Goal: Information Seeking & Learning: Learn about a topic

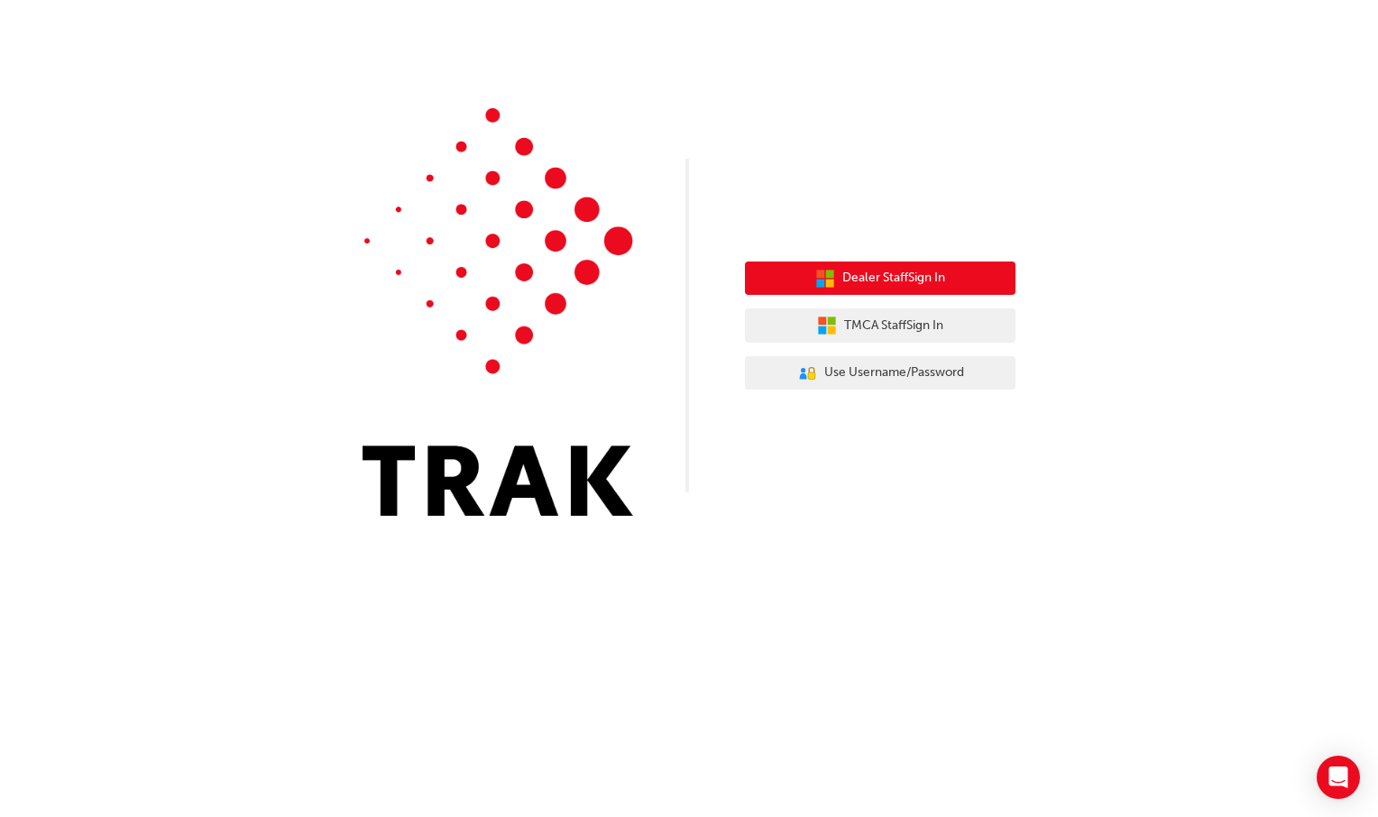
click at [875, 283] on span "Dealer Staff Sign In" at bounding box center [893, 278] width 103 height 21
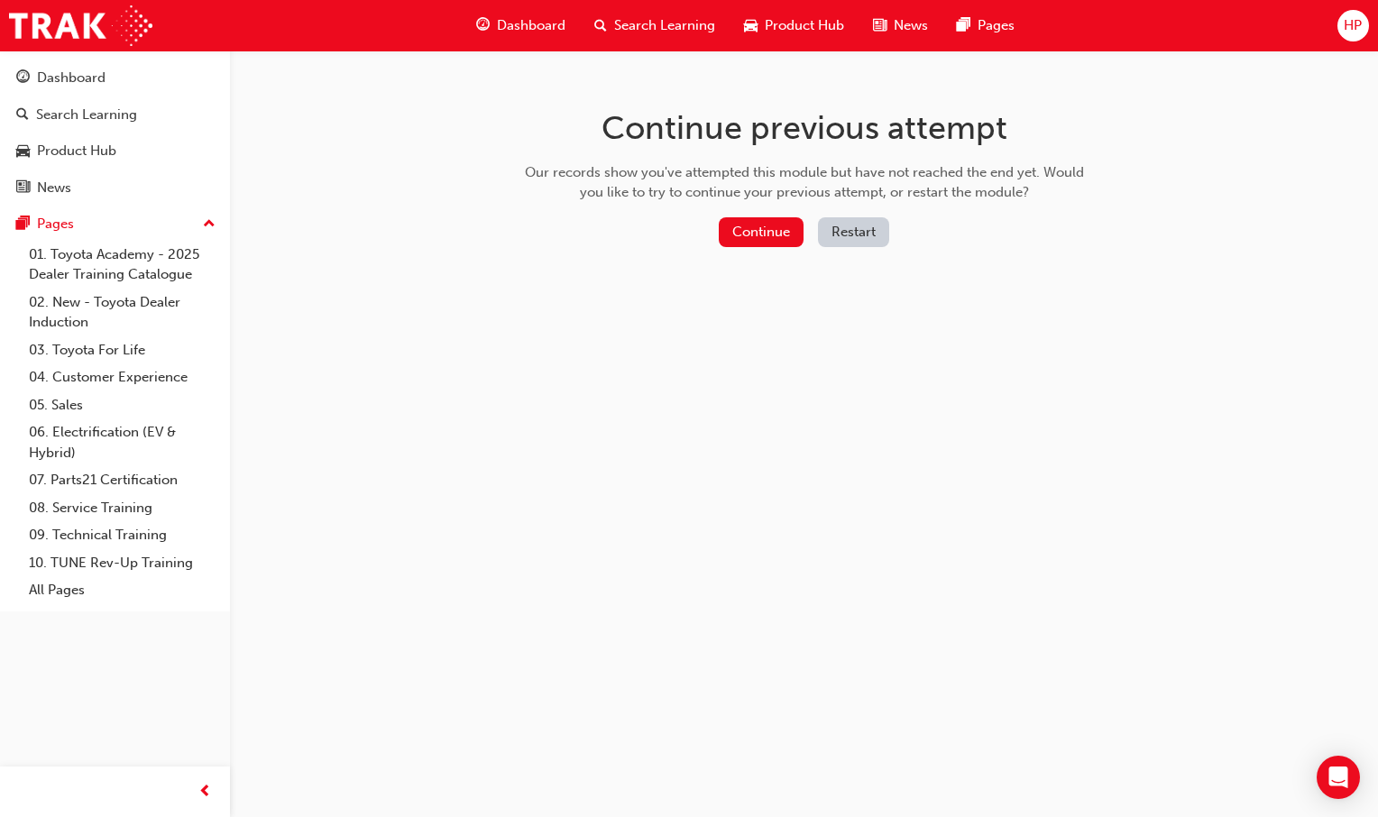
click at [508, 5] on div "Dashboard Search Learning Product Hub News Pages" at bounding box center [744, 25] width 581 height 51
click at [511, 41] on div "Dashboard" at bounding box center [521, 25] width 118 height 37
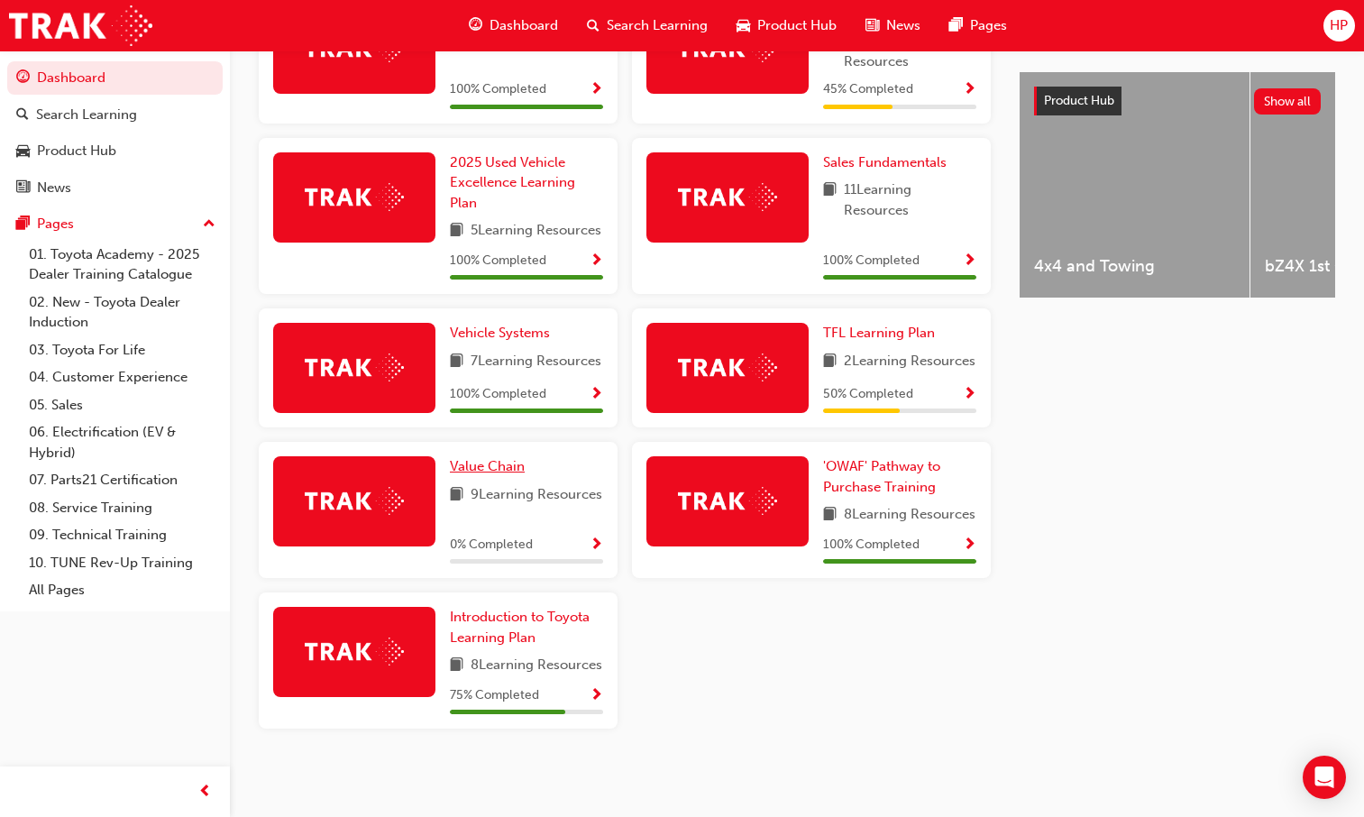
scroll to position [766, 0]
click at [590, 537] on span "Show Progress" at bounding box center [597, 545] width 14 height 16
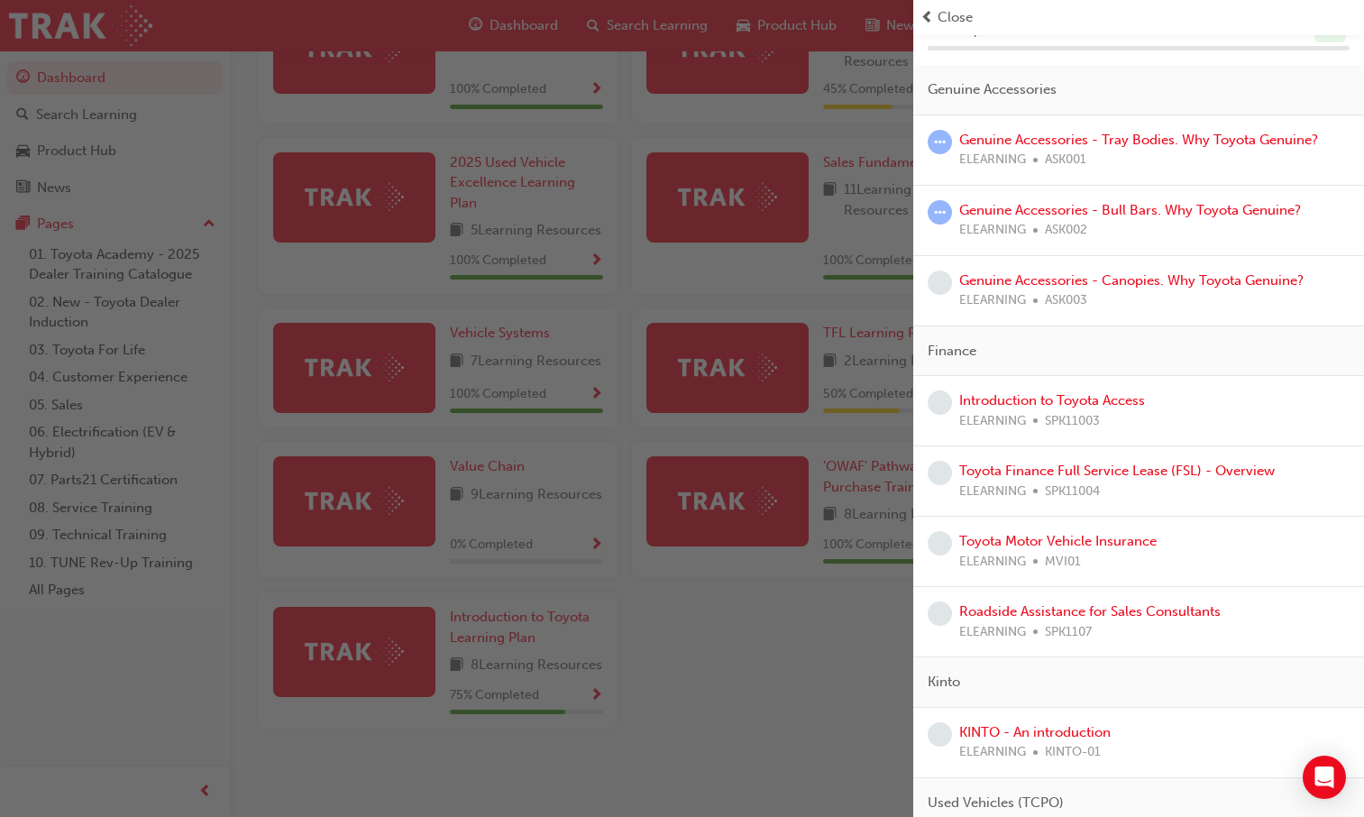
scroll to position [0, 0]
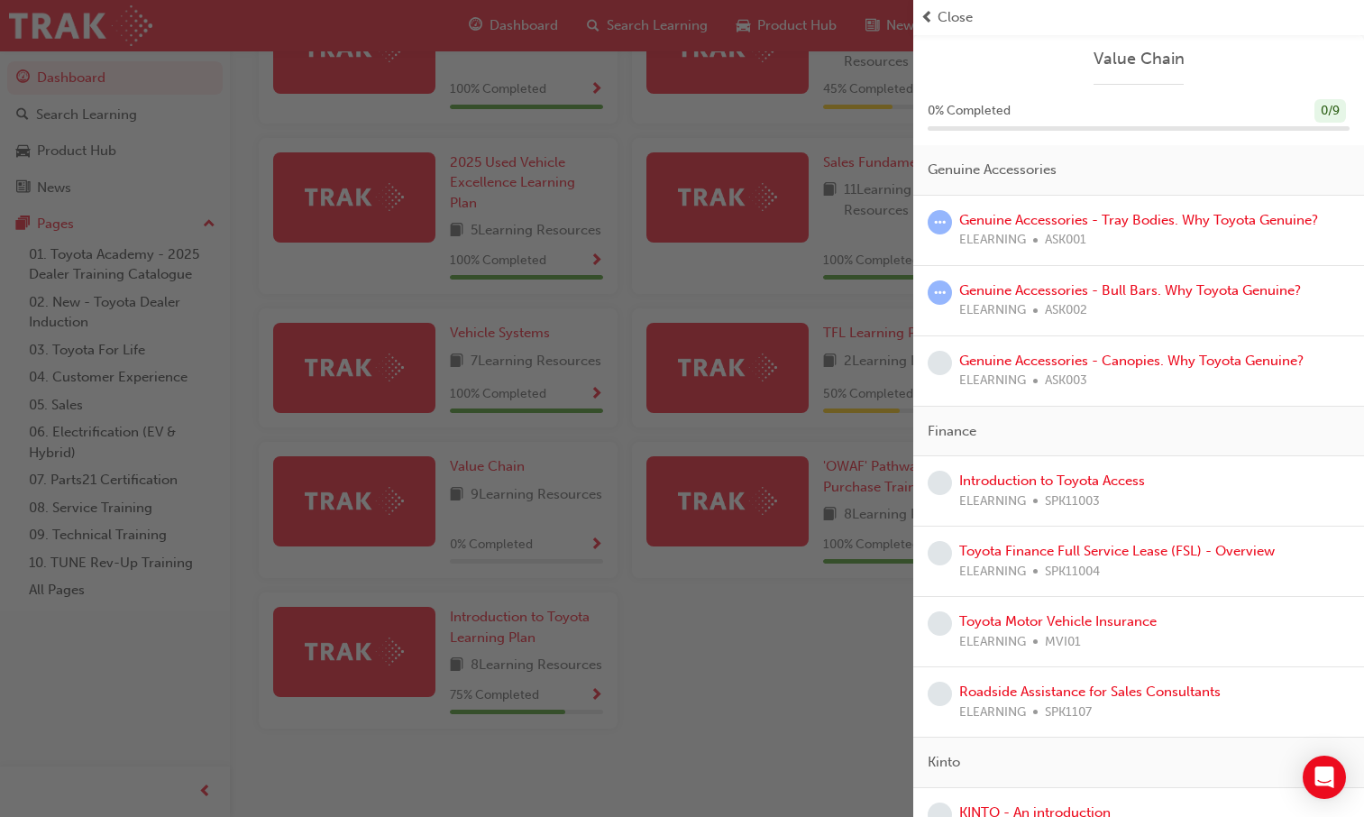
drag, startPoint x: 914, startPoint y: 276, endPoint x: 925, endPoint y: 287, distance: 15.3
click at [925, 287] on div "Genuine Accessories - Bull Bars. Why Toyota Genuine? ELEARNING ASK002" at bounding box center [1138, 301] width 451 height 70
click at [1022, 359] on link "Genuine Accessories - Canopies. Why Toyota Genuine?" at bounding box center [1131, 360] width 344 height 16
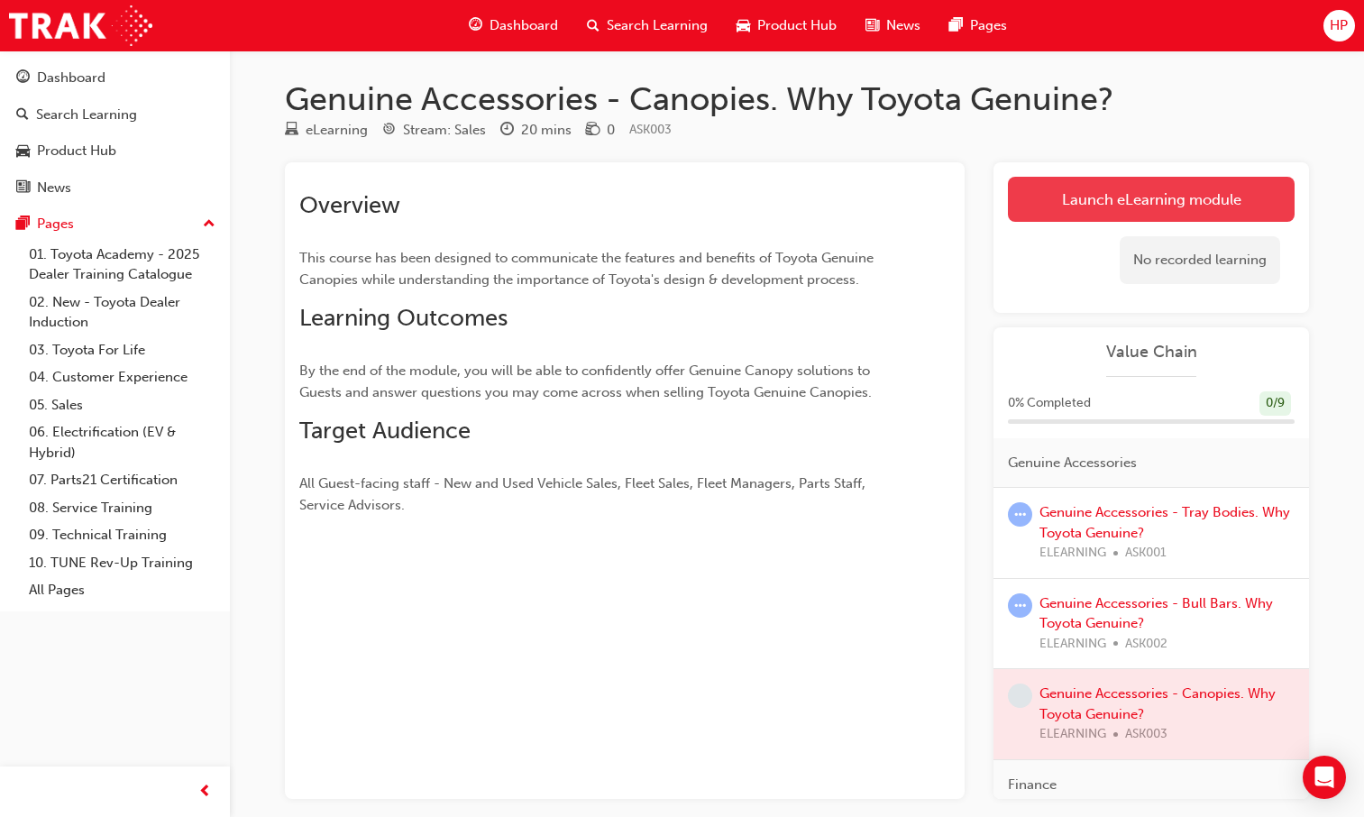
click at [1083, 200] on link "Launch eLearning module" at bounding box center [1151, 199] width 287 height 45
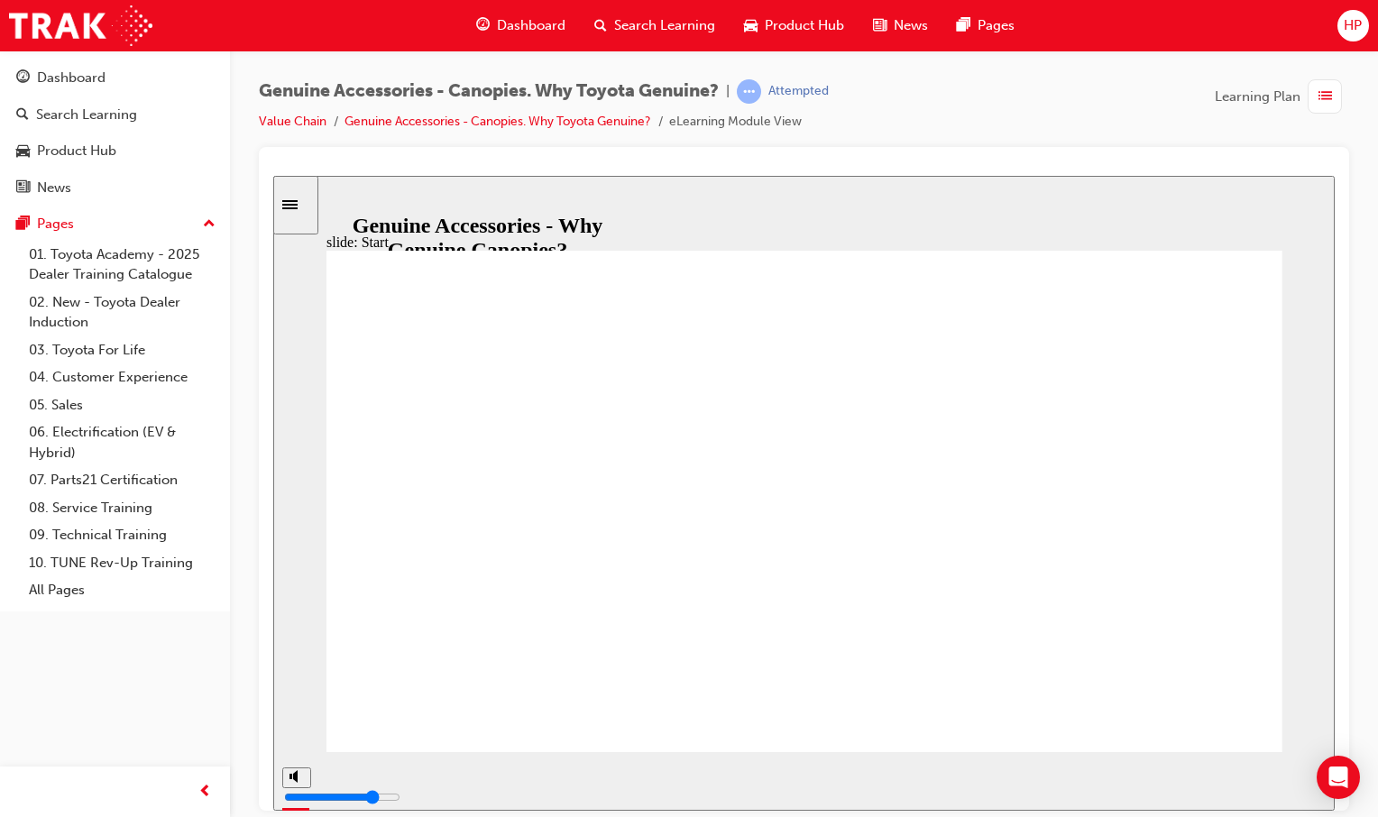
drag, startPoint x: 422, startPoint y: 574, endPoint x: 455, endPoint y: 680, distance: 110.6
click at [455, 600] on div "Check Notes (starting from By the end…) Learning Objectives Group 1 Oval 1 Line…" at bounding box center [804, 508] width 956 height 517
drag, startPoint x: 451, startPoint y: 700, endPoint x: 1091, endPoint y: 760, distance: 642.9
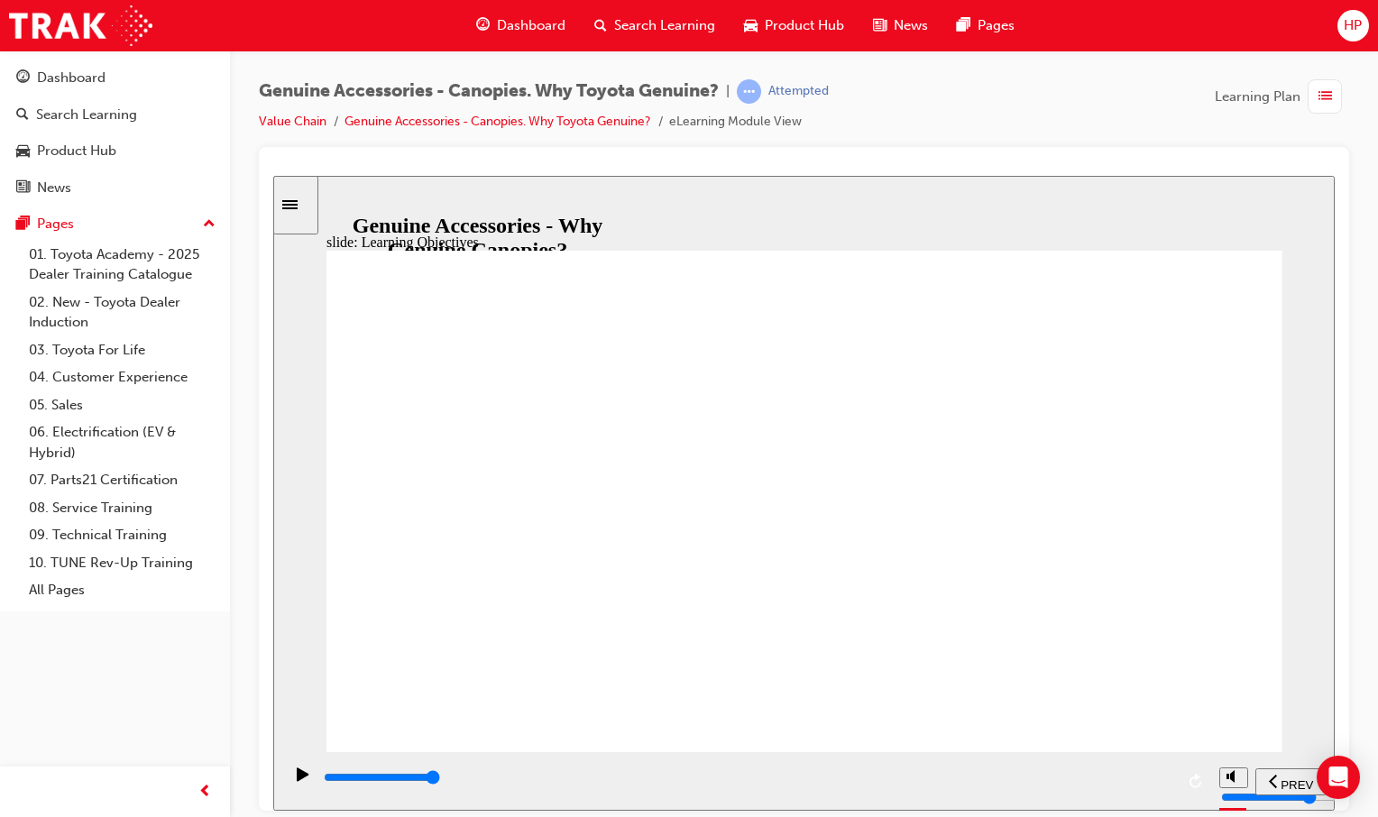
drag, startPoint x: 639, startPoint y: 426, endPoint x: 571, endPoint y: 479, distance: 86.7
click at [559, 491] on div "Why Genuine Canopies? Continue Optional roof racks Available on HiLux Dual Cab …" at bounding box center [804, 508] width 956 height 517
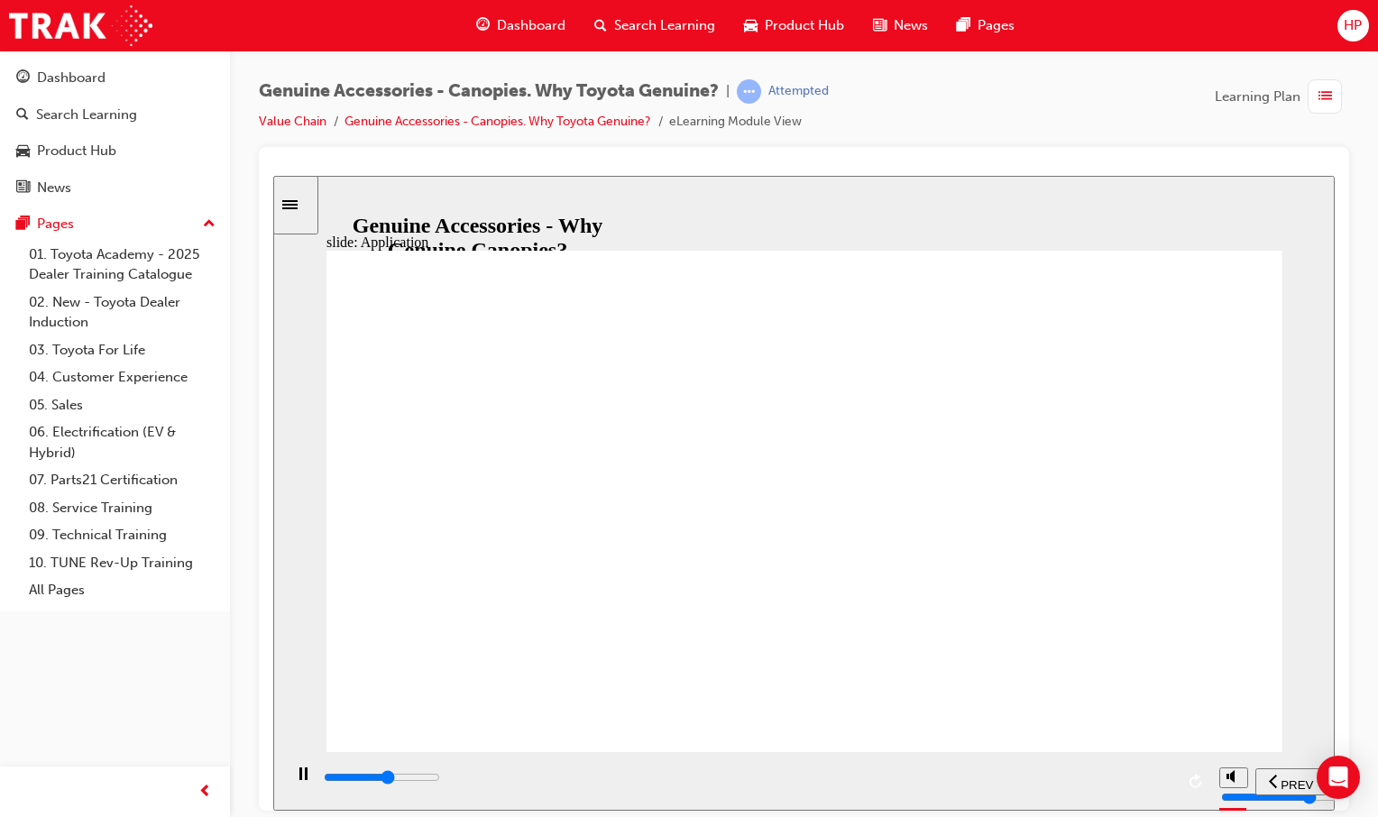
drag, startPoint x: 624, startPoint y: 662, endPoint x: 635, endPoint y: 673, distance: 15.3
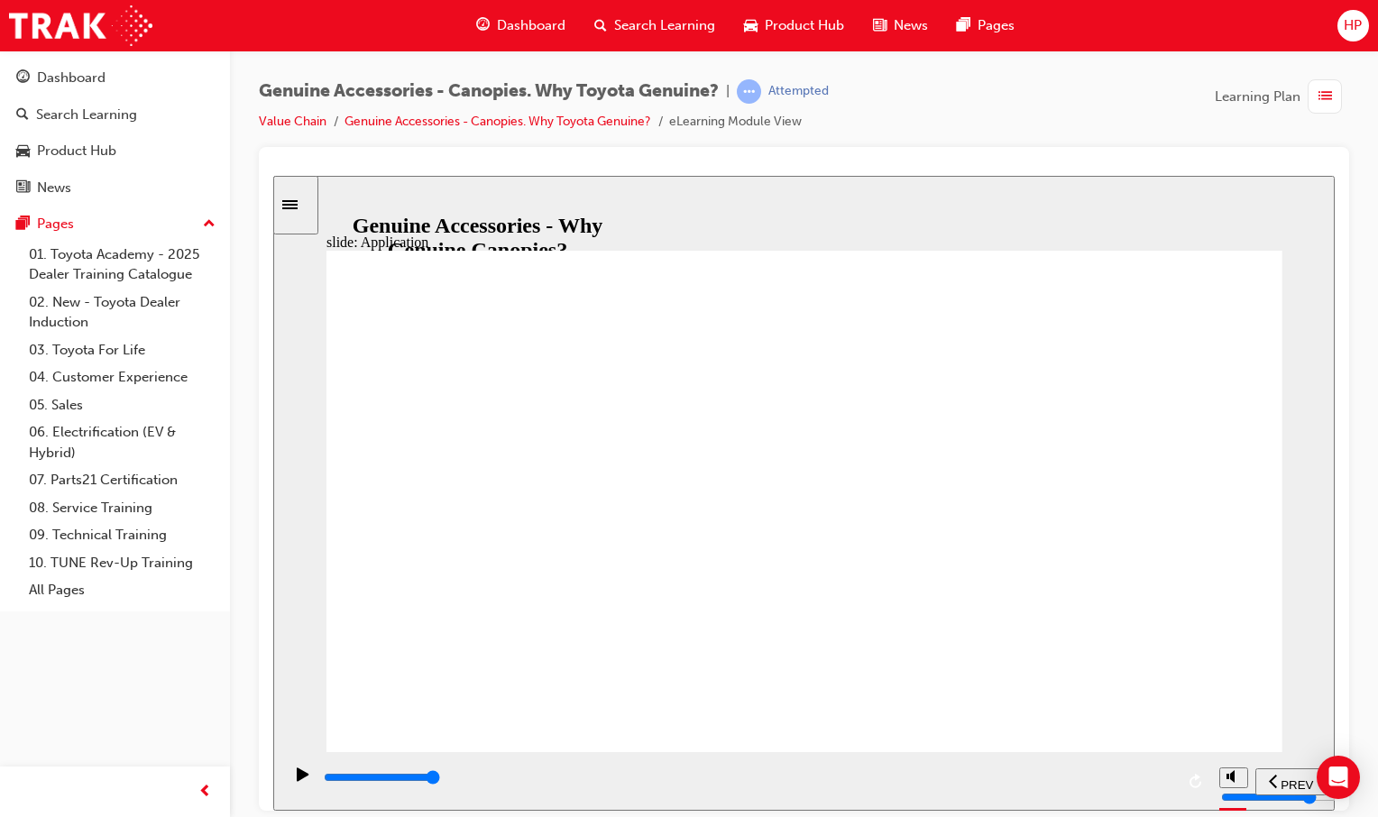
drag, startPoint x: 615, startPoint y: 641, endPoint x: 690, endPoint y: 620, distance: 77.6
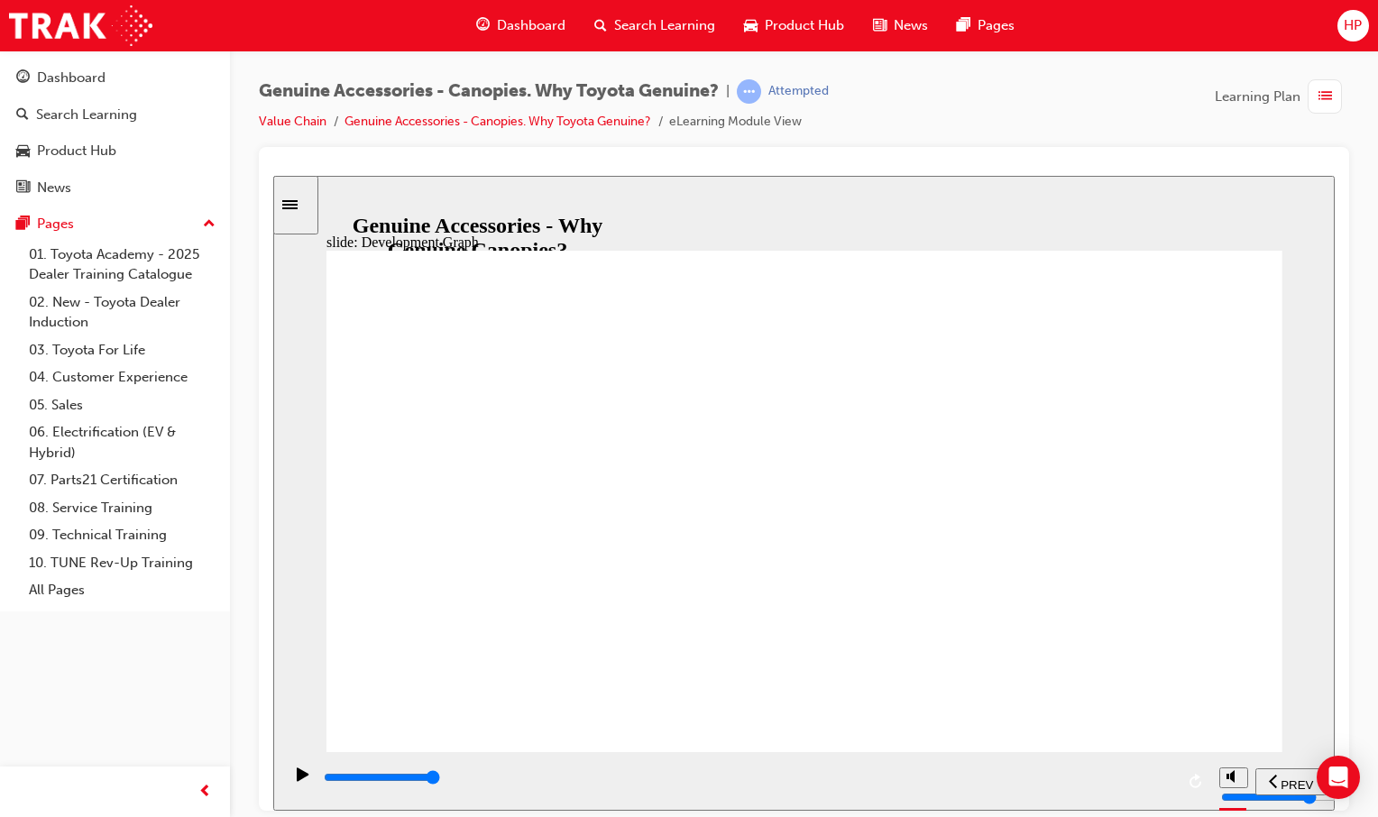
drag, startPoint x: 508, startPoint y: 571, endPoint x: 508, endPoint y: 620, distance: 49.6
click at [518, 617] on div "Group 1 Oval 1 Accessory F&B Check Notes Genuine vs Non Genuine Accessories Con…" at bounding box center [804, 508] width 956 height 517
drag, startPoint x: 828, startPoint y: 627, endPoint x: 833, endPoint y: 639, distance: 13.4
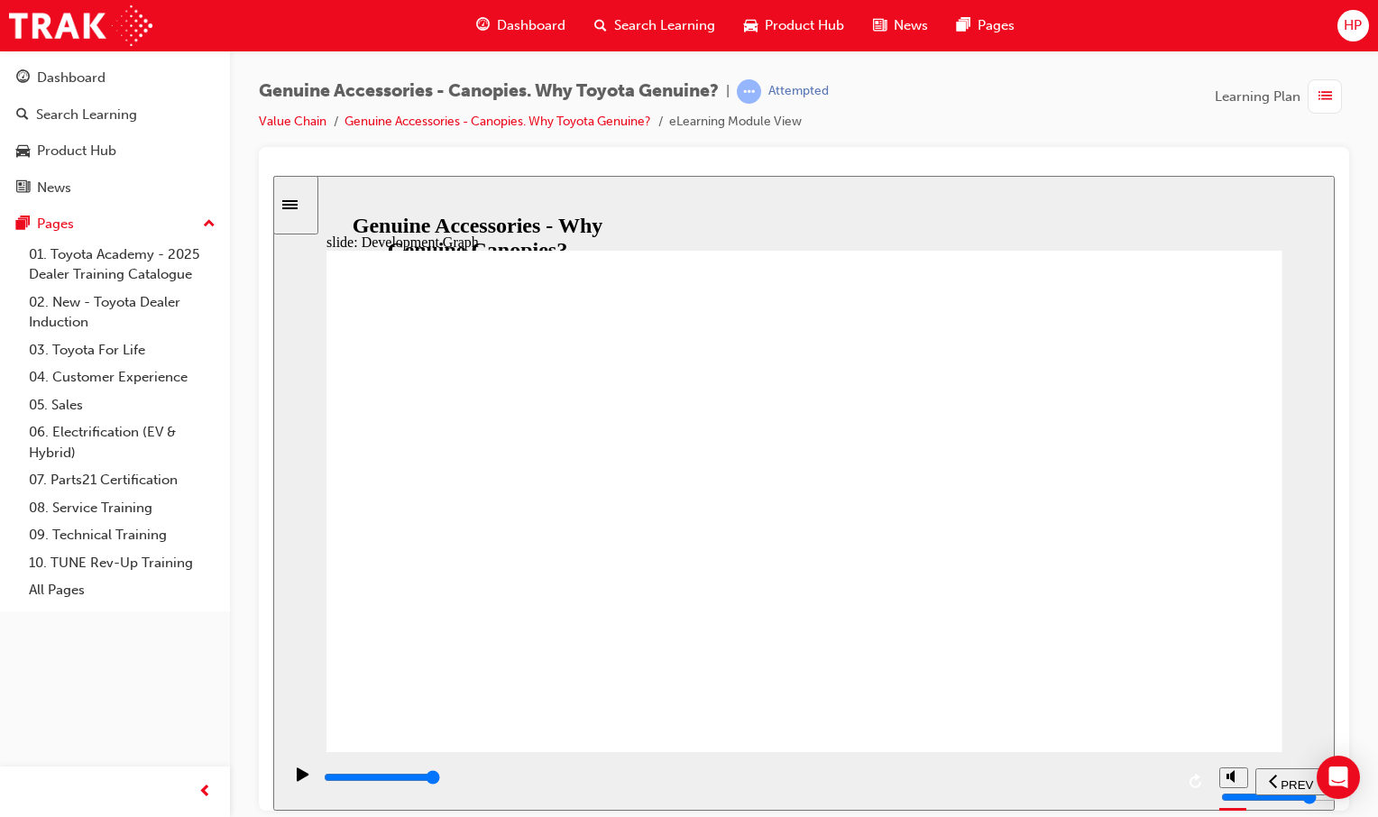
drag, startPoint x: 833, startPoint y: 715, endPoint x: 840, endPoint y: 671, distance: 44.8
click at [837, 691] on div "Group 1 Oval 1 Accessory F&B Check Notes Genuine vs Non Genuine Accessories Con…" at bounding box center [804, 508] width 956 height 517
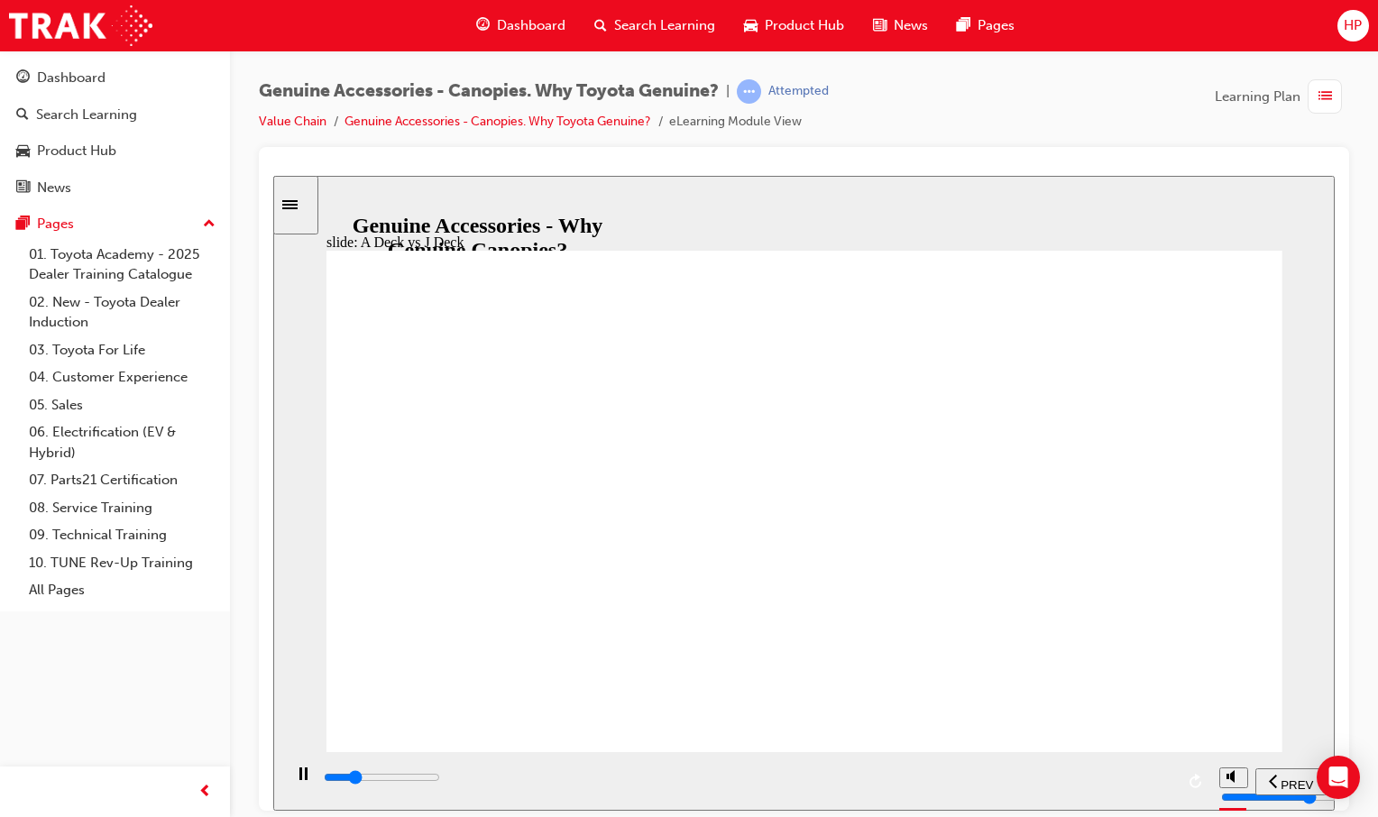
drag, startPoint x: 740, startPoint y: 636, endPoint x: 703, endPoint y: 635, distance: 37.0
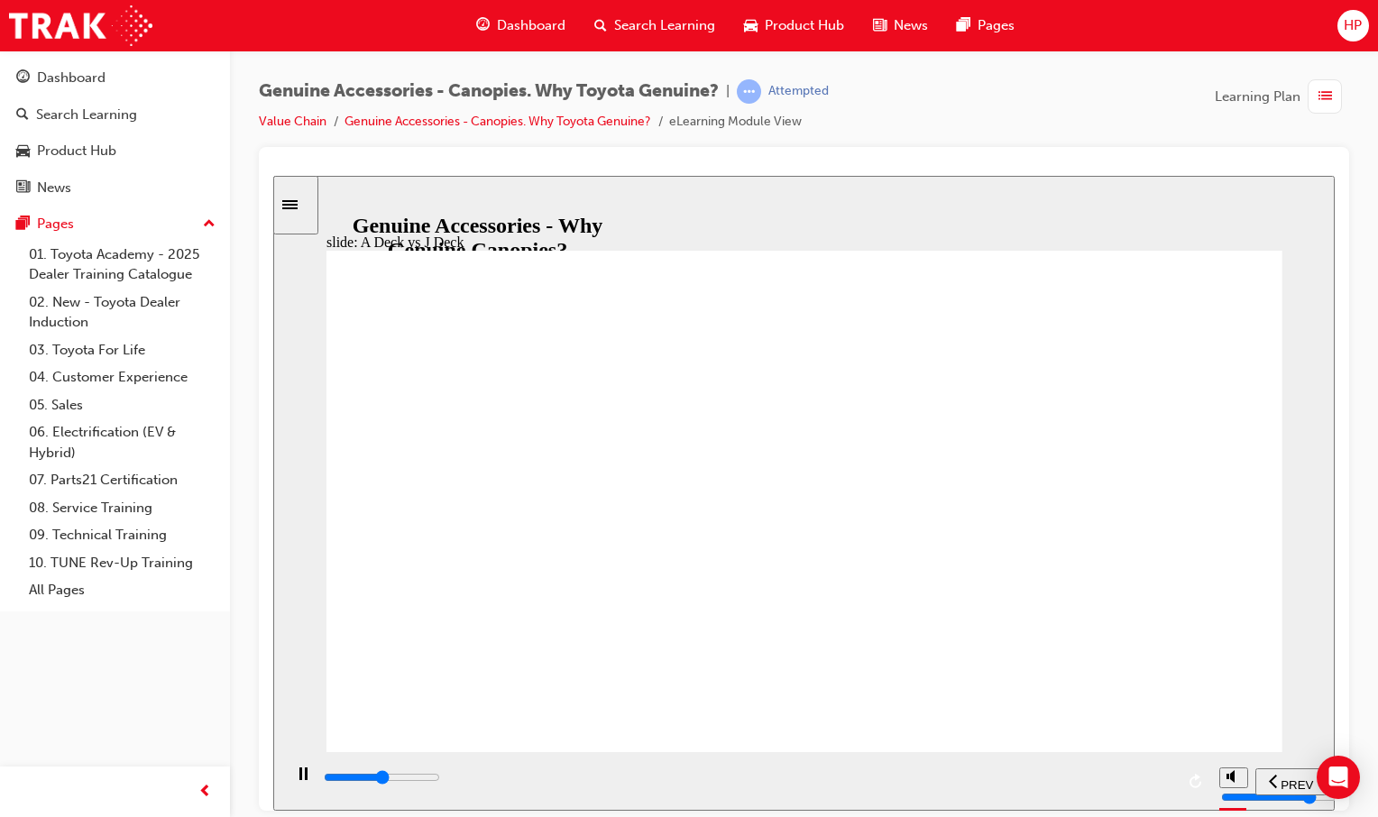
drag, startPoint x: 495, startPoint y: 592, endPoint x: 500, endPoint y: 483, distance: 109.2
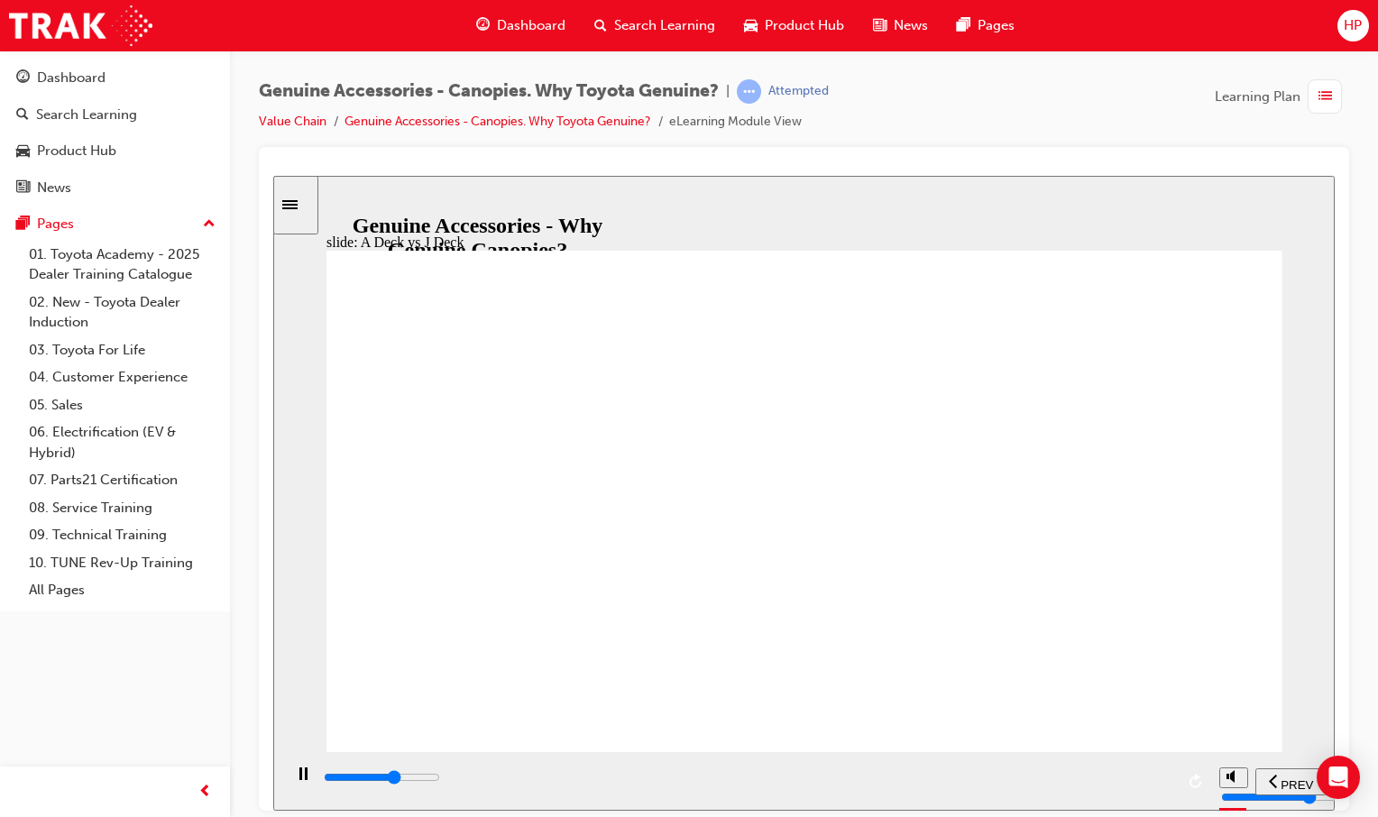
drag, startPoint x: 530, startPoint y: 623, endPoint x: 611, endPoint y: 614, distance: 81.6
drag, startPoint x: 639, startPoint y: 612, endPoint x: 567, endPoint y: 541, distance: 101.4
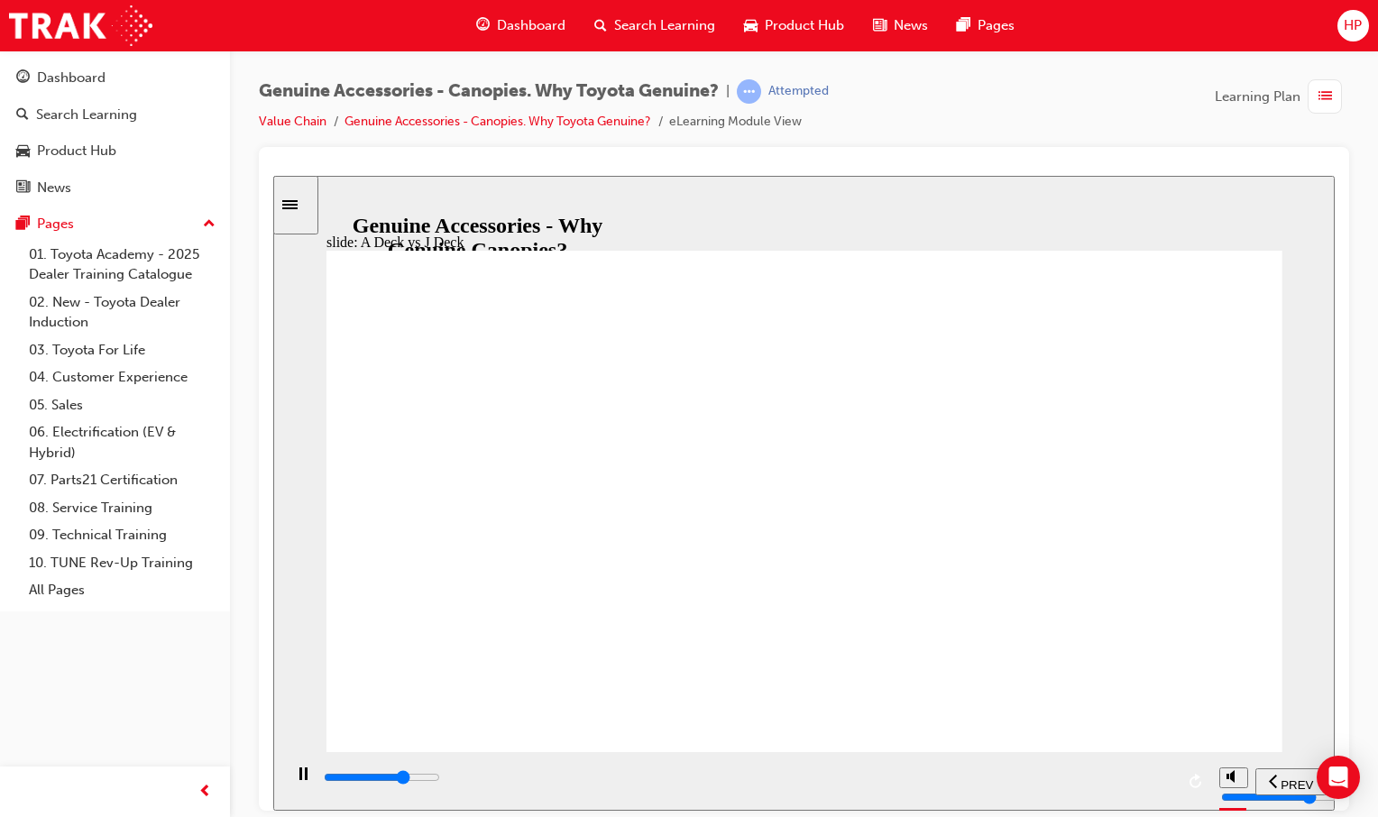
drag, startPoint x: 500, startPoint y: 617, endPoint x: 636, endPoint y: 650, distance: 140.2
drag, startPoint x: 477, startPoint y: 427, endPoint x: 444, endPoint y: 647, distance: 222.4
click at [444, 647] on div "What about J Deck? Typical A Deck owner: • Private buyer • Utilises vehicle for…" at bounding box center [804, 508] width 956 height 517
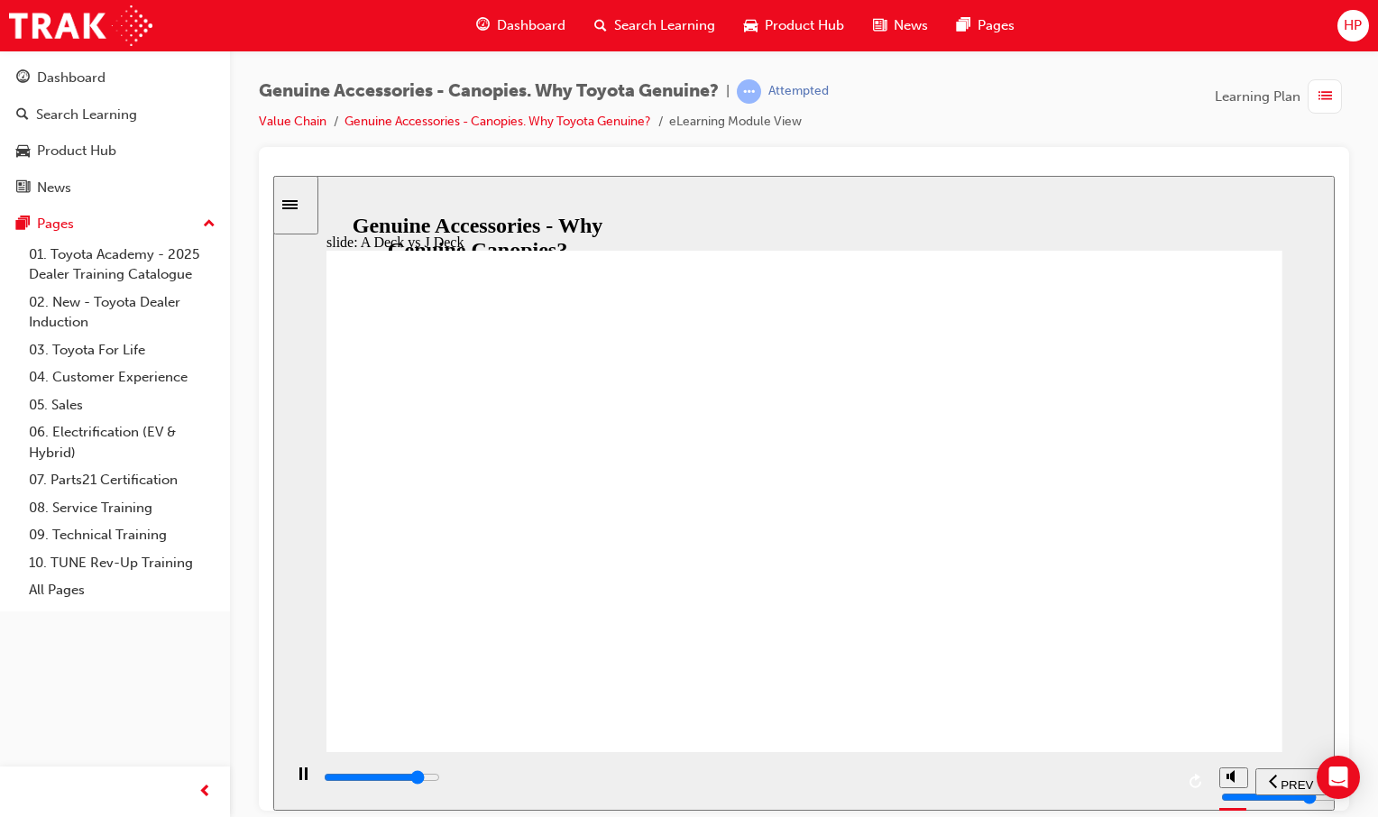
drag, startPoint x: 449, startPoint y: 645, endPoint x: 587, endPoint y: 609, distance: 142.6
drag, startPoint x: 975, startPoint y: 596, endPoint x: 931, endPoint y: 662, distance: 79.3
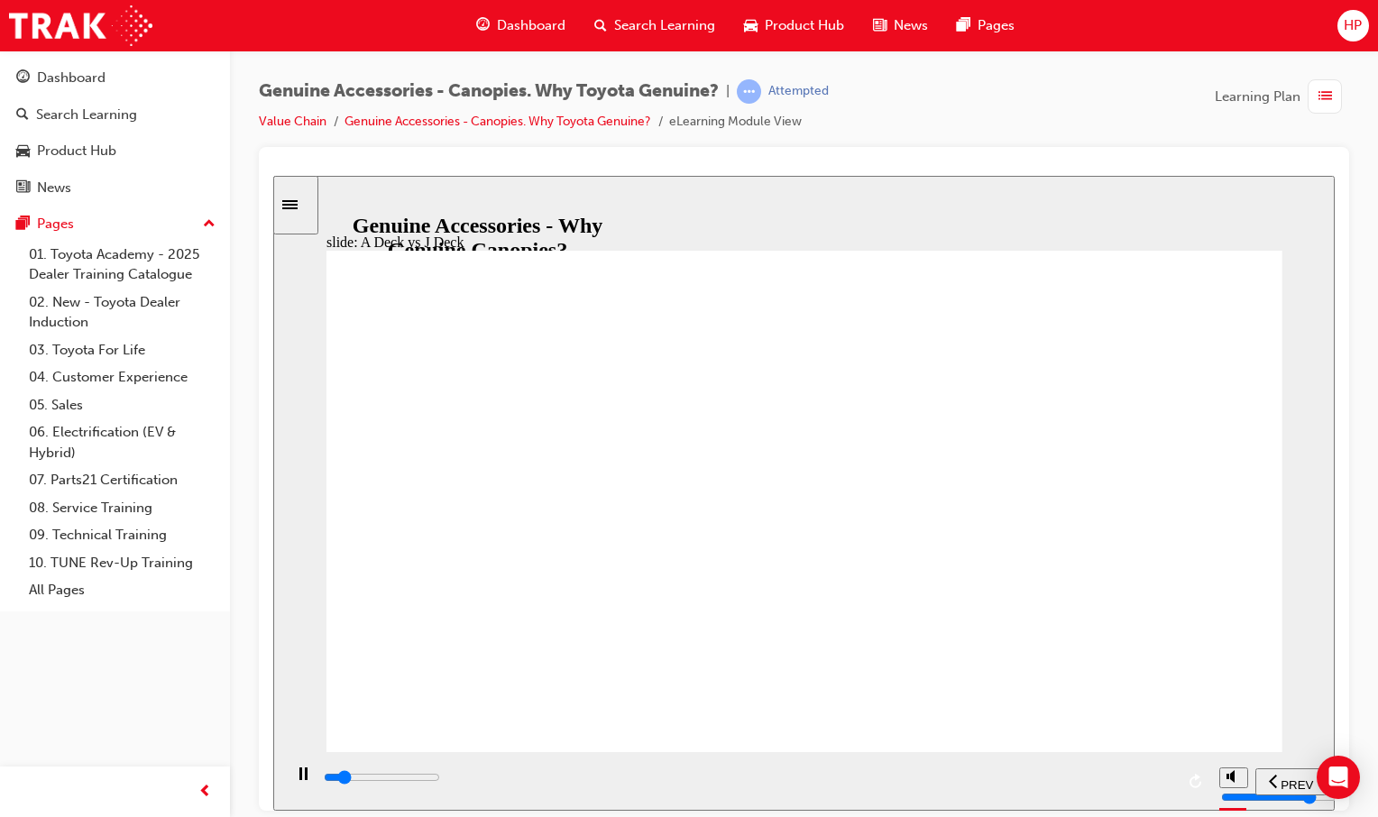
drag, startPoint x: 712, startPoint y: 627, endPoint x: 636, endPoint y: 617, distance: 76.4
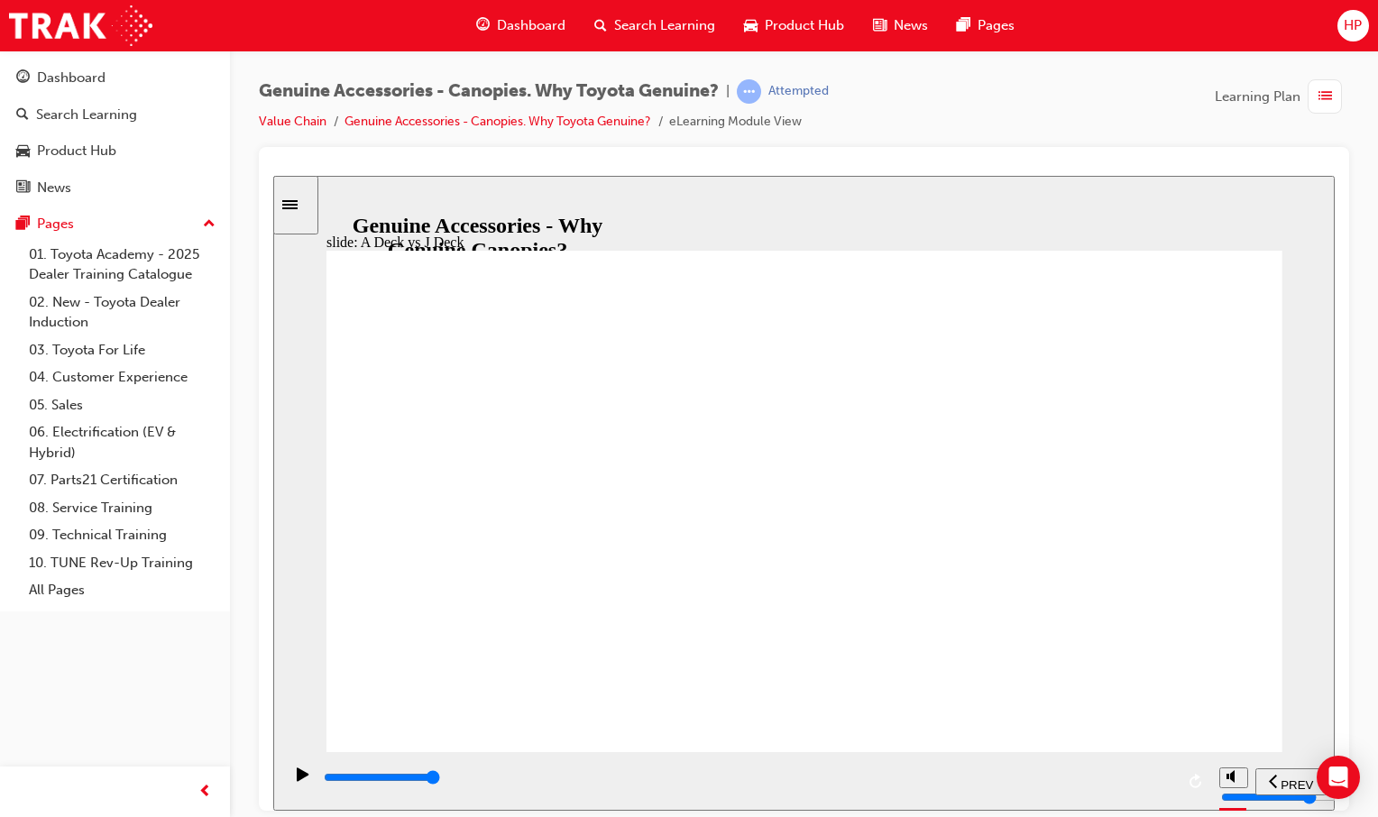
drag, startPoint x: 496, startPoint y: 663, endPoint x: 747, endPoint y: 728, distance: 260.0
click at [747, 728] on div "? Body coloured headboard Triangle 1 ? Dual Hook & Latch for securing Tailgate …" at bounding box center [804, 508] width 956 height 517
drag, startPoint x: 750, startPoint y: 714, endPoint x: 774, endPoint y: 685, distance: 37.7
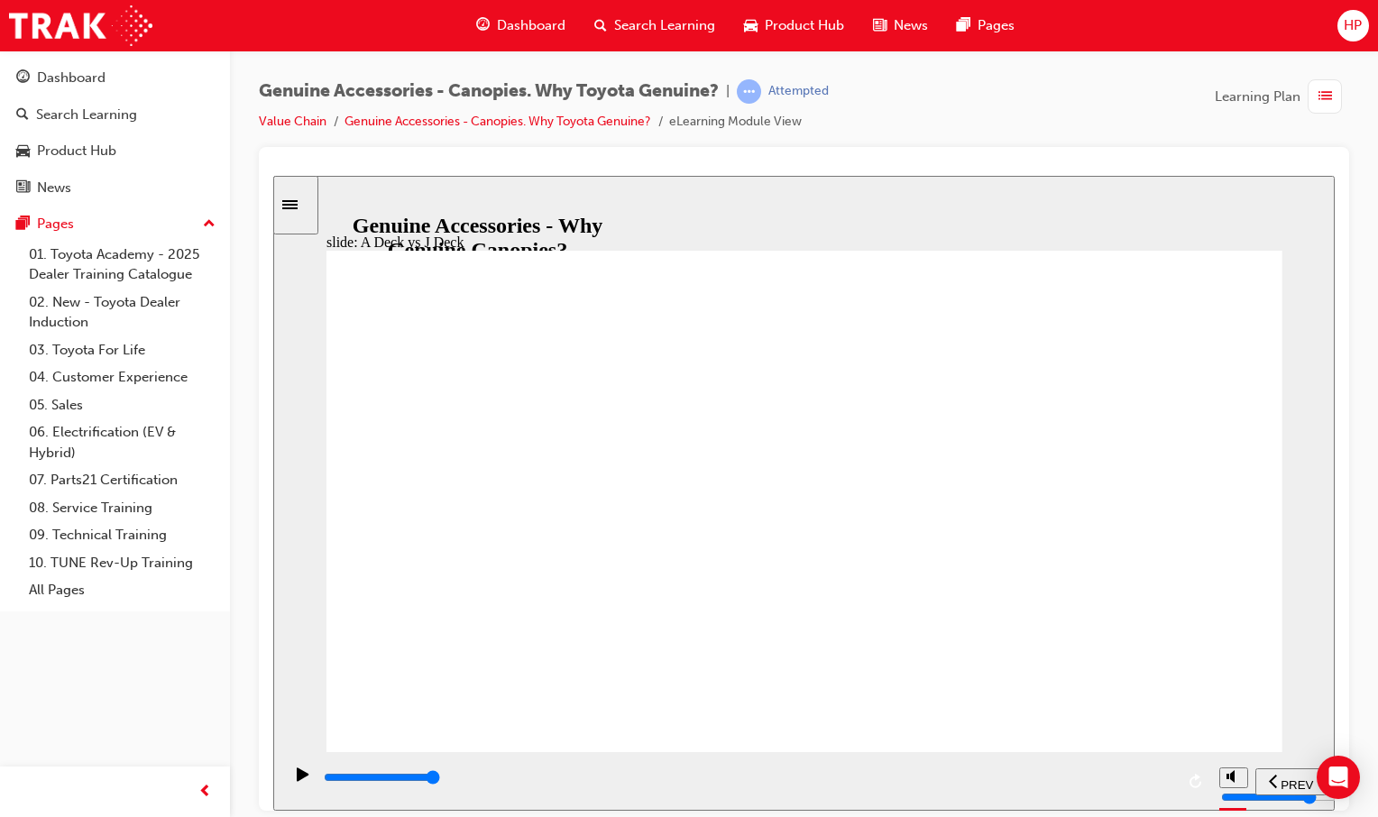
click at [774, 685] on div "? Body coloured headboard Triangle 1 ? Dual Hook & Latch for securing Tailgate …" at bounding box center [804, 508] width 956 height 517
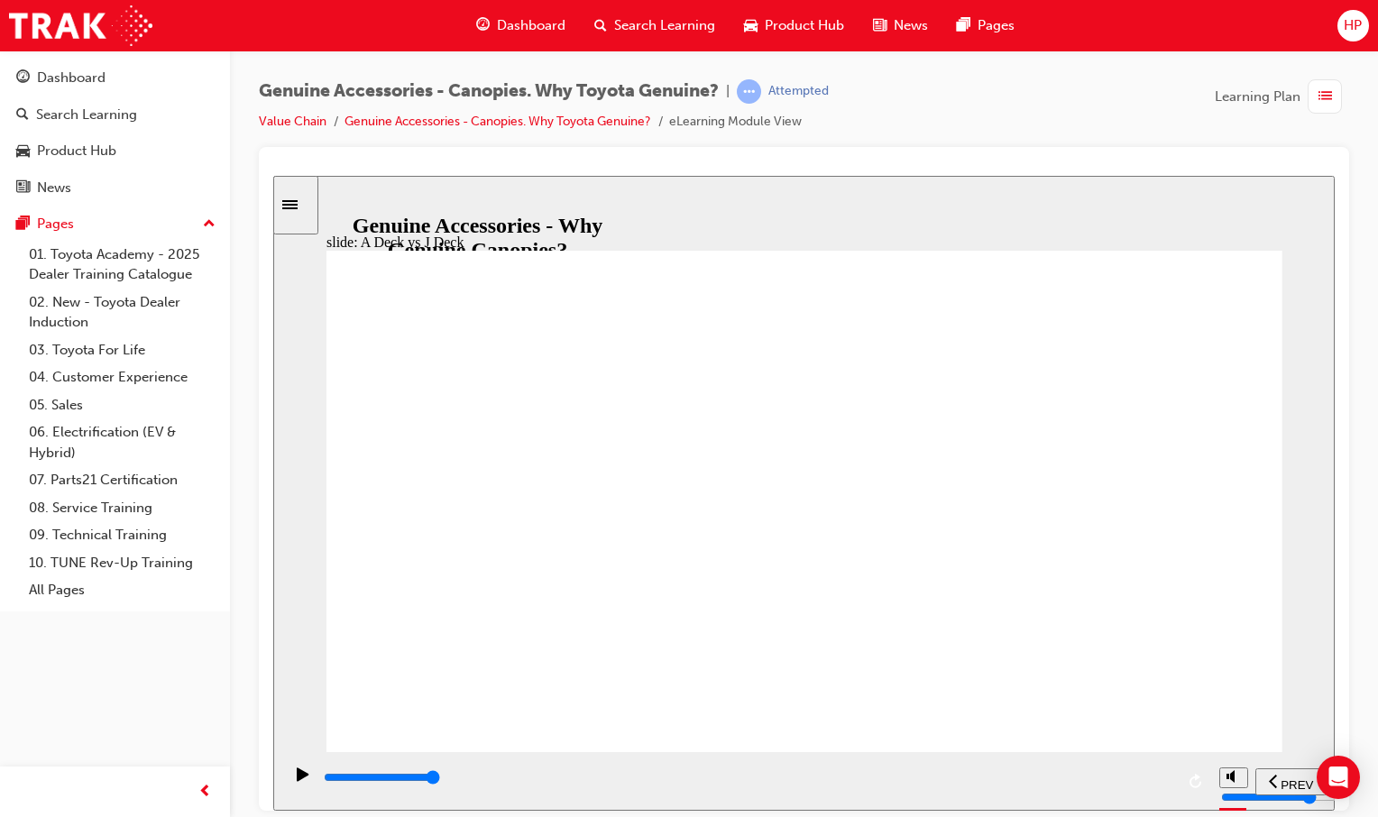
drag, startPoint x: 427, startPoint y: 609, endPoint x: 877, endPoint y: 636, distance: 450.6
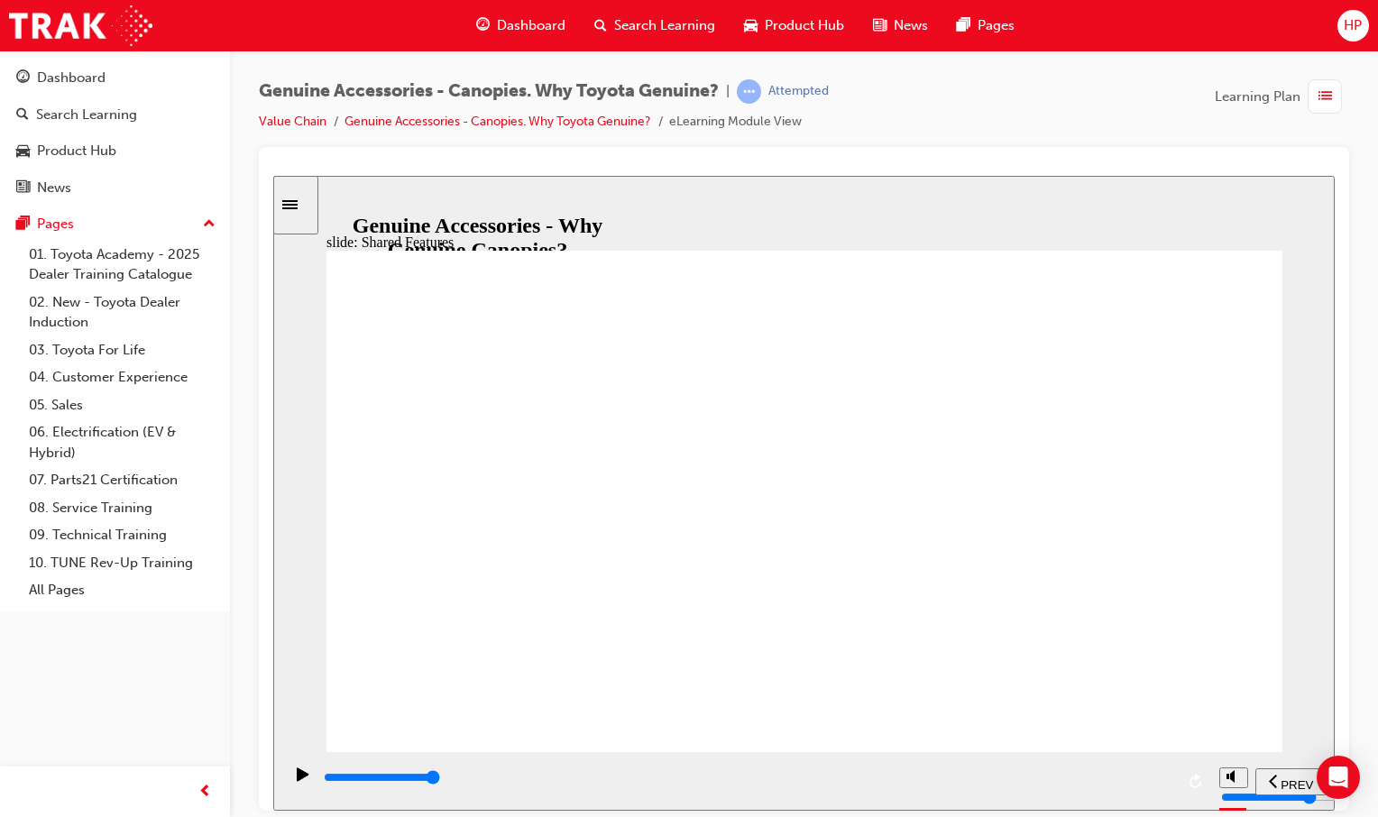
click at [877, 636] on div "Single handle slam locks on rear and side doors (Toyota Australia designed lock…" at bounding box center [804, 508] width 956 height 517
drag, startPoint x: 511, startPoint y: 612, endPoint x: 724, endPoint y: 633, distance: 213.8
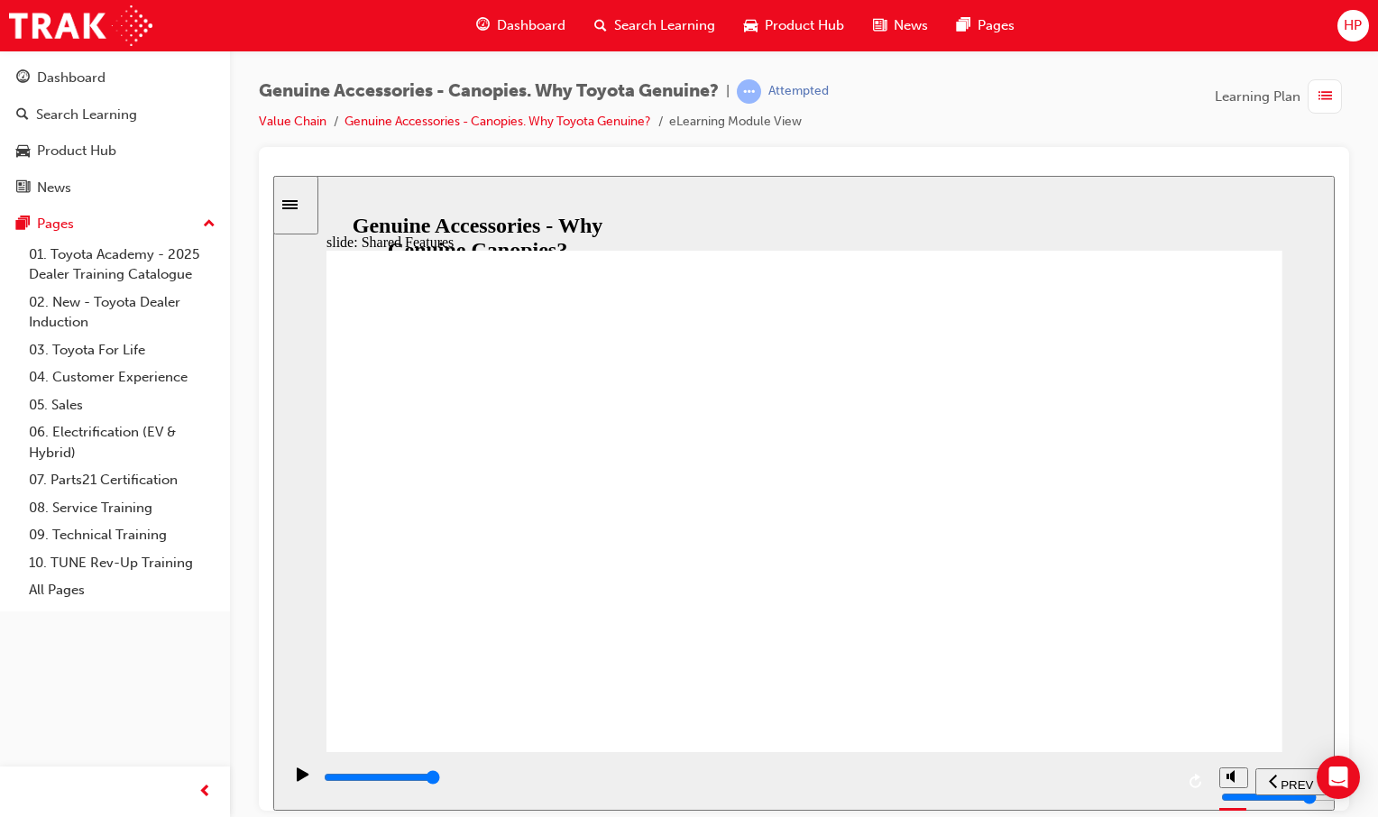
drag, startPoint x: 992, startPoint y: 664, endPoint x: 983, endPoint y: 665, distance: 9.1
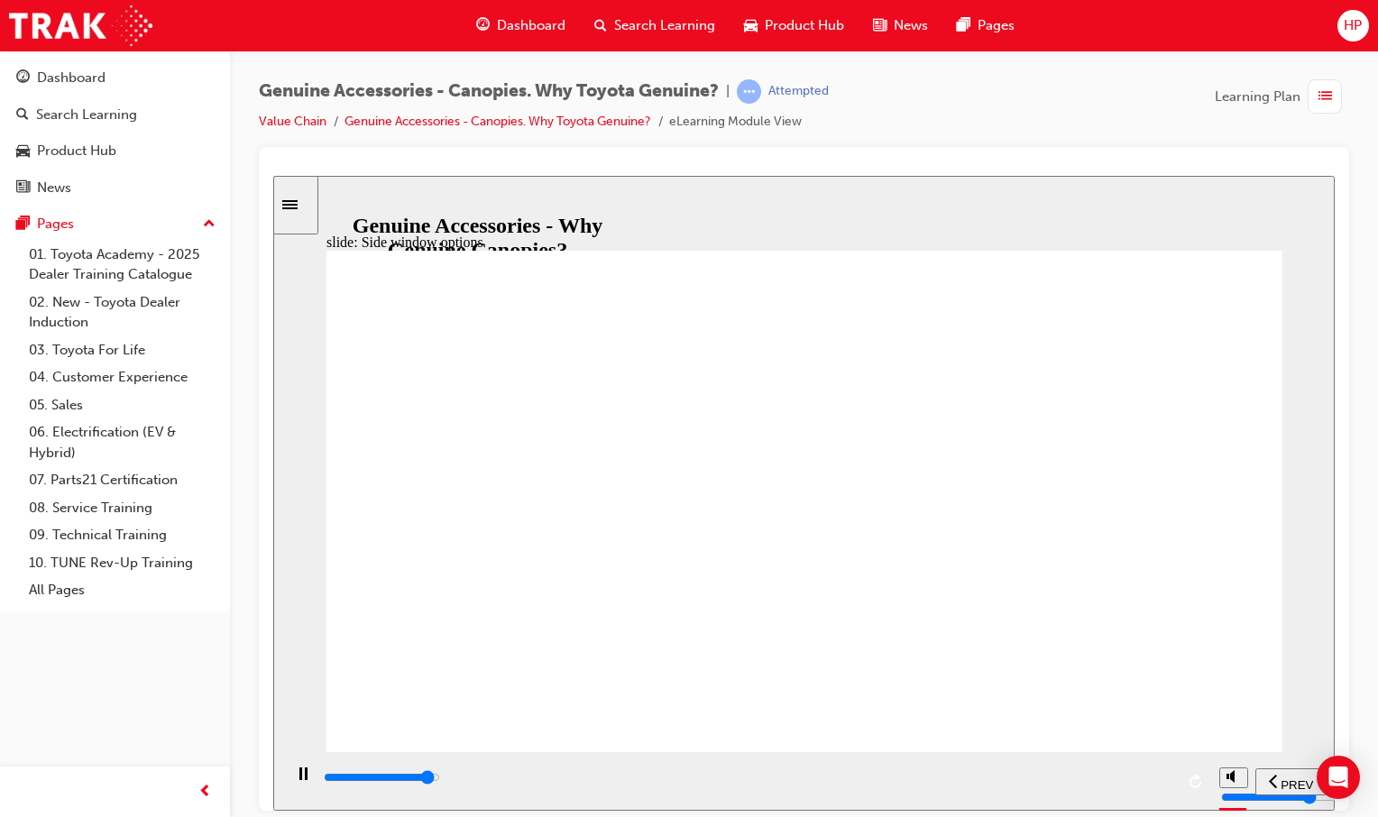
drag, startPoint x: 414, startPoint y: 533, endPoint x: 578, endPoint y: 536, distance: 164.1
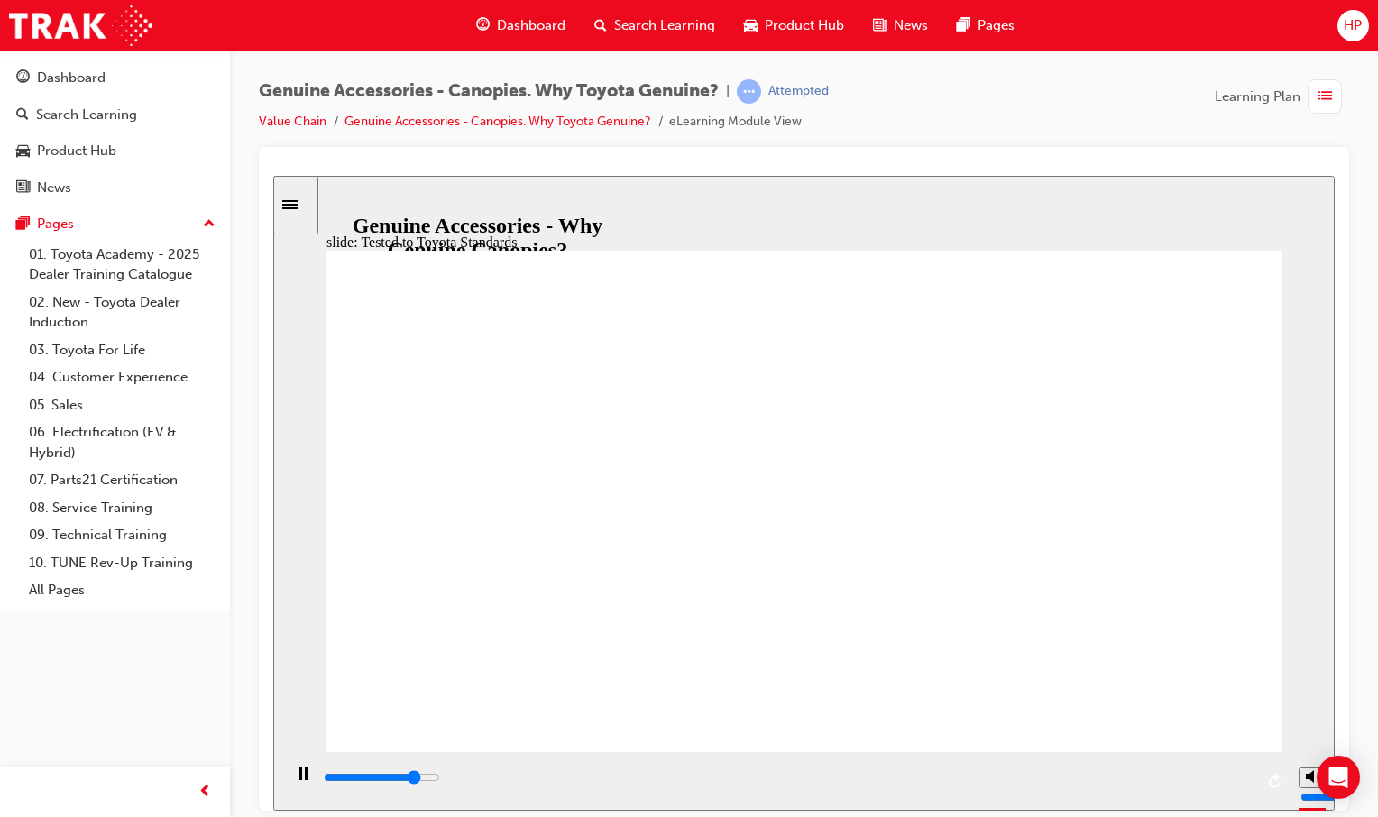
drag, startPoint x: 918, startPoint y: 791, endPoint x: 1016, endPoint y: 783, distance: 98.6
click at [1016, 783] on div "playback controls" at bounding box center [748, 777] width 852 height 20
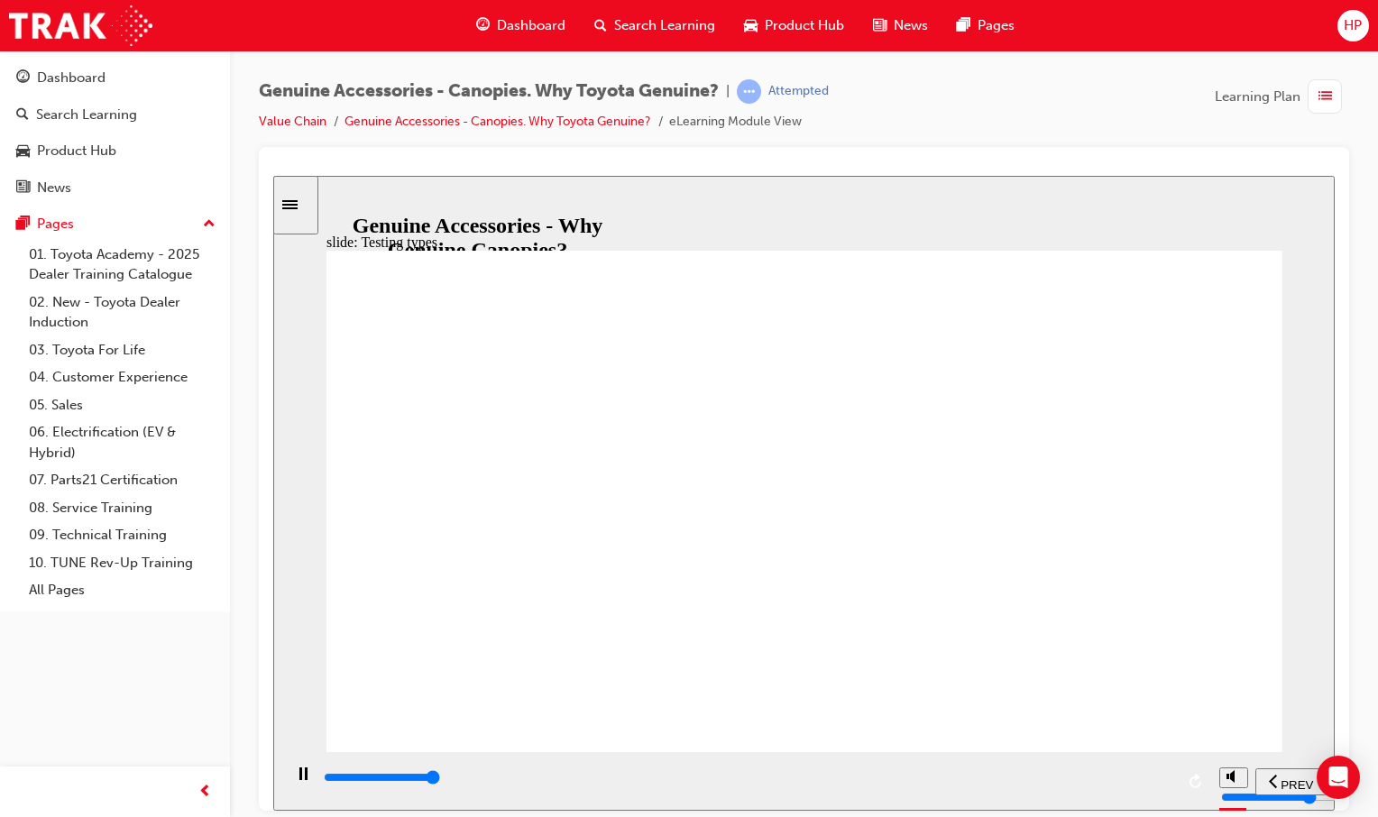
drag, startPoint x: 497, startPoint y: 669, endPoint x: 558, endPoint y: 689, distance: 64.4
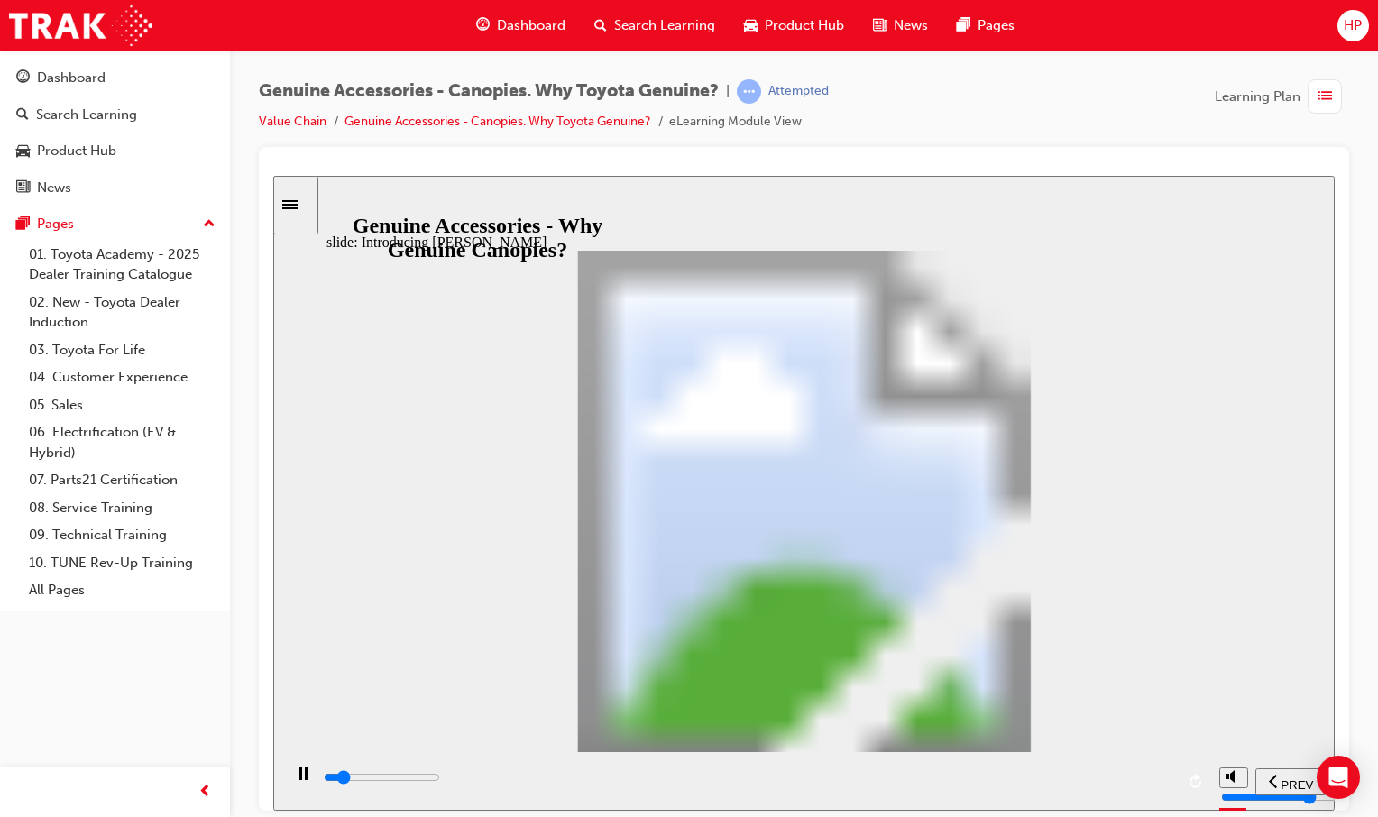
drag, startPoint x: 918, startPoint y: 421, endPoint x: 1008, endPoint y: 422, distance: 90.2
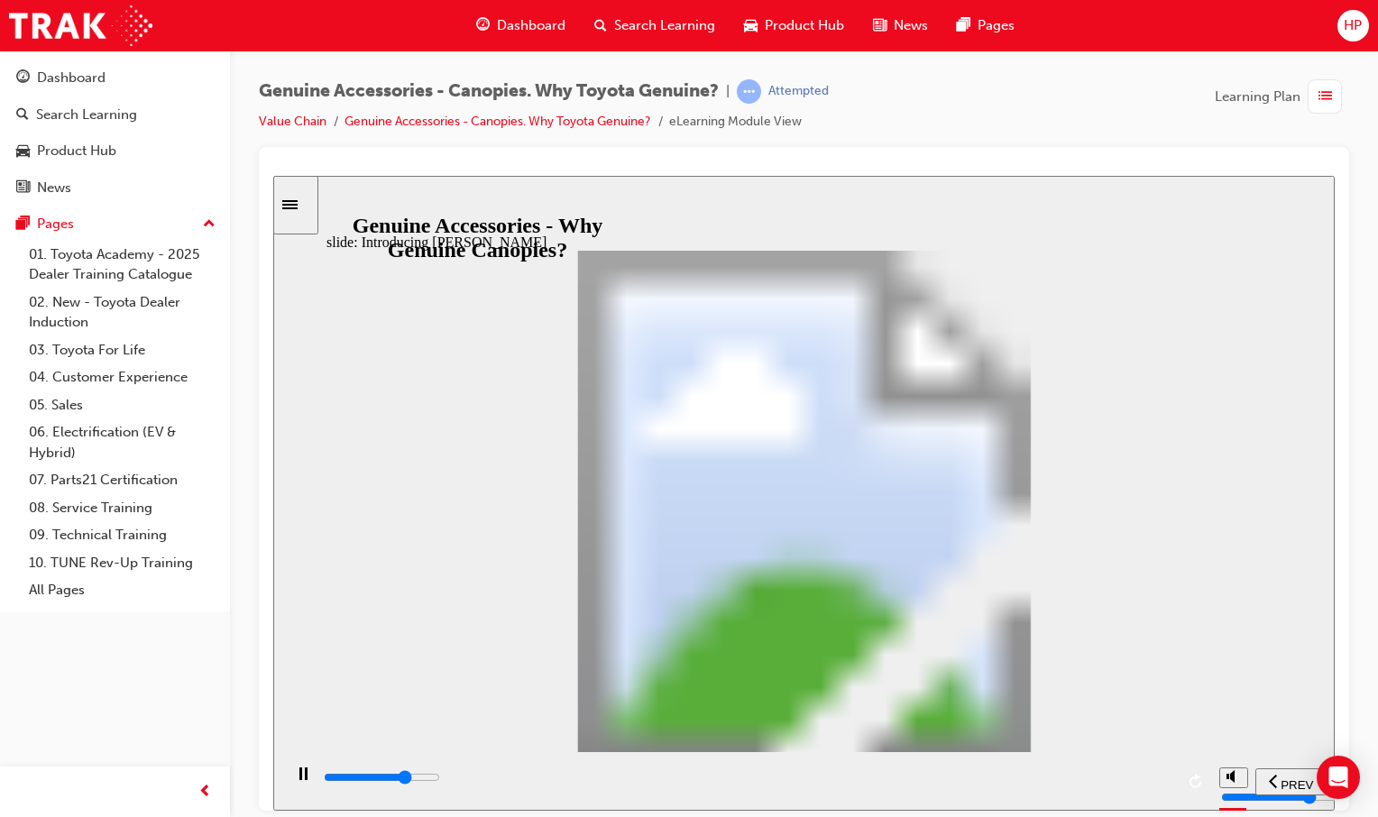
drag, startPoint x: 652, startPoint y: 528, endPoint x: 646, endPoint y: 545, distance: 18.0
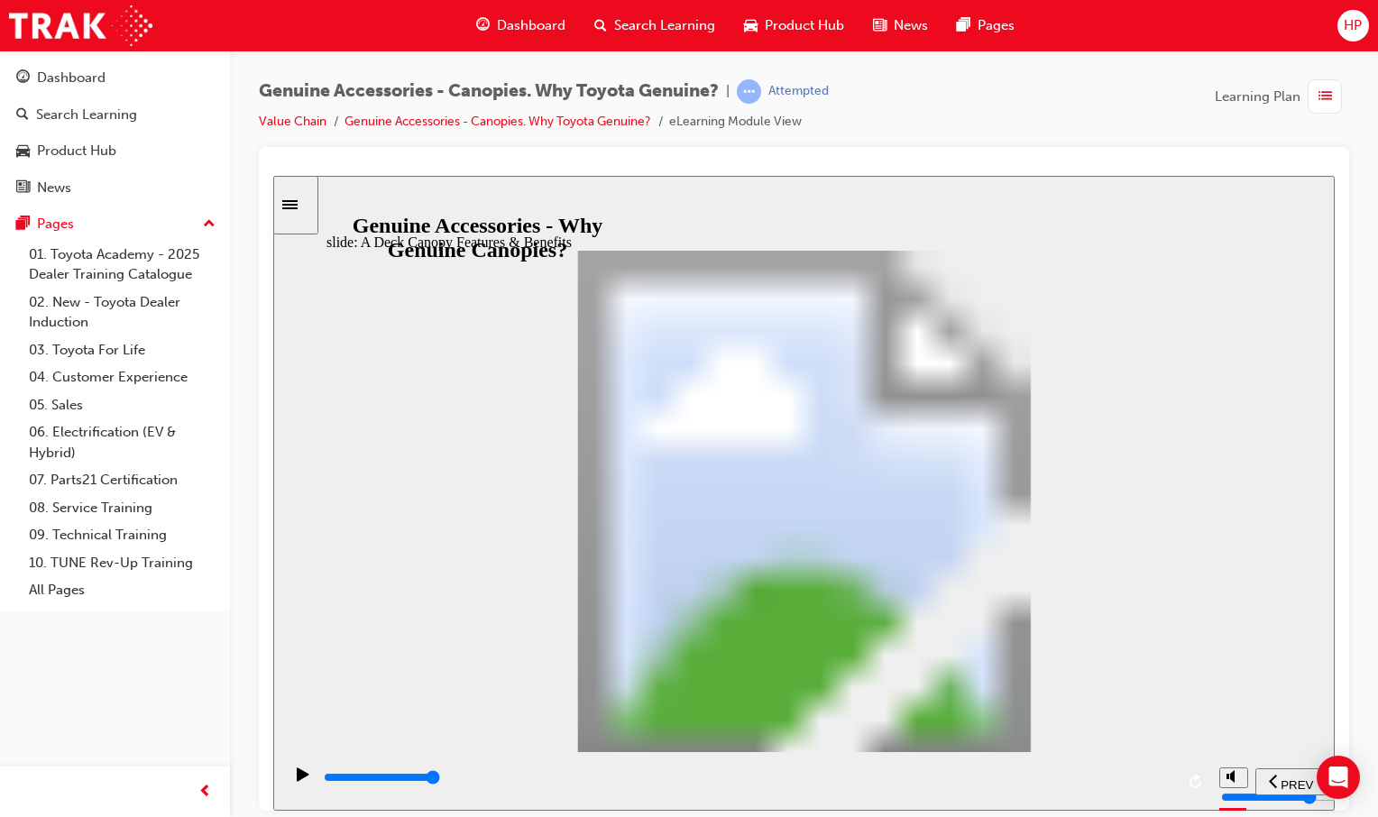
drag, startPoint x: 645, startPoint y: 504, endPoint x: 663, endPoint y: 530, distance: 31.3
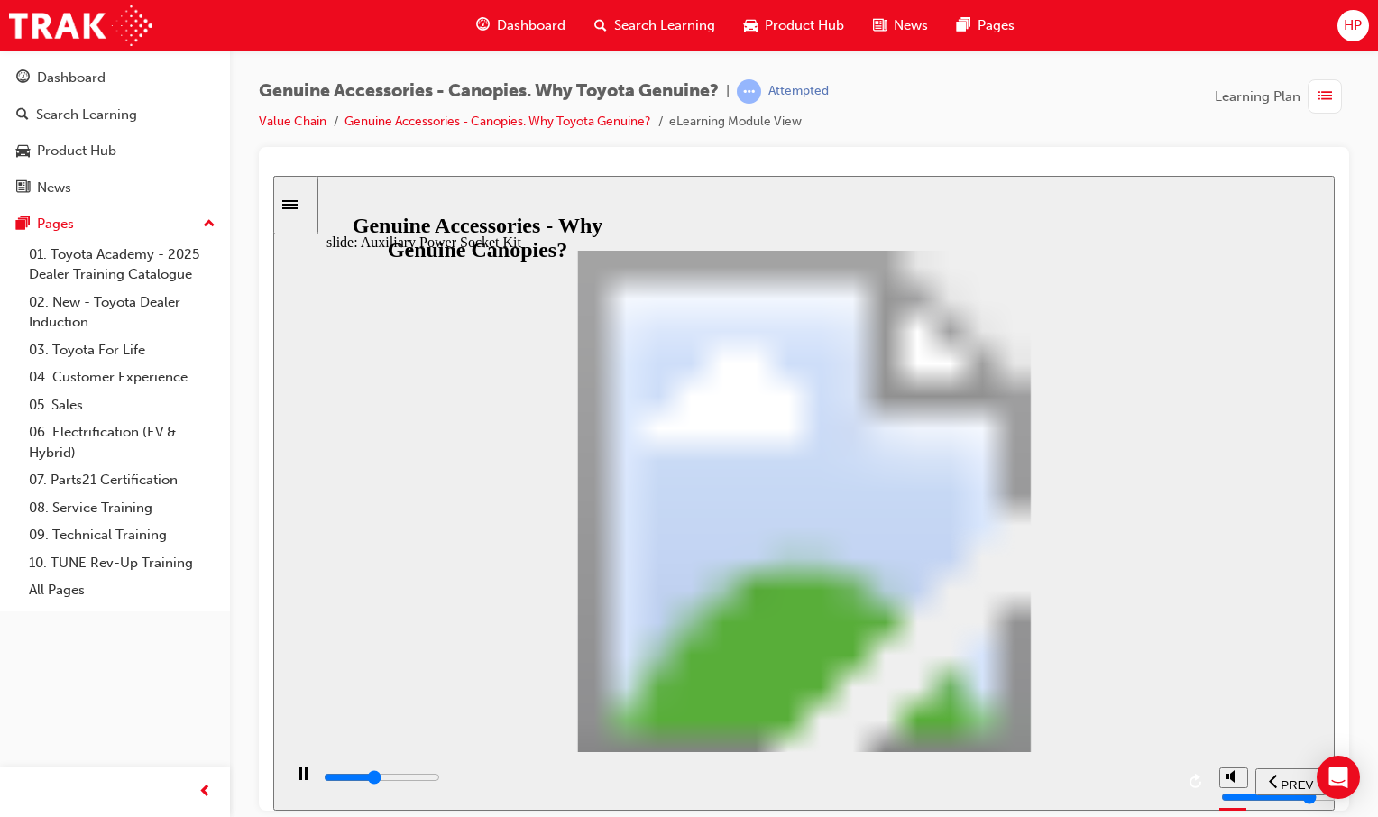
drag, startPoint x: 395, startPoint y: 682, endPoint x: 566, endPoint y: 587, distance: 195.7
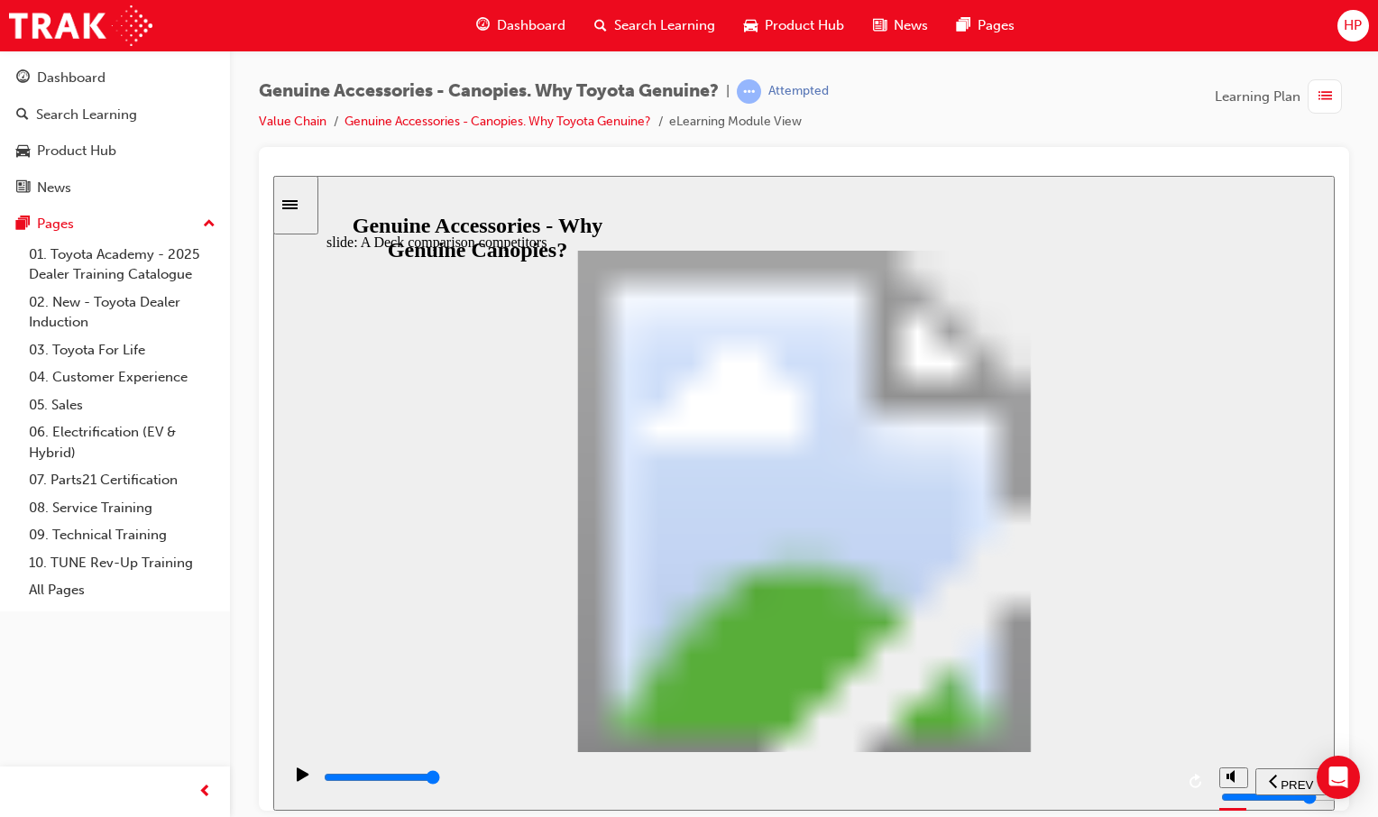
drag, startPoint x: 655, startPoint y: 592, endPoint x: 826, endPoint y: 527, distance: 182.3
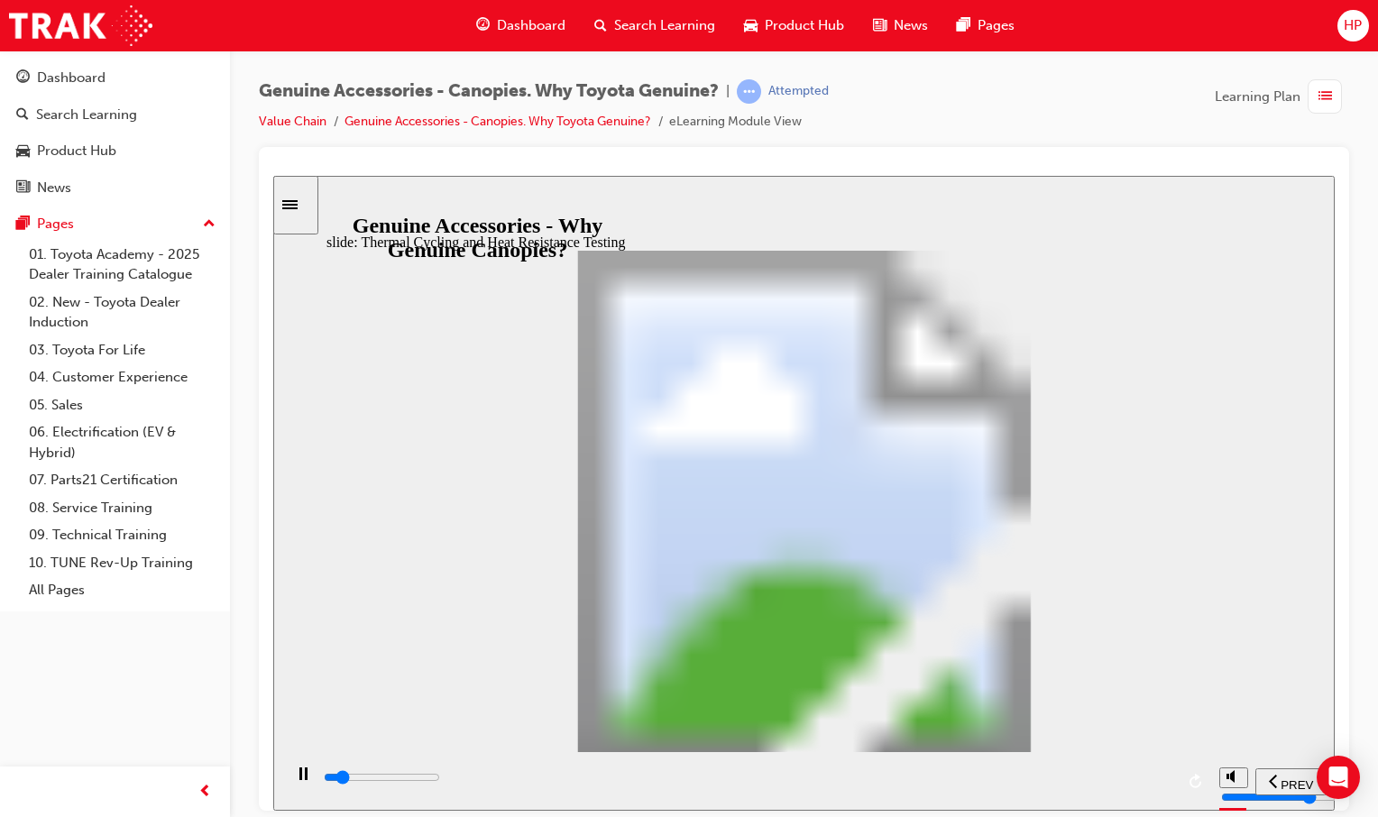
click at [1121, 252] on div "Multiply • Canopy is heated & cooled on a cycle • Temperature ranges from -30°C…" at bounding box center [804, 508] width 956 height 517
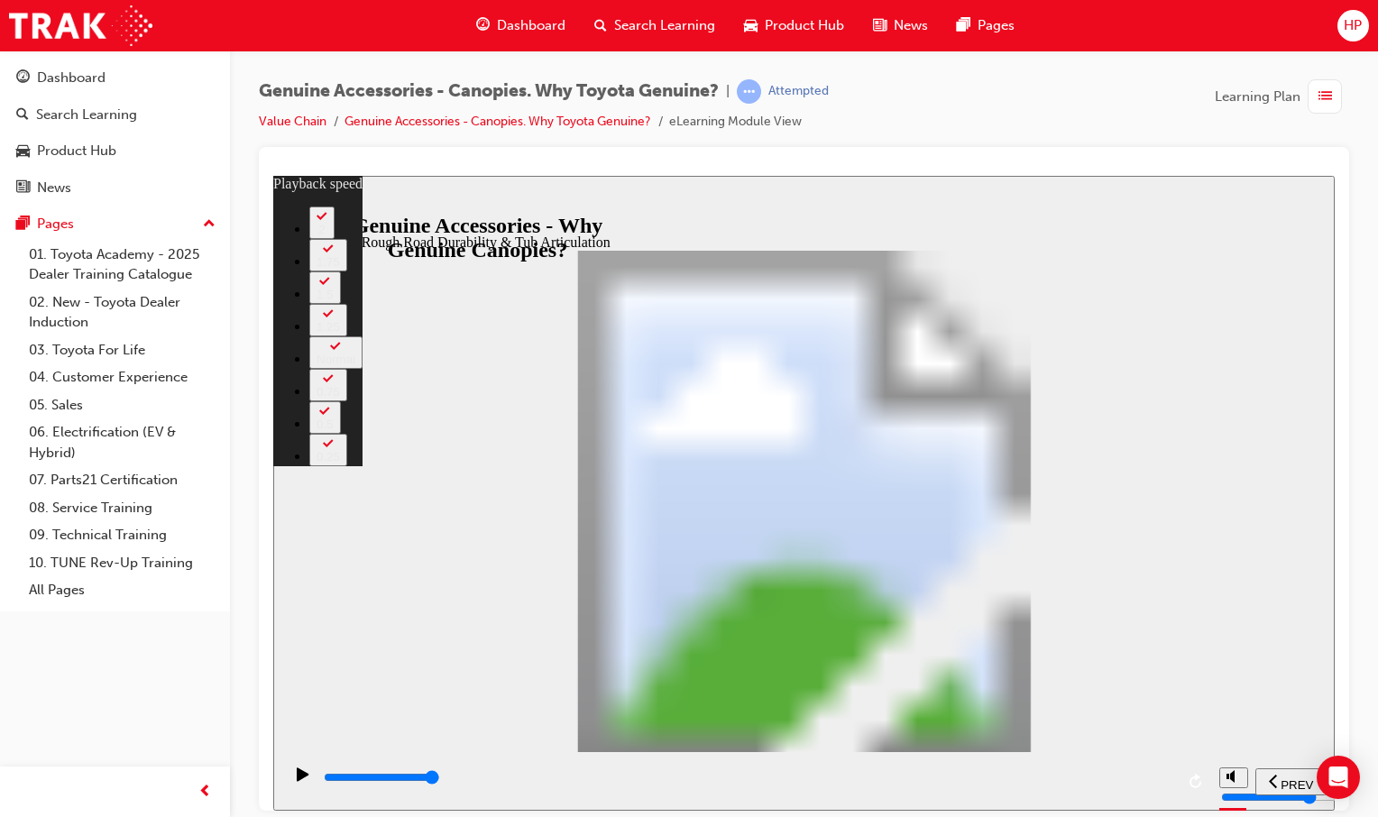
type input "1000"
type input "0"
type input "1000"
type input "0"
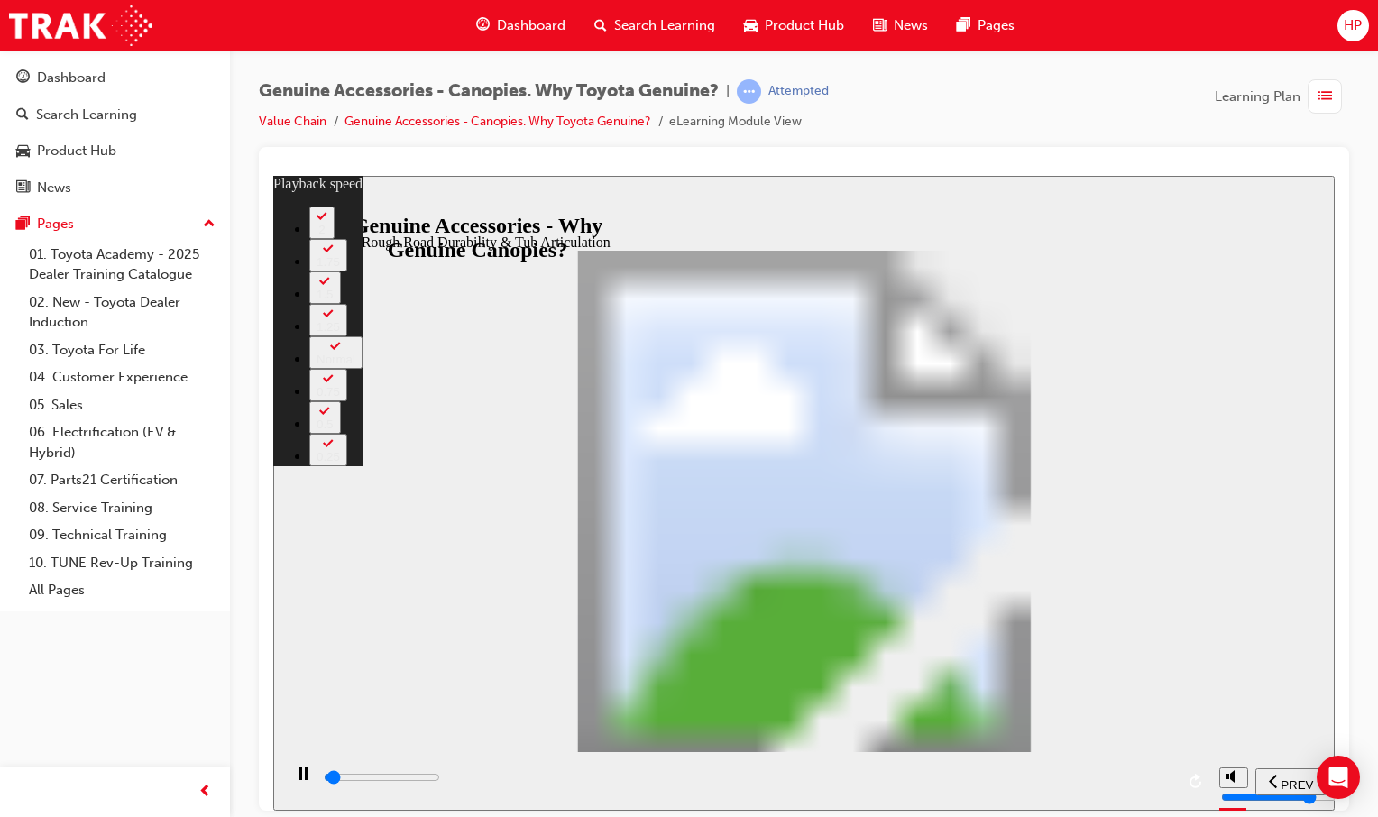
type input "1100"
type input "0"
type input "1100"
type input "0"
type input "1100"
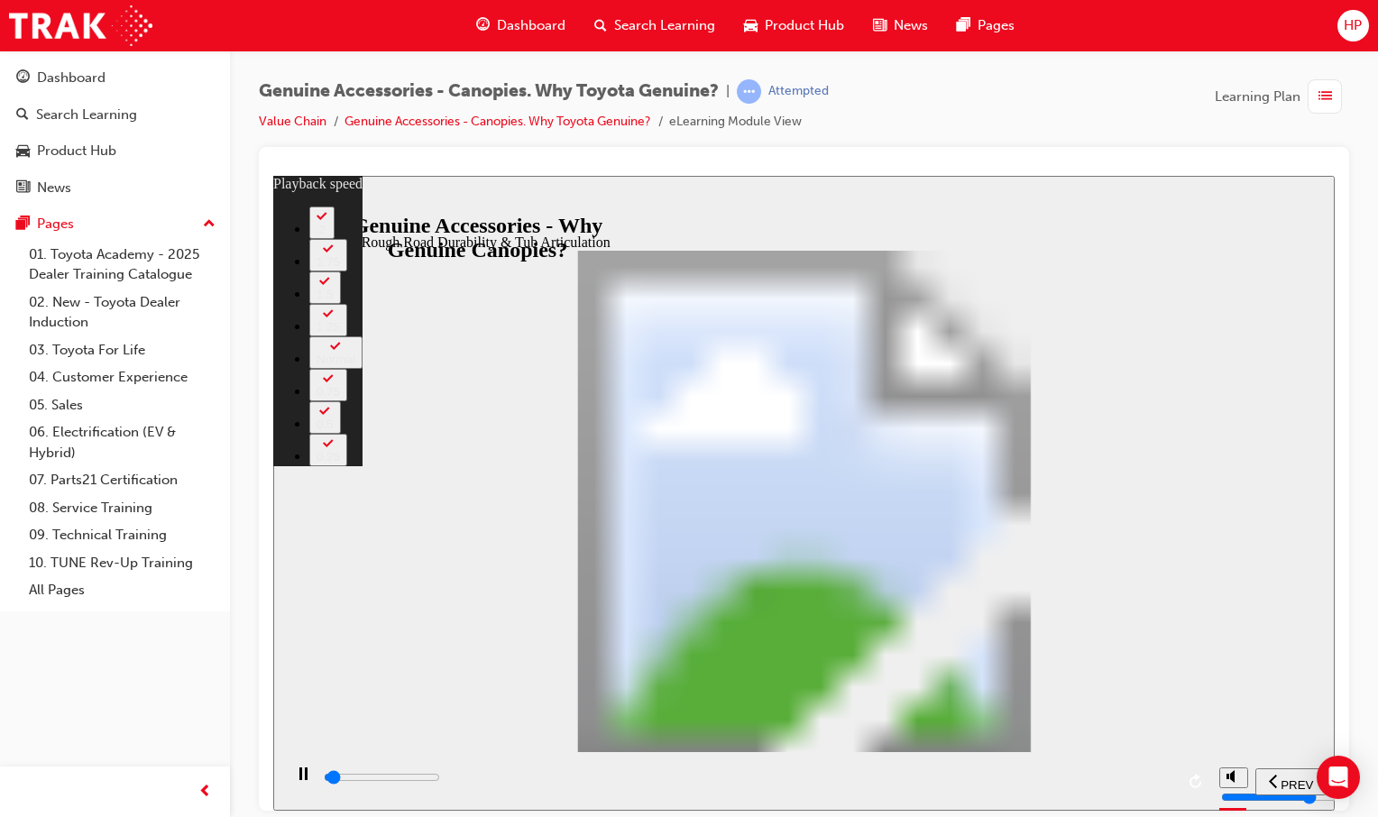
type input "0"
type input "1100"
type input "0"
type input "1100"
type input "0"
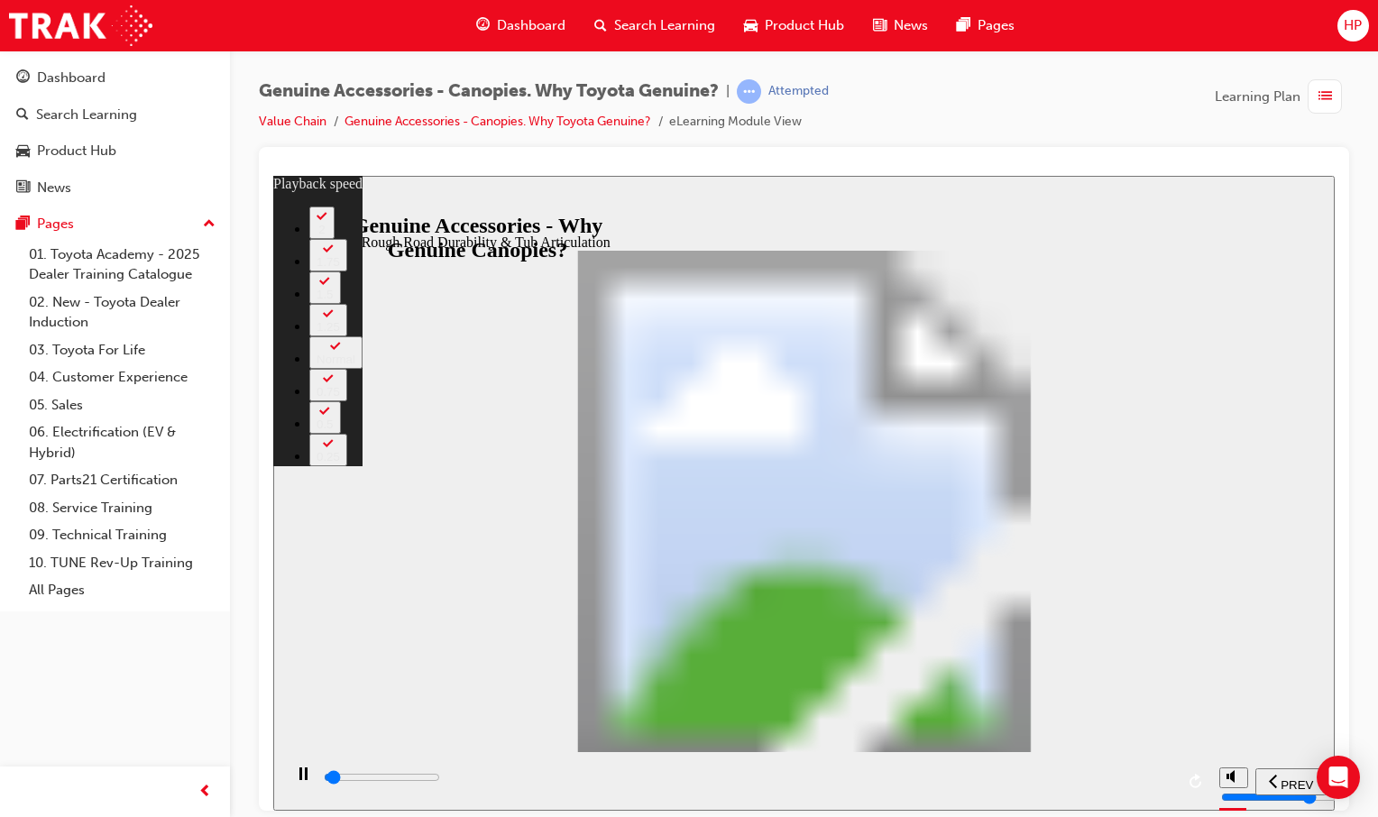
type input "1200"
type input "0"
type input "1200"
type input "0"
type input "1200"
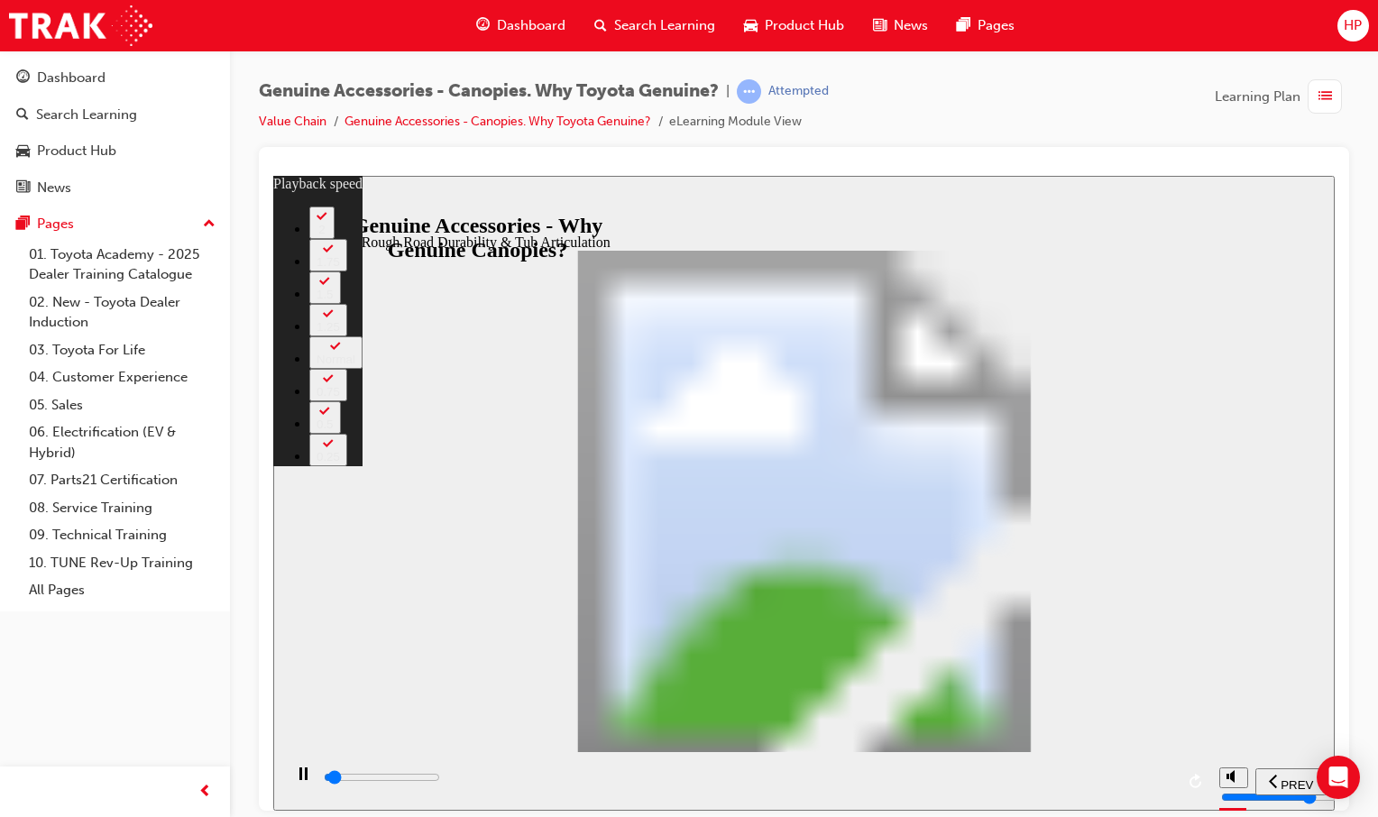
type input "0"
type input "1200"
type input "0"
type input "1200"
type input "0"
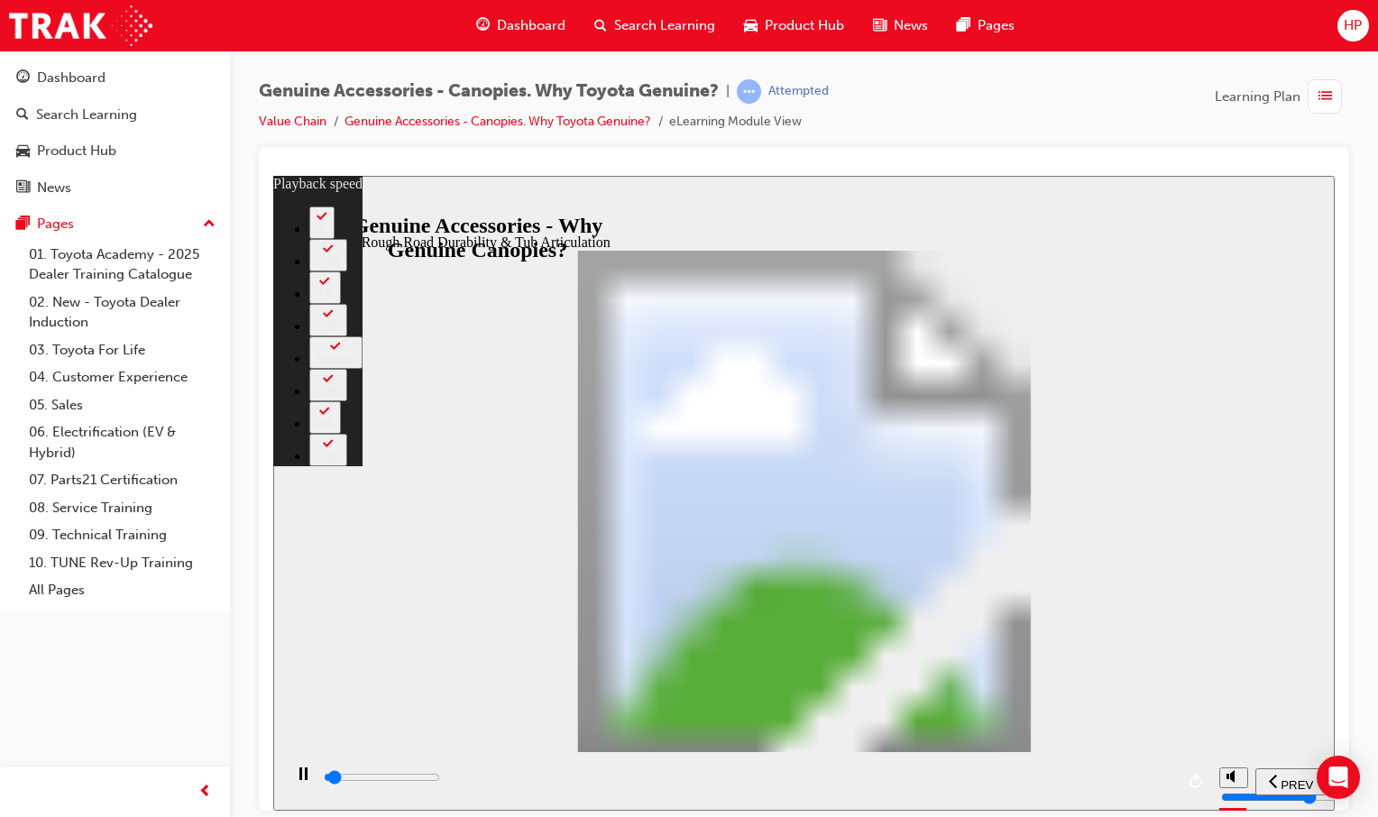
type input "1300"
type input "0"
type input "1300"
type input "0"
type input "1300"
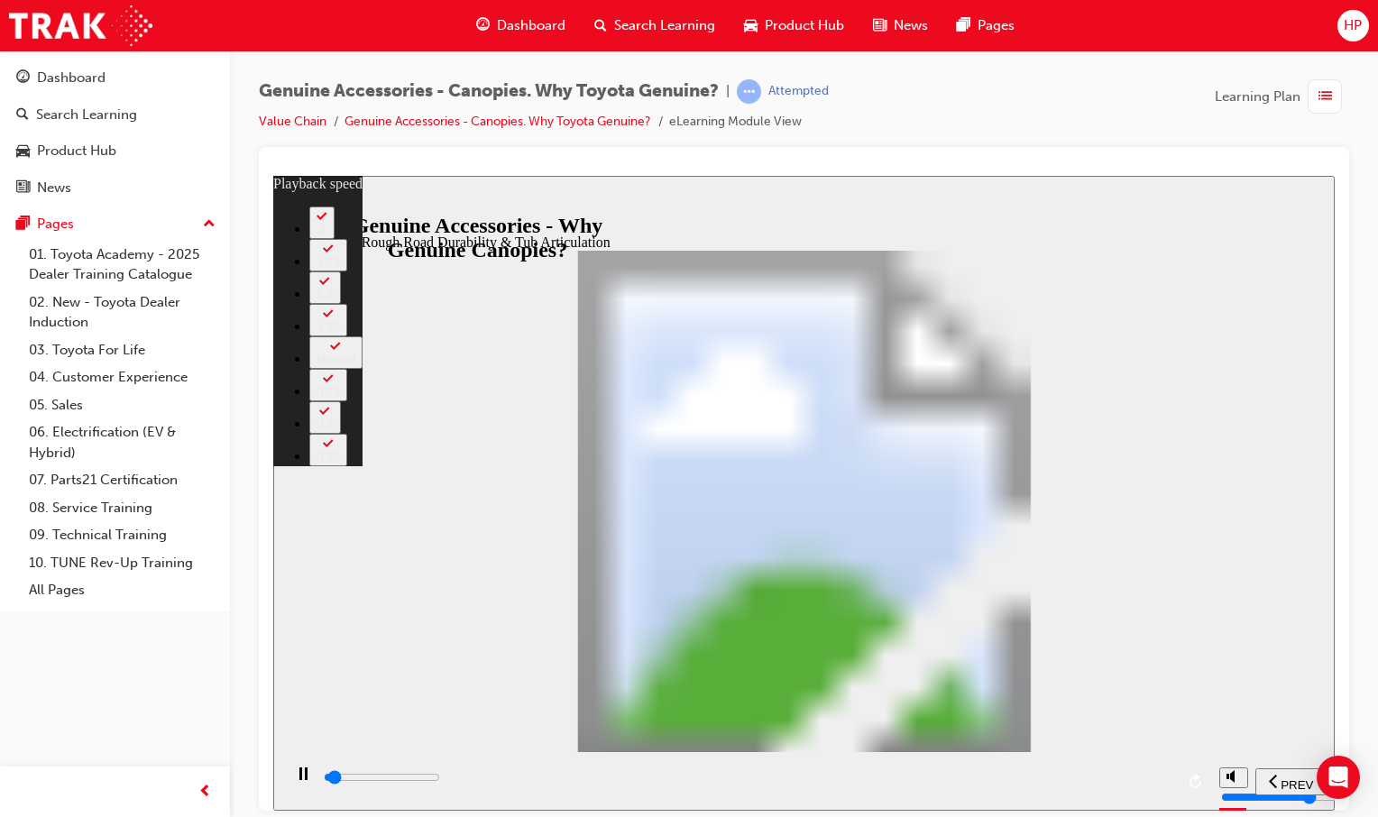
type input "0"
type input "1300"
type input "0"
type input "1300"
type input "0"
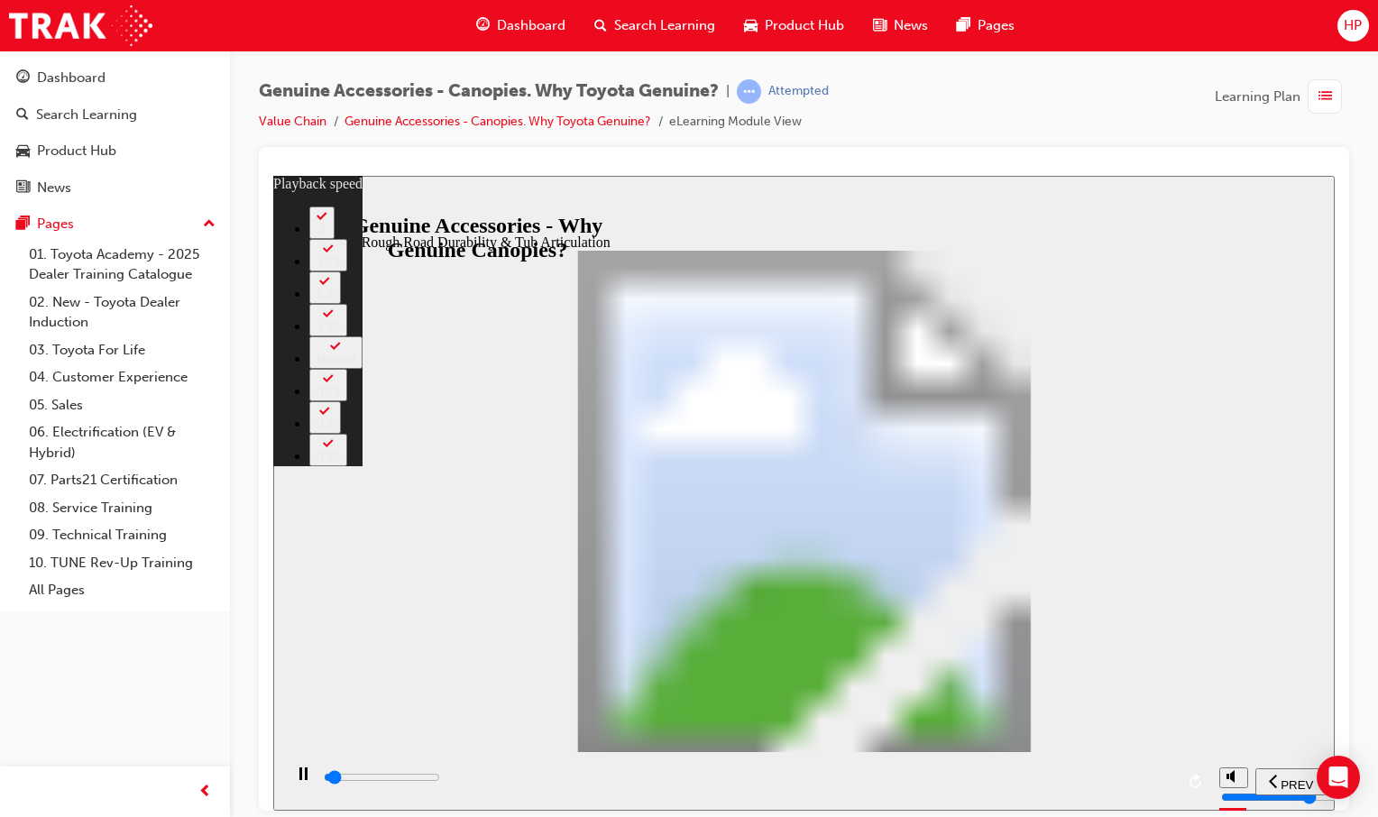
type input "1400"
type input "0"
type input "1400"
type input "0"
type input "1400"
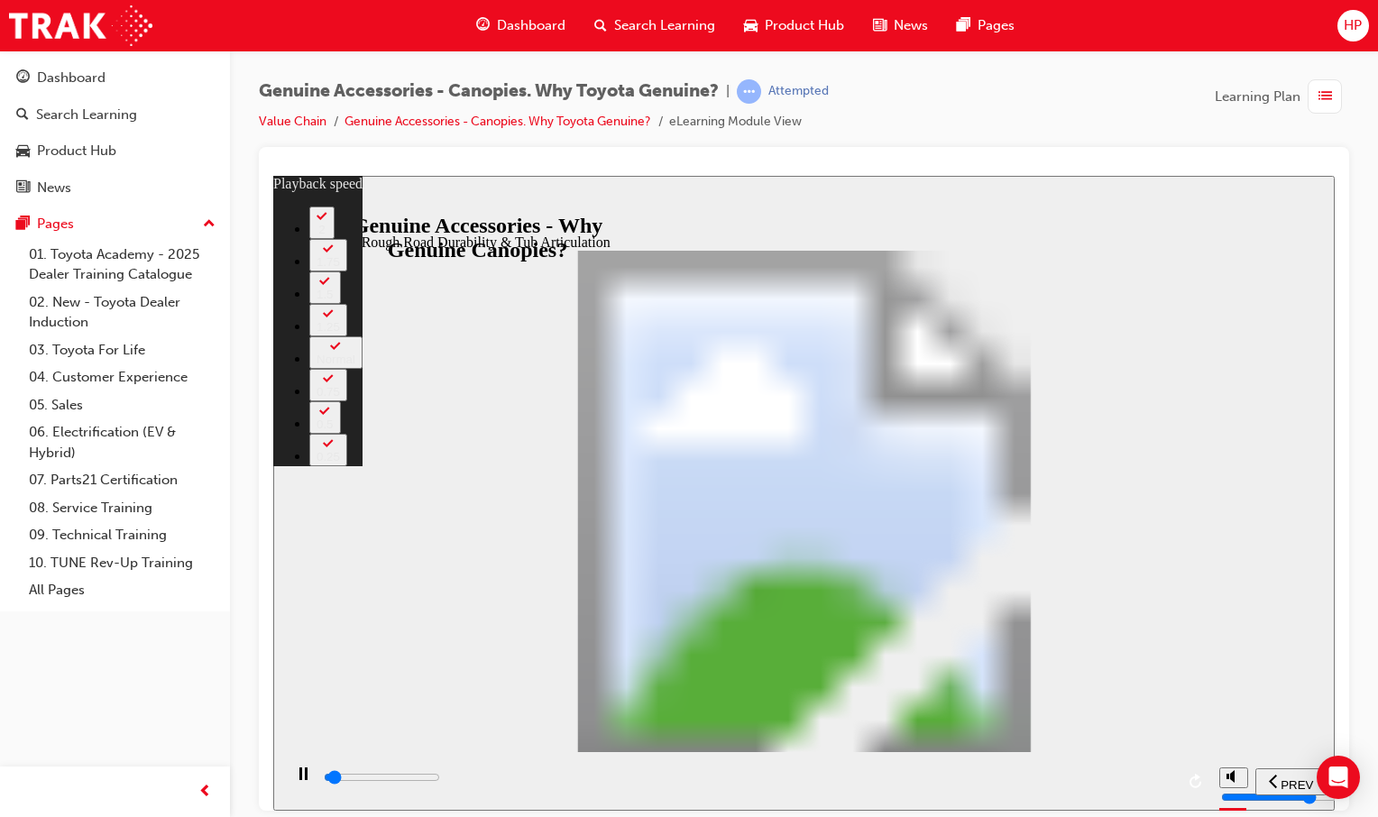
type input "0"
type input "1400"
type input "0"
type input "1400"
type input "0"
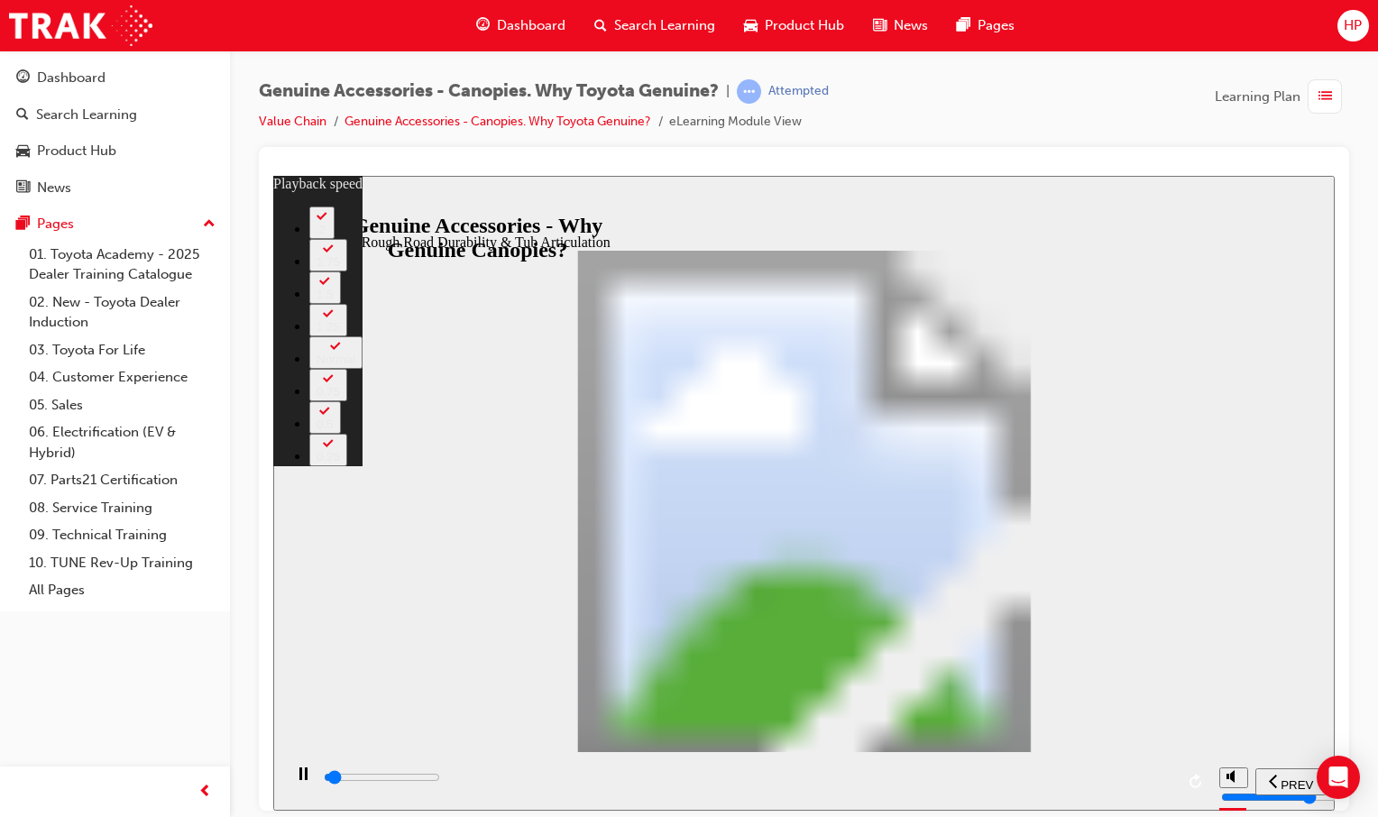
type input "1500"
type input "0"
type input "1500"
type input "0"
type input "1500"
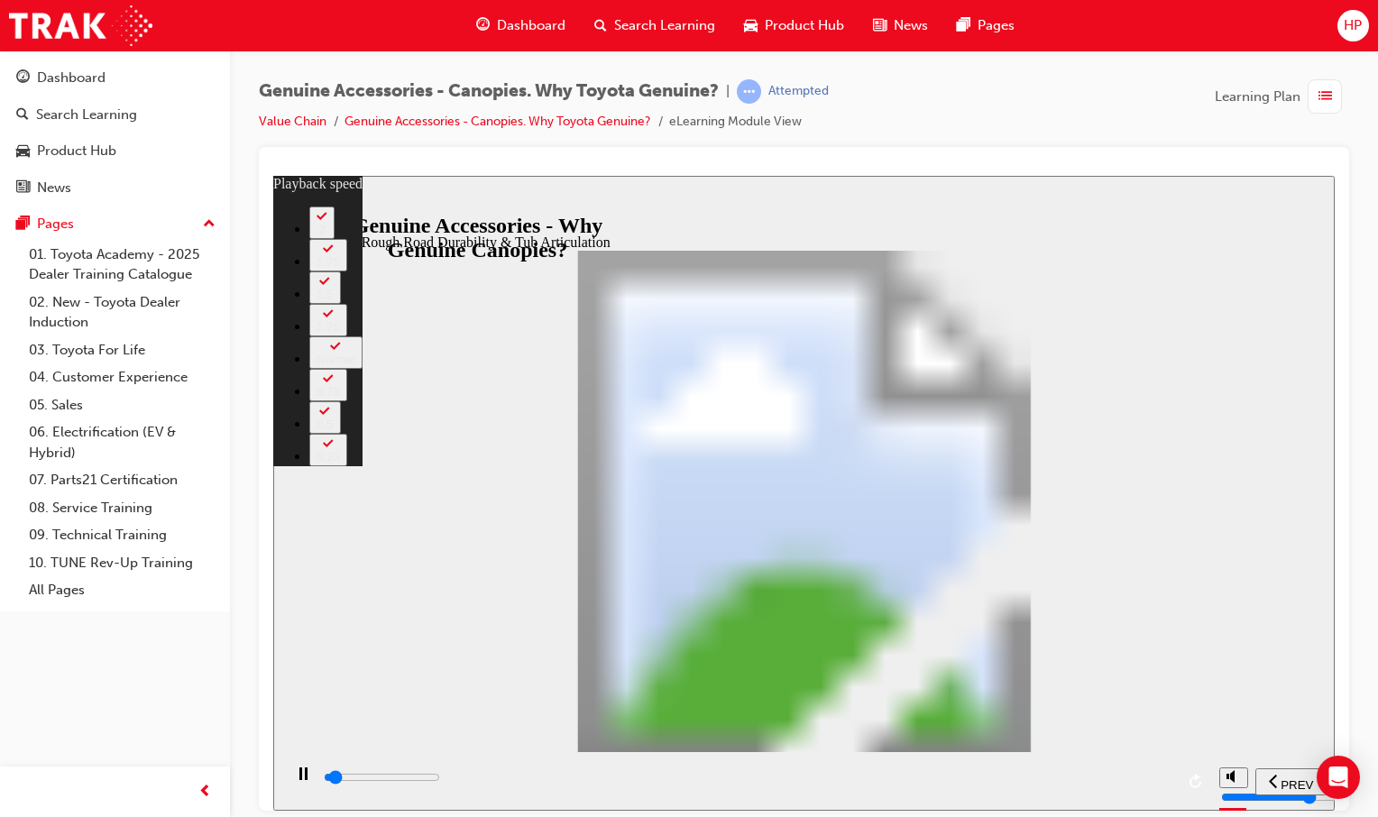
type input "0"
type input "1500"
type input "0"
type input "1500"
type input "0"
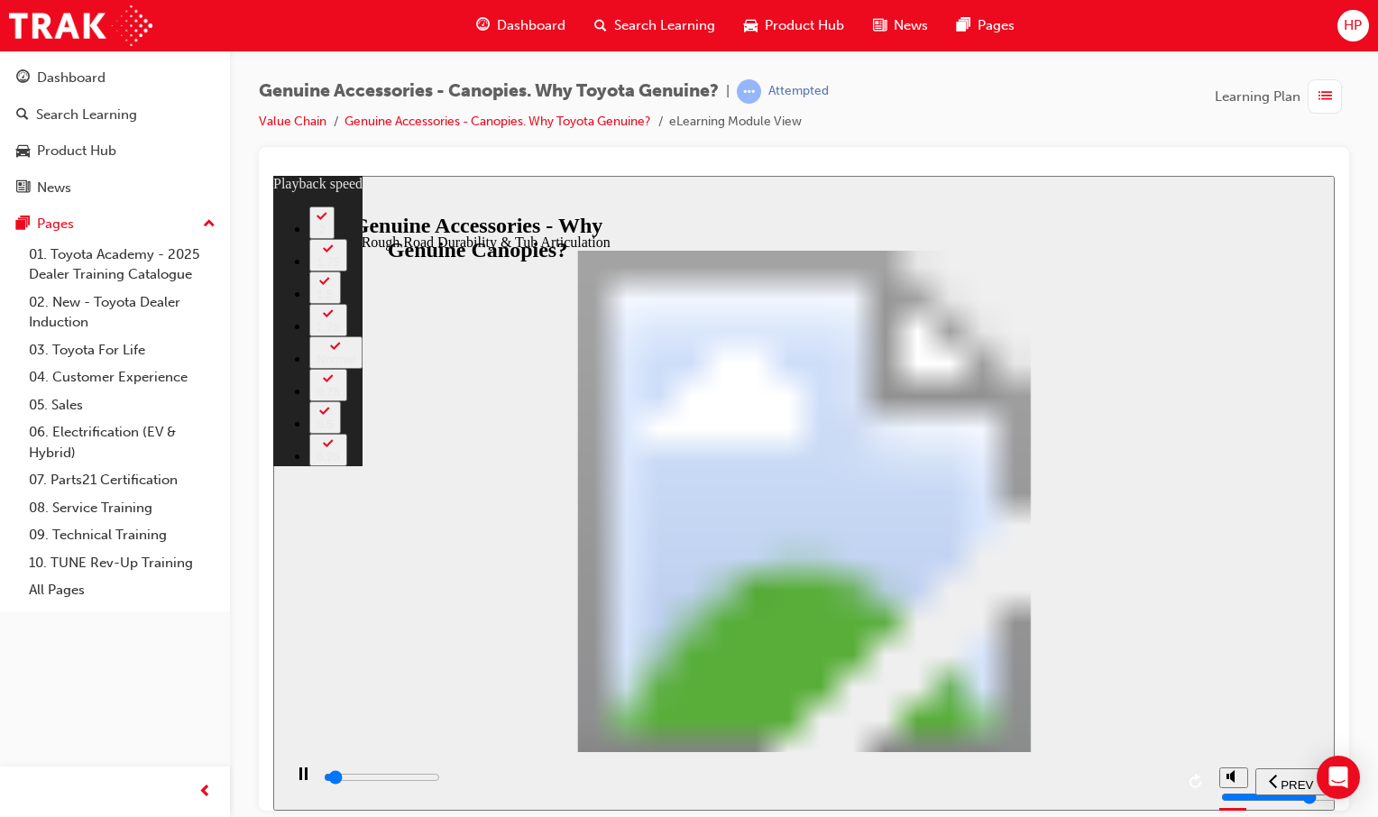
type input "1600"
type input "1"
type input "1600"
type input "1"
type input "1600"
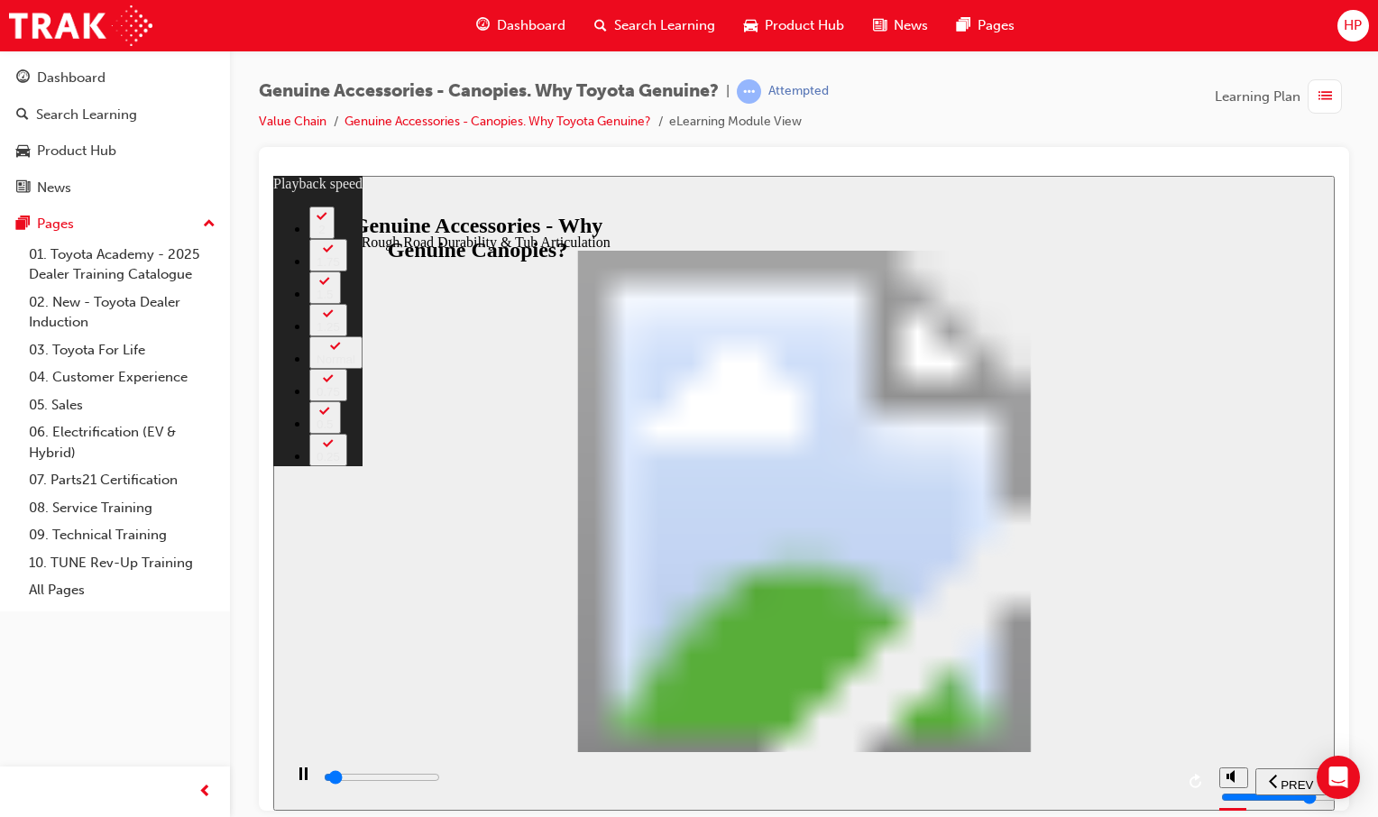
type input "1"
type input "1600"
type input "1"
type input "1600"
type input "1"
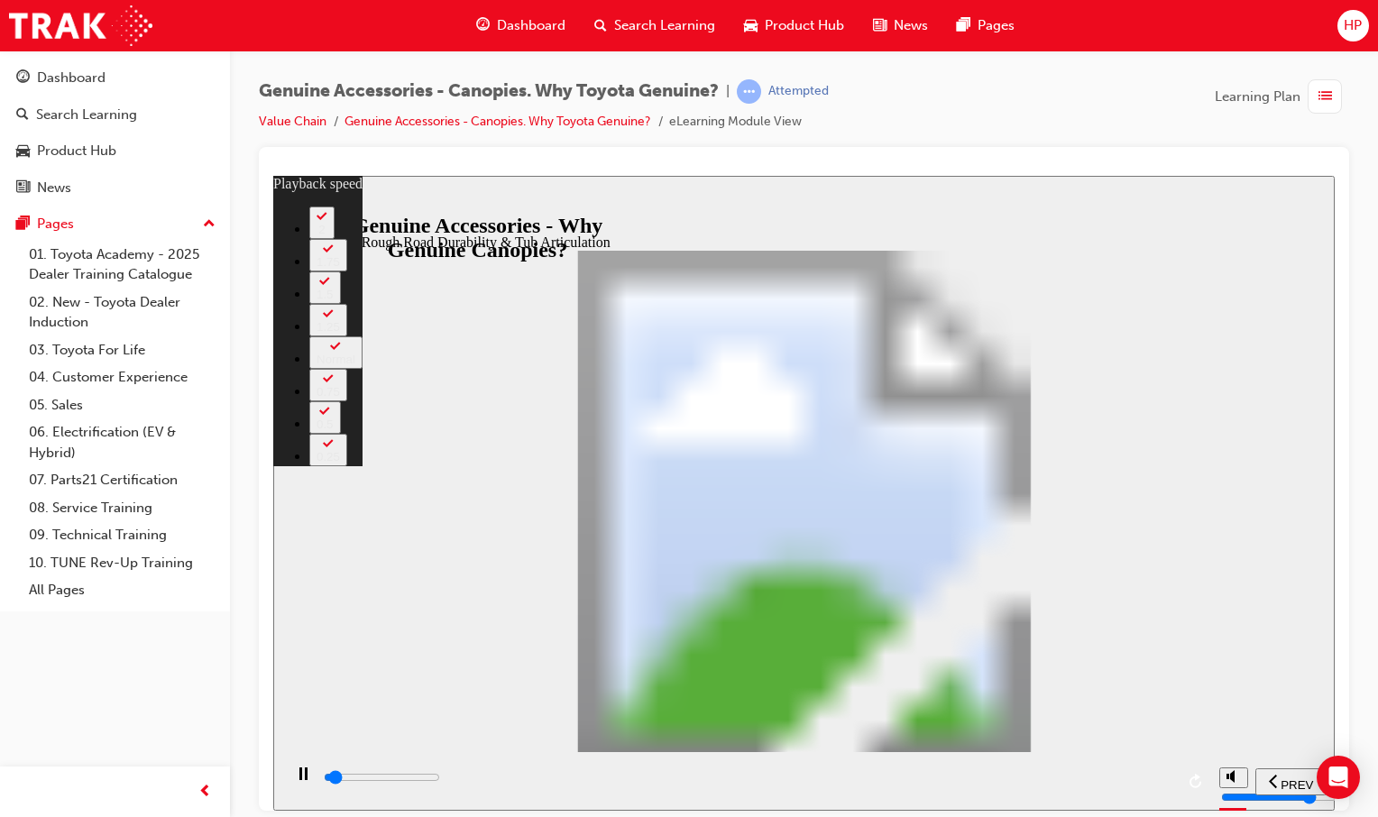
type input "1700"
type input "1"
type input "1700"
type input "1"
type input "1700"
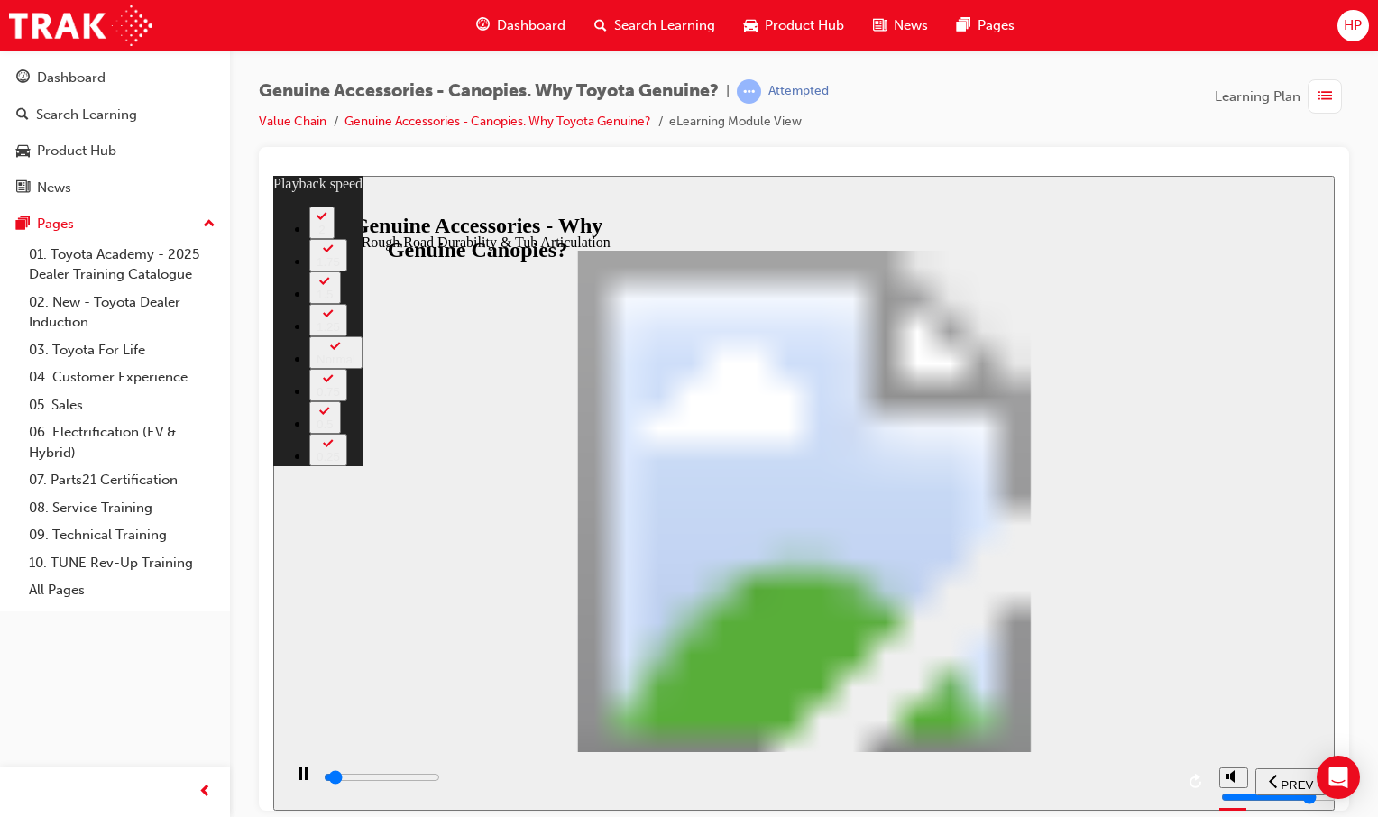
type input "1"
type input "1700"
type input "1"
type input "1700"
type input "1"
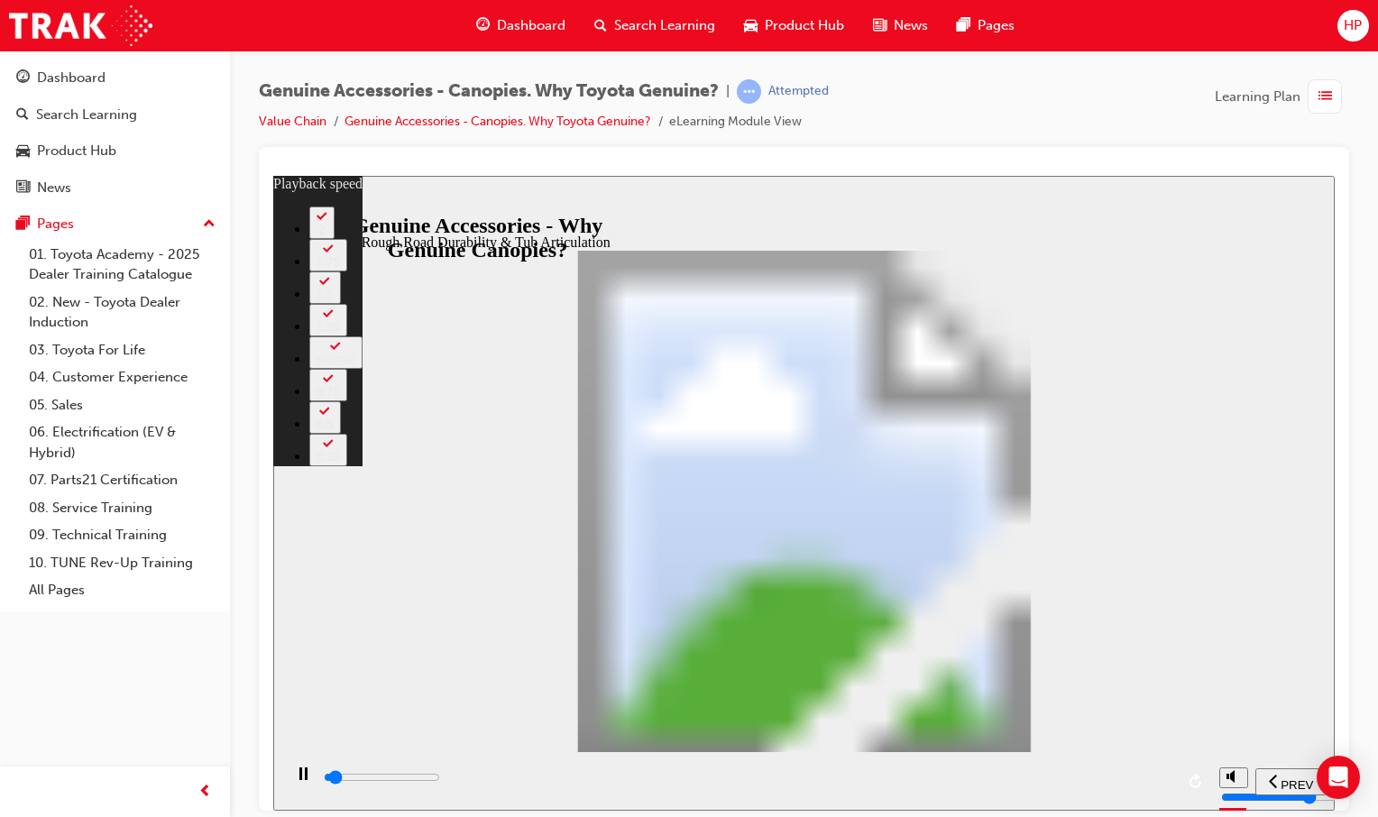
type input "1700"
type input "1"
type input "1800"
type input "1"
type input "1800"
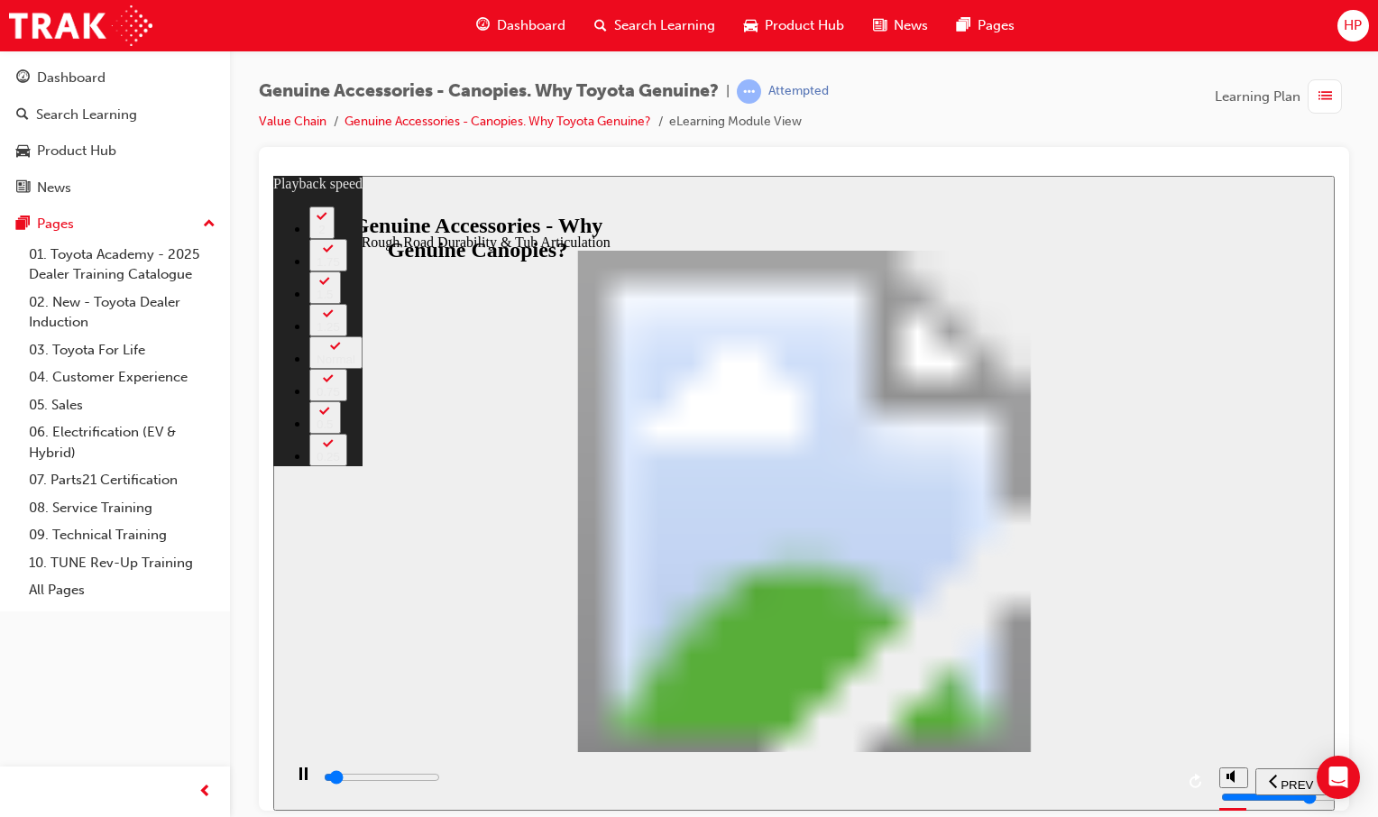
type input "1"
type input "1800"
type input "1"
type input "1800"
type input "1"
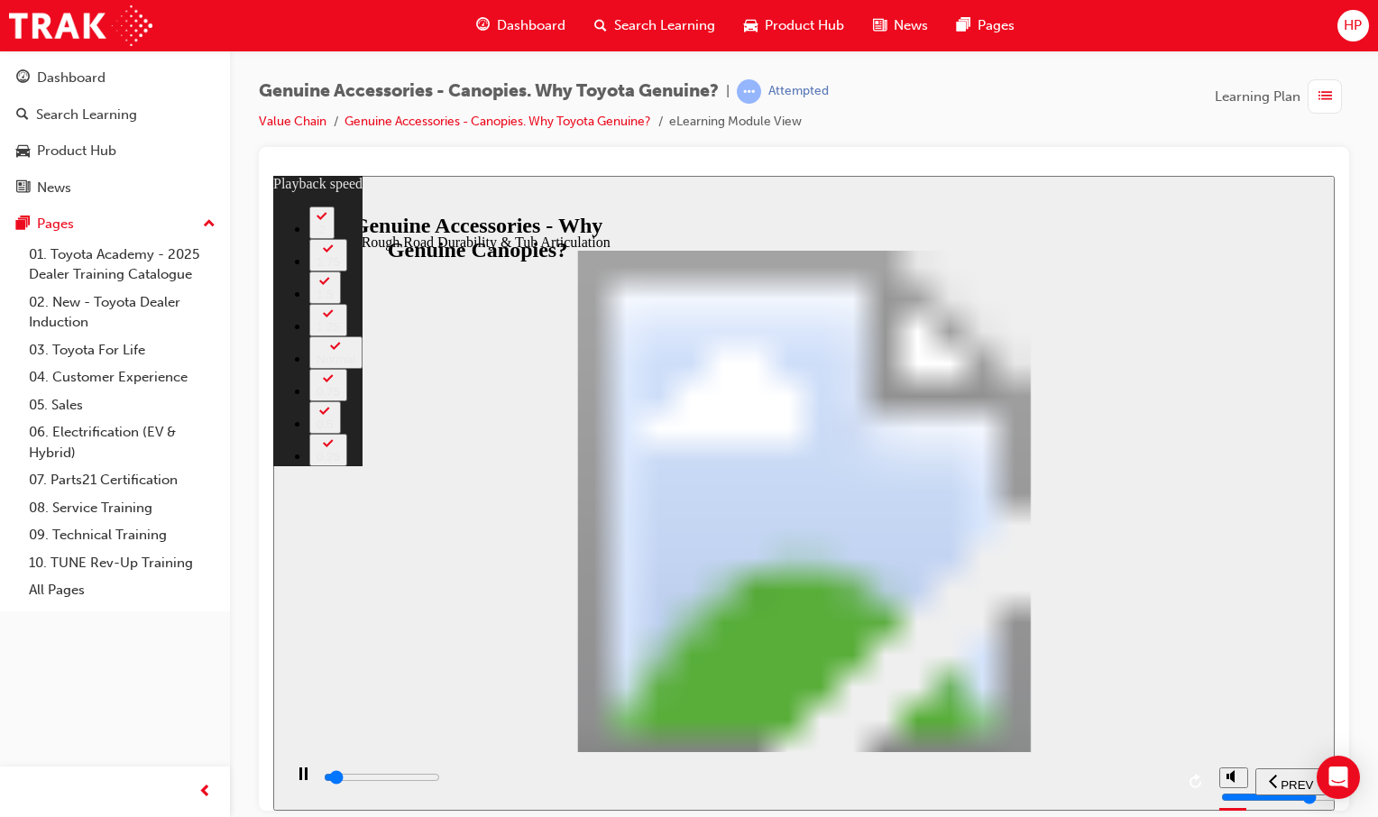
type input "1800"
type input "1"
type input "1800"
type input "1"
type input "1900"
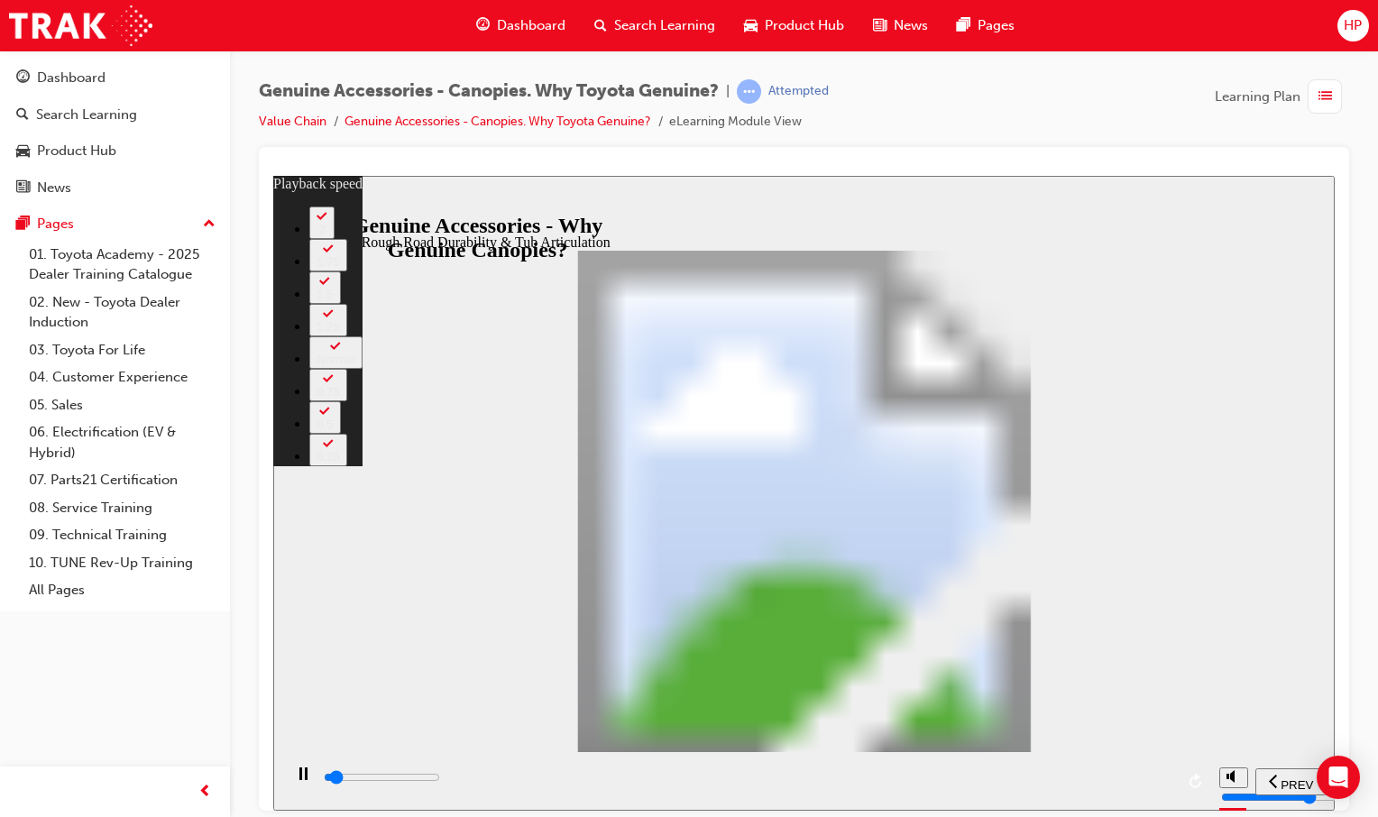
type input "1"
type input "1900"
type input "1"
type input "1900"
type input "1"
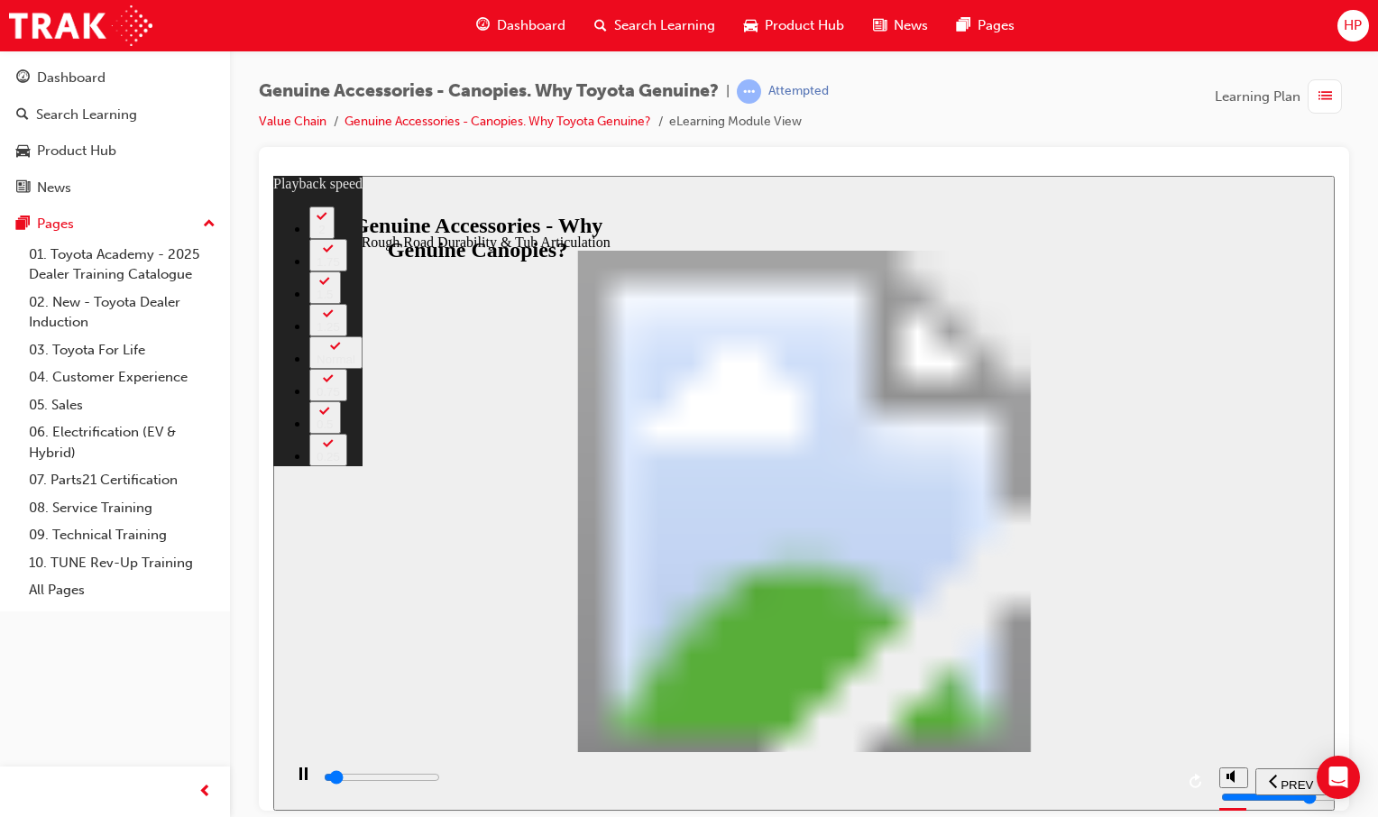
type input "1900"
type input "1"
type input "1900"
type input "1"
type input "1900"
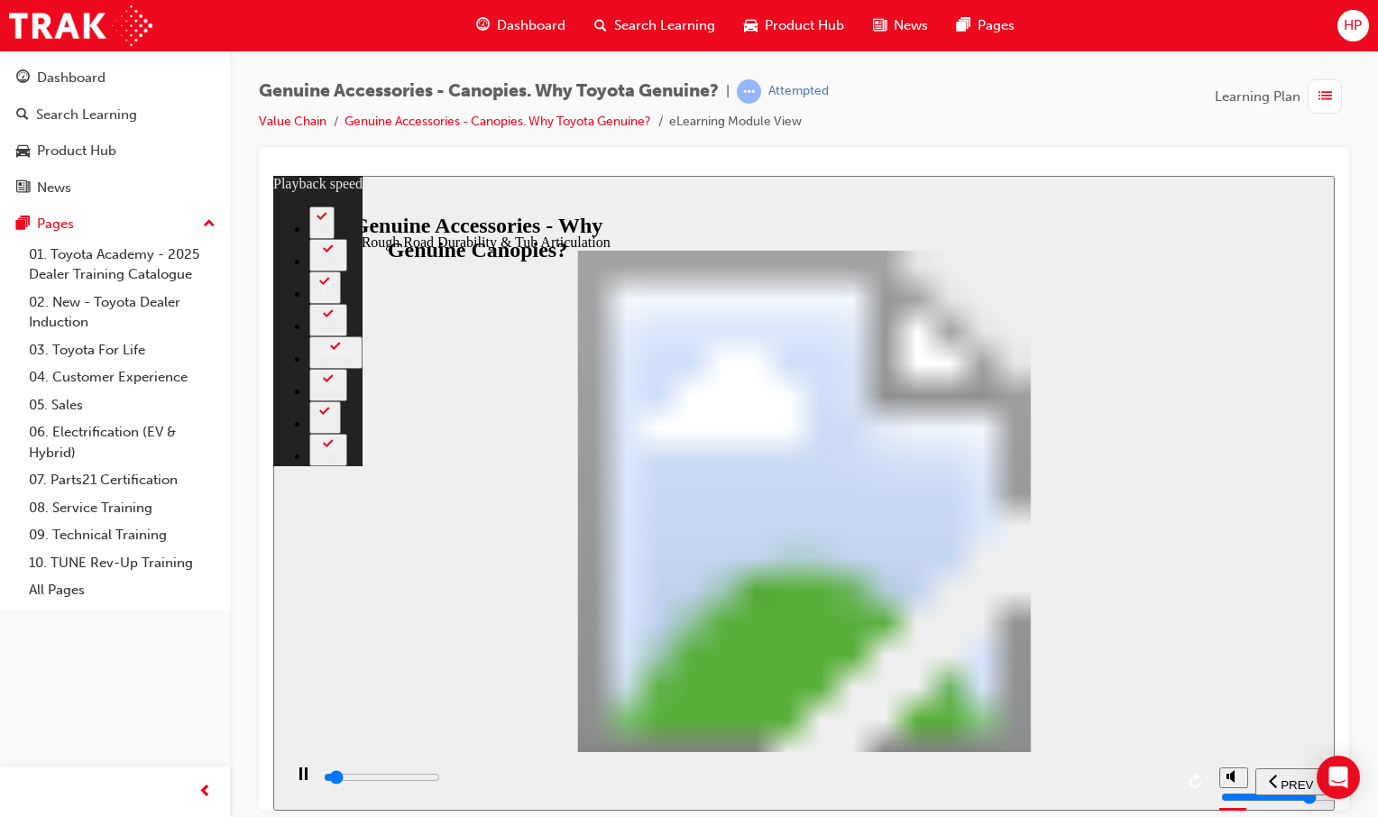
type input "1"
type input "2000"
type input "1"
type input "2000"
type input "1"
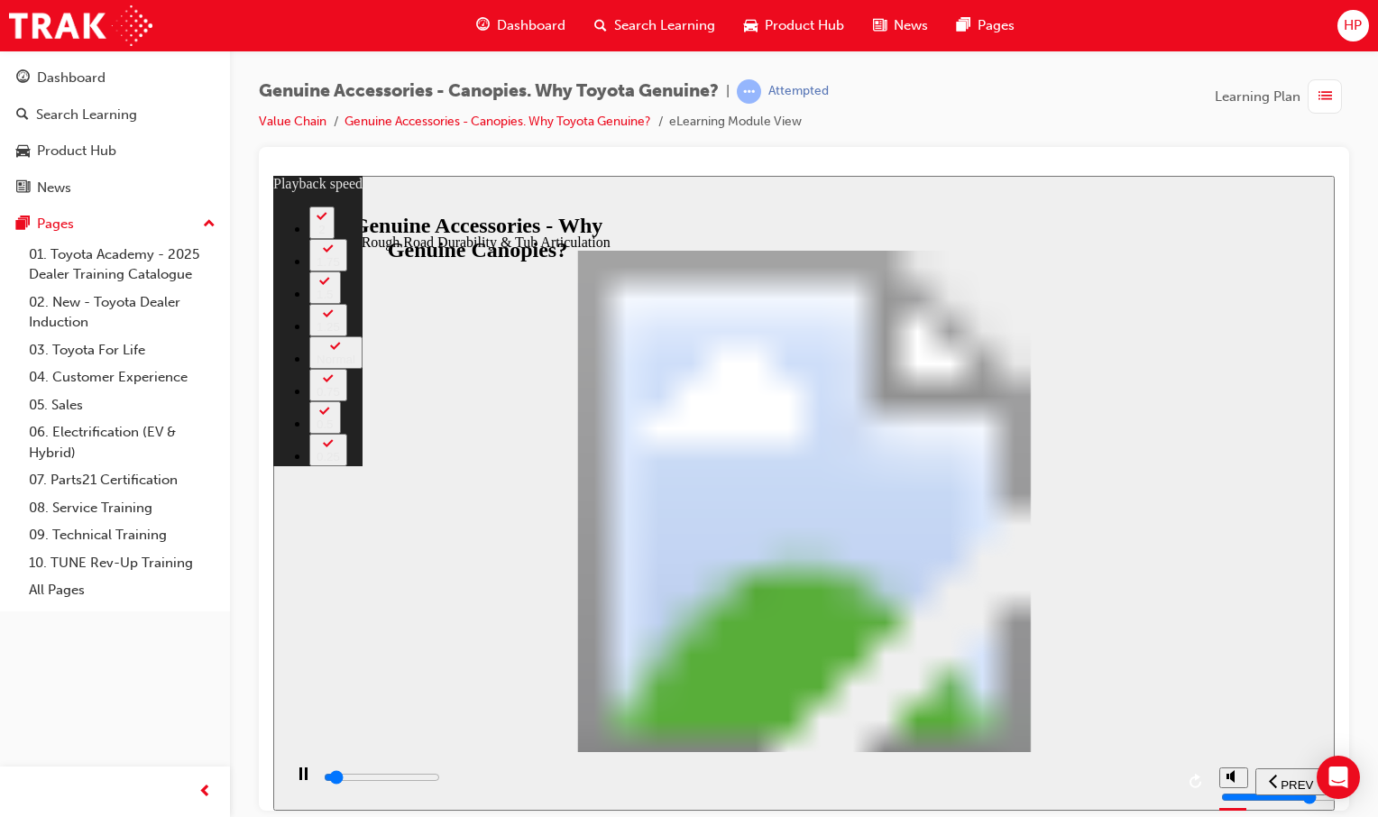
type input "2000"
type input "1"
type input "2000"
type input "1"
type input "2000"
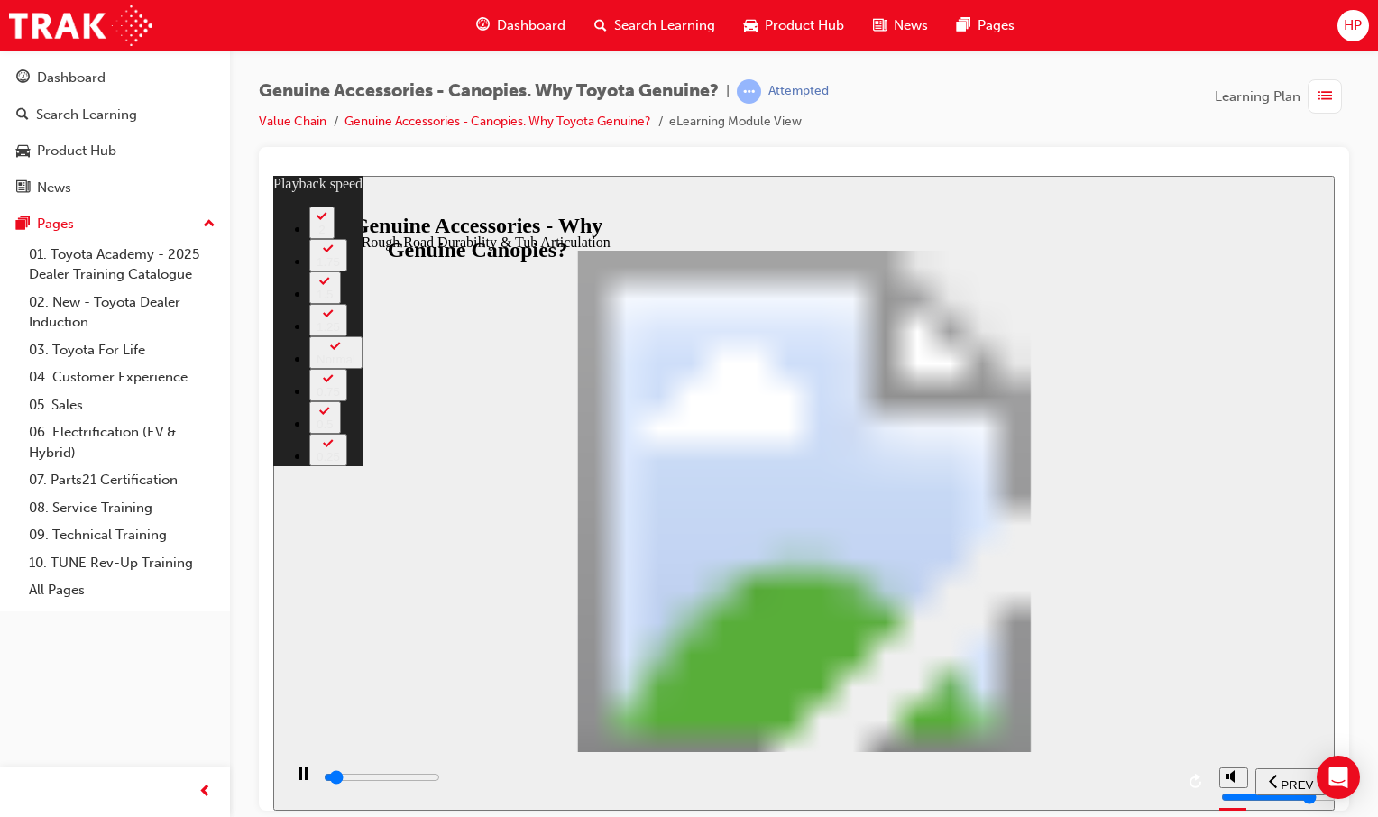
type input "1"
type input "2000"
type input "1"
type input "2100"
type input "1"
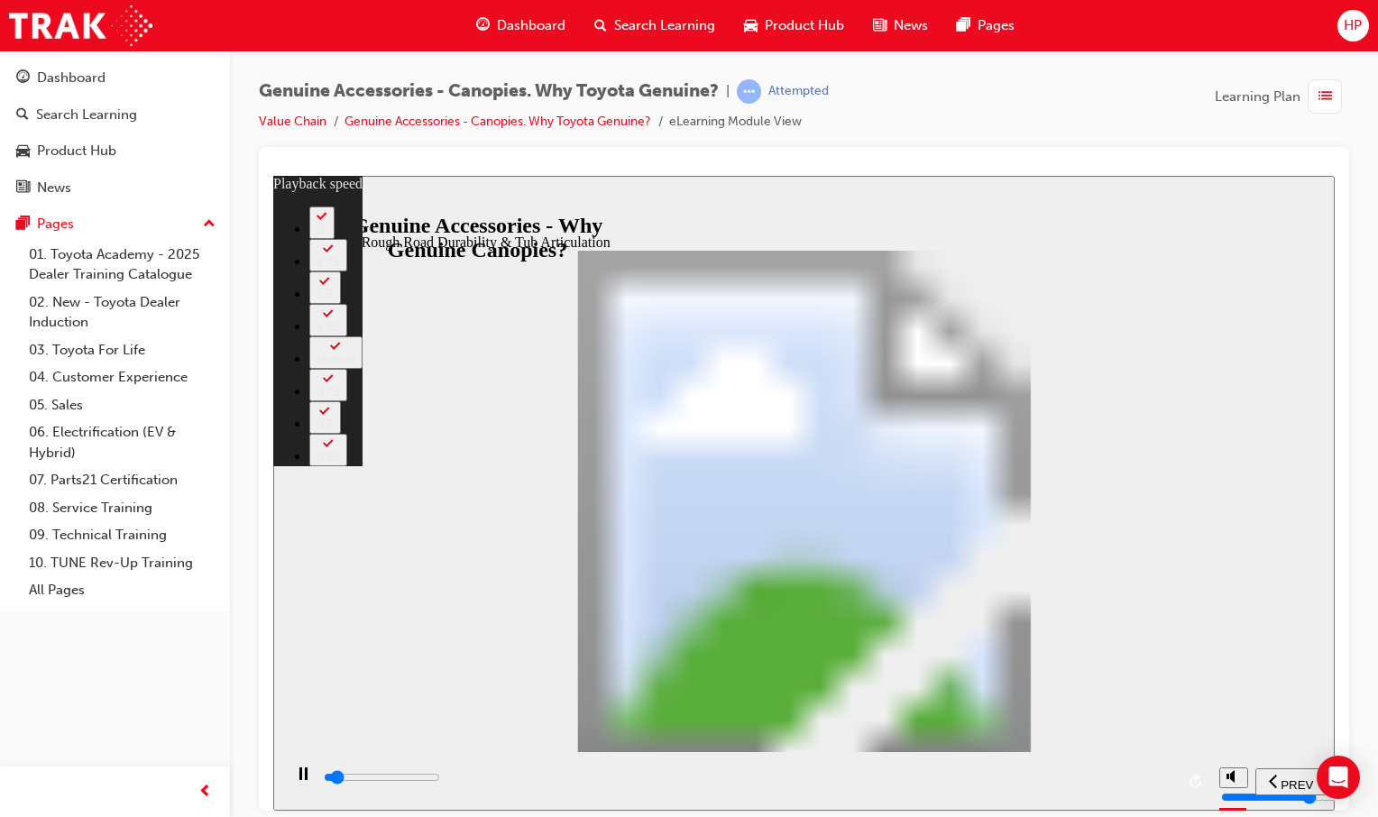
type input "2100"
type input "1"
type input "2100"
type input "1"
type input "2100"
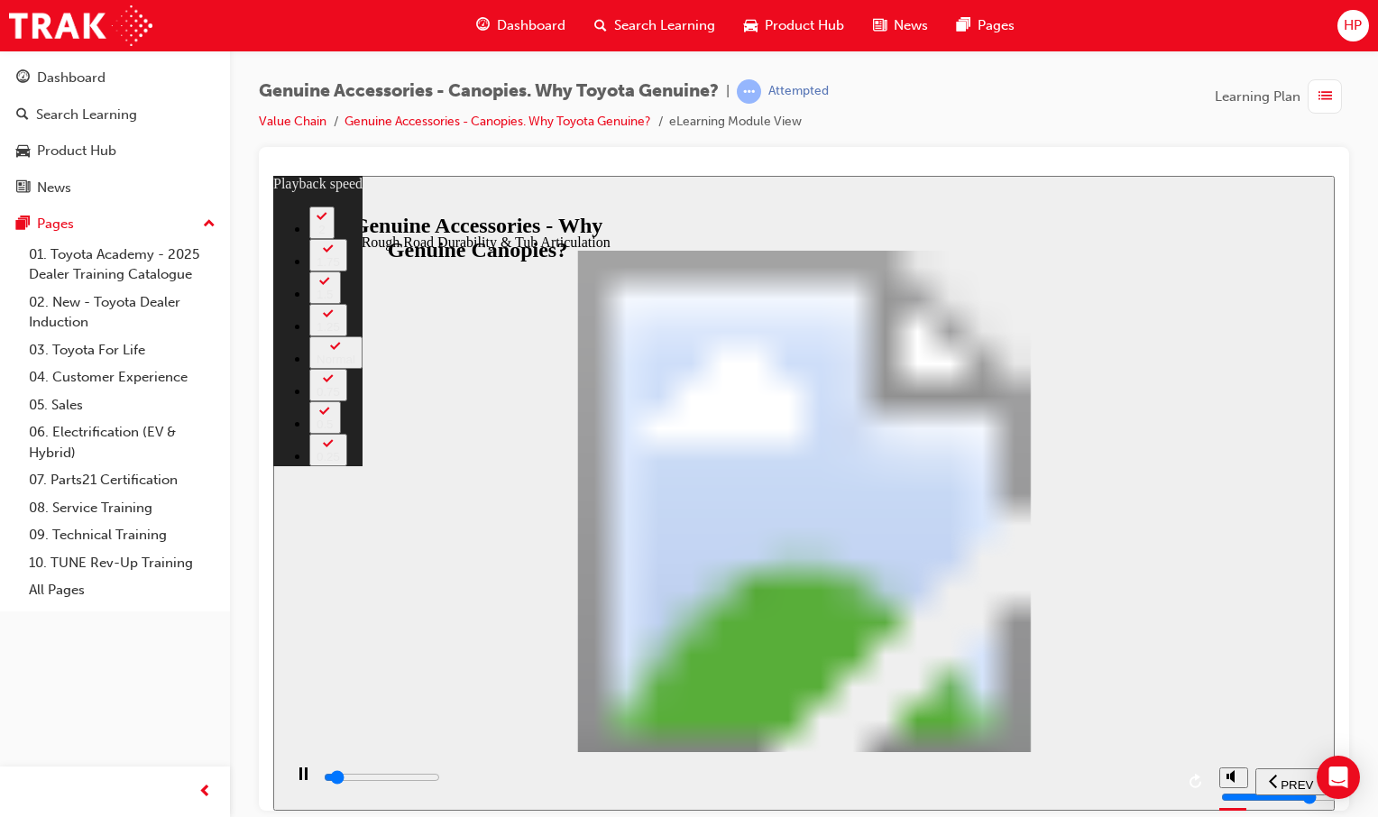
type input "1"
type input "2100"
type input "1"
type input "2100"
type input "1"
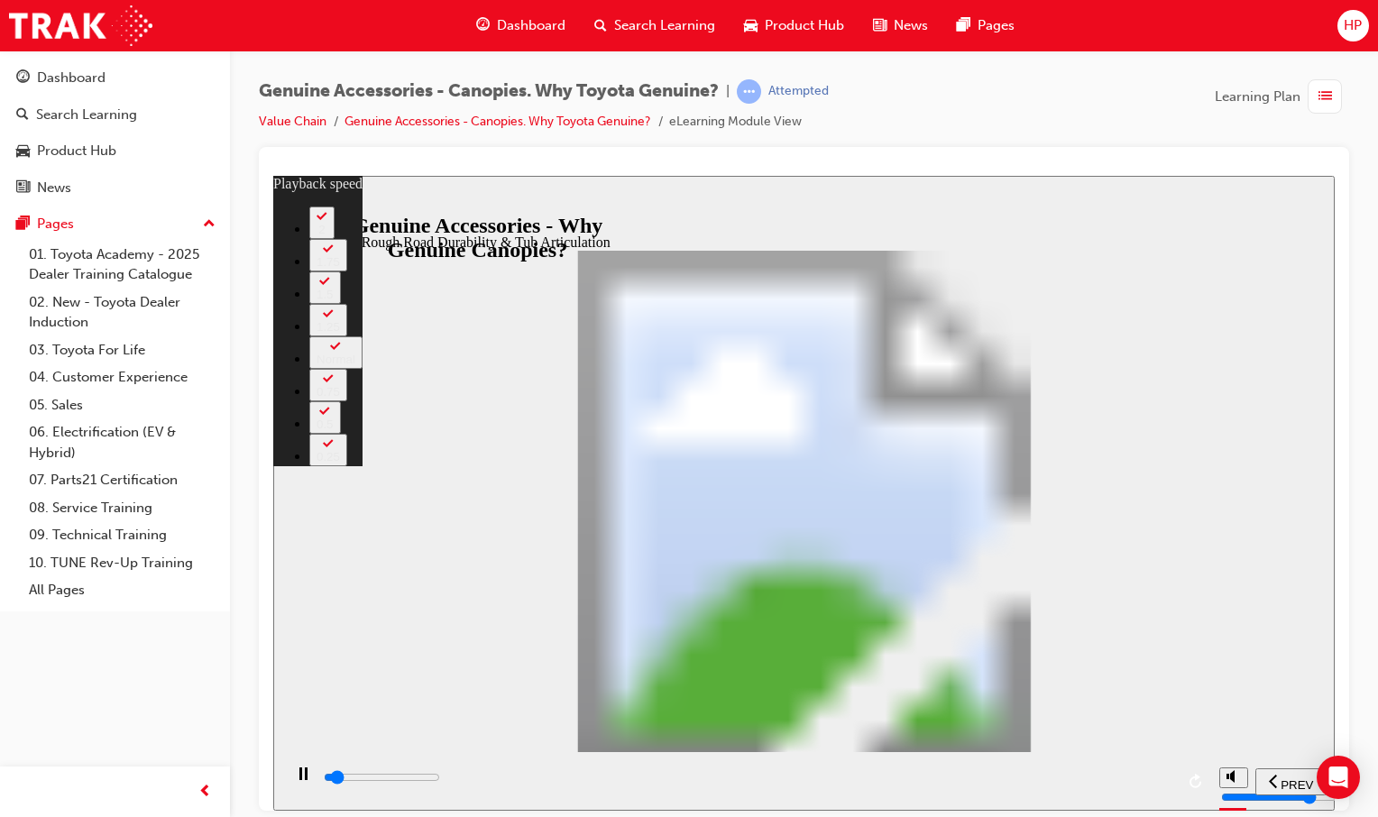
type input "2200"
type input "1"
type input "2200"
type input "1"
type input "2200"
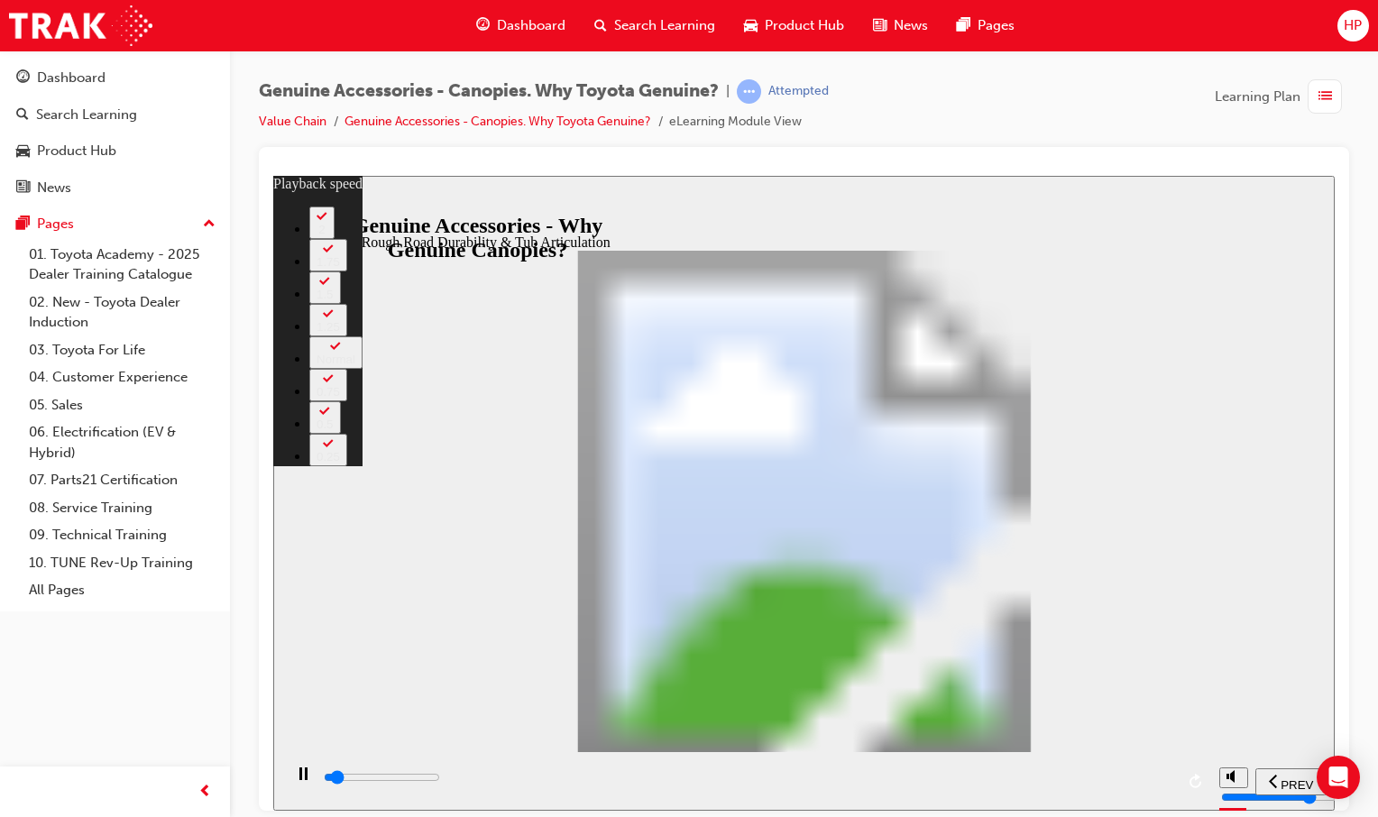
type input "1"
type input "2200"
type input "1"
type input "2200"
type input "1"
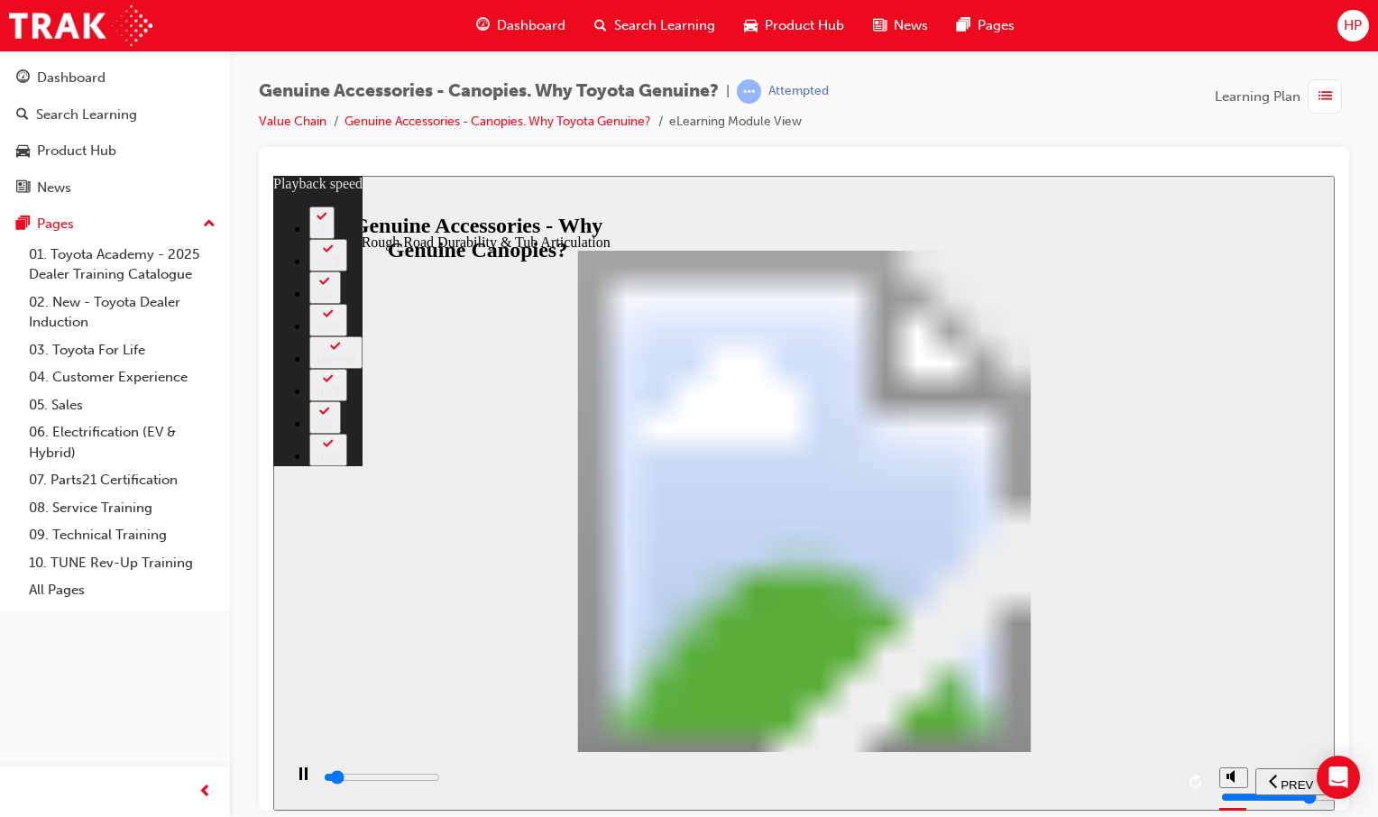
type input "2200"
type input "1"
type input "2300"
type input "1"
type input "2400"
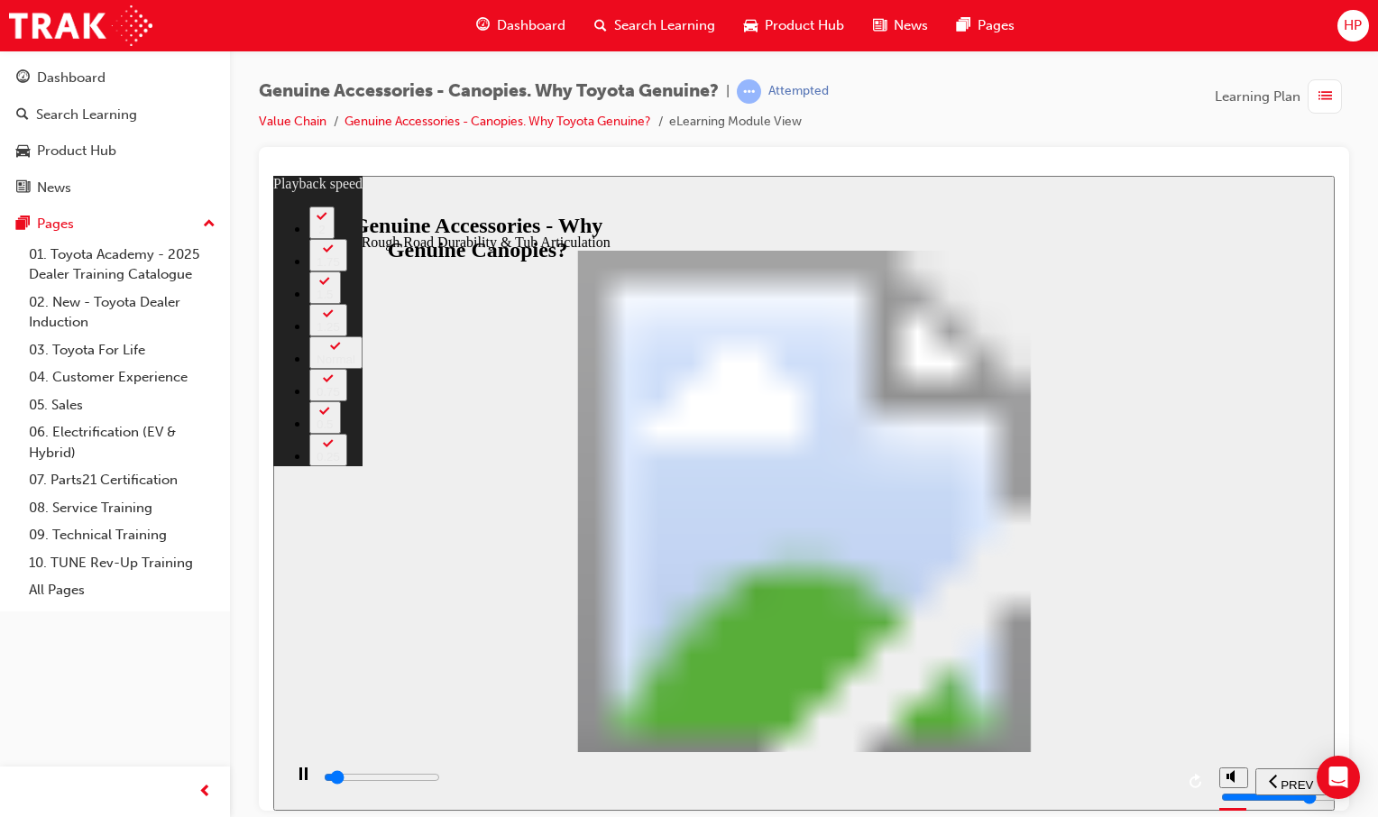
type input "1"
type input "2600"
type input "2"
type input "2900"
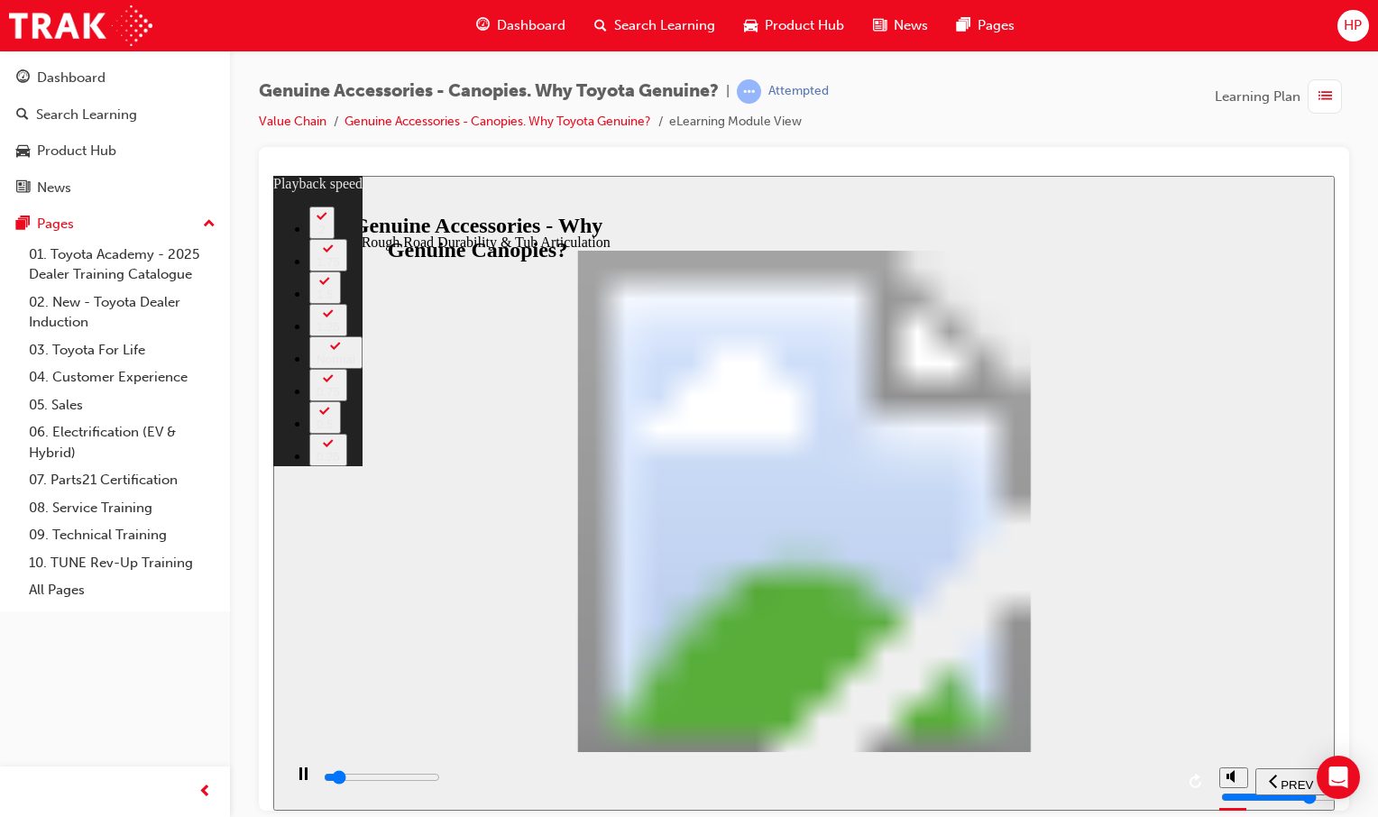
type input "2"
type input "3000"
type input "2"
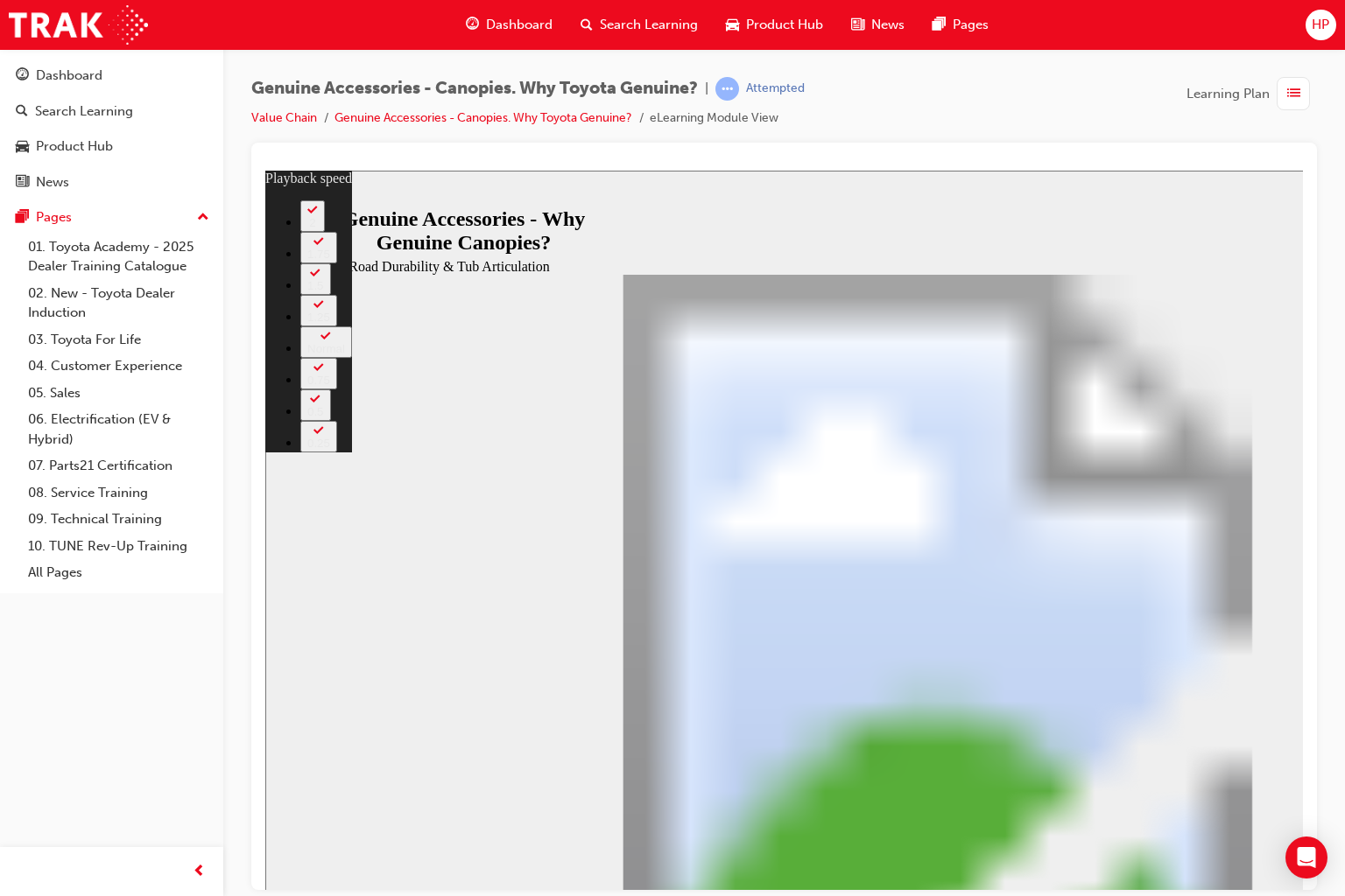
type input "3100"
type input "2"
type input "3200"
type input "2"
type input "3500"
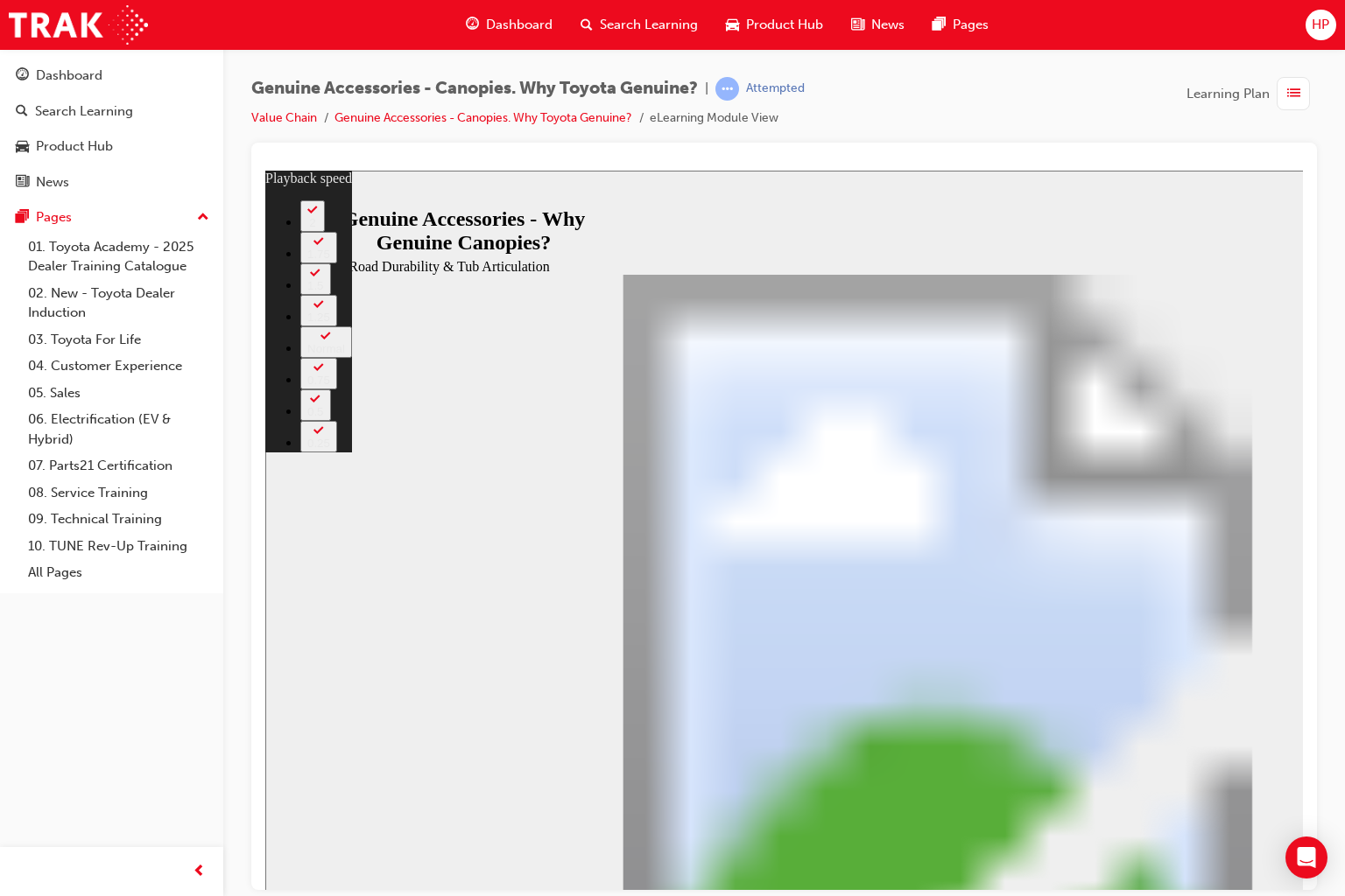
type input "3"
type input "3800"
type input "3"
type input "4000"
type input "3"
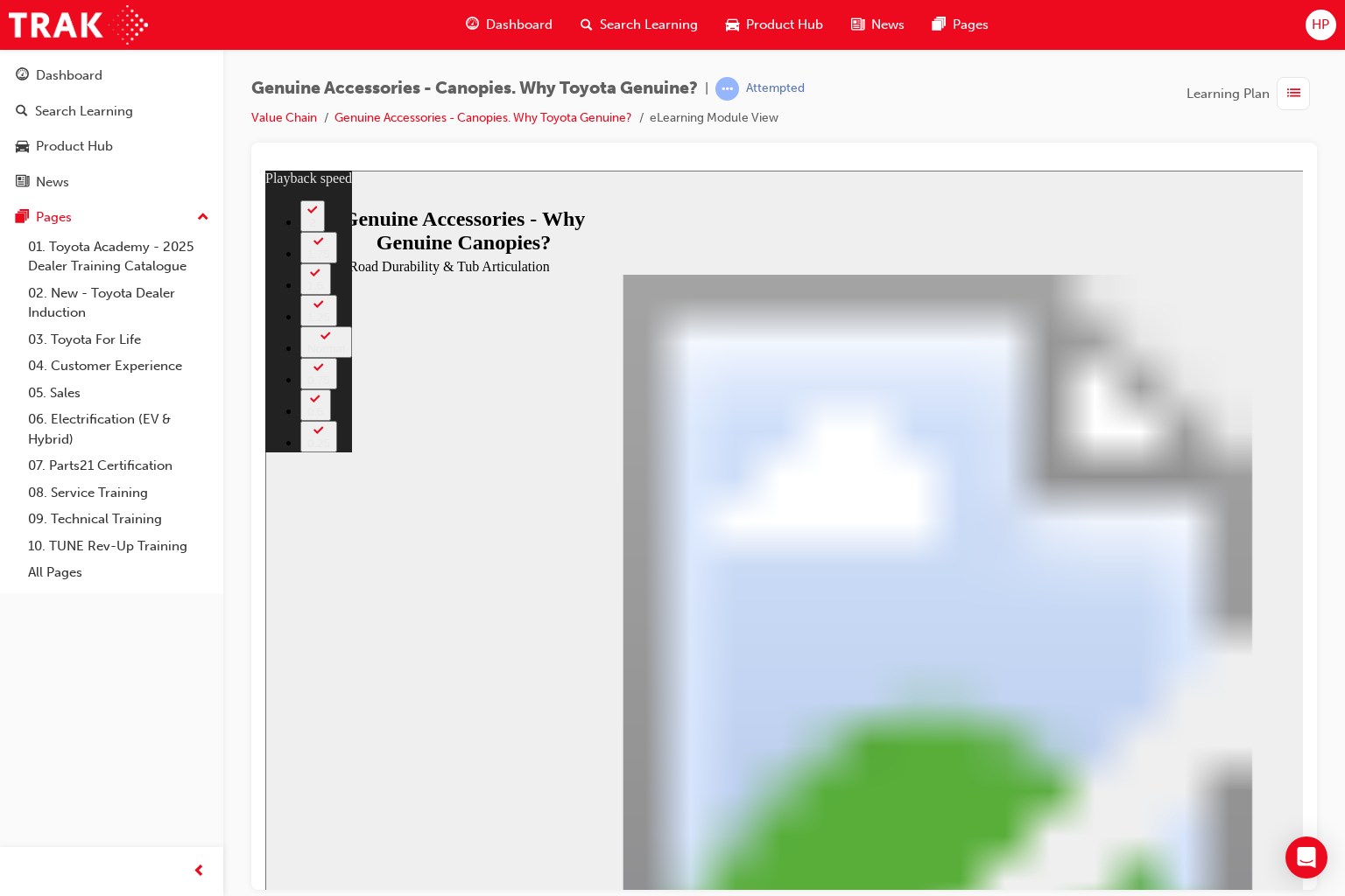
type input "4300"
type input "3"
type input "4600"
type input "4"
type input "4800"
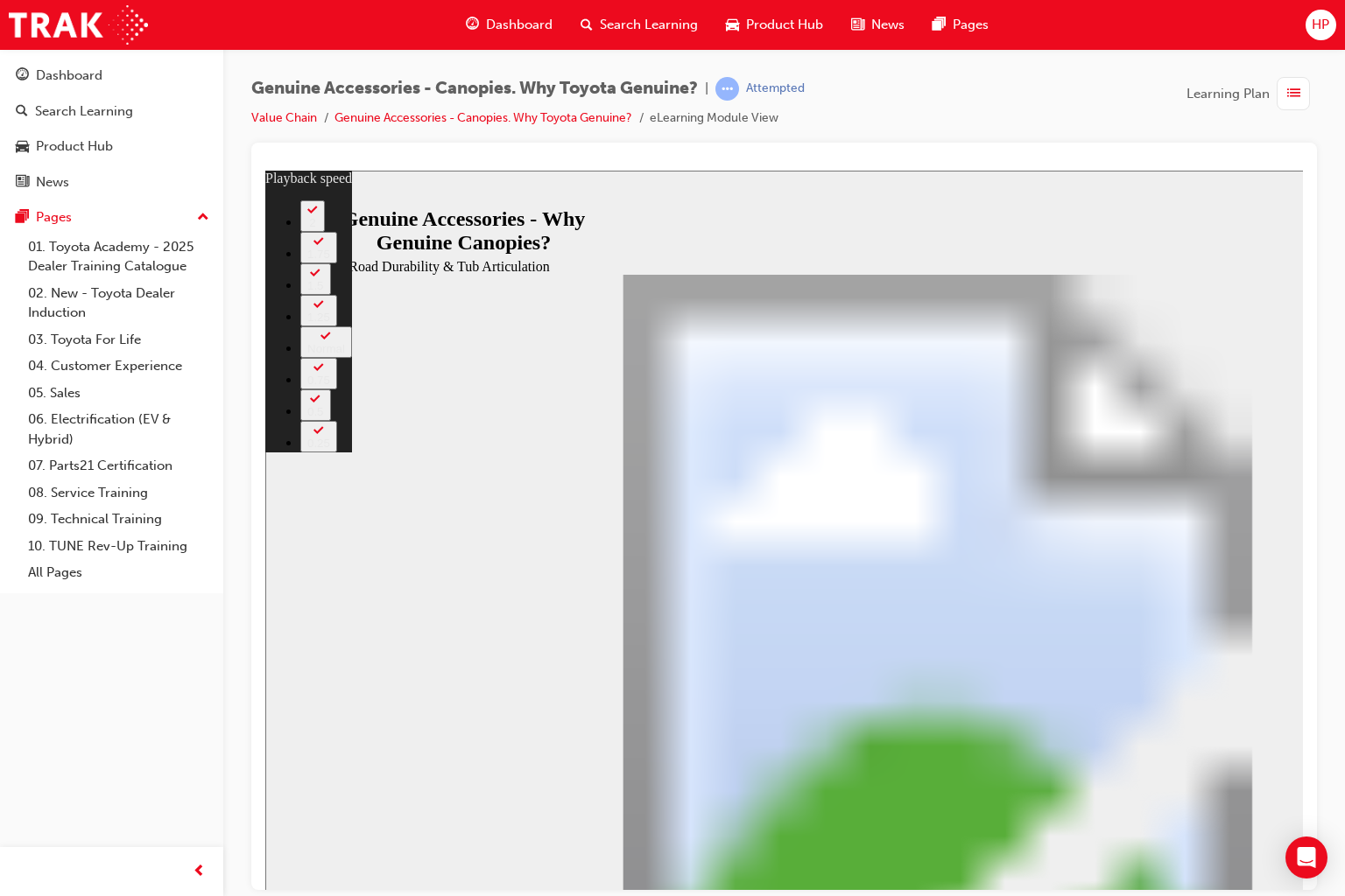
type input "4"
type input "5100"
type input "4"
type input "5400"
type input "5"
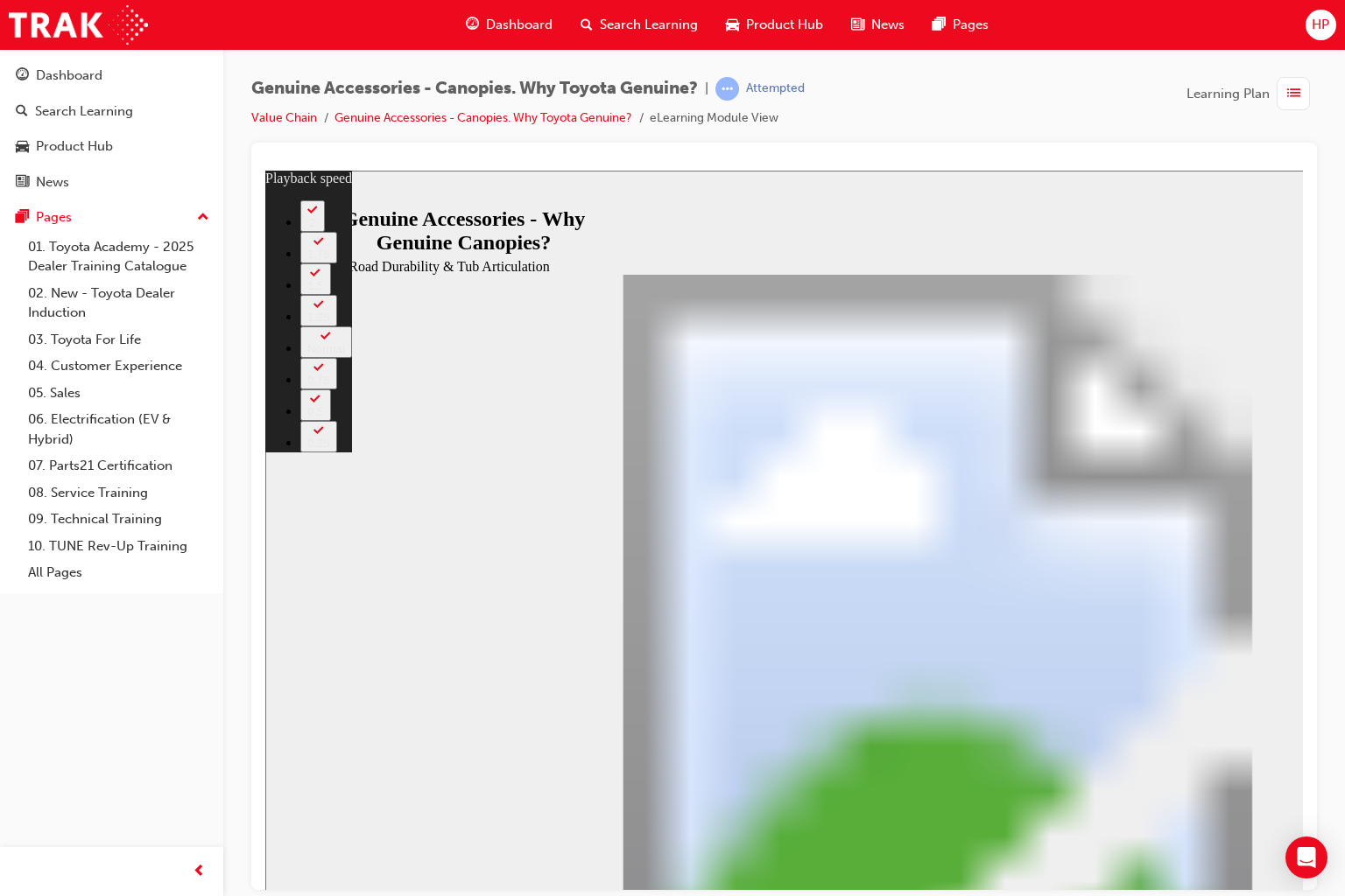
type input "5600"
type input "5"
type input "5900"
type input "5"
type input "6200"
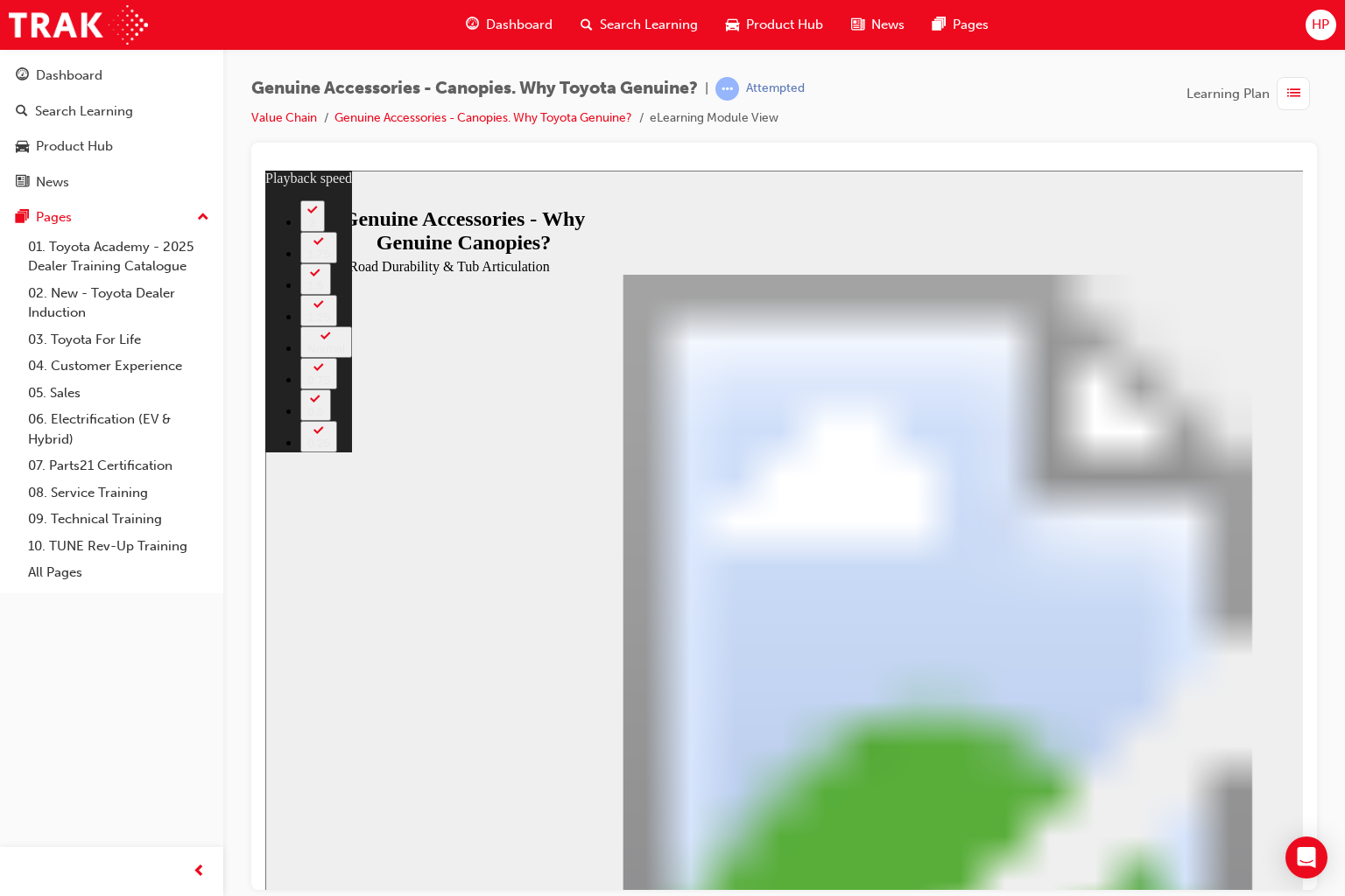
type input "5"
type input "6400"
type input "6"
type input "6700"
type input "6"
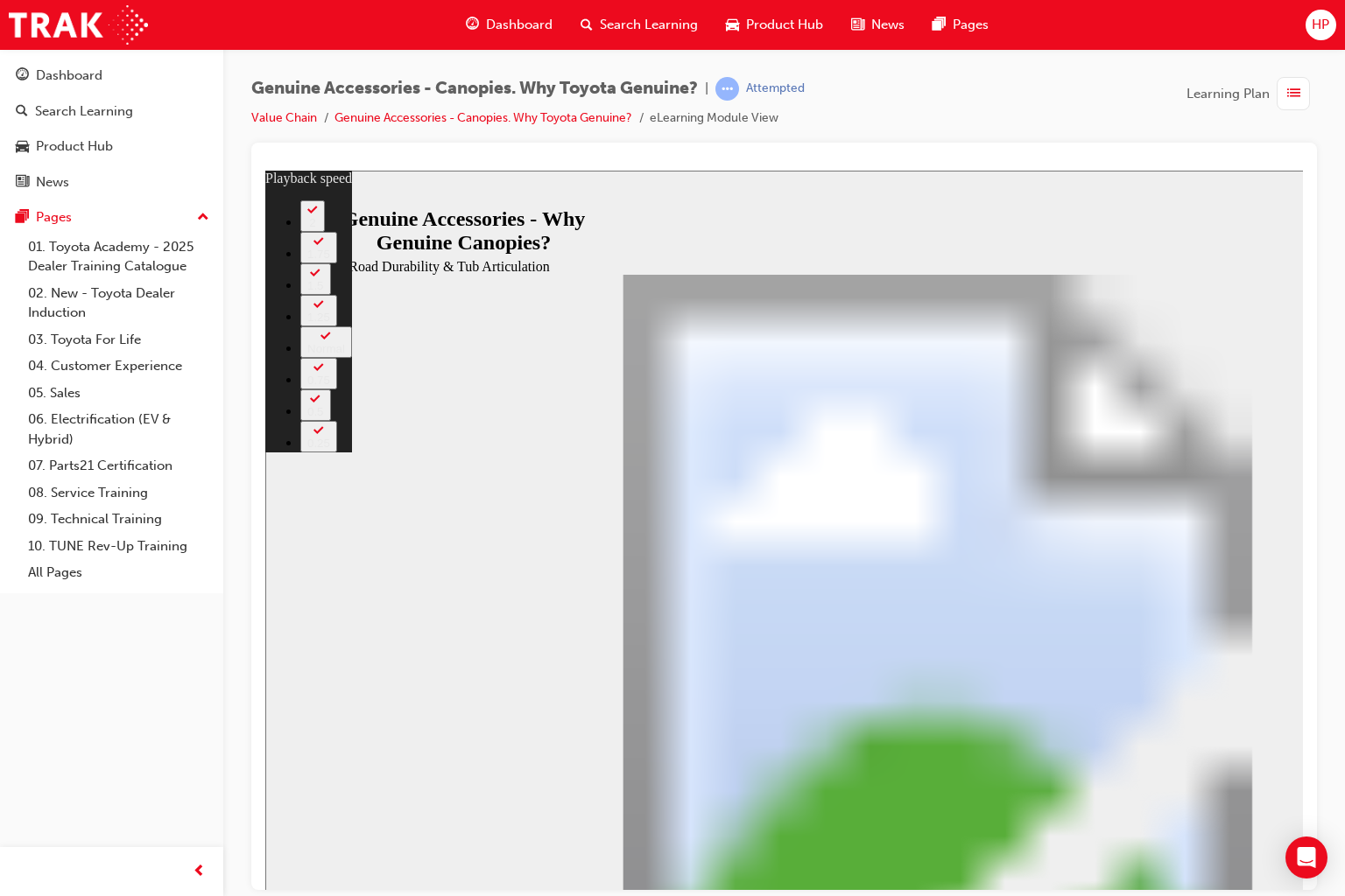
type input "7000"
type input "6"
type input "7200"
type input "6"
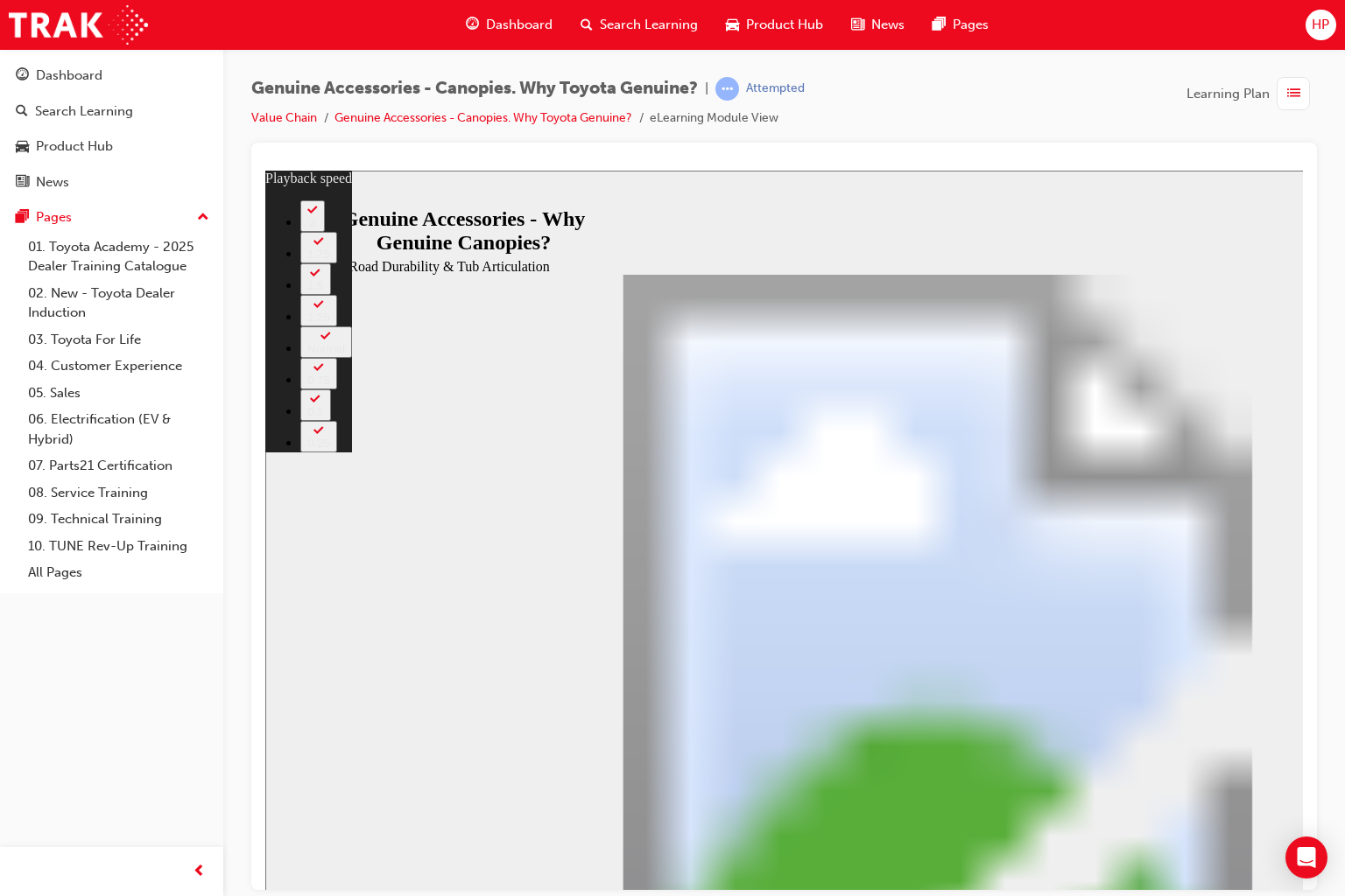
type input "7500"
type input "7"
type input "7800"
type input "7"
type input "8000"
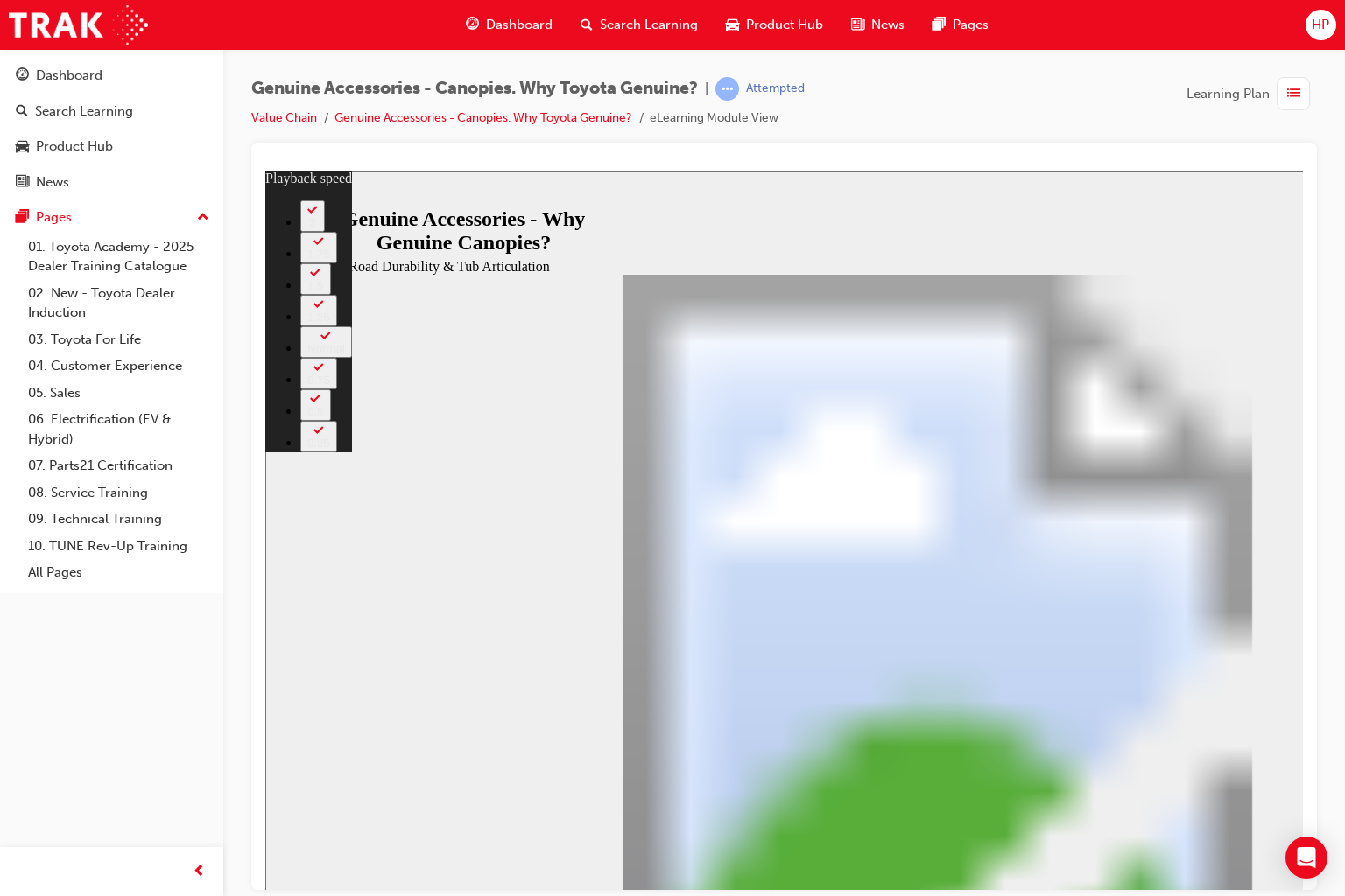
type input "7"
type input "8300"
type input "7"
type input "8500"
type input "8"
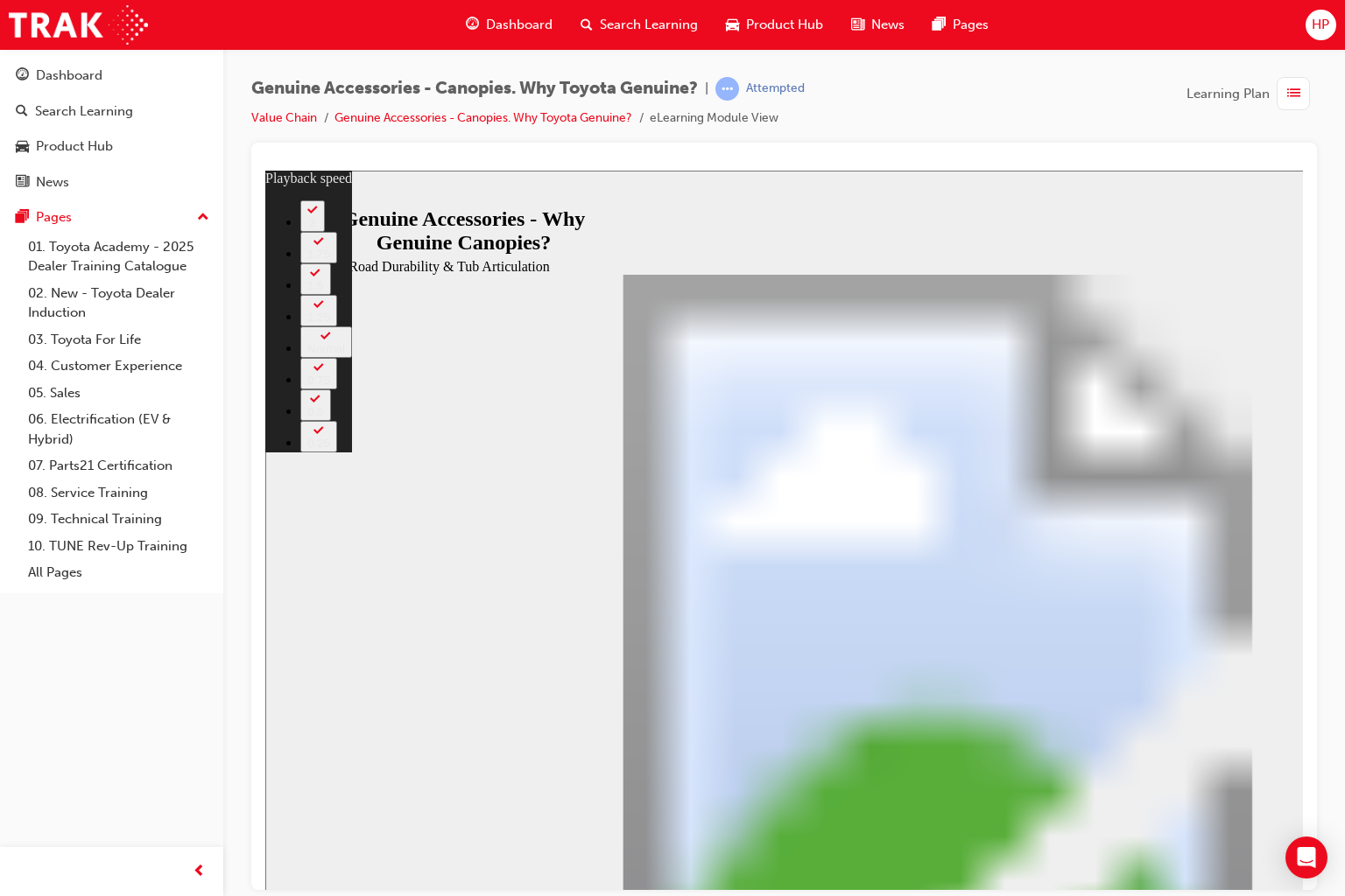
type input "8800"
type input "8"
type input "9100"
type input "8"
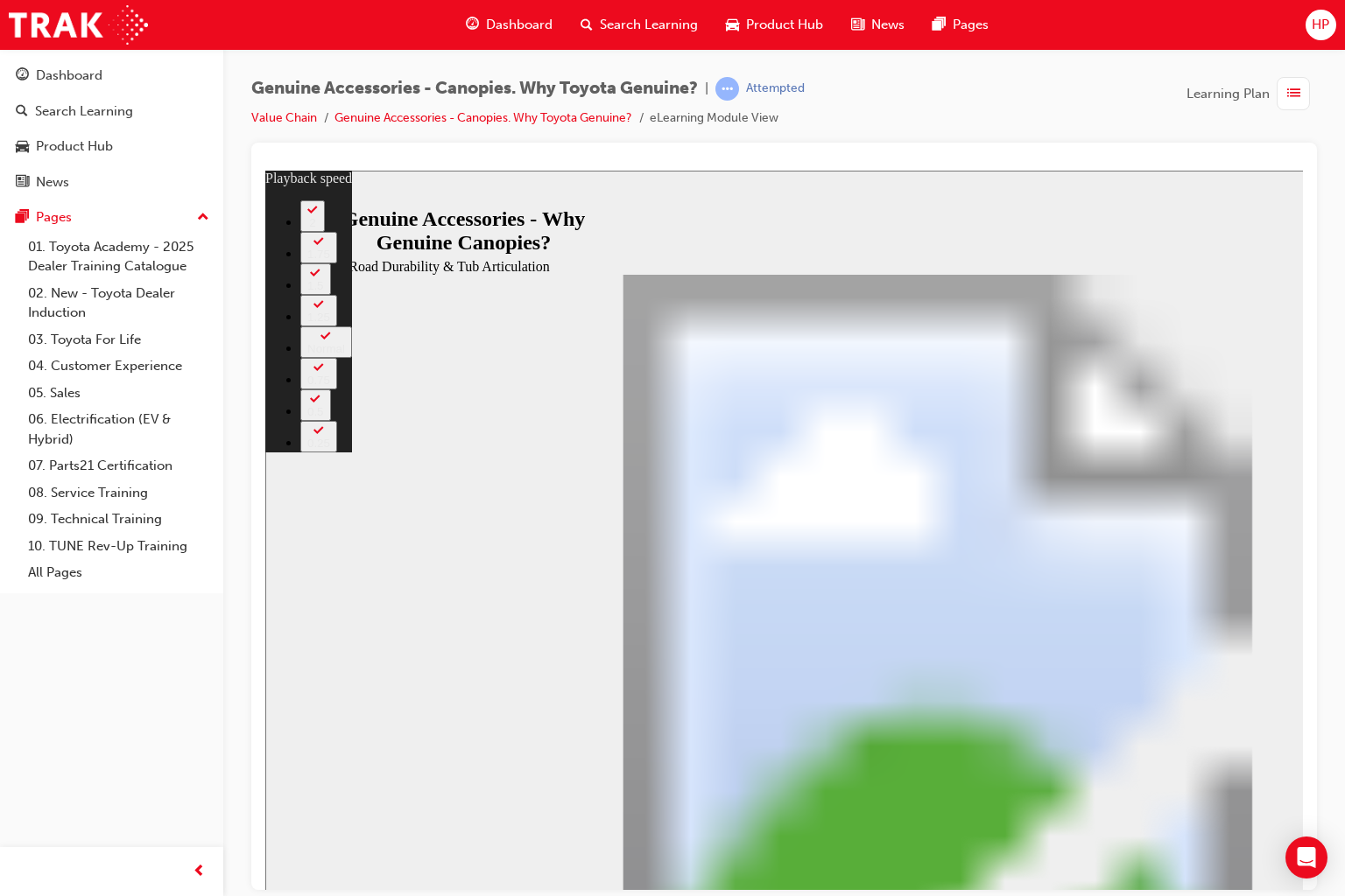
type input "9200"
type input "8"
type input "9300"
type input "8"
type input "16300"
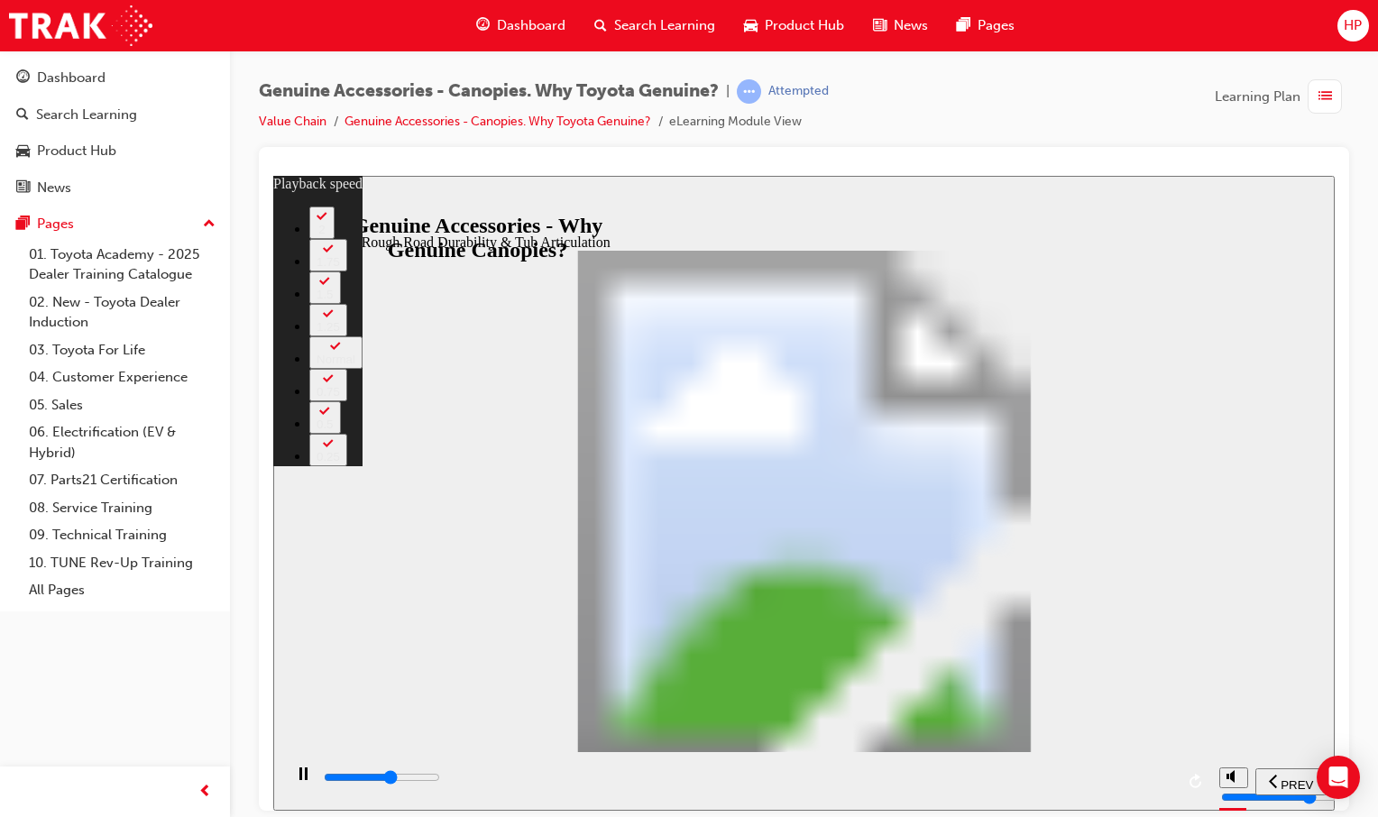
drag, startPoint x: 404, startPoint y: 626, endPoint x: 266, endPoint y: 658, distance: 141.7
click at [273, 658] on html "​false false​ slide: Rough Road Durability & Tub Articulation Rectangle 1 Teste…" at bounding box center [803, 492] width 1061 height 635
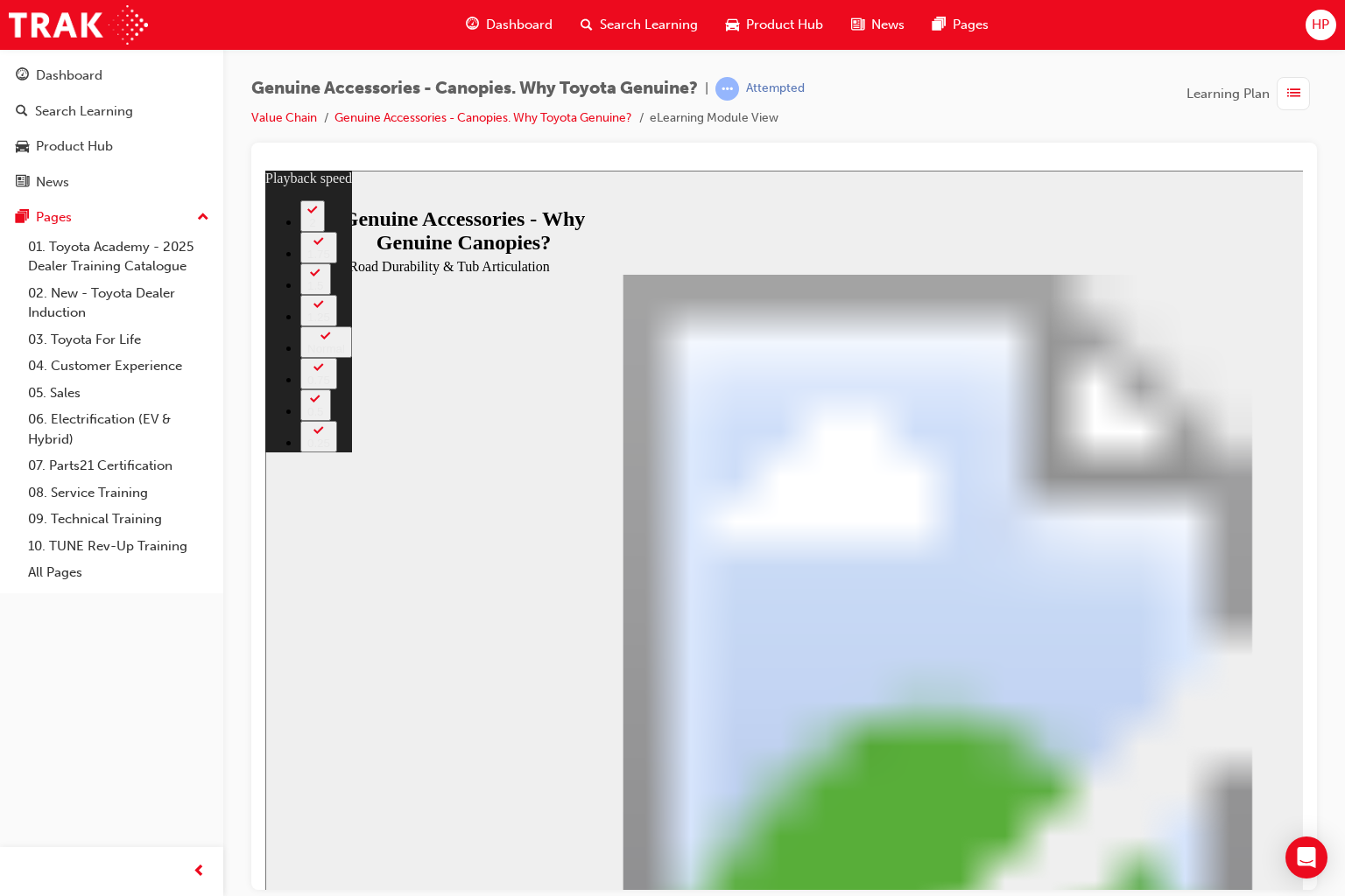
drag, startPoint x: 1453, startPoint y: 984, endPoint x: 1460, endPoint y: 964, distance: 21.2
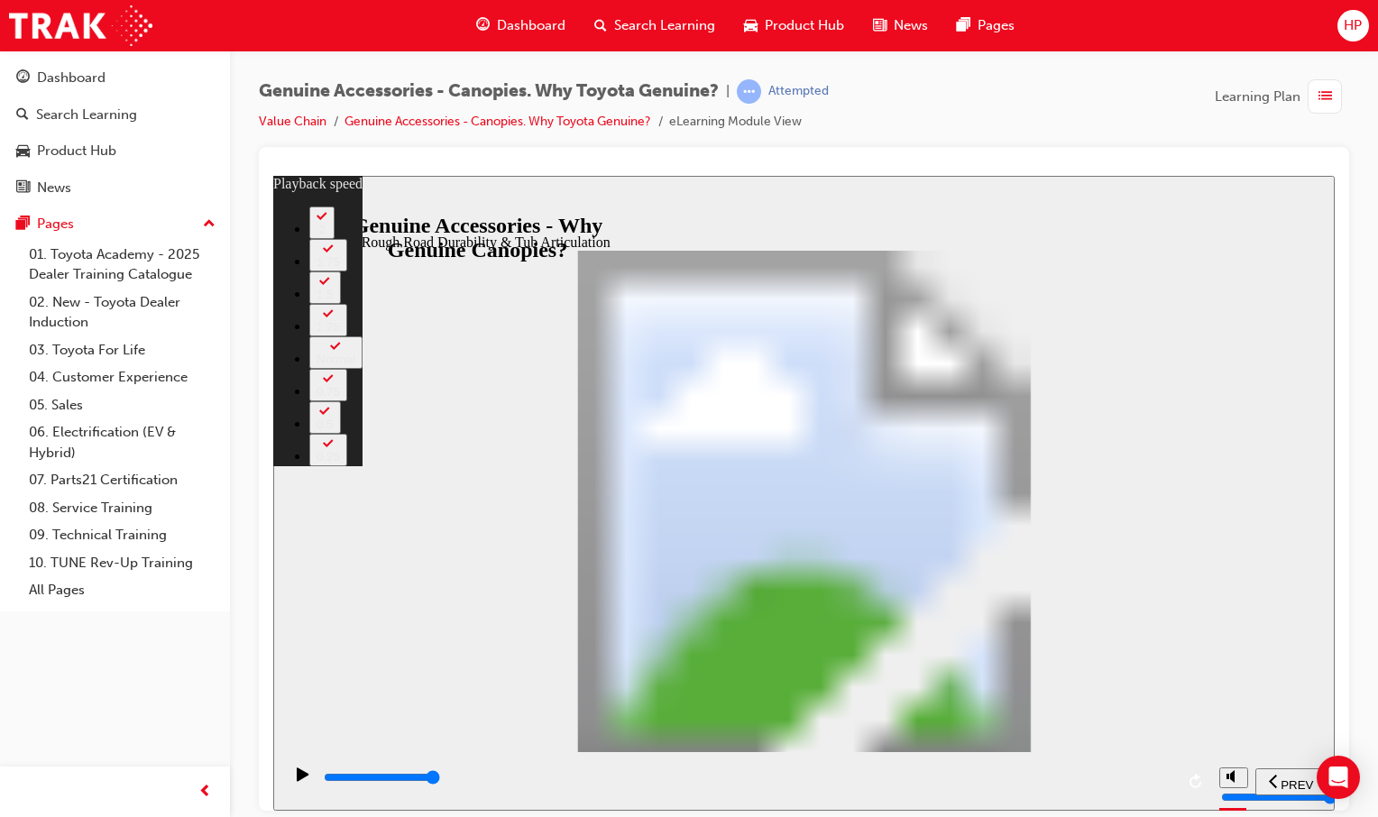
drag, startPoint x: 655, startPoint y: 428, endPoint x: 699, endPoint y: 431, distance: 44.3
drag, startPoint x: 831, startPoint y: 427, endPoint x: 1080, endPoint y: 541, distance: 273.5
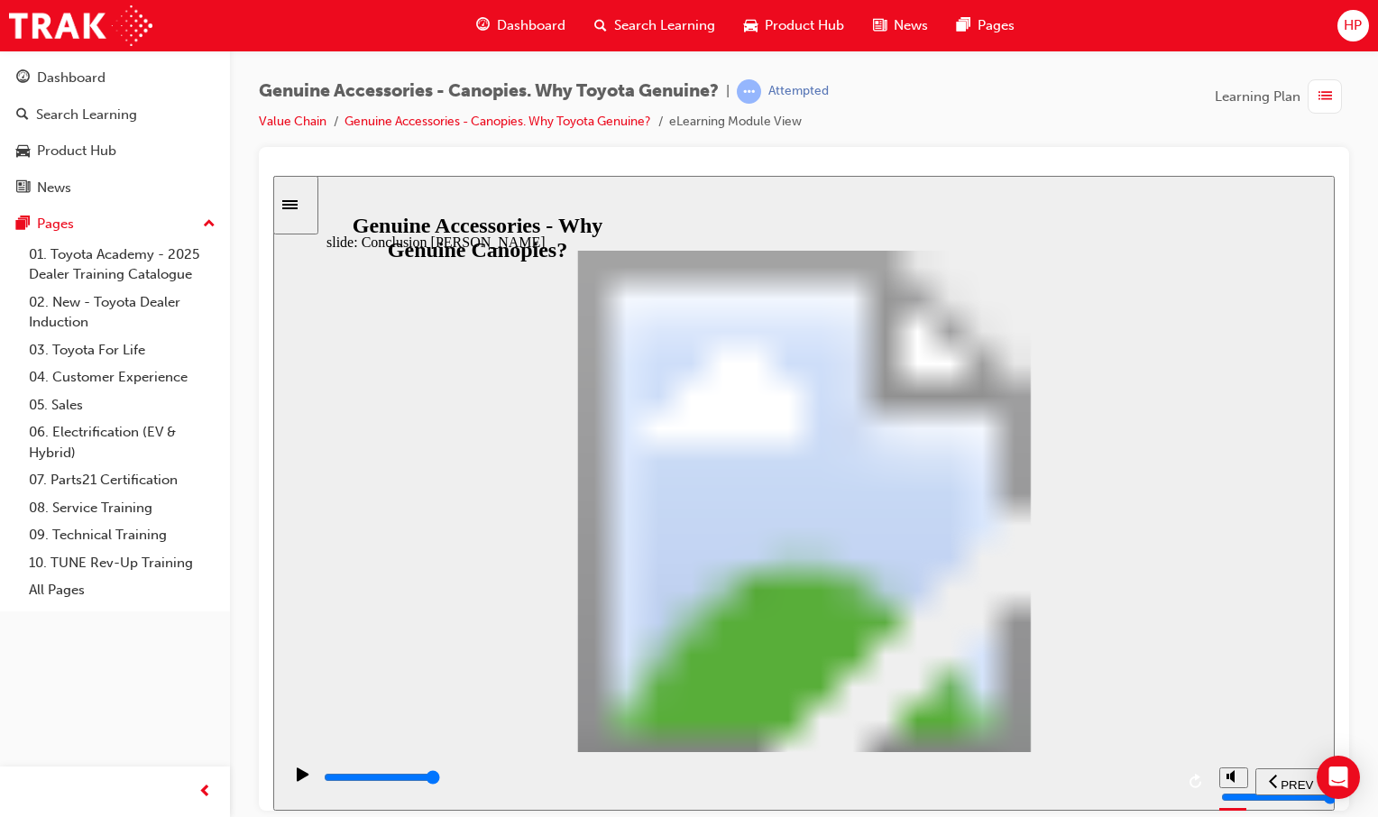
drag, startPoint x: 799, startPoint y: 350, endPoint x: 843, endPoint y: 386, distance: 57.0
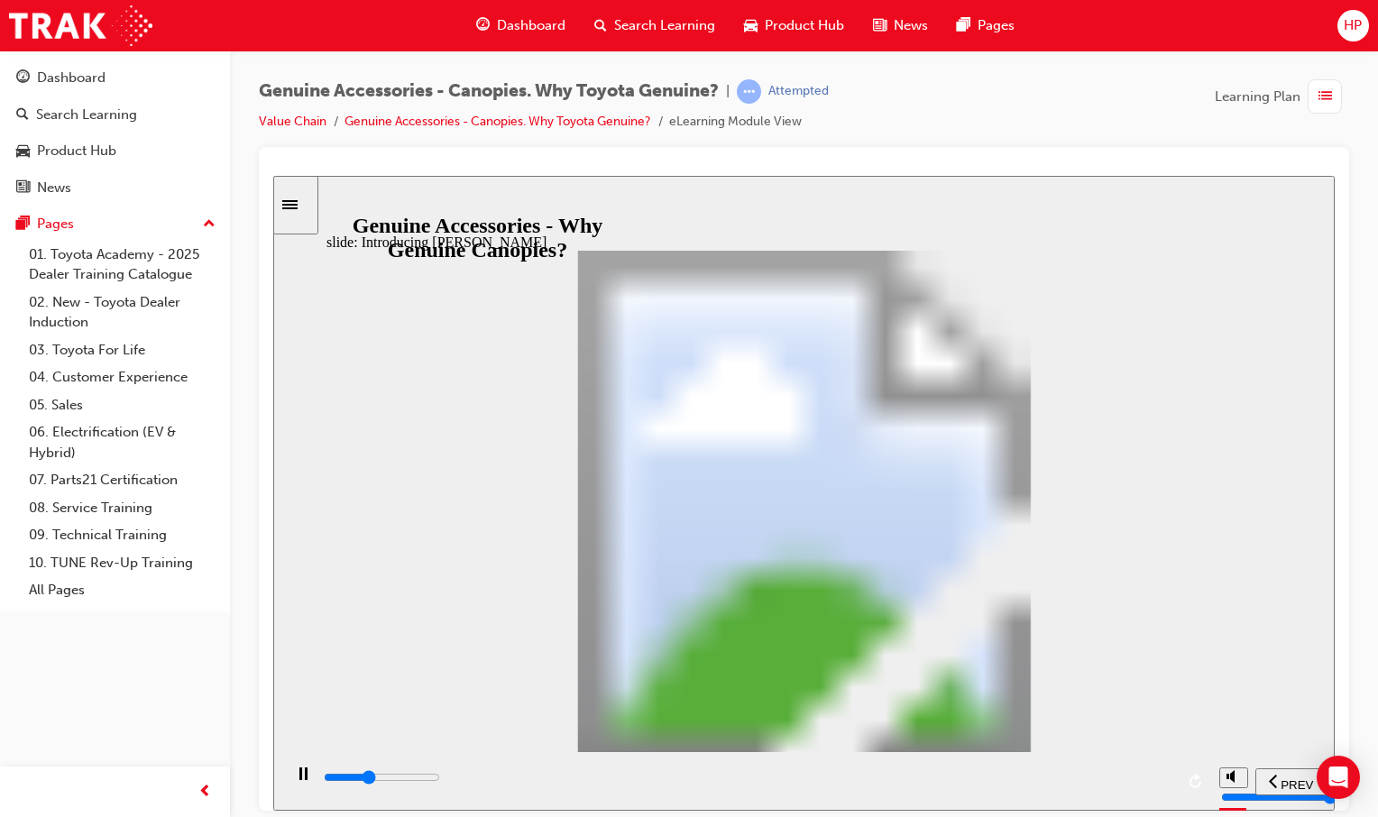
drag, startPoint x: 642, startPoint y: 384, endPoint x: 760, endPoint y: 383, distance: 118.1
drag, startPoint x: 937, startPoint y: 400, endPoint x: 961, endPoint y: 413, distance: 27.4
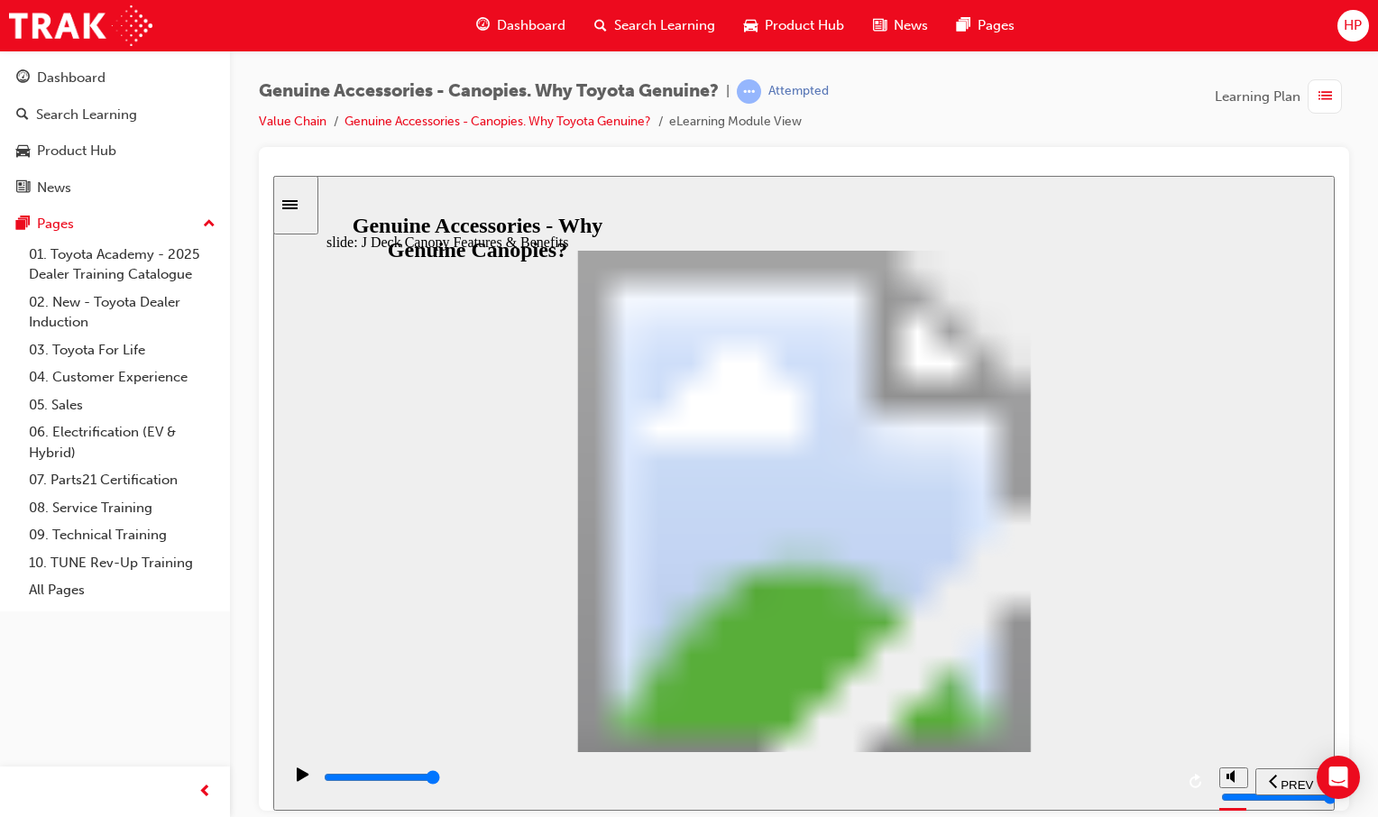
drag, startPoint x: 938, startPoint y: 424, endPoint x: 977, endPoint y: 421, distance: 39.8
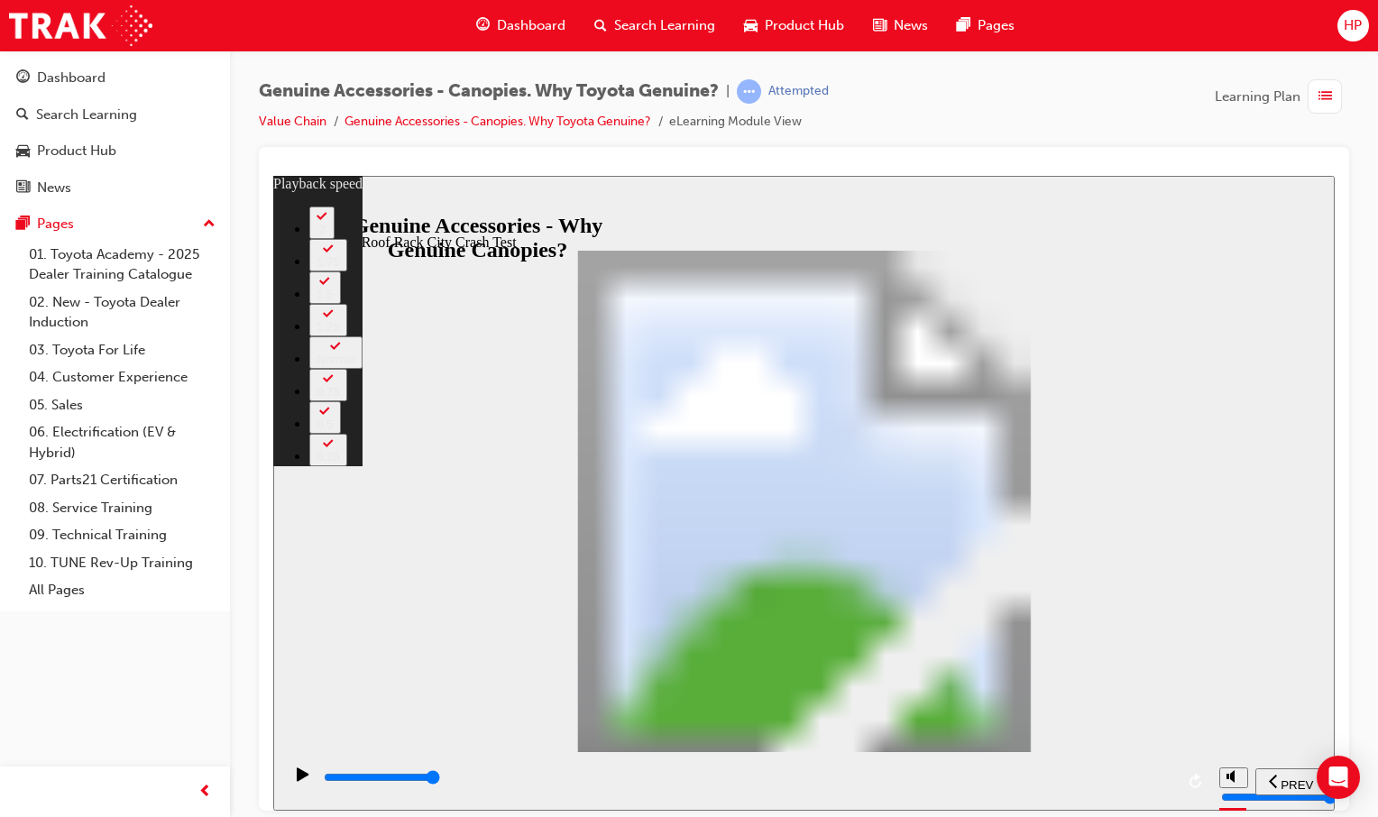
drag, startPoint x: 1087, startPoint y: 581, endPoint x: 1005, endPoint y: 609, distance: 86.7
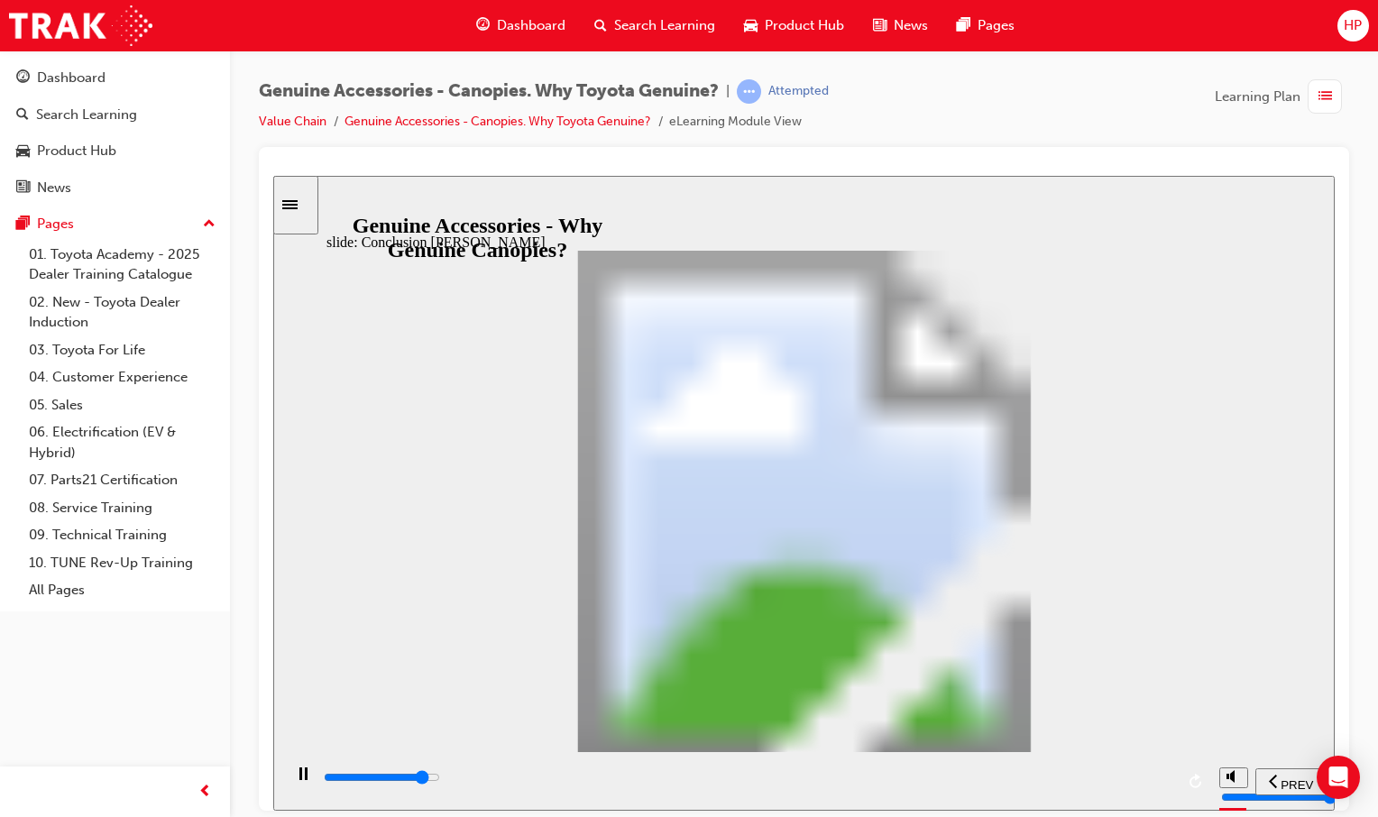
drag, startPoint x: 1062, startPoint y: 494, endPoint x: 885, endPoint y: 496, distance: 176.7
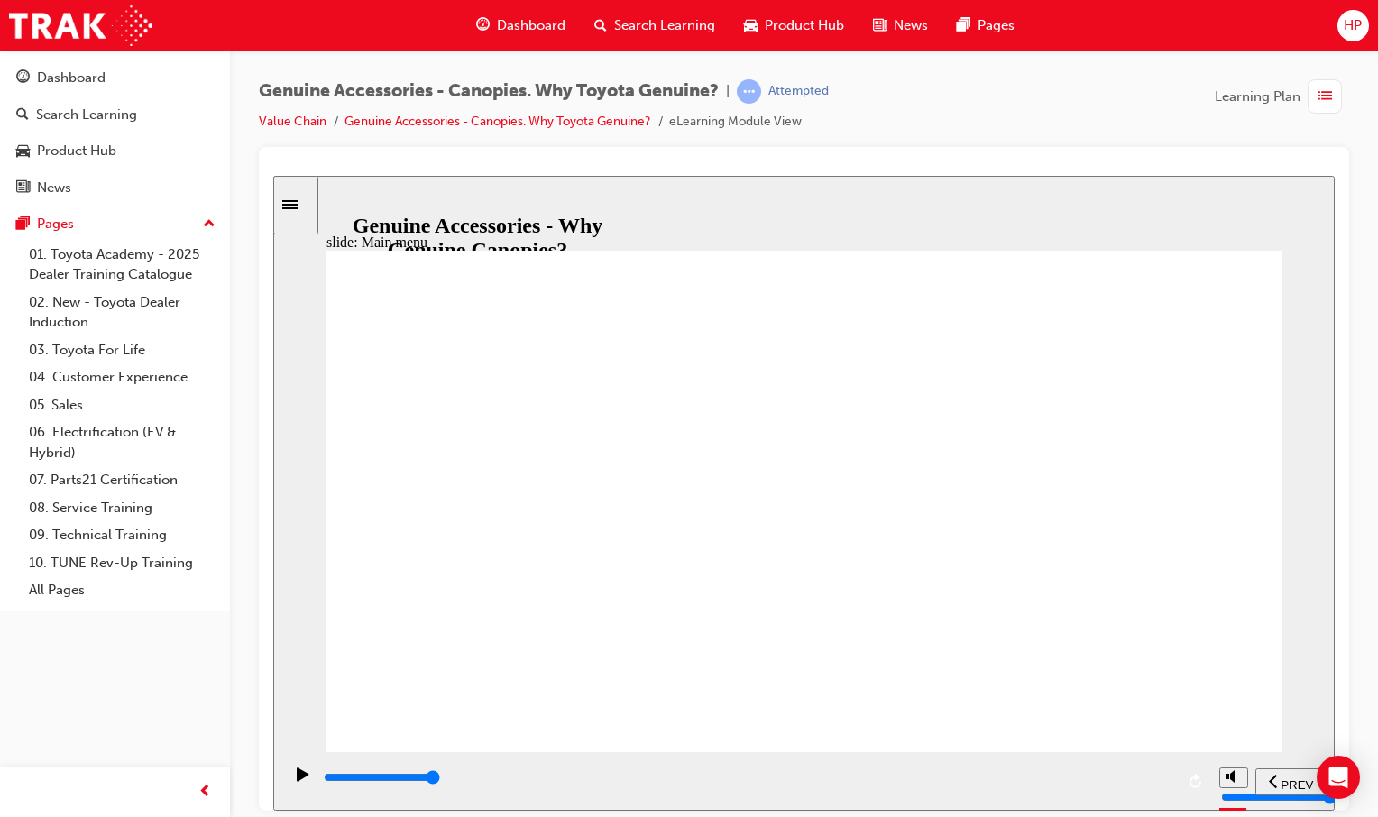
drag, startPoint x: 792, startPoint y: 494, endPoint x: 788, endPoint y: 517, distance: 23.7
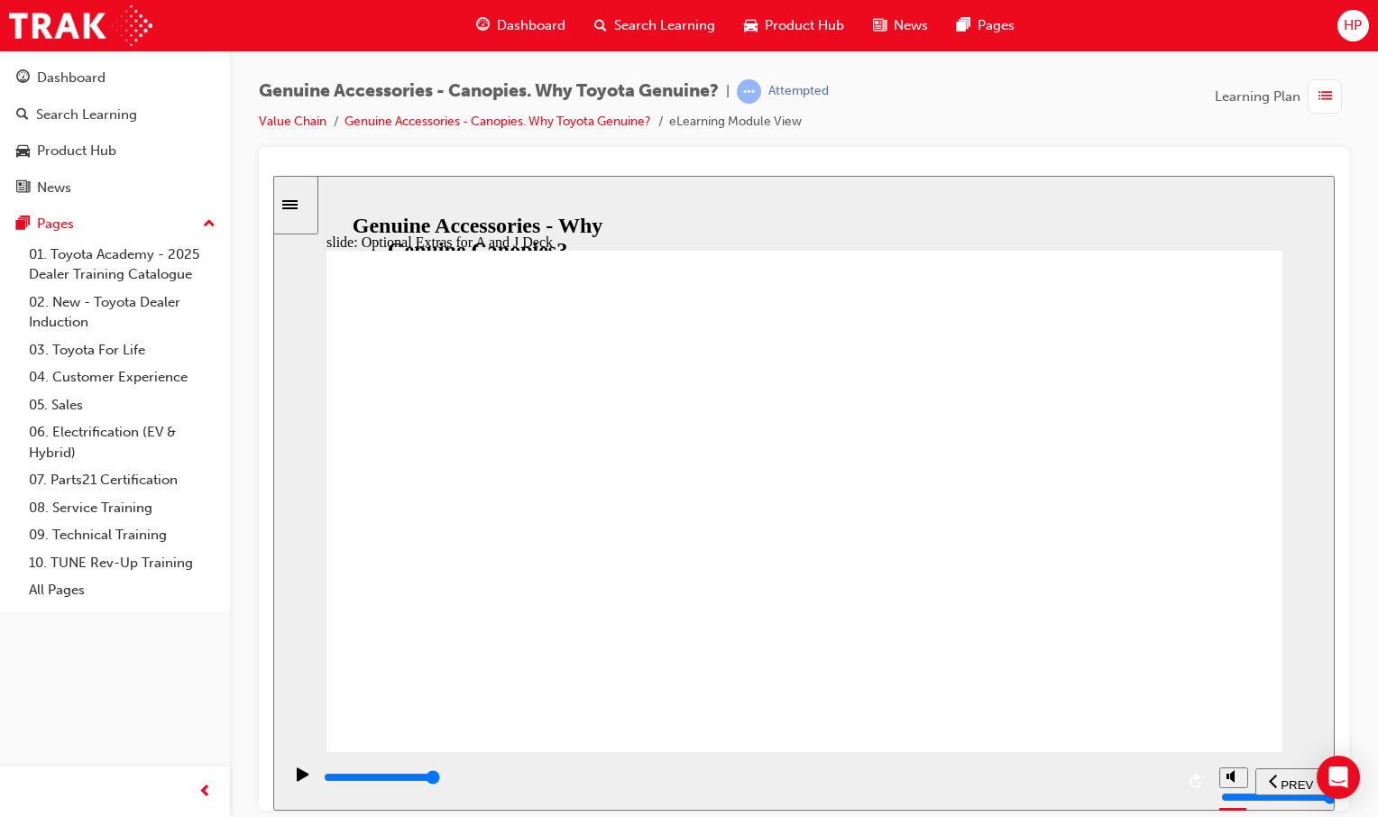
drag, startPoint x: 798, startPoint y: 610, endPoint x: 793, endPoint y: 653, distance: 42.6
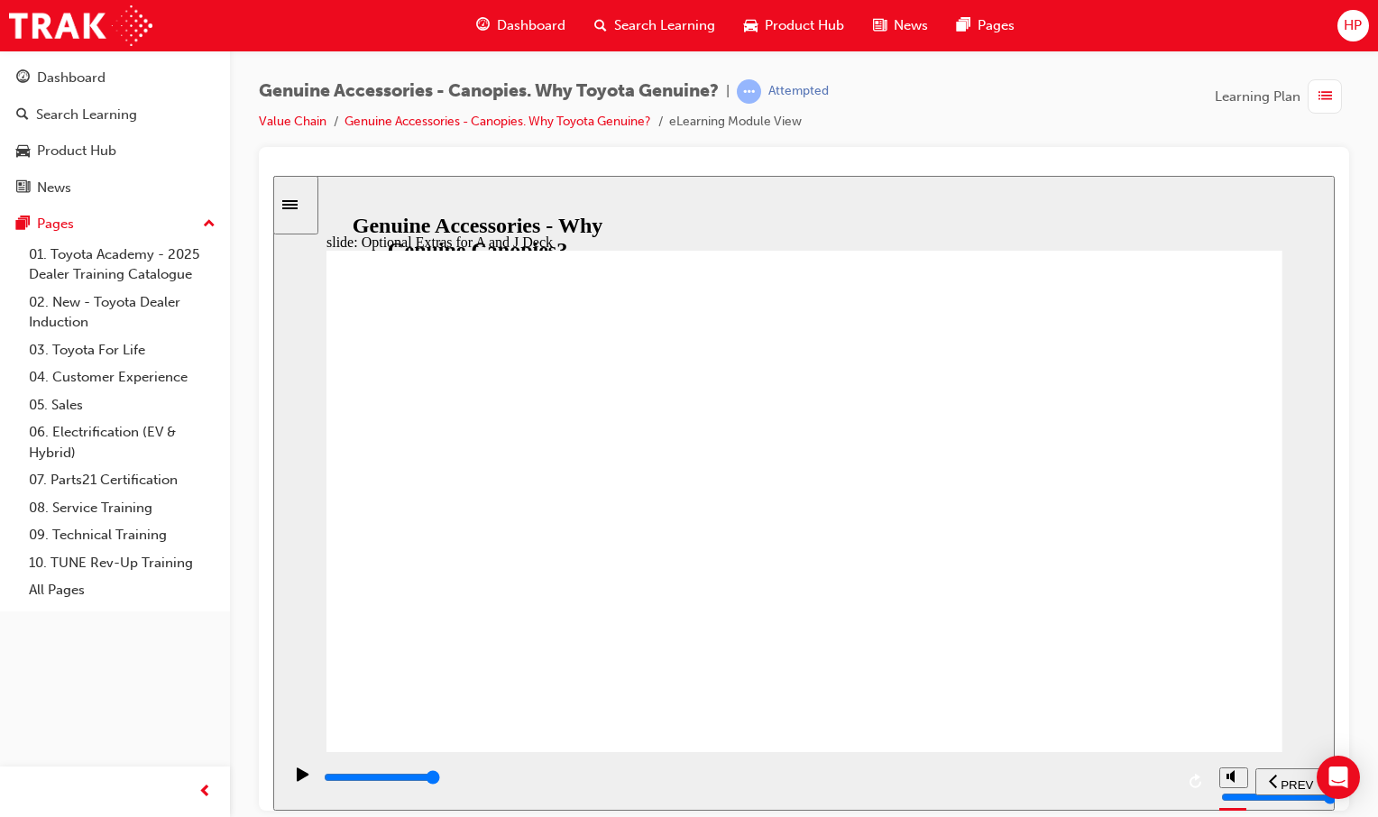
drag, startPoint x: 400, startPoint y: 559, endPoint x: 580, endPoint y: 679, distance: 215.8
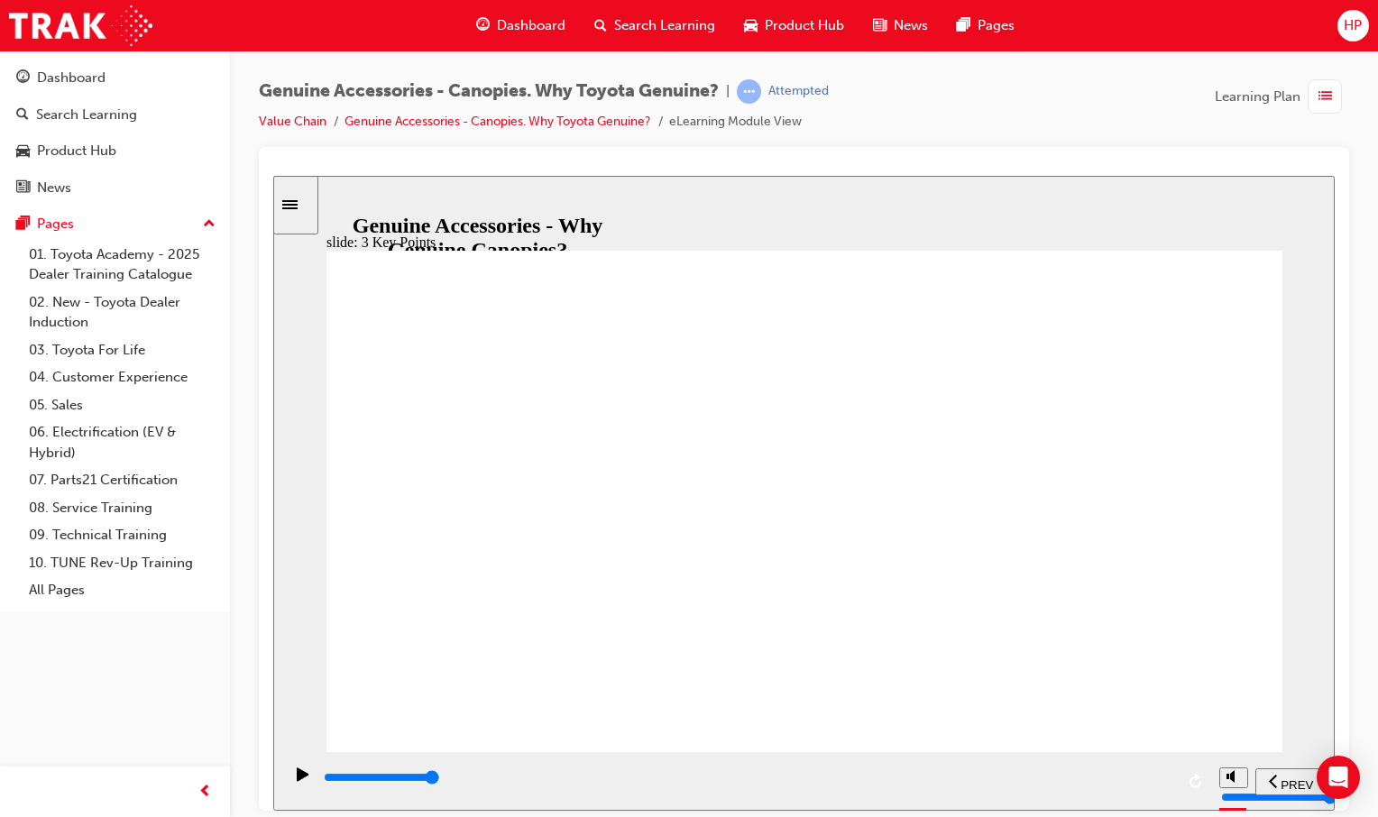
drag, startPoint x: 697, startPoint y: 614, endPoint x: 752, endPoint y: 621, distance: 55.5
drag, startPoint x: 774, startPoint y: 621, endPoint x: 795, endPoint y: 688, distance: 69.9
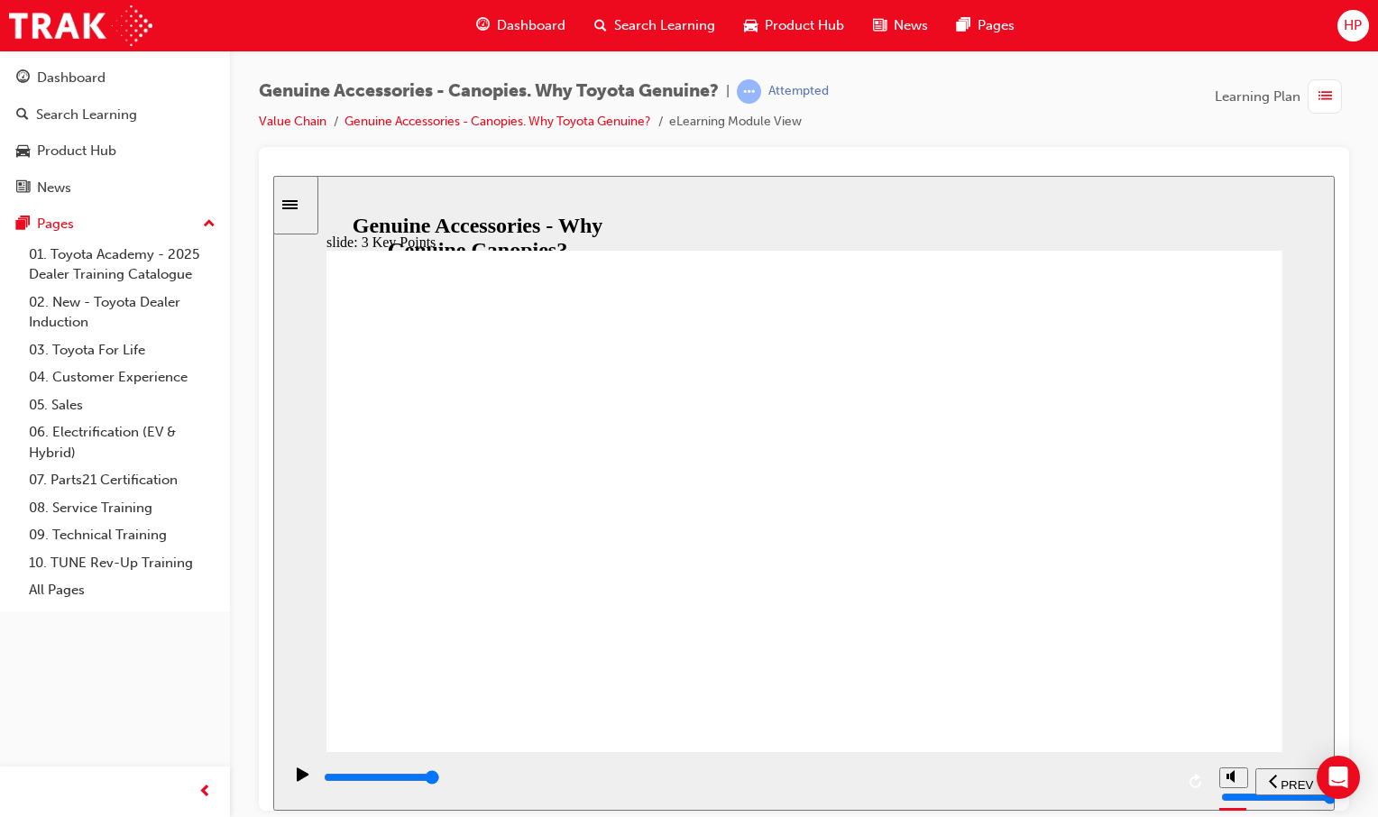
drag, startPoint x: 427, startPoint y: 482, endPoint x: 456, endPoint y: 473, distance: 30.2
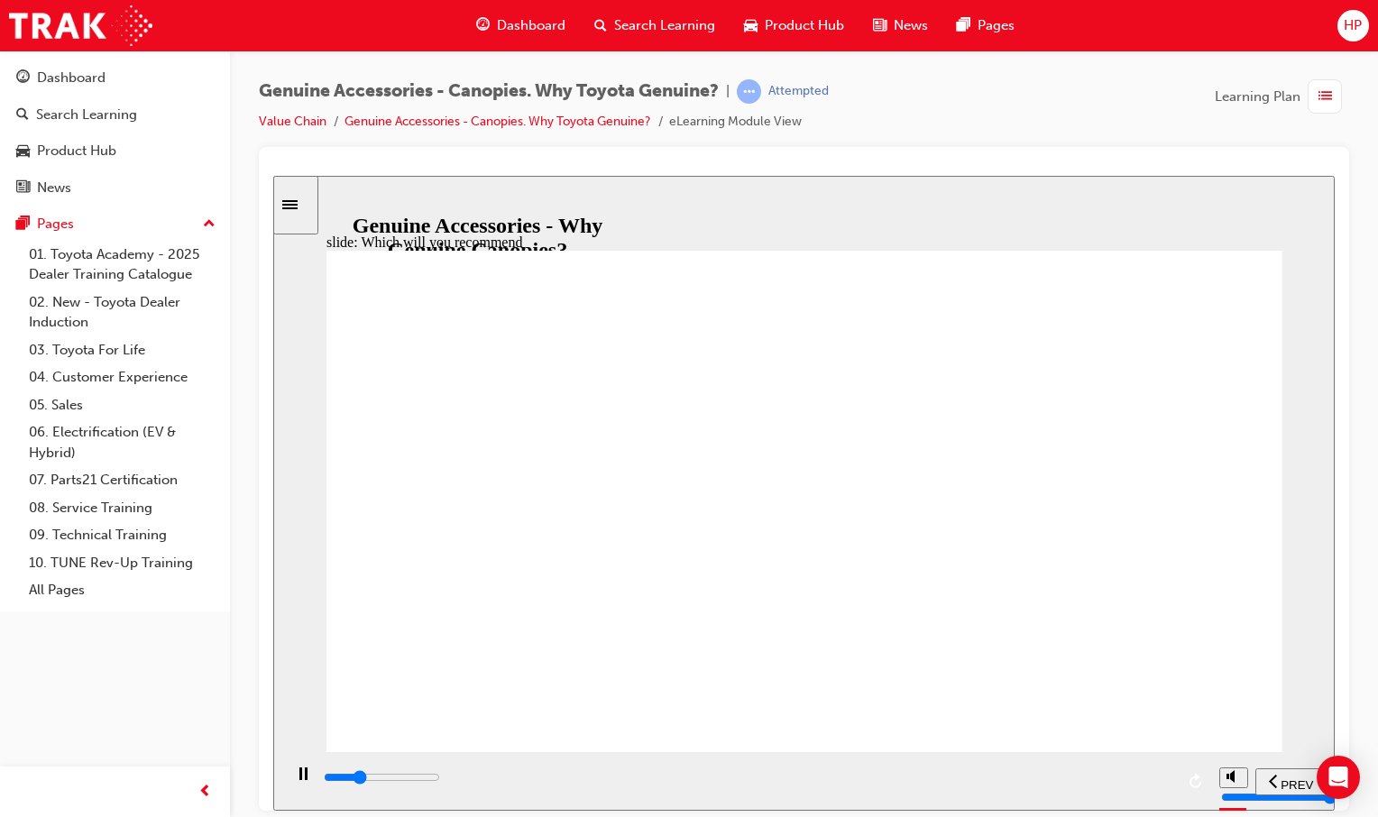
drag, startPoint x: 456, startPoint y: 473, endPoint x: 482, endPoint y: 467, distance: 26.9
drag, startPoint x: 965, startPoint y: 544, endPoint x: 1018, endPoint y: 529, distance: 55.1
drag, startPoint x: 1047, startPoint y: 520, endPoint x: 1041, endPoint y: 565, distance: 45.4
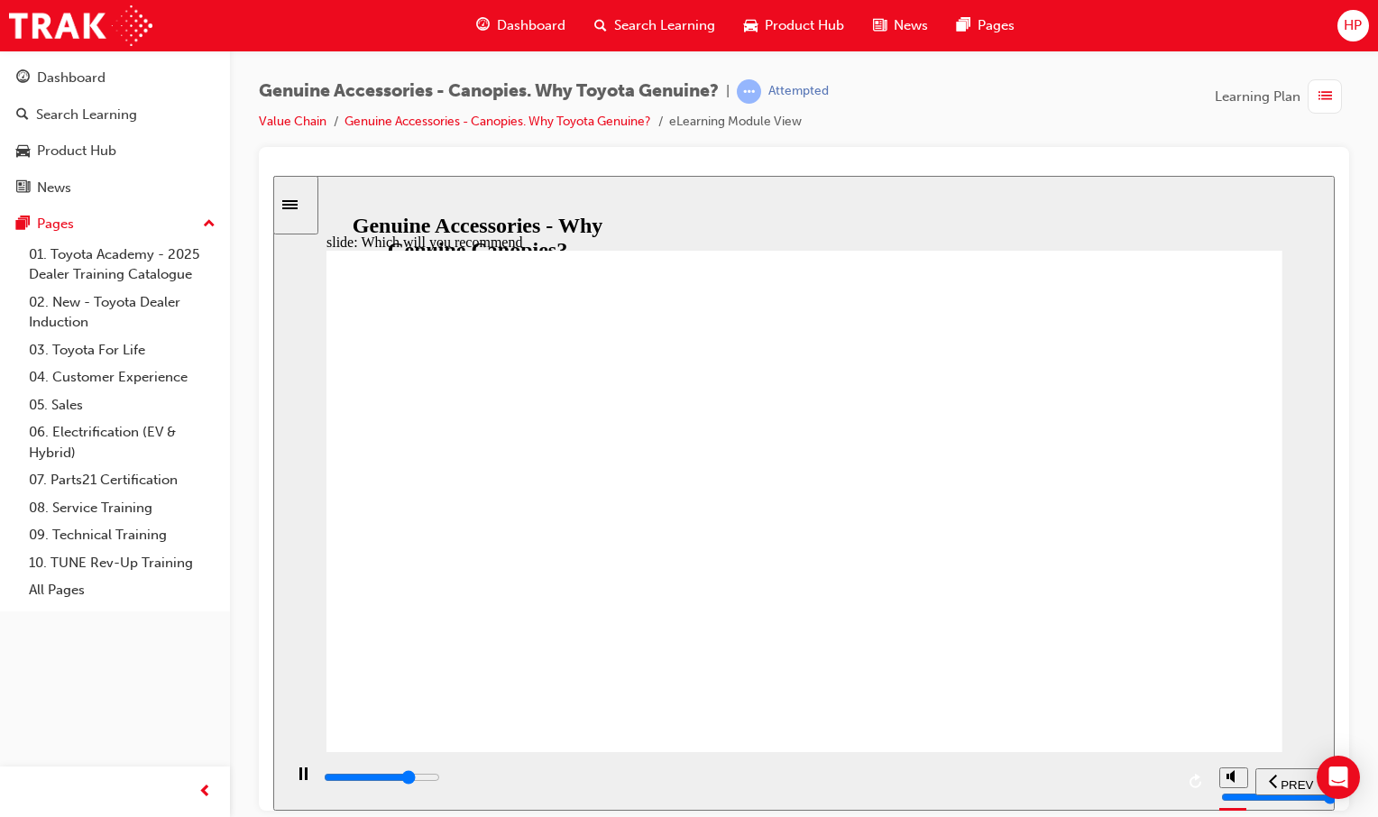
drag, startPoint x: 916, startPoint y: 696, endPoint x: 926, endPoint y: 689, distance: 12.3
click at [918, 695] on div "So… which Canopy will you recommend to your Guests in the future? Oval 3 Oval 2…" at bounding box center [804, 508] width 956 height 517
drag, startPoint x: 935, startPoint y: 664, endPoint x: 938, endPoint y: 673, distance: 9.7
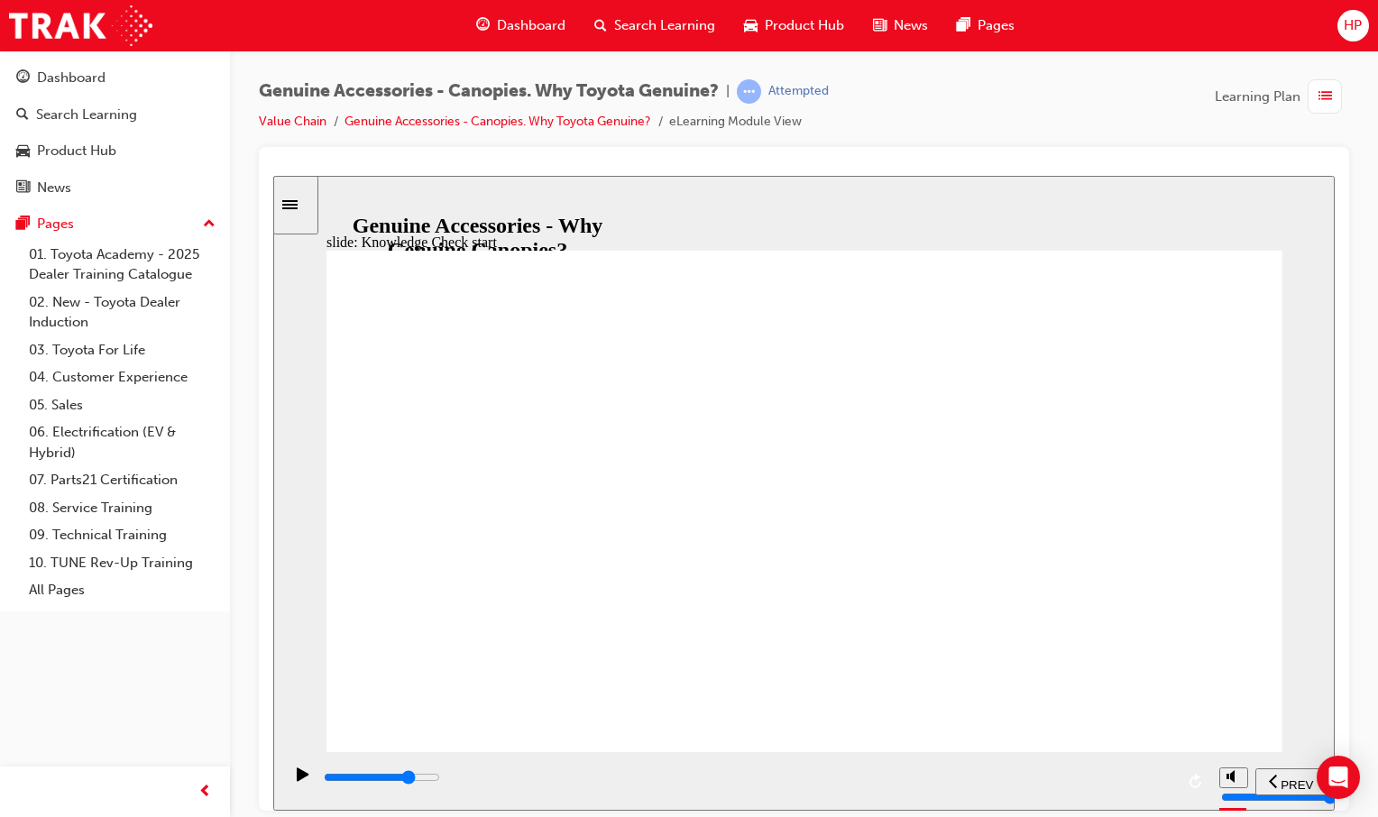
click at [970, 775] on div "playback controls" at bounding box center [748, 780] width 852 height 27
type input "9300"
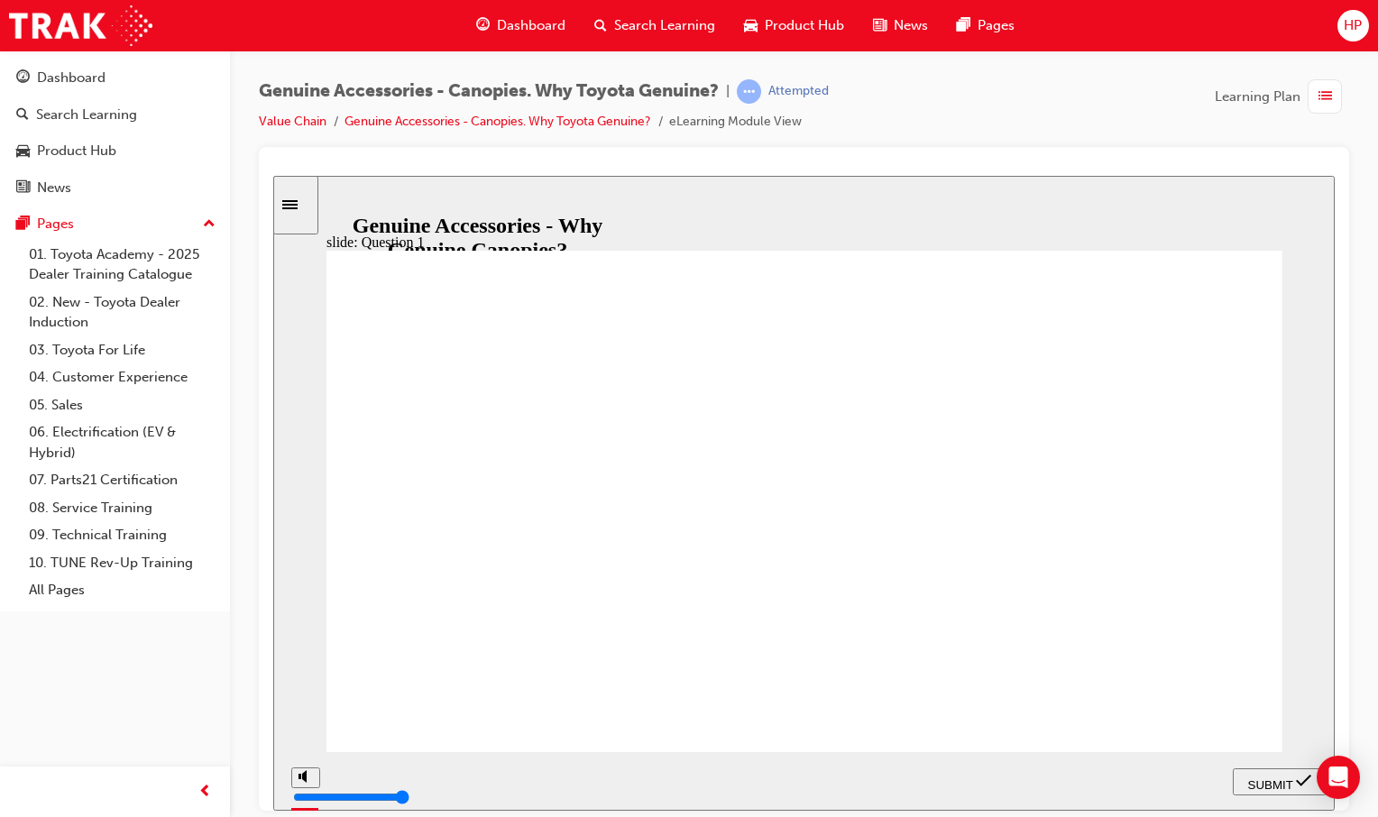
radio input "false"
radio input "true"
drag, startPoint x: 1257, startPoint y: 789, endPoint x: 1248, endPoint y: 790, distance: 9.1
click at [1257, 788] on div "SUBMIT" at bounding box center [1279, 781] width 79 height 19
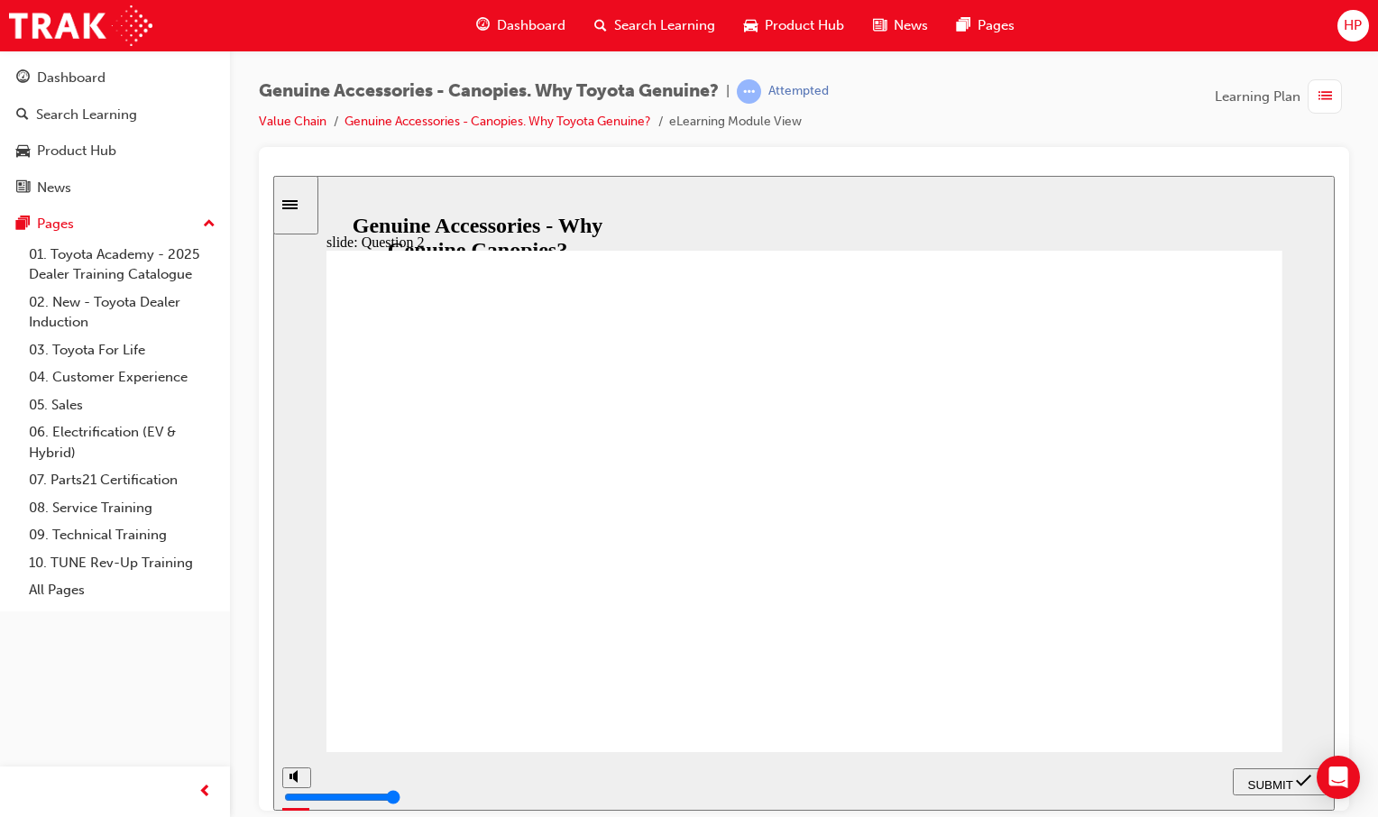
drag, startPoint x: 711, startPoint y: 716, endPoint x: 845, endPoint y: 692, distance: 135.5
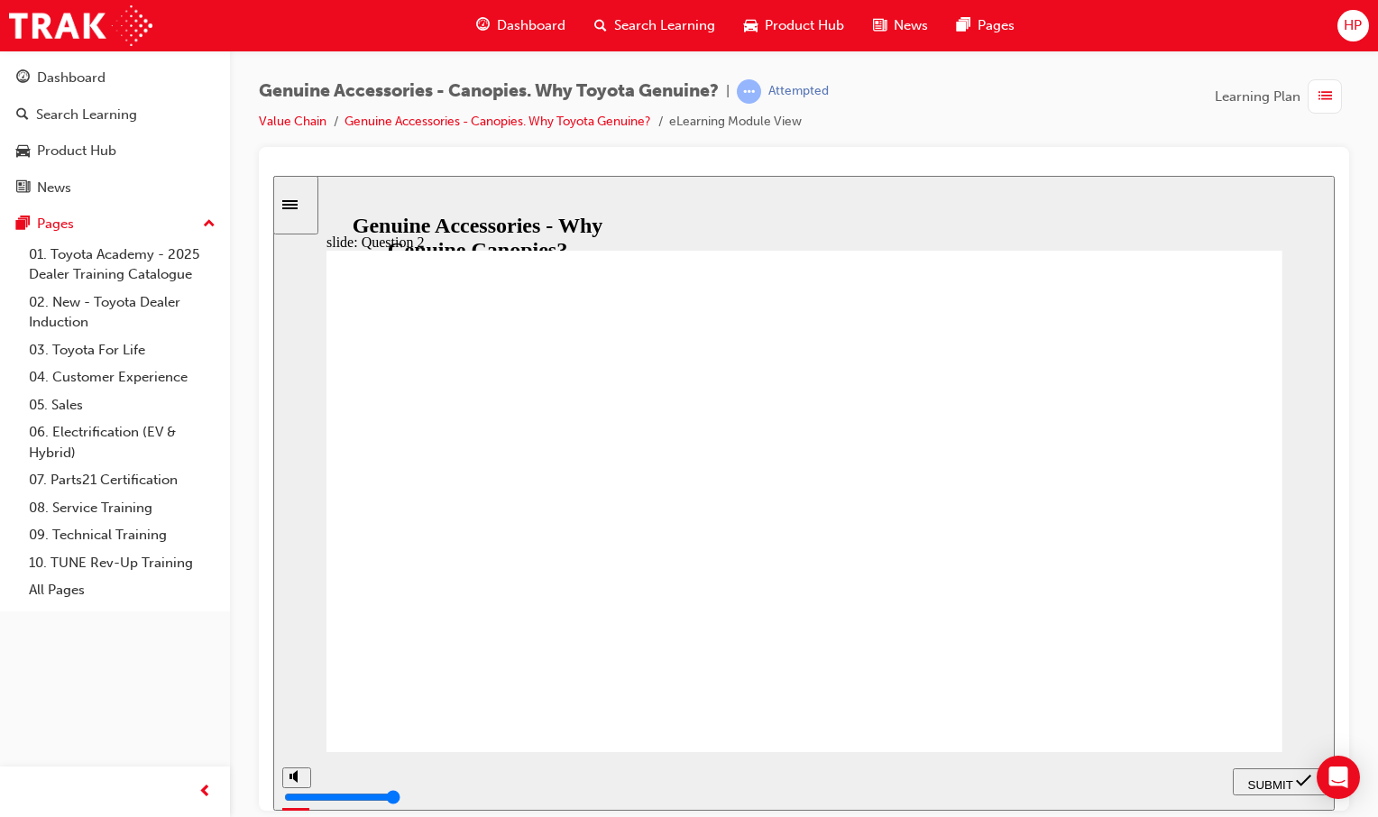
radio input "false"
radio input "true"
click at [1254, 781] on span "SUBMIT" at bounding box center [1270, 784] width 45 height 14
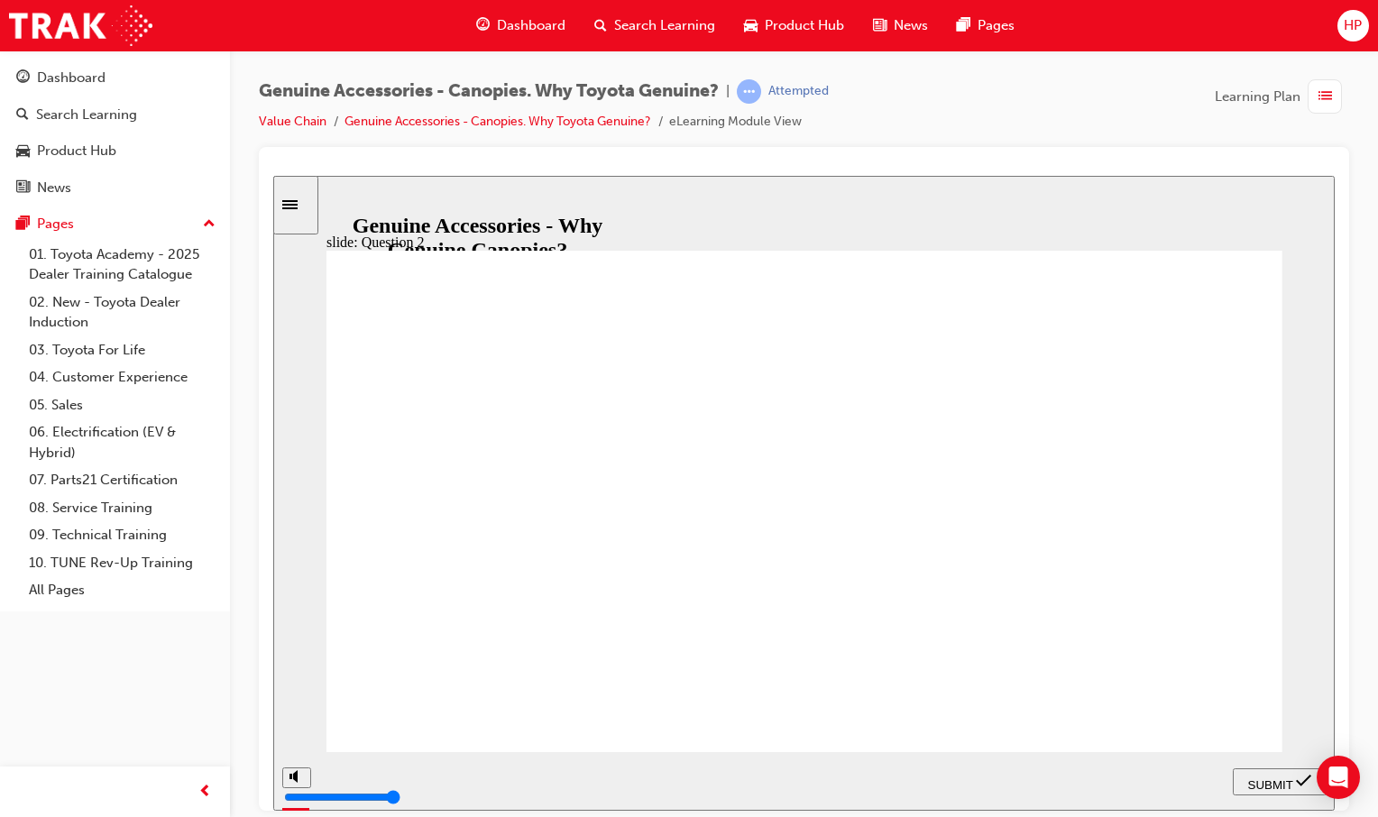
radio input "true"
click at [1257, 785] on span "SUBMIT" at bounding box center [1270, 784] width 45 height 14
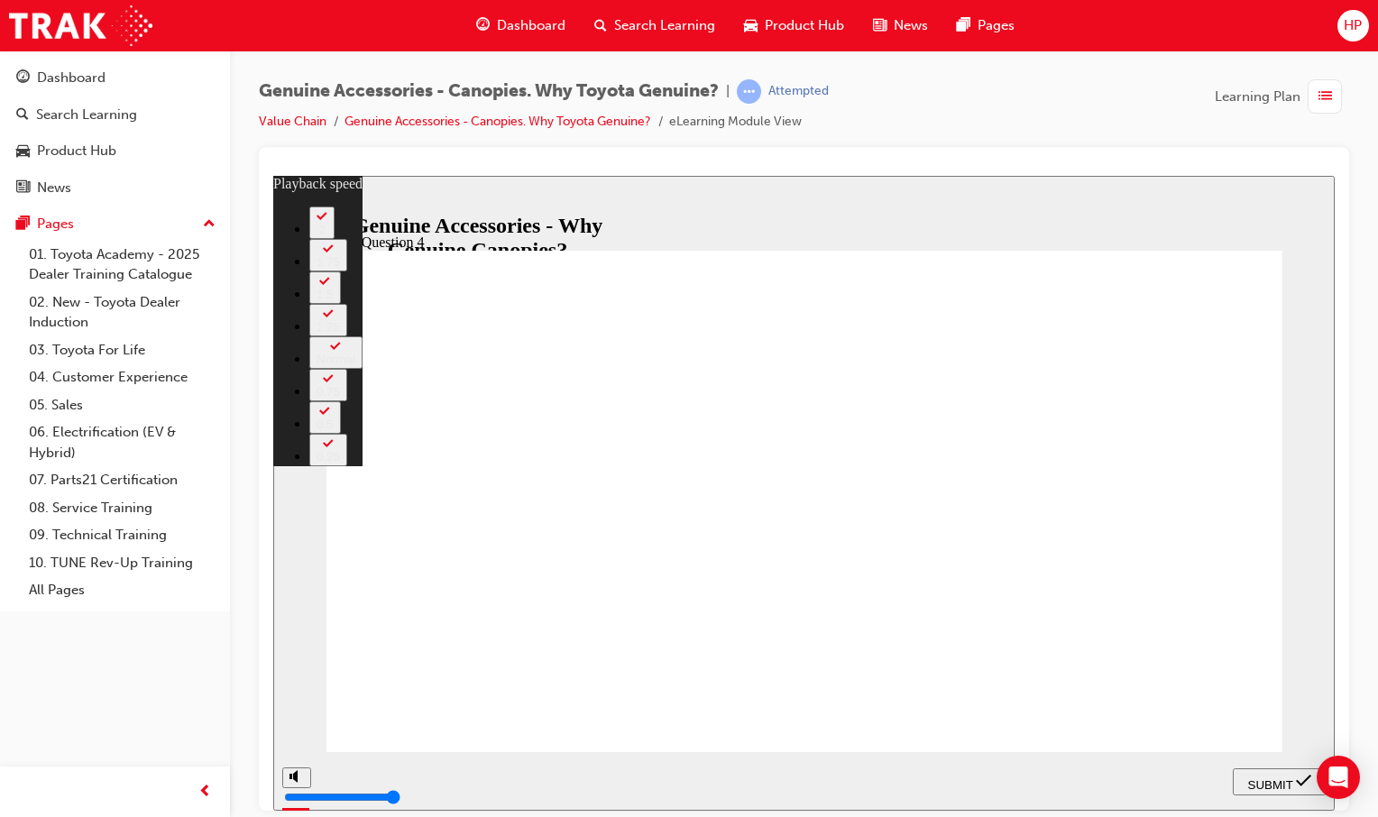
type input "0"
radio input "true"
click at [1288, 772] on div "SUBMIT" at bounding box center [1279, 781] width 79 height 19
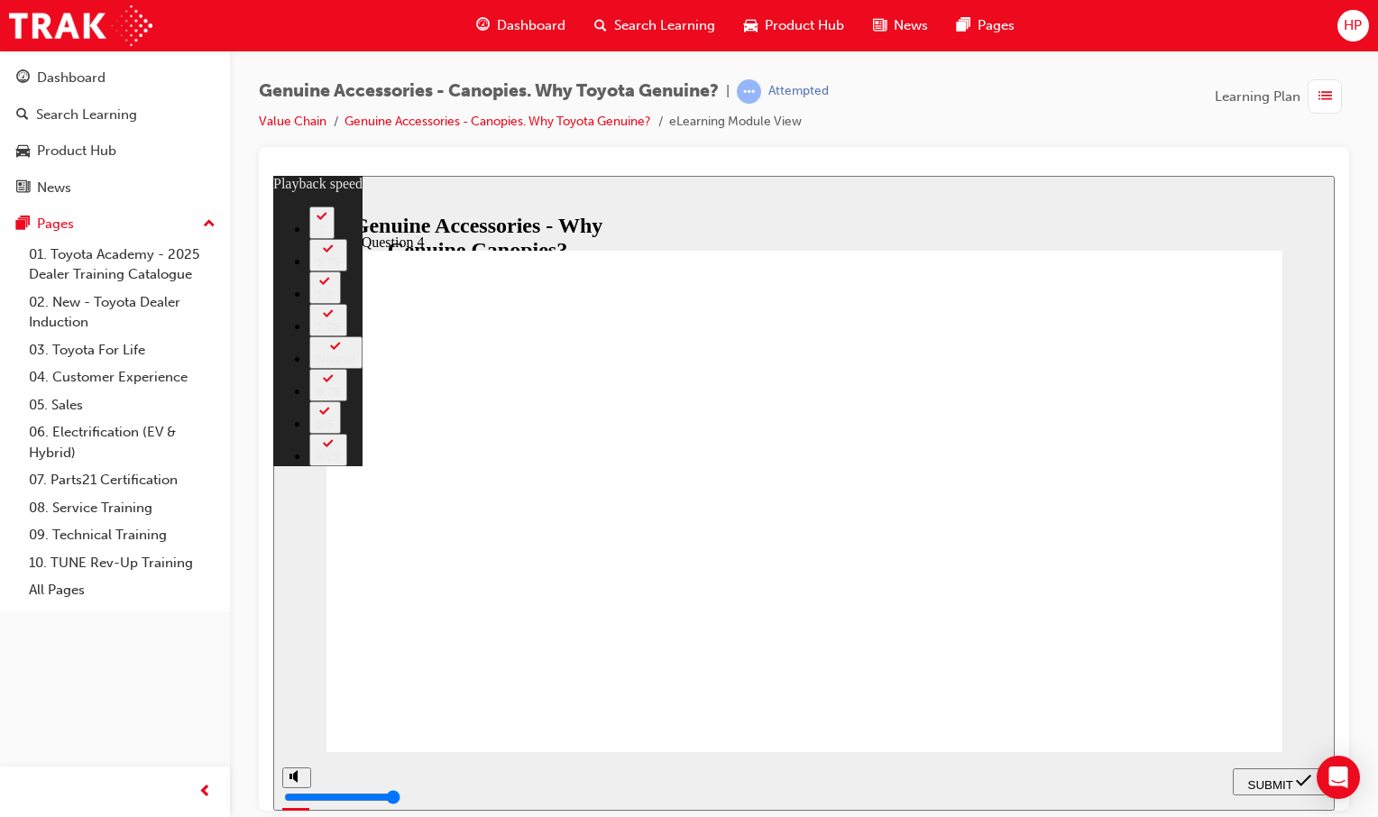
type input "1"
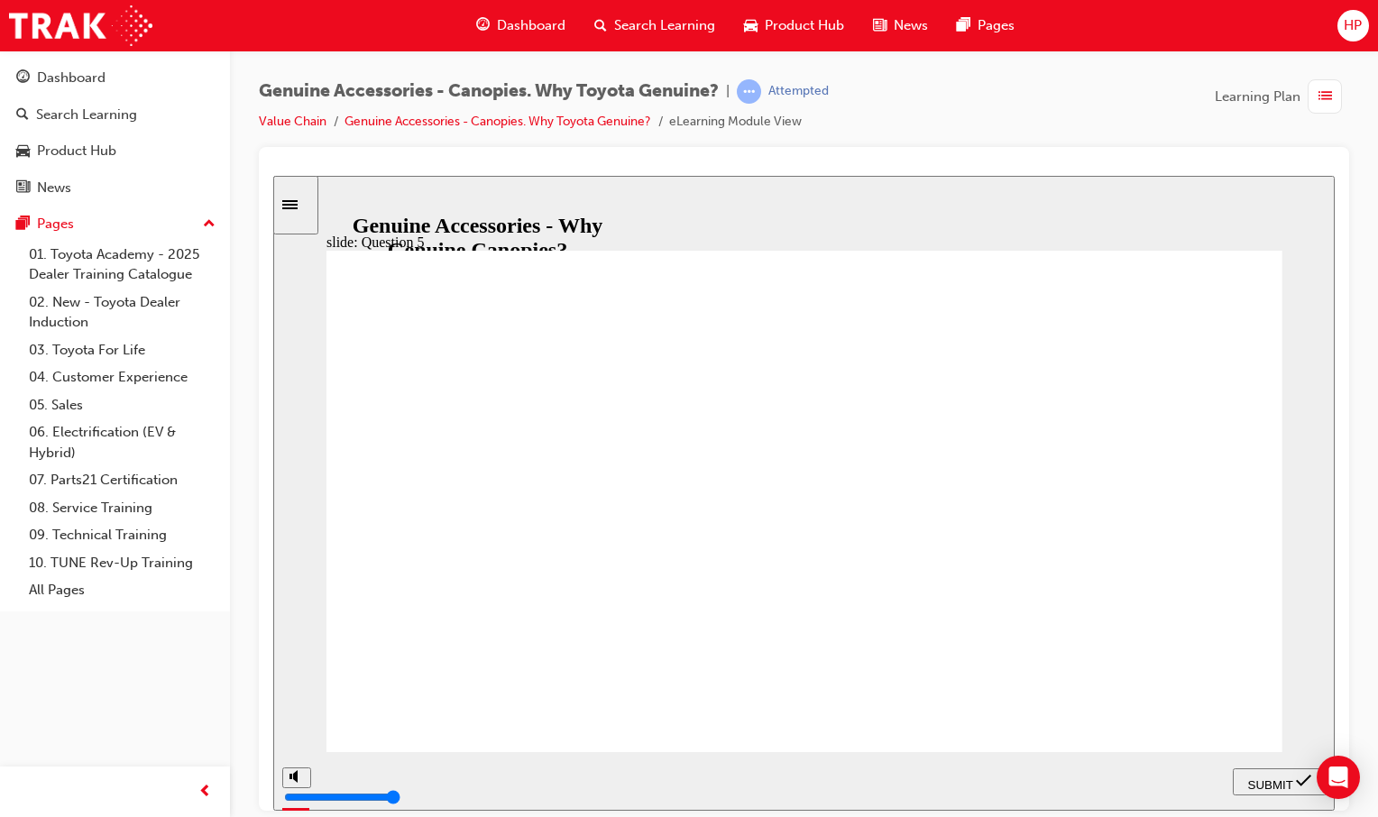
radio input "true"
click at [1259, 783] on span "SUBMIT" at bounding box center [1270, 784] width 45 height 14
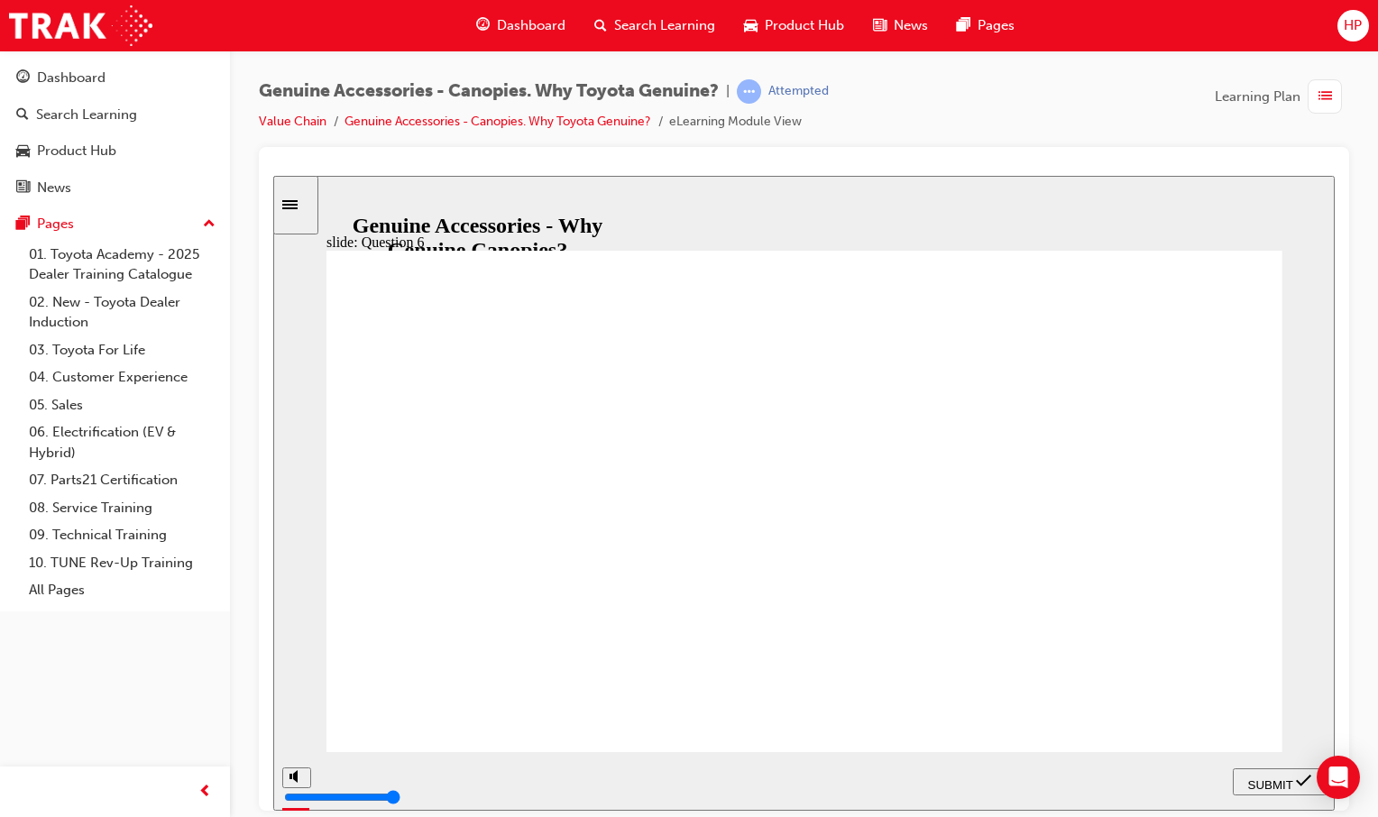
radio input "true"
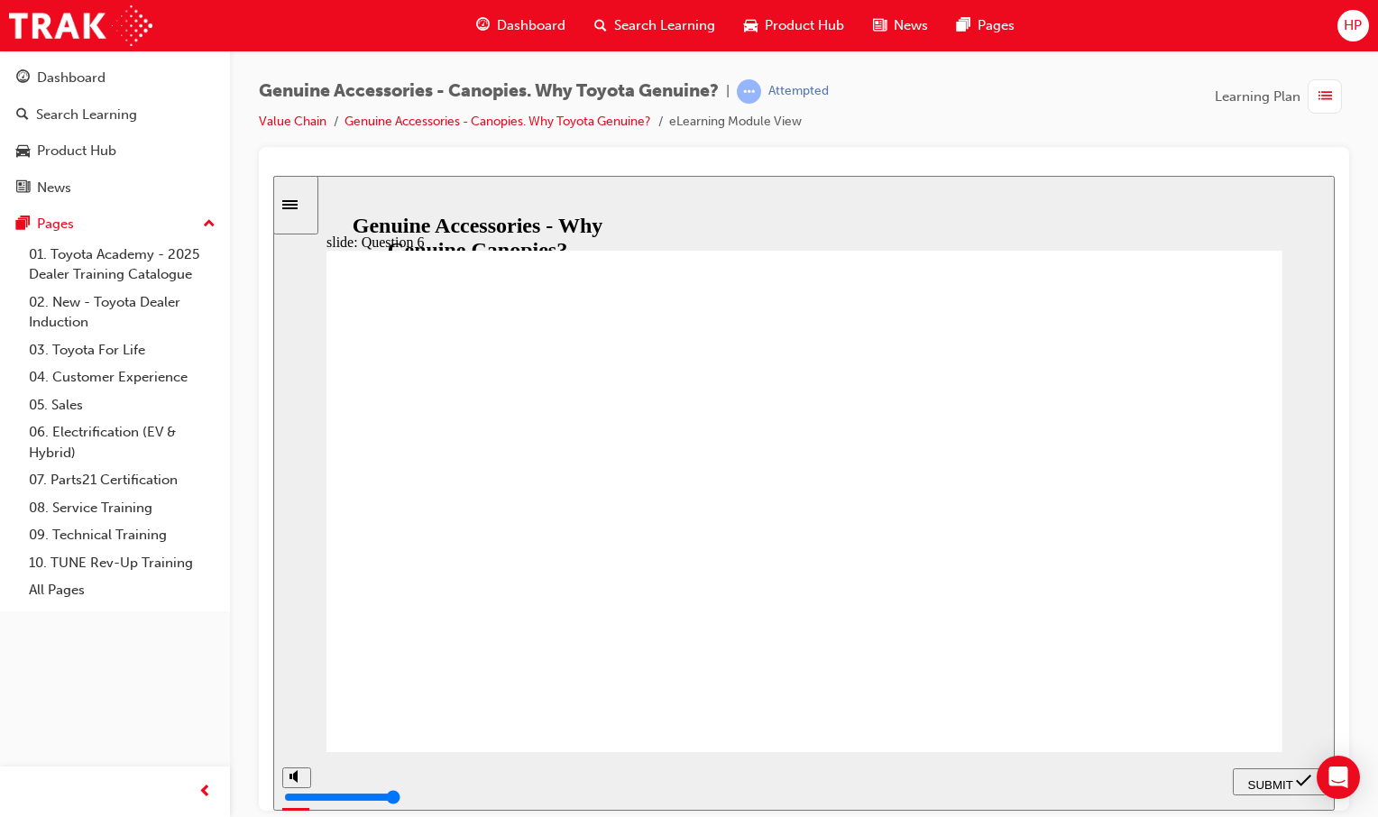
click at [1271, 782] on span "SUBMIT" at bounding box center [1270, 784] width 45 height 14
radio input "true"
click at [1246, 772] on div "SUBMIT" at bounding box center [1279, 781] width 79 height 19
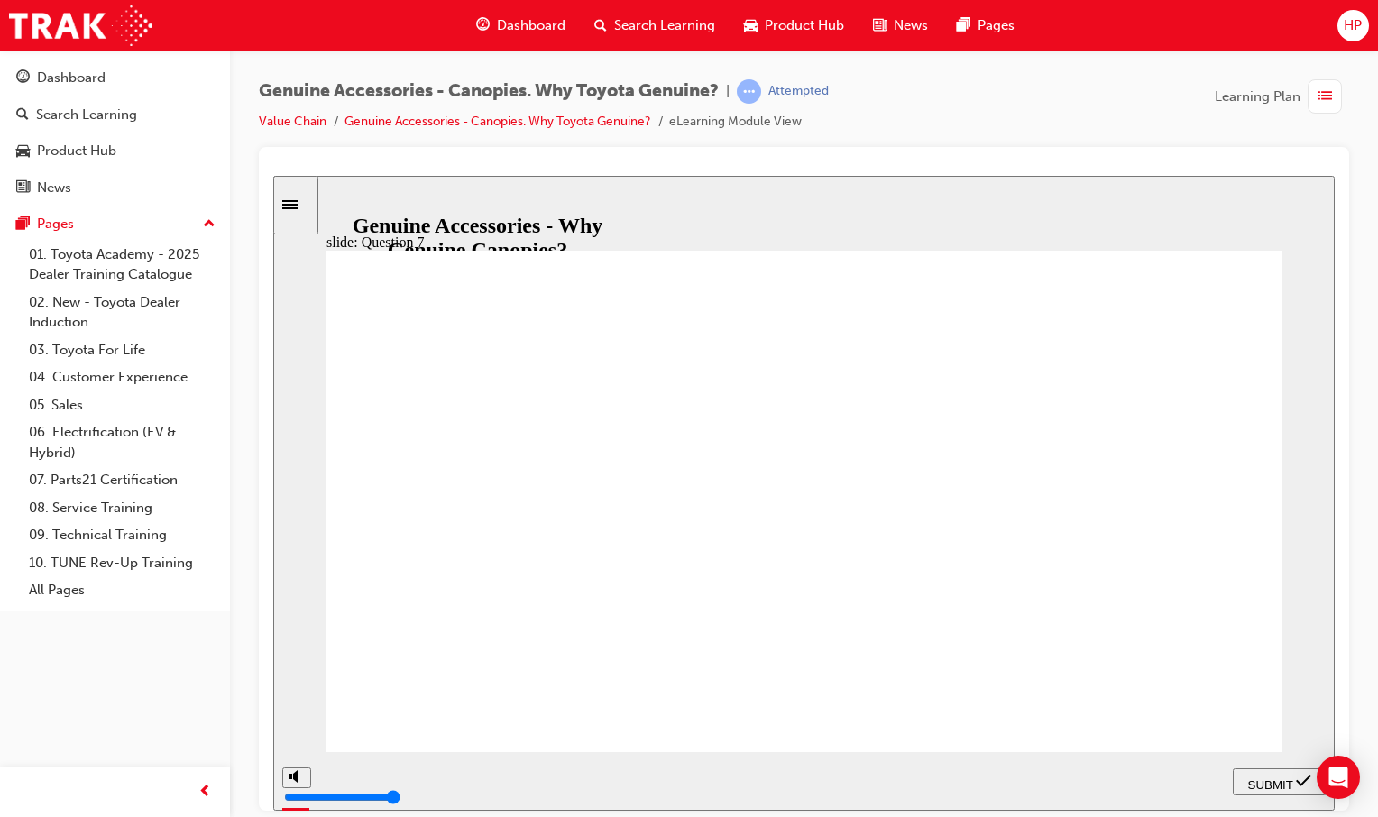
radio input "true"
click at [1282, 782] on span "SUBMIT" at bounding box center [1270, 784] width 45 height 14
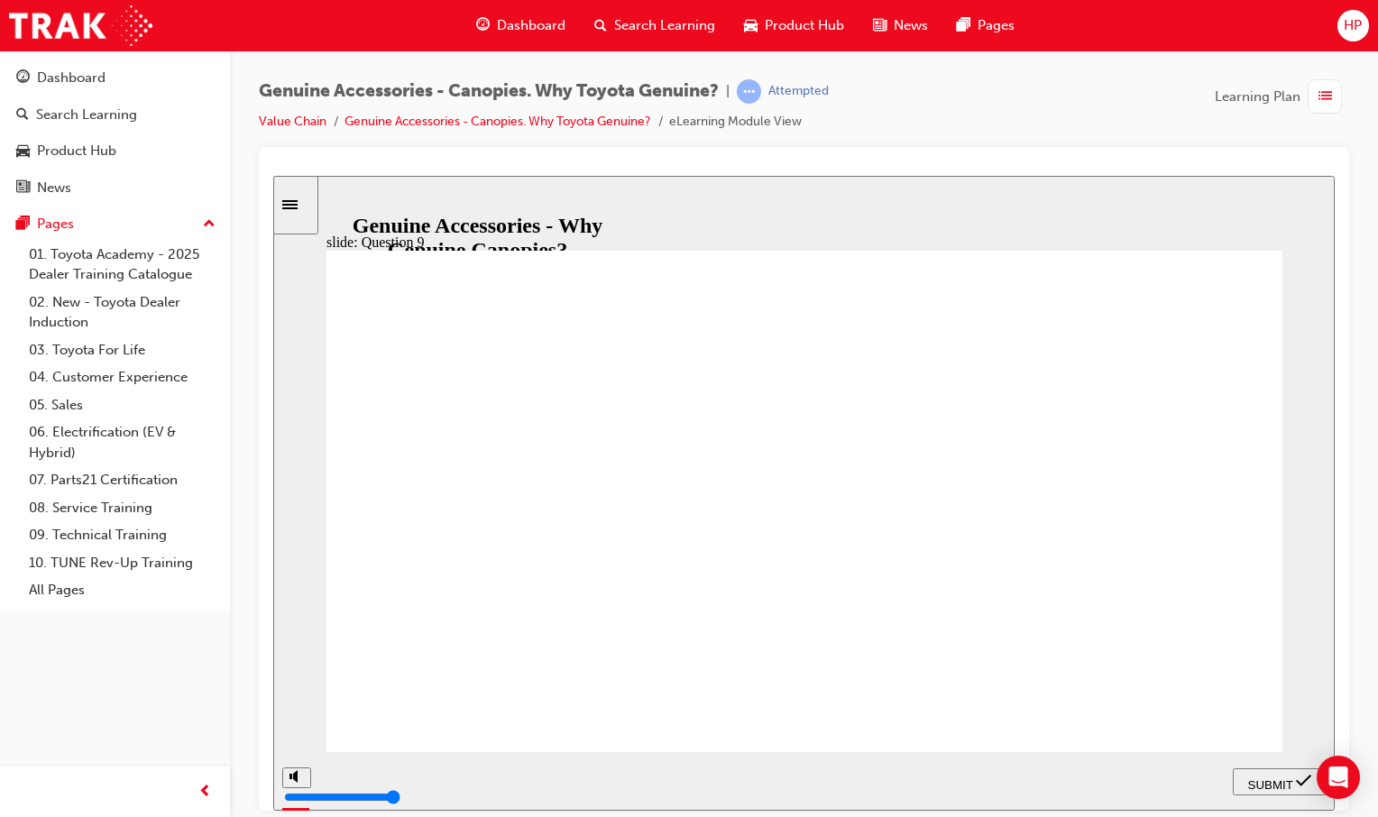
radio input "true"
drag, startPoint x: 611, startPoint y: 560, endPoint x: 604, endPoint y: 578, distance: 19.4
radio input "true"
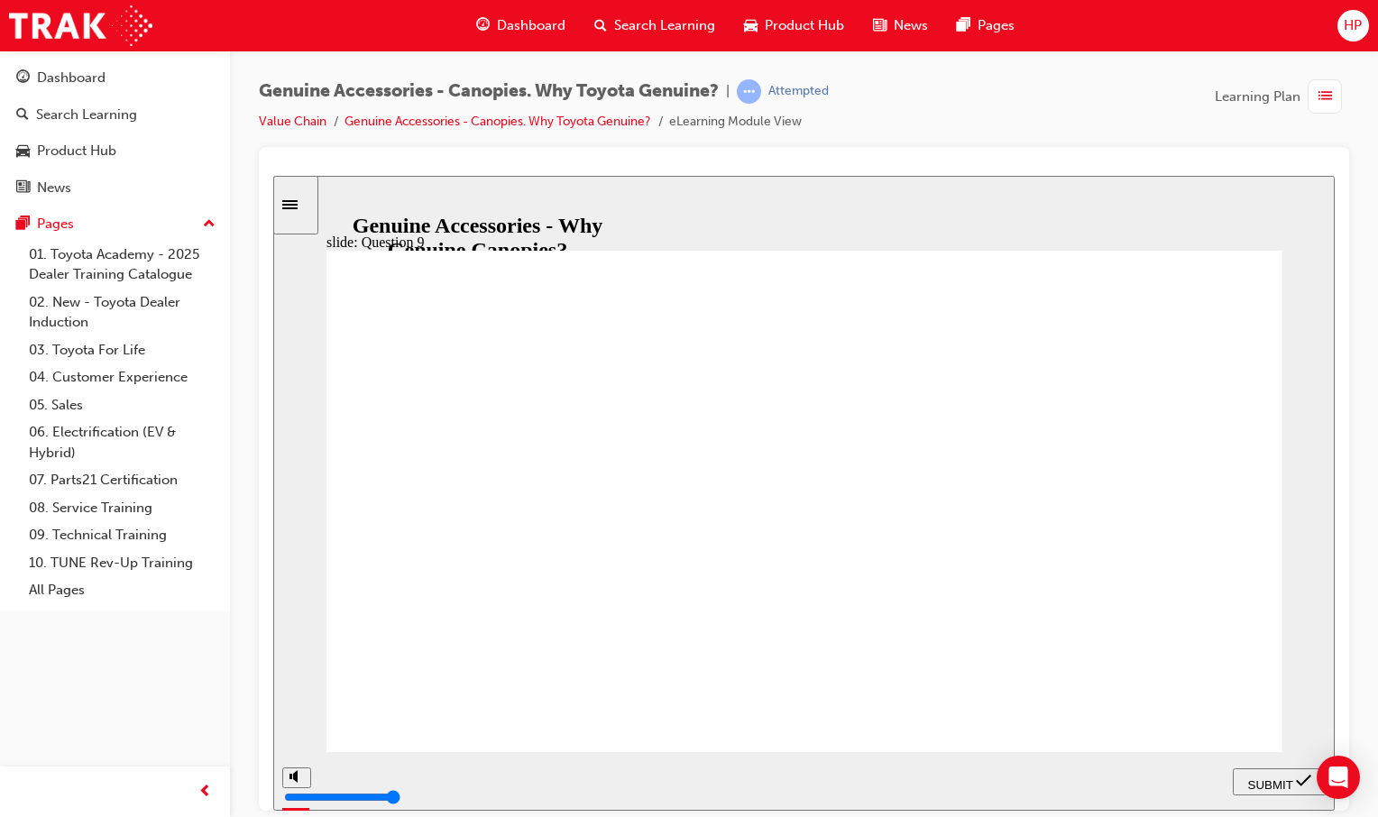
drag, startPoint x: 1265, startPoint y: 778, endPoint x: 1243, endPoint y: 783, distance: 22.3
click at [1264, 778] on span "SUBMIT" at bounding box center [1270, 784] width 45 height 14
type input "7000"
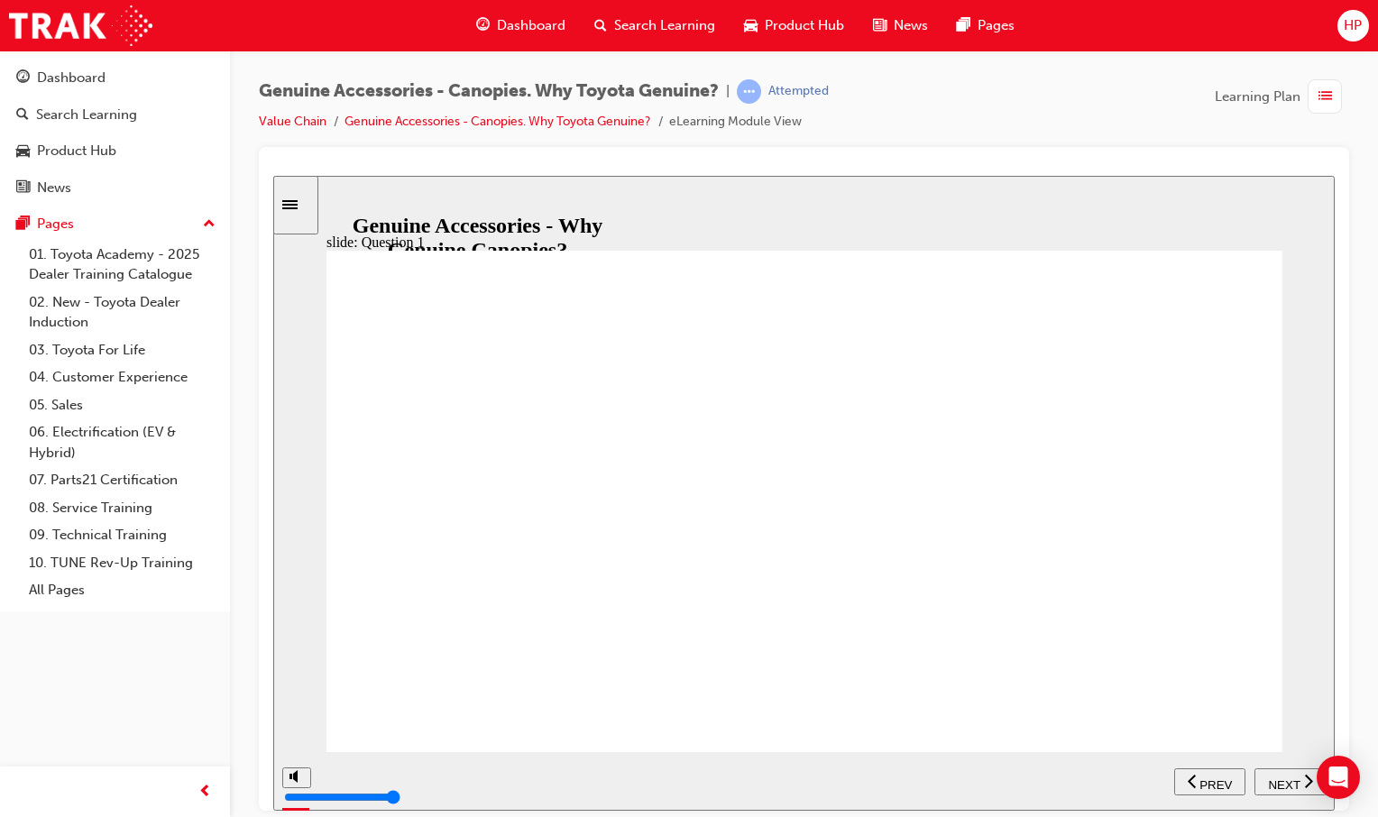
click at [1274, 777] on span "NEXT" at bounding box center [1284, 784] width 32 height 14
click at [1268, 777] on span "NEXT" at bounding box center [1284, 784] width 32 height 14
click at [1292, 783] on span "NEXT" at bounding box center [1284, 784] width 32 height 14
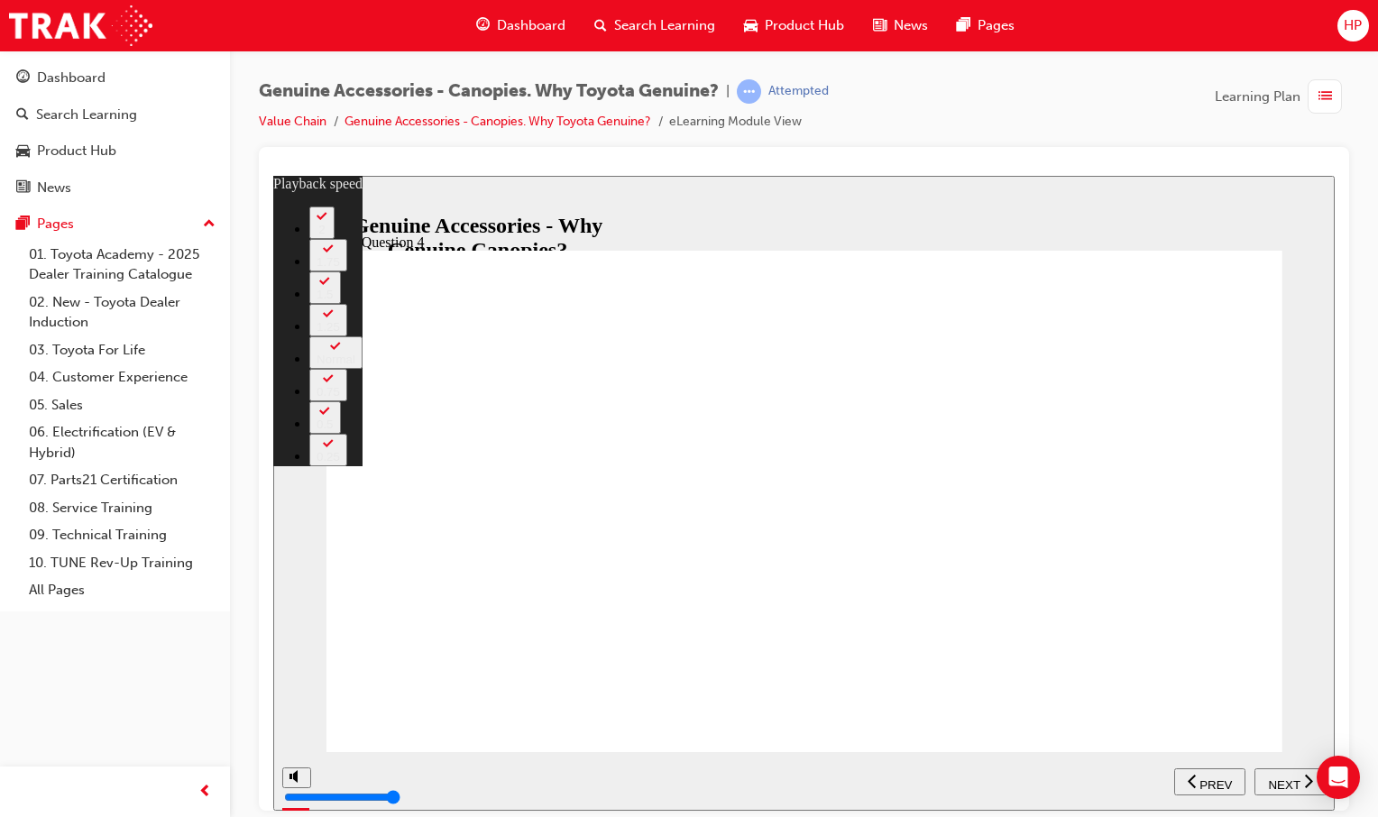
type input "15"
click at [1277, 779] on span "NEXT" at bounding box center [1284, 784] width 32 height 14
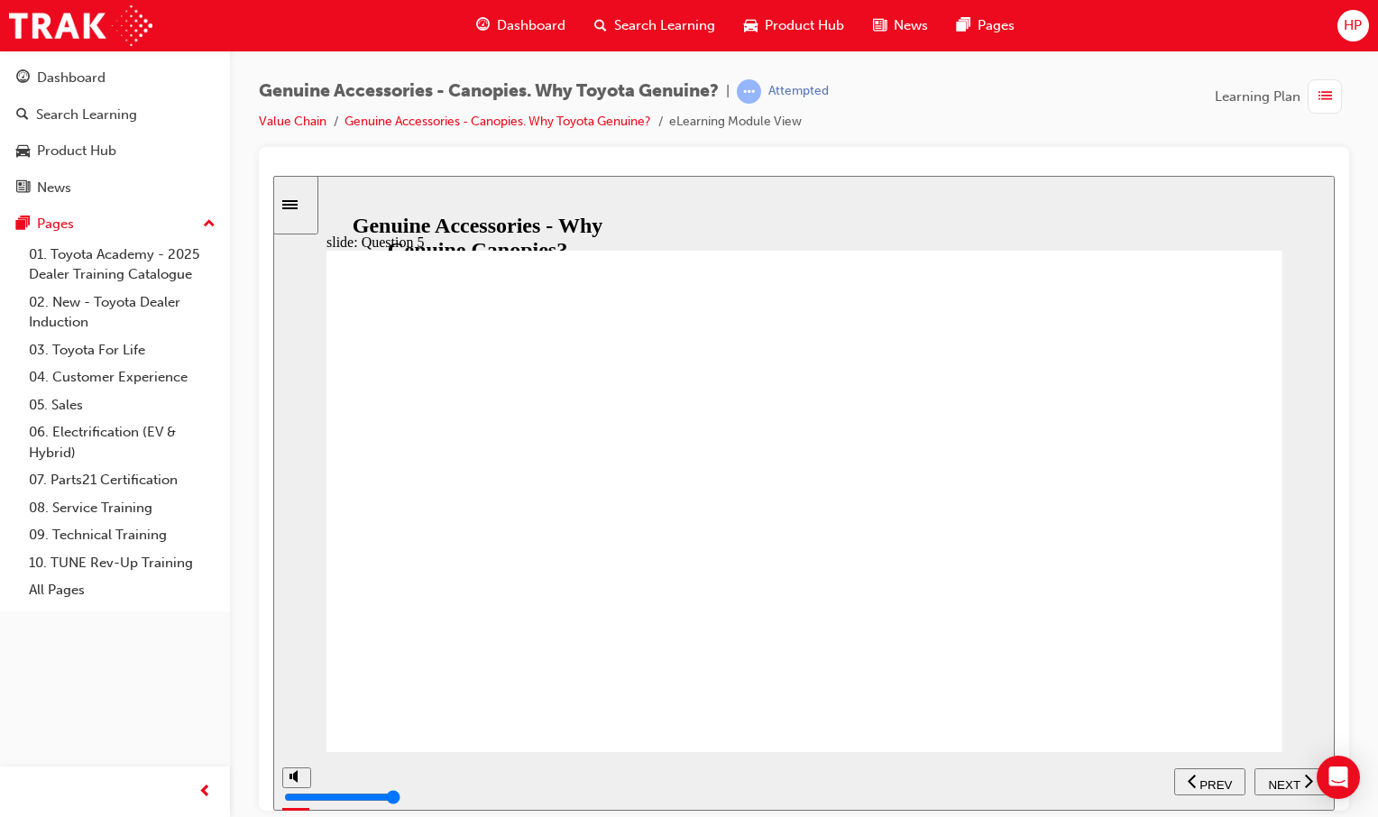
drag, startPoint x: 375, startPoint y: 383, endPoint x: 1009, endPoint y: 371, distance: 633.9
drag, startPoint x: 1276, startPoint y: 774, endPoint x: 1271, endPoint y: 786, distance: 12.6
click at [1277, 779] on span "NEXT" at bounding box center [1284, 784] width 32 height 14
click at [1288, 777] on span "NEXT" at bounding box center [1284, 784] width 32 height 14
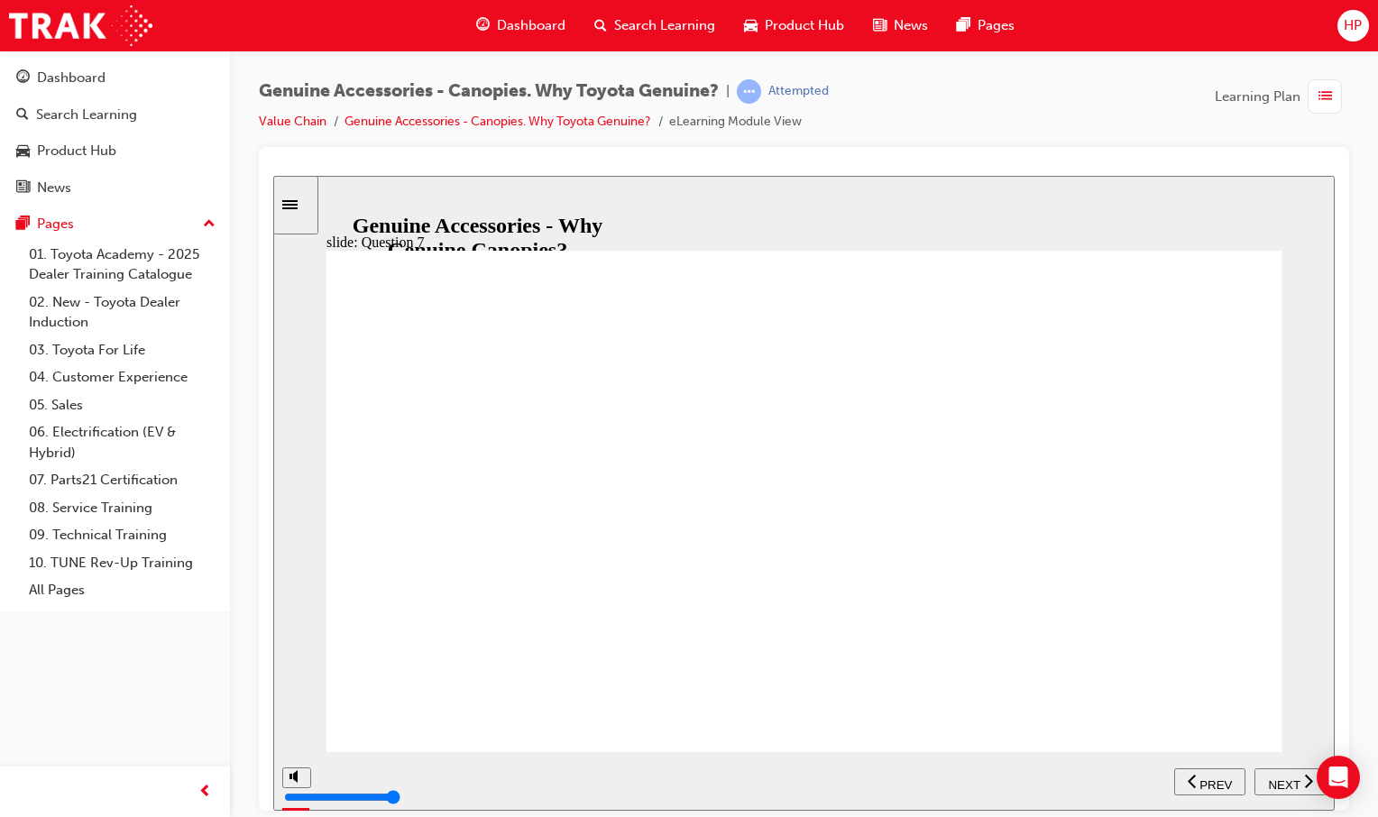
click at [1276, 780] on span "NEXT" at bounding box center [1284, 784] width 32 height 14
click at [1264, 778] on div "NEXT" at bounding box center [1290, 781] width 58 height 19
drag, startPoint x: 1295, startPoint y: 783, endPoint x: 1289, endPoint y: 775, distance: 9.8
click at [1294, 781] on span "NEXT" at bounding box center [1284, 784] width 32 height 14
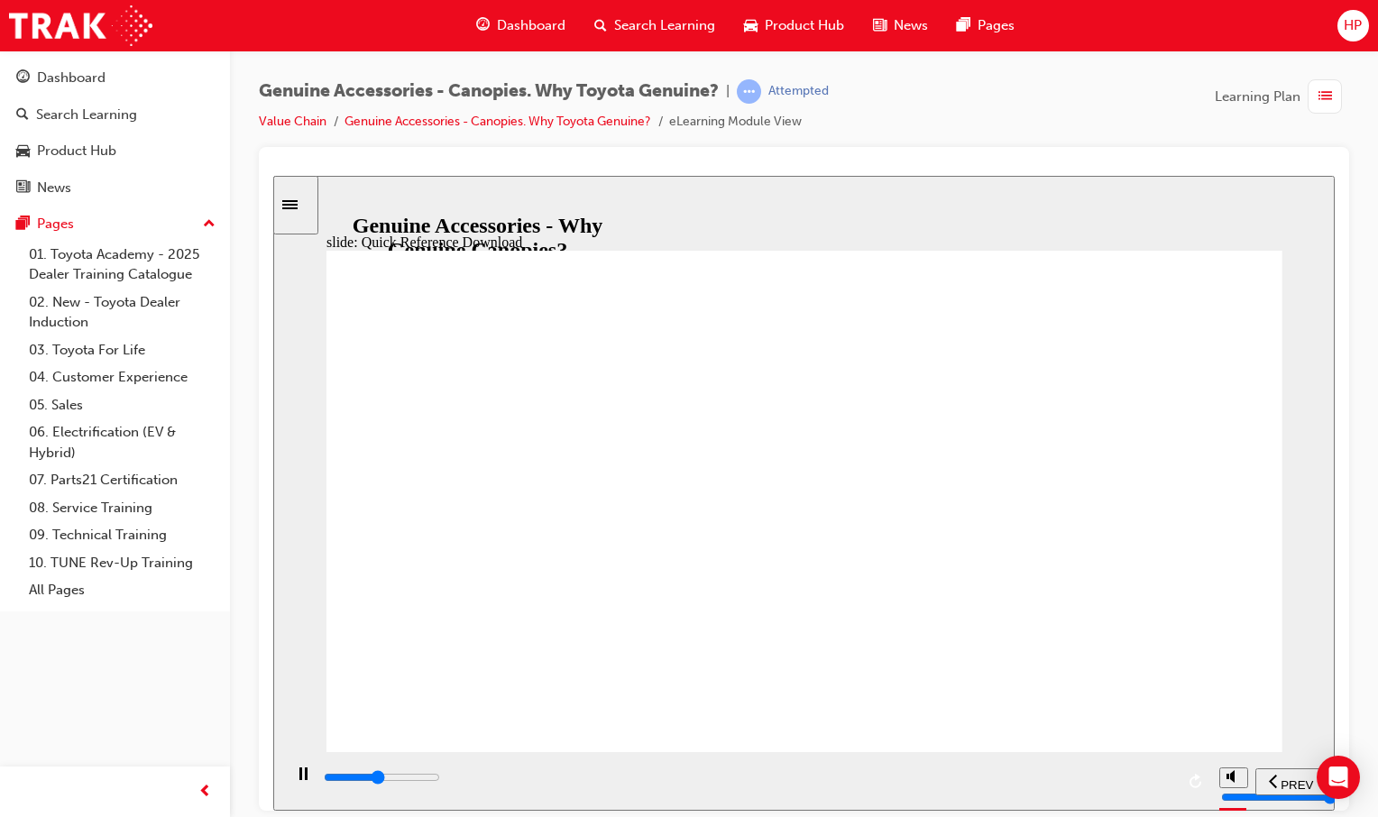
drag, startPoint x: 1377, startPoint y: 234, endPoint x: 1358, endPoint y: 682, distance: 447.6
click at [1359, 682] on div "Genuine Accessories - Canopies. Why Toyota Genuine? | Completed Value Chain Gen…" at bounding box center [804, 410] width 1148 height 721
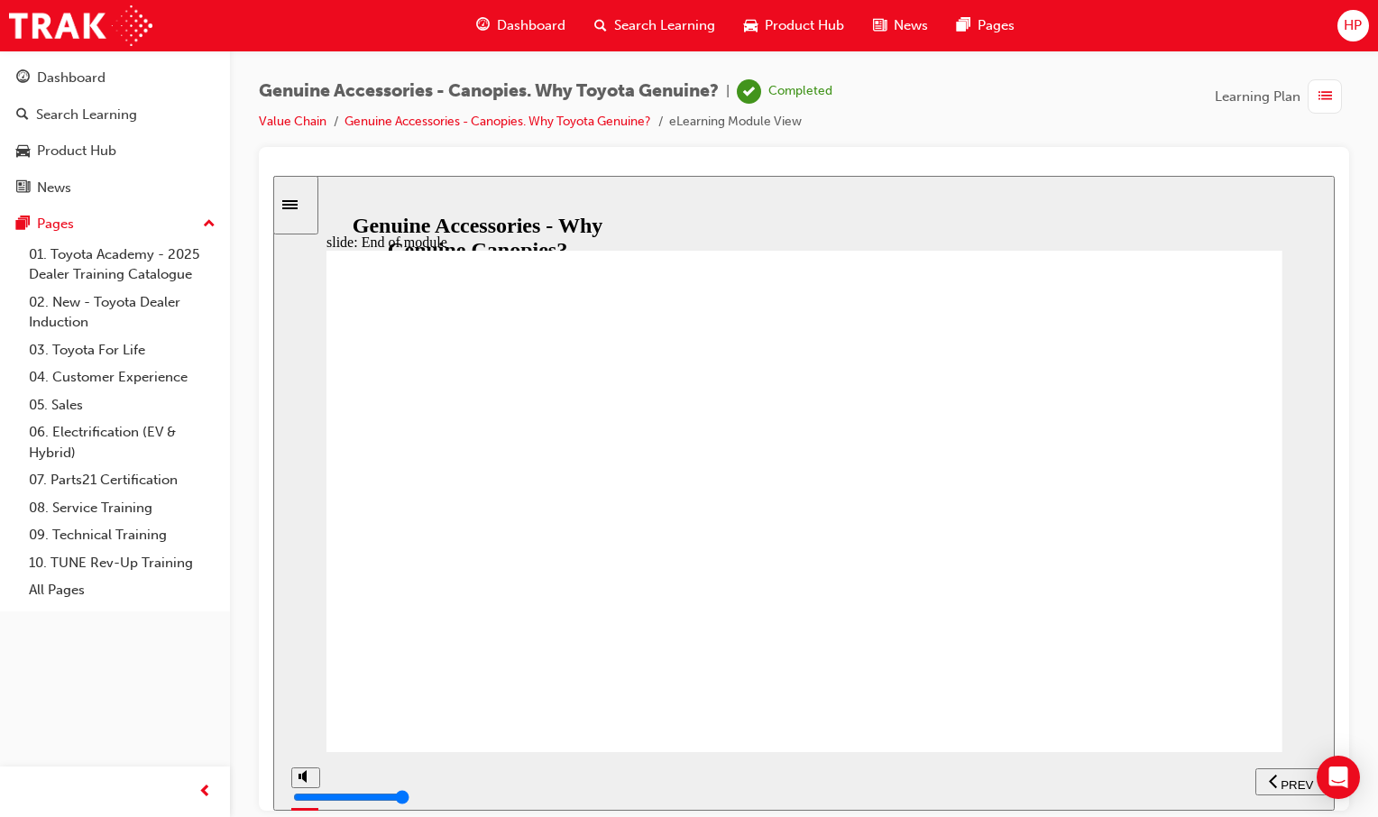
click at [1286, 777] on span "PREV" at bounding box center [1296, 784] width 32 height 14
drag, startPoint x: 1142, startPoint y: 357, endPoint x: 1058, endPoint y: 390, distance: 90.2
type input "7600"
click at [511, 24] on span "Dashboard" at bounding box center [531, 25] width 69 height 21
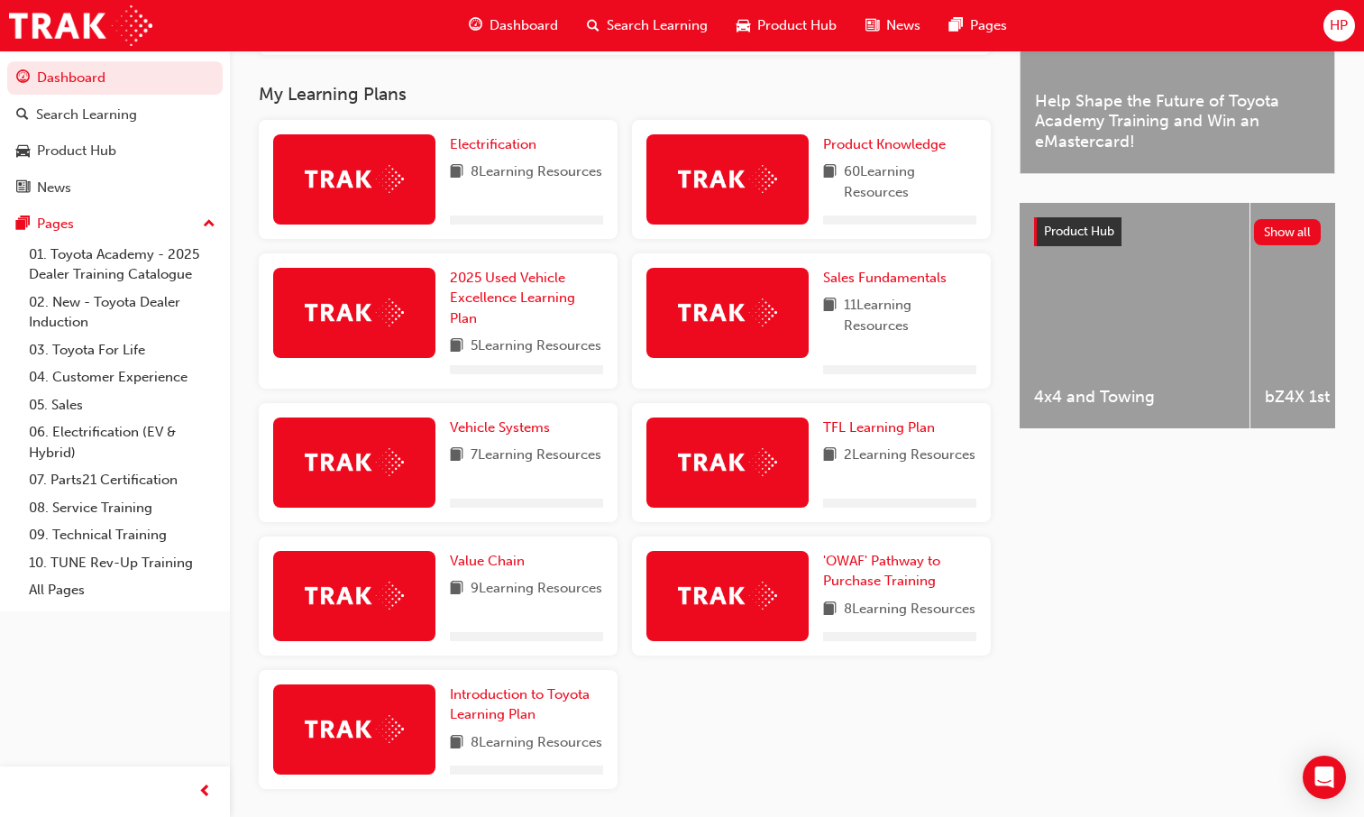
scroll to position [631, 0]
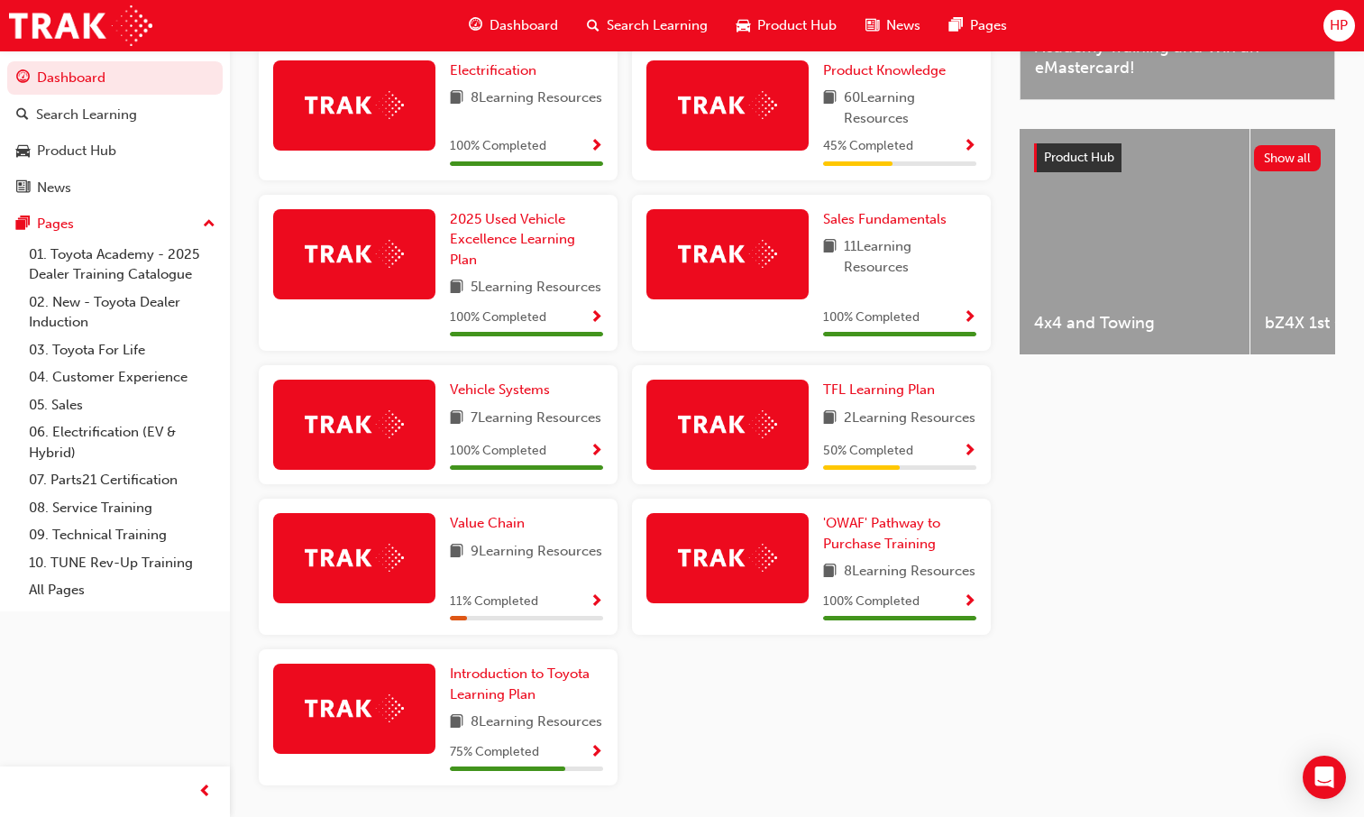
click at [597, 610] on span "Show Progress" at bounding box center [597, 602] width 14 height 16
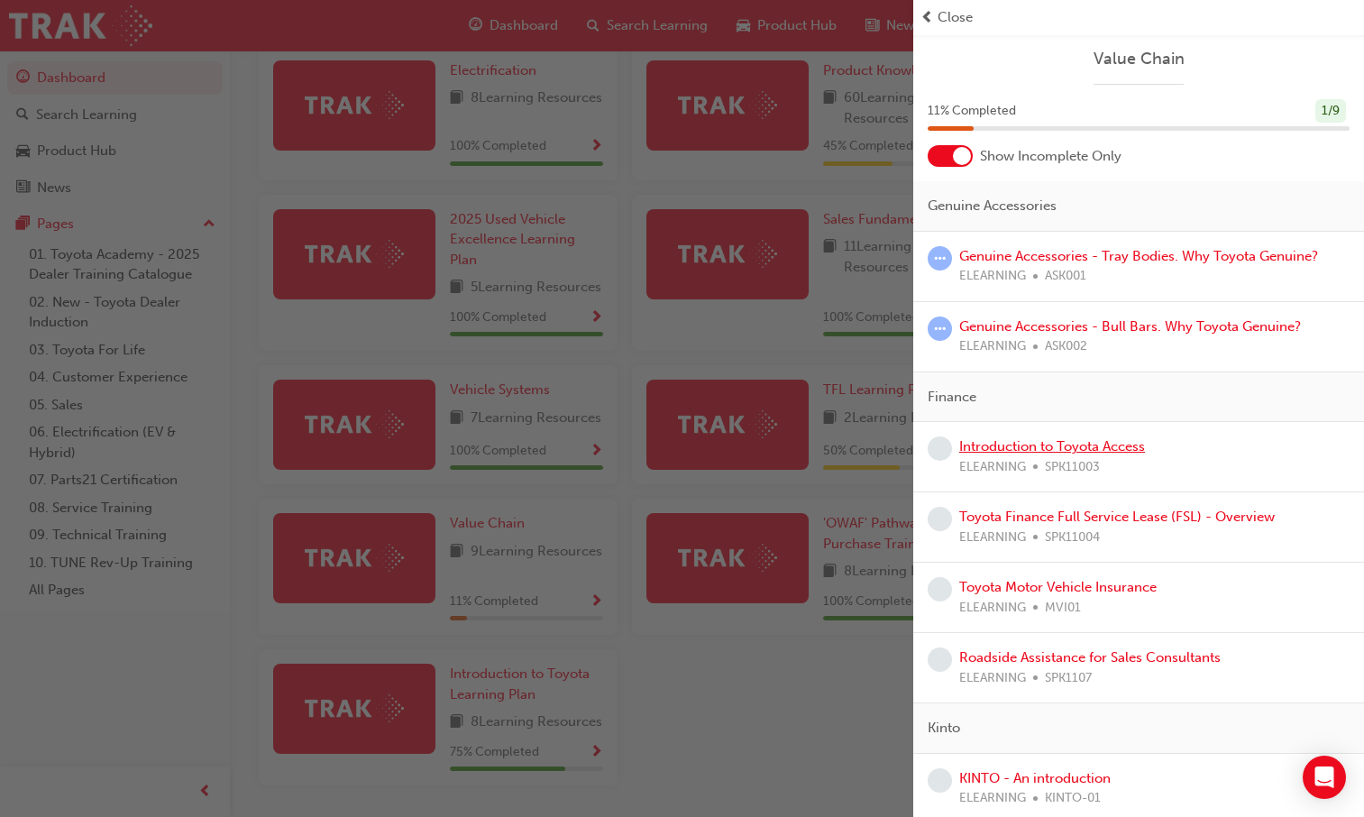
click at [1058, 444] on link "Introduction to Toyota Access" at bounding box center [1052, 446] width 186 height 16
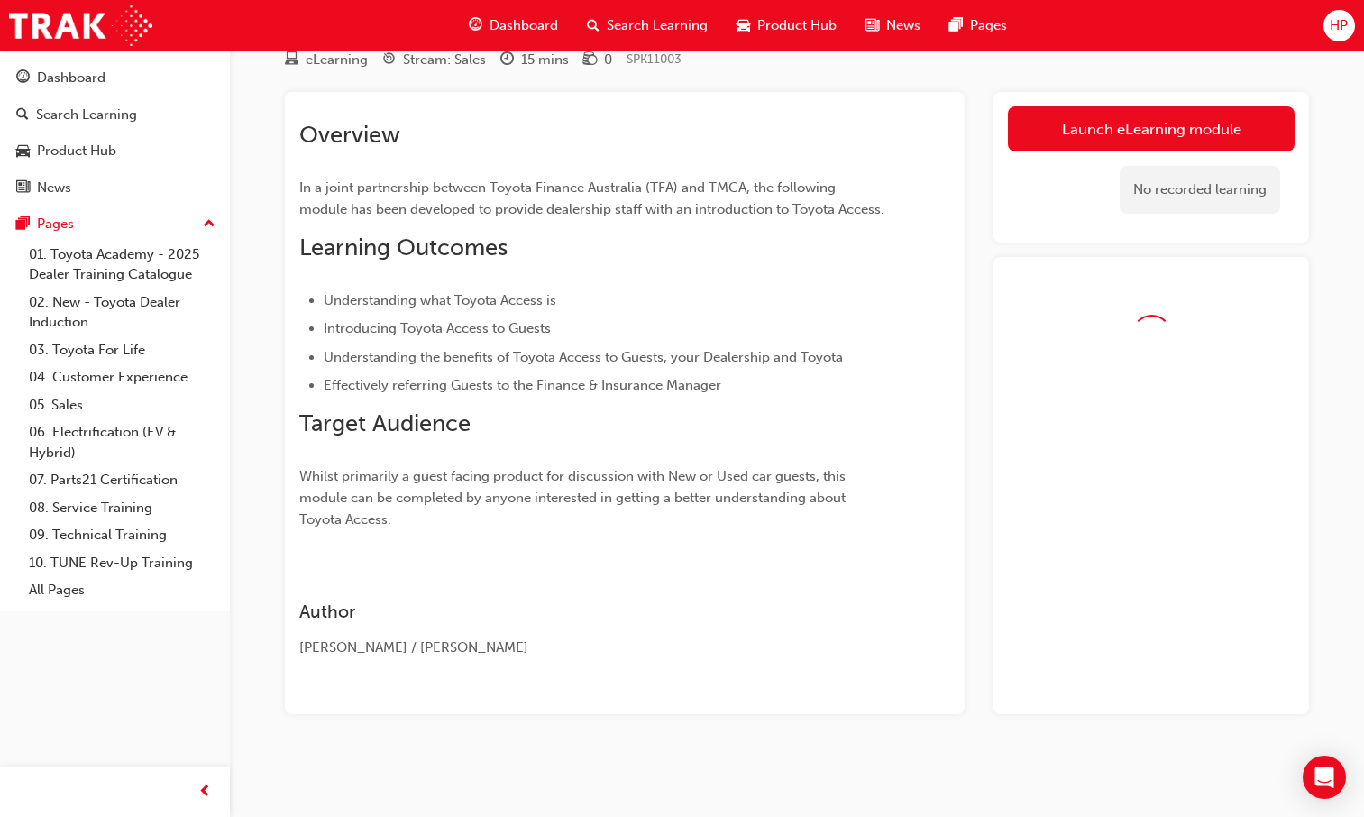
scroll to position [121, 0]
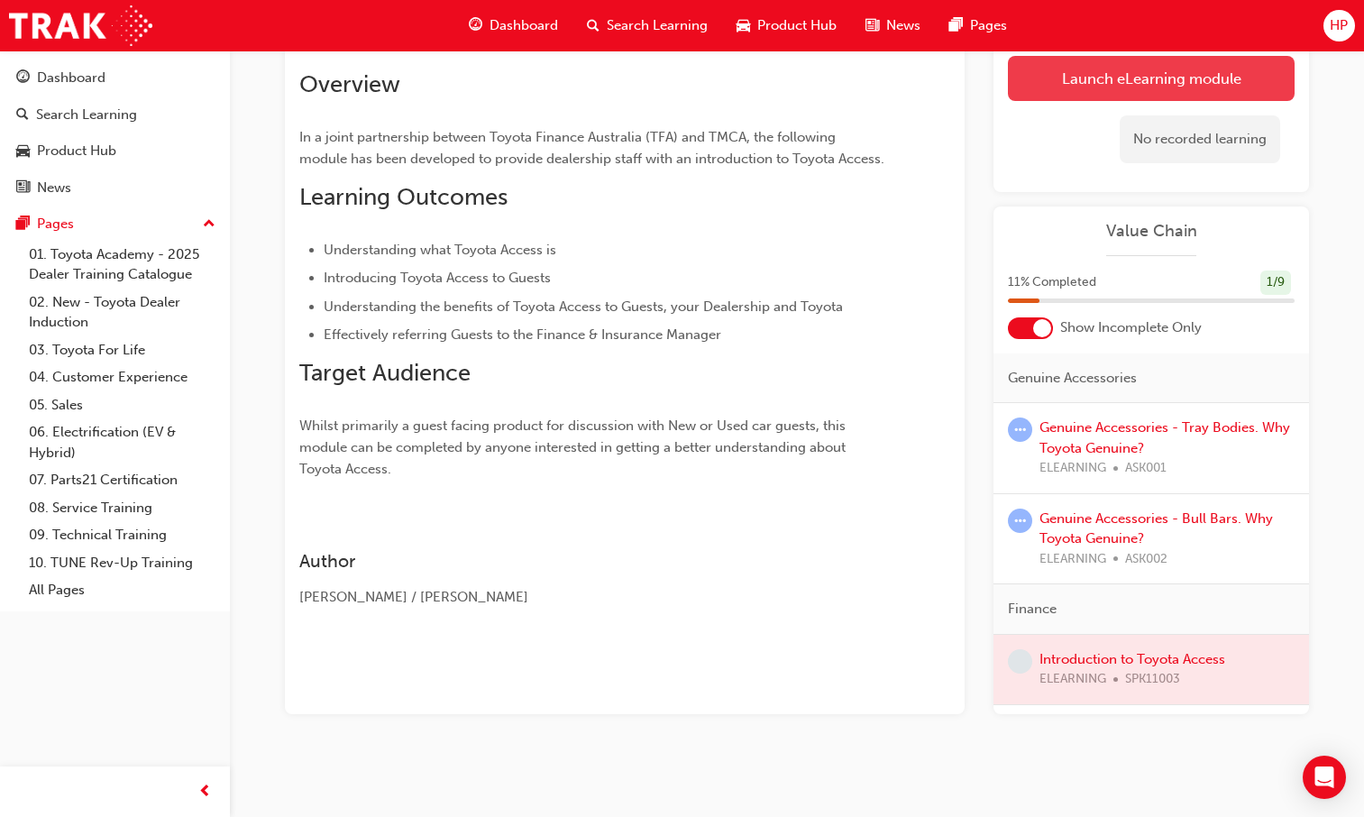
click at [1047, 92] on link "Launch eLearning module" at bounding box center [1151, 78] width 287 height 45
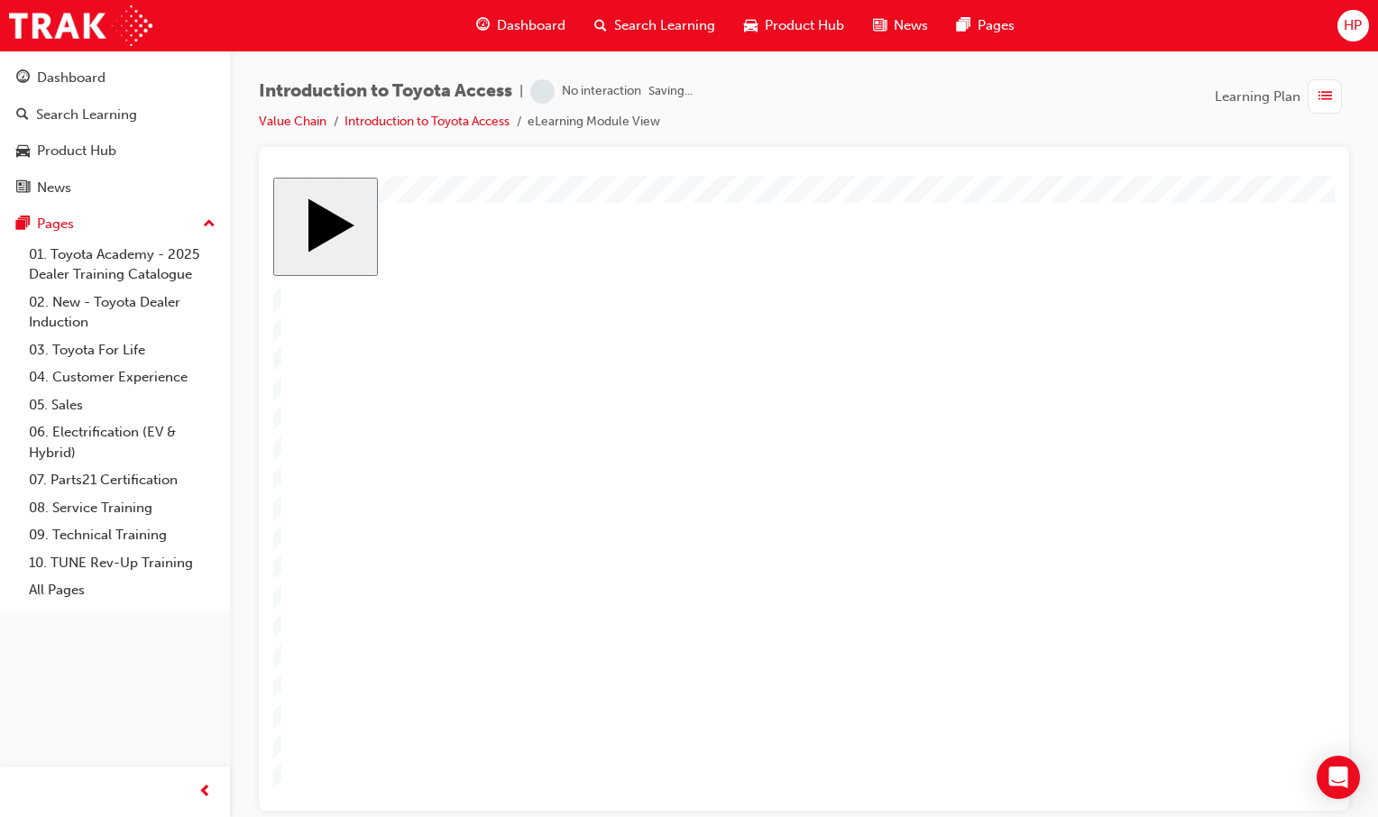
scroll to position [12, 0]
drag, startPoint x: 426, startPoint y: 303, endPoint x: 537, endPoint y: 358, distance: 123.8
drag, startPoint x: 542, startPoint y: 369, endPoint x: 553, endPoint y: 369, distance: 10.8
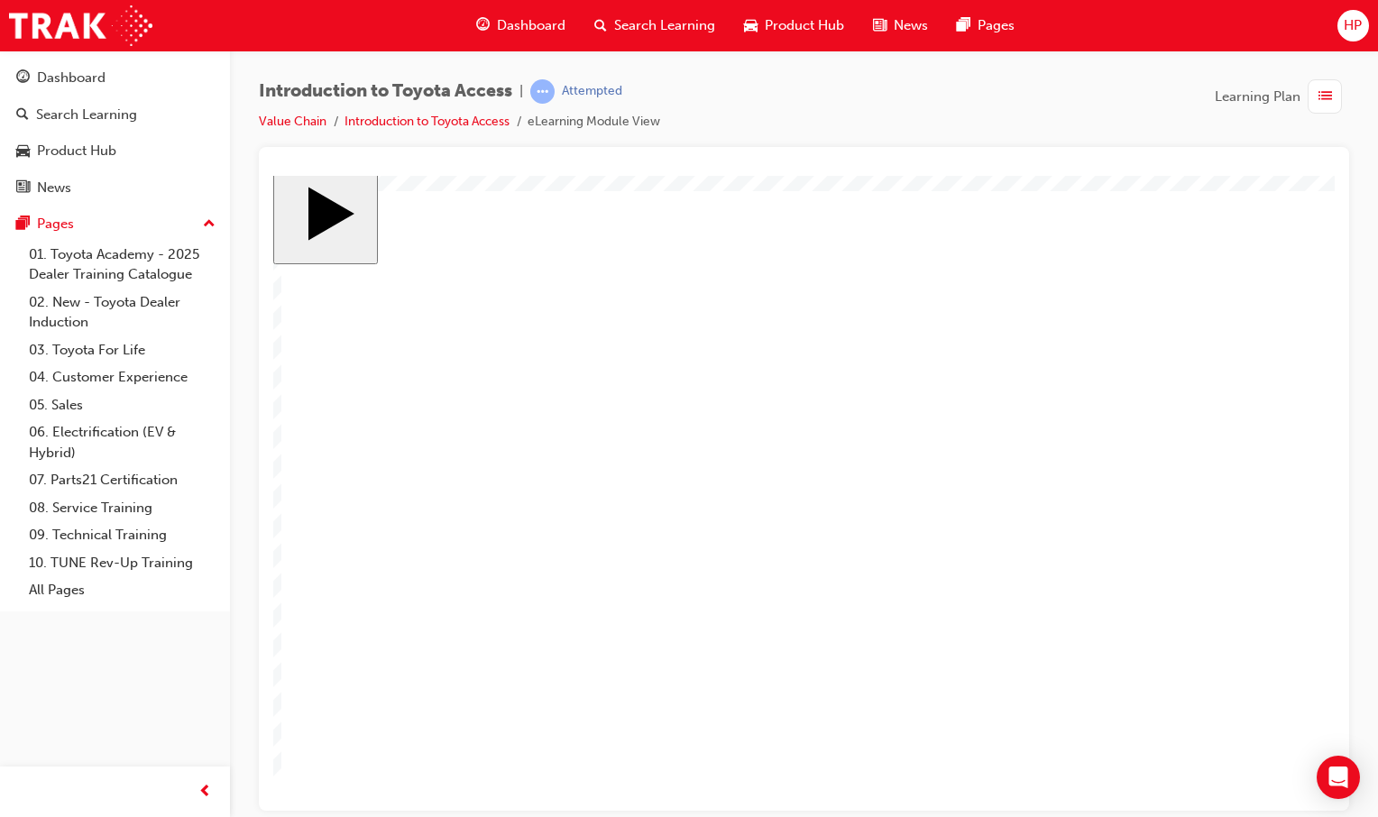
drag, startPoint x: 921, startPoint y: 792, endPoint x: 1241, endPoint y: 829, distance: 322.3
click at [1241, 798] on html ".cls-1-6YdYWvMiVKq { fill: rgba(255, 255, 255, 1) } ​Page 1 of 2​ slide: 1 Page…" at bounding box center [803, 480] width 1061 height 635
drag, startPoint x: 482, startPoint y: 546, endPoint x: 612, endPoint y: 645, distance: 163.4
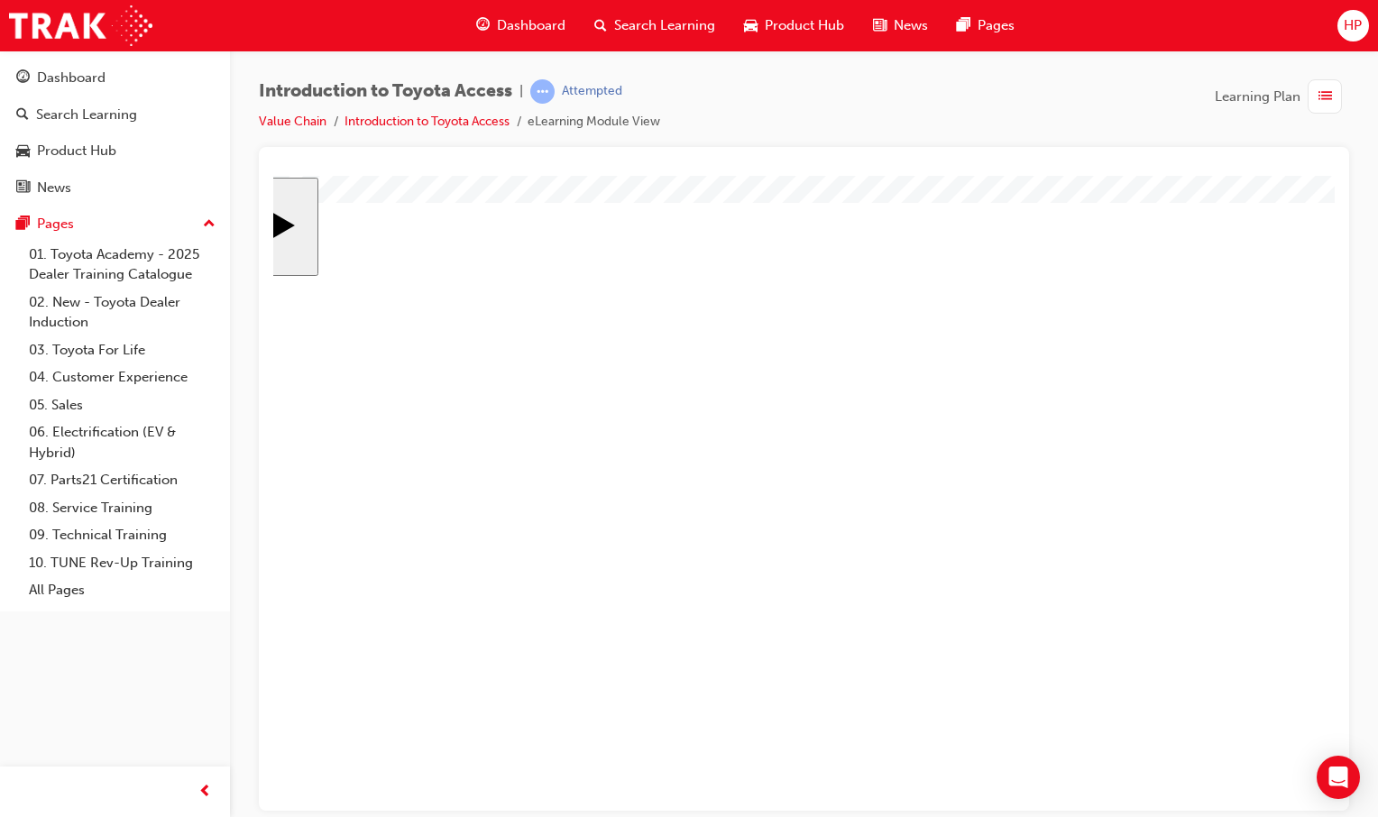
drag, startPoint x: 481, startPoint y: 369, endPoint x: 610, endPoint y: 471, distance: 165.6
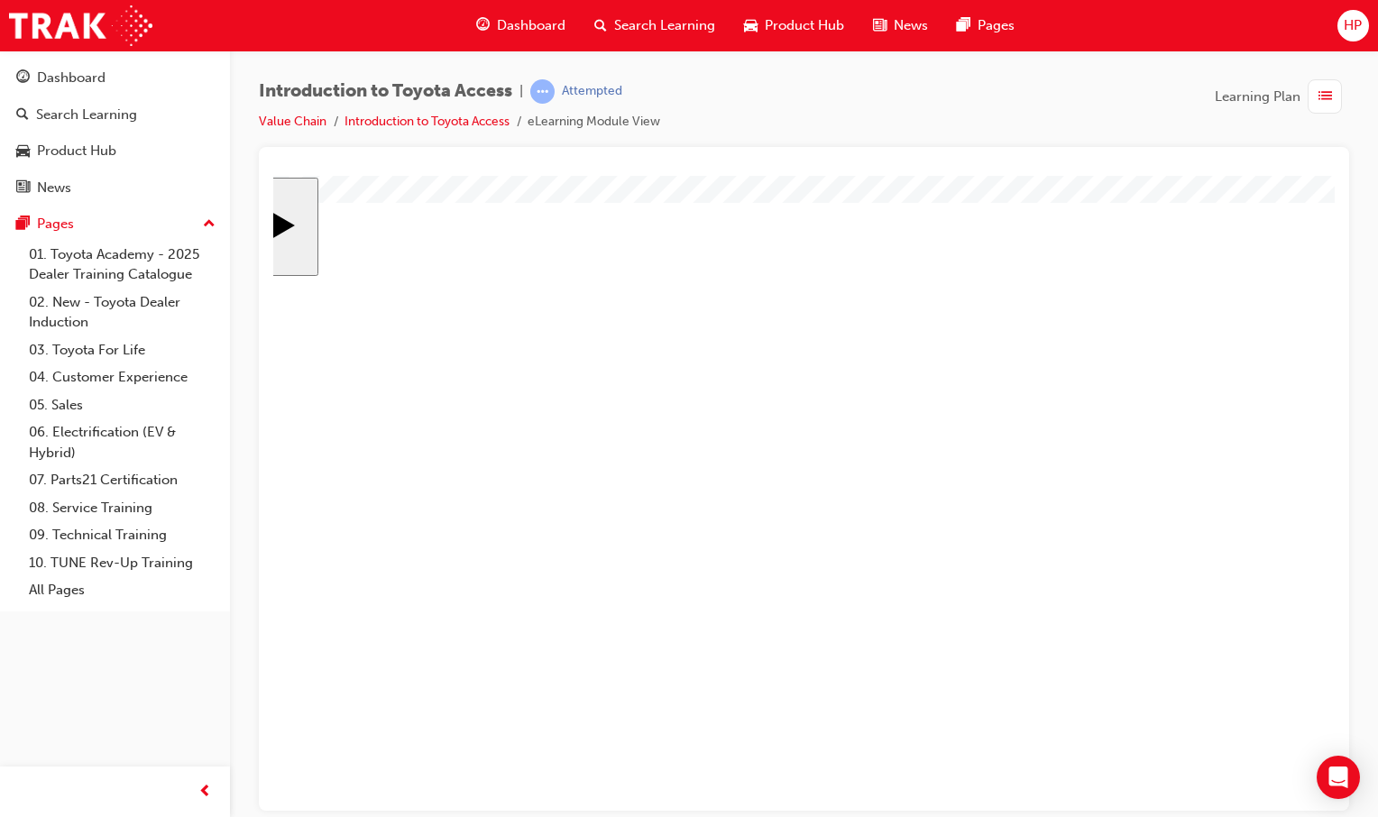
drag, startPoint x: 1111, startPoint y: 375, endPoint x: 1139, endPoint y: 420, distance: 53.0
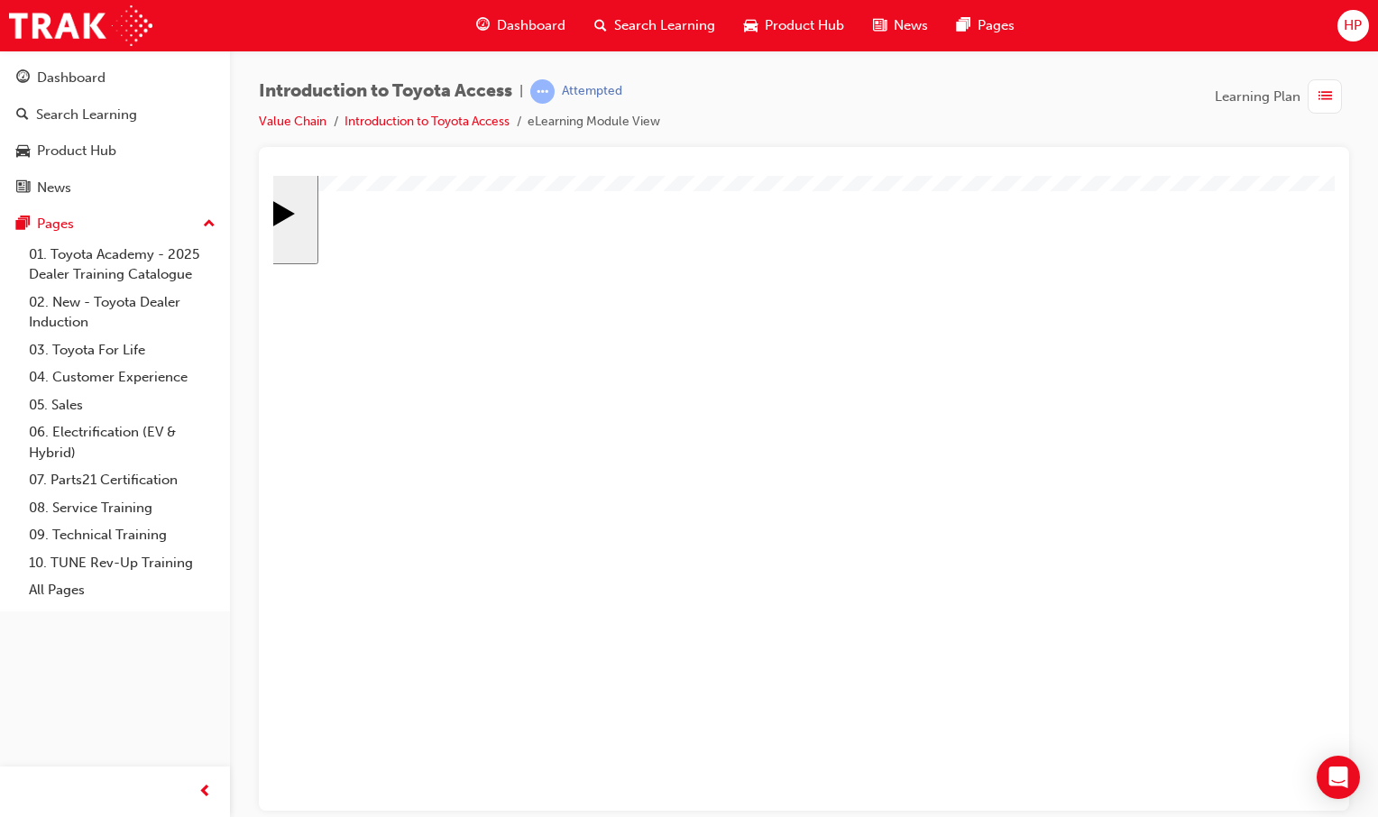
drag, startPoint x: 812, startPoint y: 354, endPoint x: 693, endPoint y: 367, distance: 119.7
drag, startPoint x: 703, startPoint y: 358, endPoint x: 578, endPoint y: 371, distance: 126.0
drag, startPoint x: 589, startPoint y: 367, endPoint x: 358, endPoint y: 380, distance: 231.2
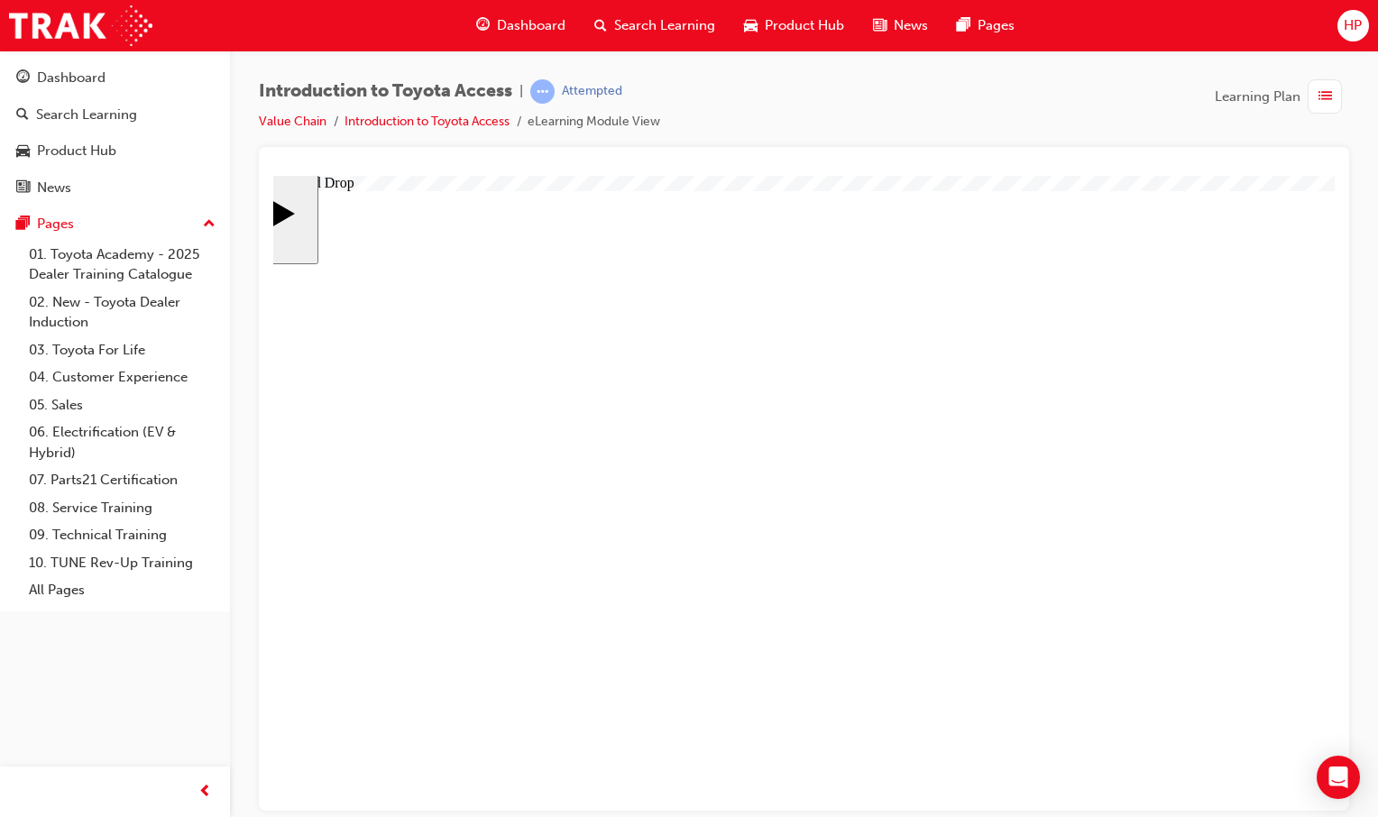
drag, startPoint x: 349, startPoint y: 340, endPoint x: 444, endPoint y: 291, distance: 106.4
drag, startPoint x: 801, startPoint y: 334, endPoint x: 882, endPoint y: 351, distance: 82.9
drag, startPoint x: 481, startPoint y: 612, endPoint x: 671, endPoint y: 597, distance: 190.8
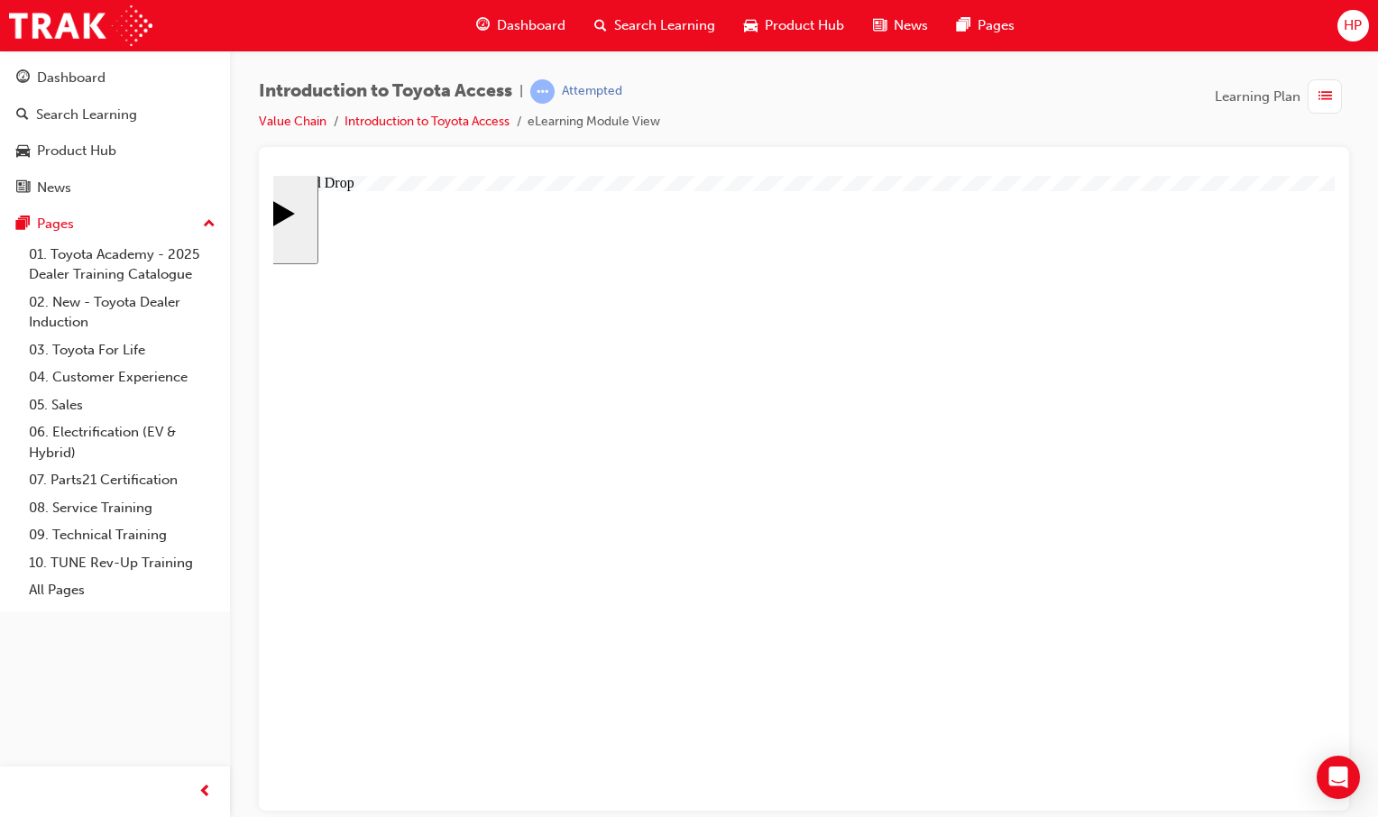
drag, startPoint x: 735, startPoint y: 591, endPoint x: 463, endPoint y: 578, distance: 271.7
drag, startPoint x: 502, startPoint y: 620, endPoint x: 697, endPoint y: 369, distance: 318.1
drag, startPoint x: 680, startPoint y: 358, endPoint x: 683, endPoint y: 343, distance: 14.9
drag, startPoint x: 523, startPoint y: 475, endPoint x: 720, endPoint y: 474, distance: 197.4
drag, startPoint x: 522, startPoint y: 364, endPoint x: 721, endPoint y: 620, distance: 324.4
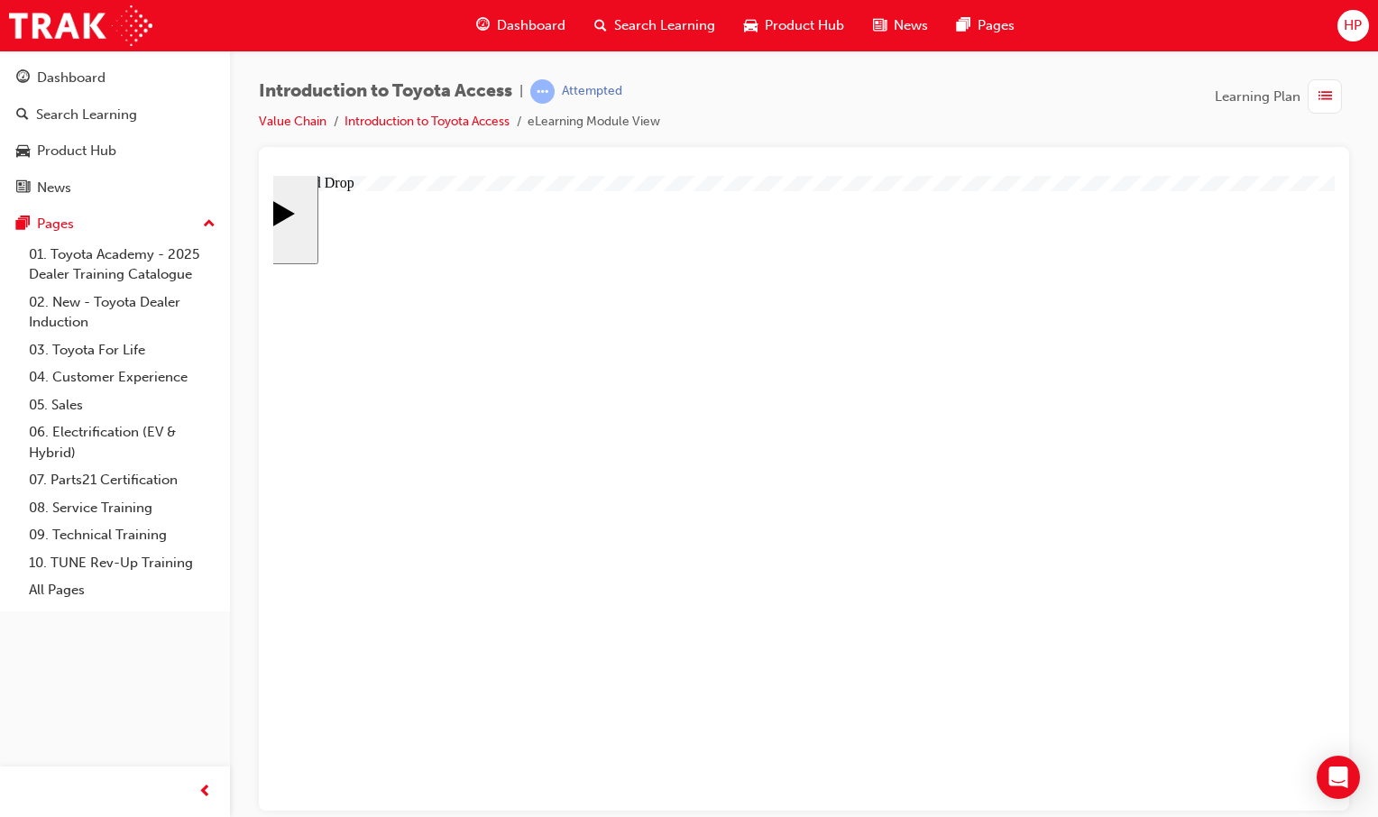
drag, startPoint x: 623, startPoint y: 602, endPoint x: 649, endPoint y: 605, distance: 26.3
drag, startPoint x: 328, startPoint y: 289, endPoint x: 453, endPoint y: 375, distance: 151.8
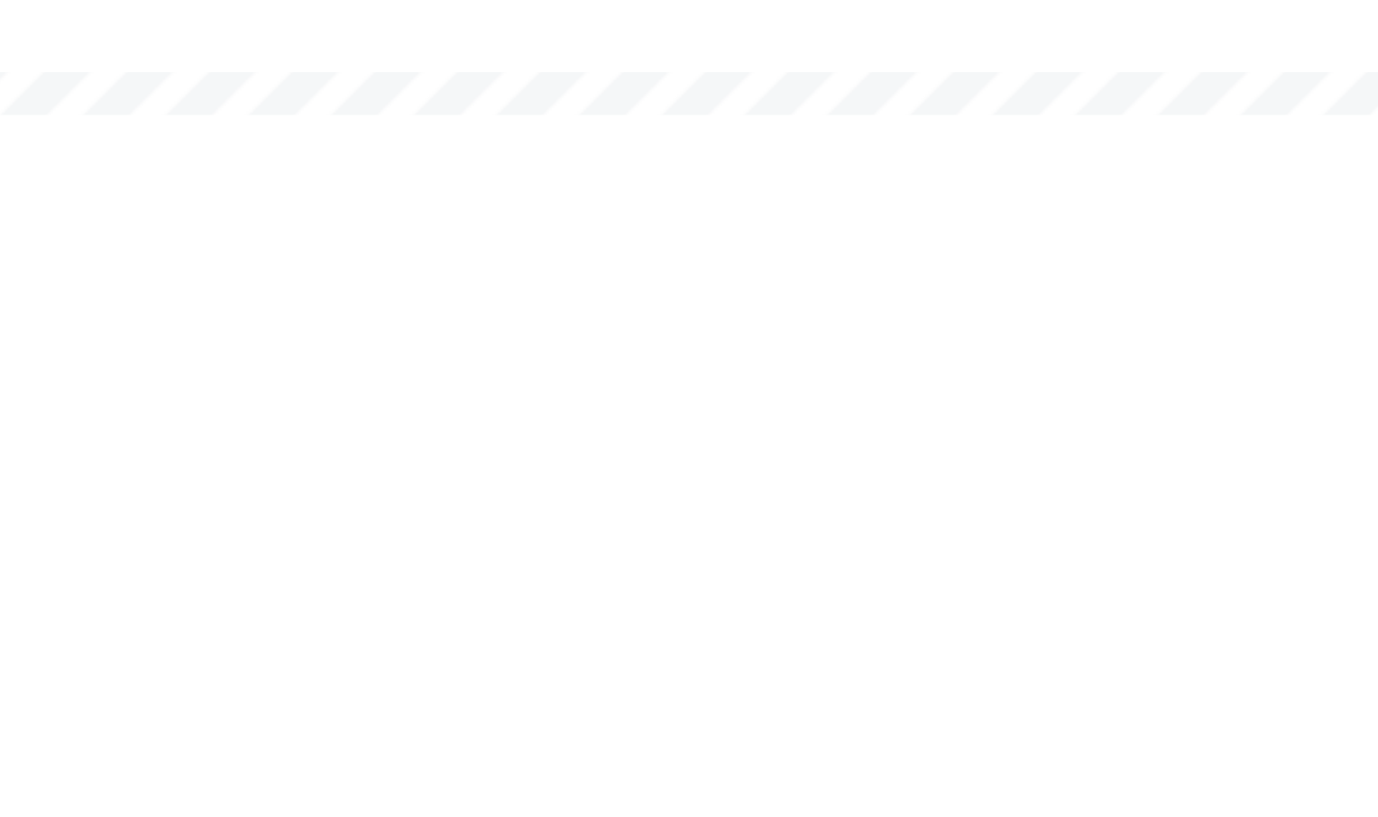
scroll to position [12, 115]
drag, startPoint x: -352, startPoint y: 94, endPoint x: -357, endPoint y: 105, distance: 12.6
drag, startPoint x: -353, startPoint y: 108, endPoint x: -374, endPoint y: 23, distance: 87.2
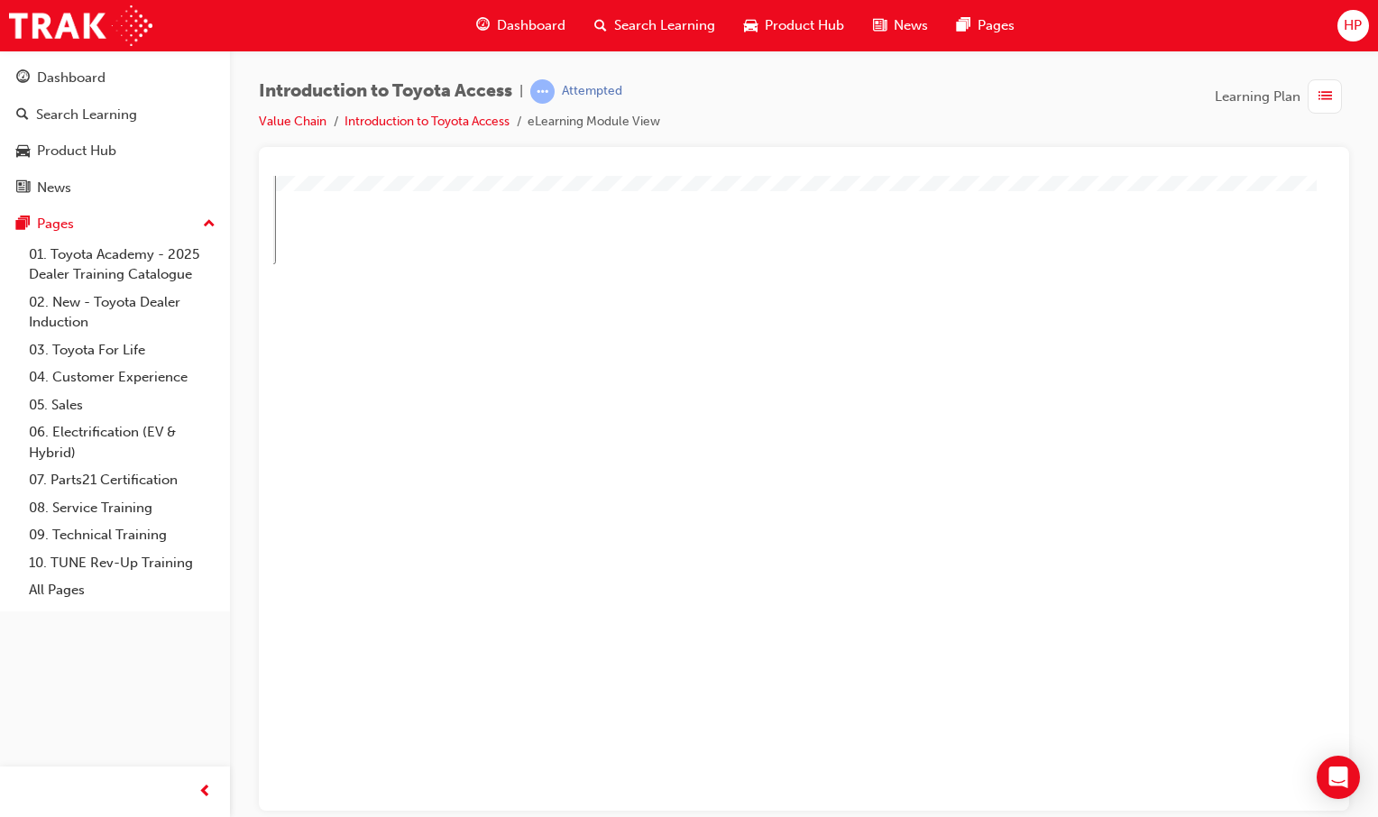
drag, startPoint x: 831, startPoint y: 781, endPoint x: 831, endPoint y: 791, distance: 9.9
drag, startPoint x: 831, startPoint y: 791, endPoint x: 819, endPoint y: 779, distance: 17.2
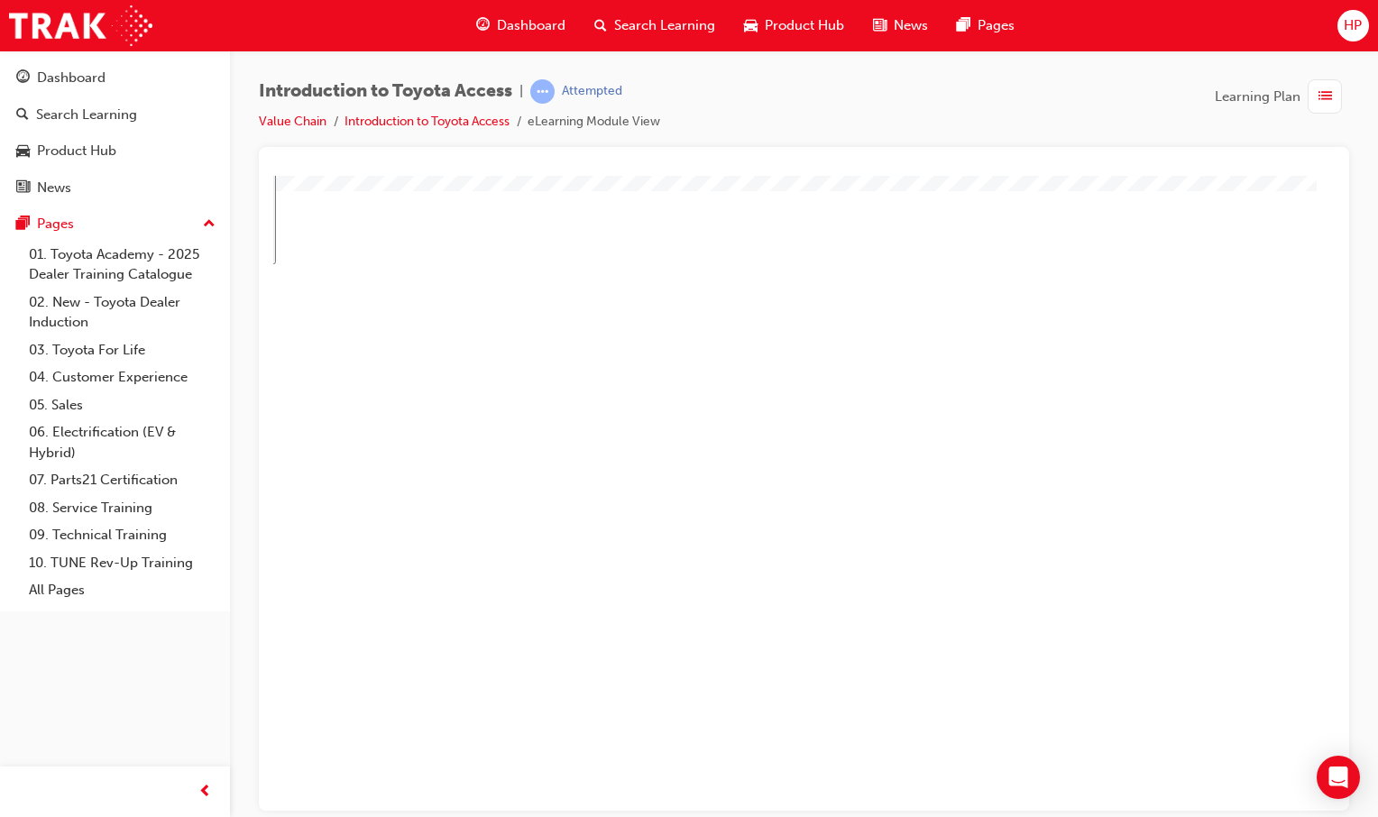
drag, startPoint x: 378, startPoint y: 541, endPoint x: 410, endPoint y: 547, distance: 33.1
drag, startPoint x: 537, startPoint y: 615, endPoint x: 540, endPoint y: 569, distance: 46.1
drag, startPoint x: 465, startPoint y: 549, endPoint x: 508, endPoint y: 526, distance: 49.2
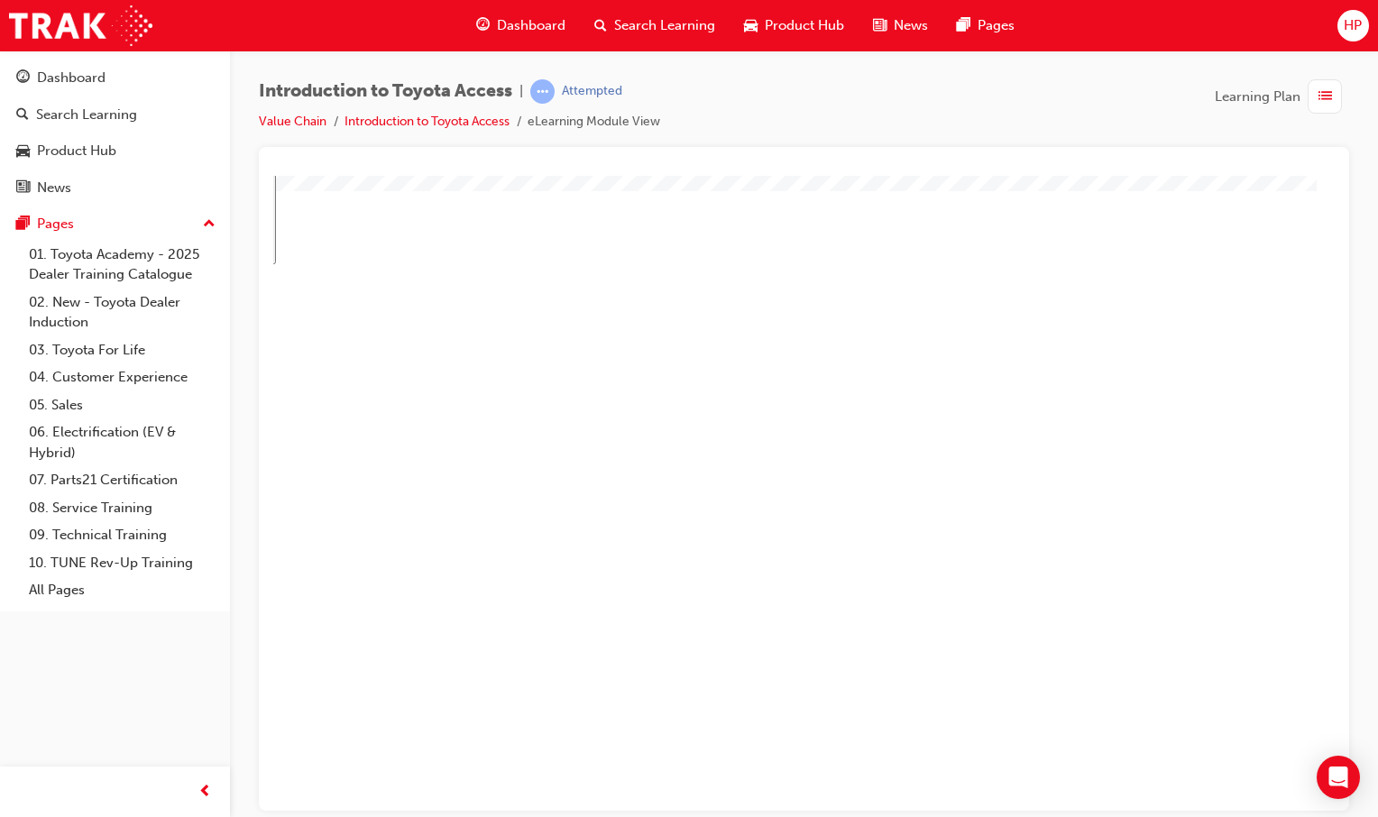
drag, startPoint x: 1092, startPoint y: 665, endPoint x: 1058, endPoint y: 606, distance: 68.2
click at [261, 265] on div at bounding box center [216, 220] width 90 height 90
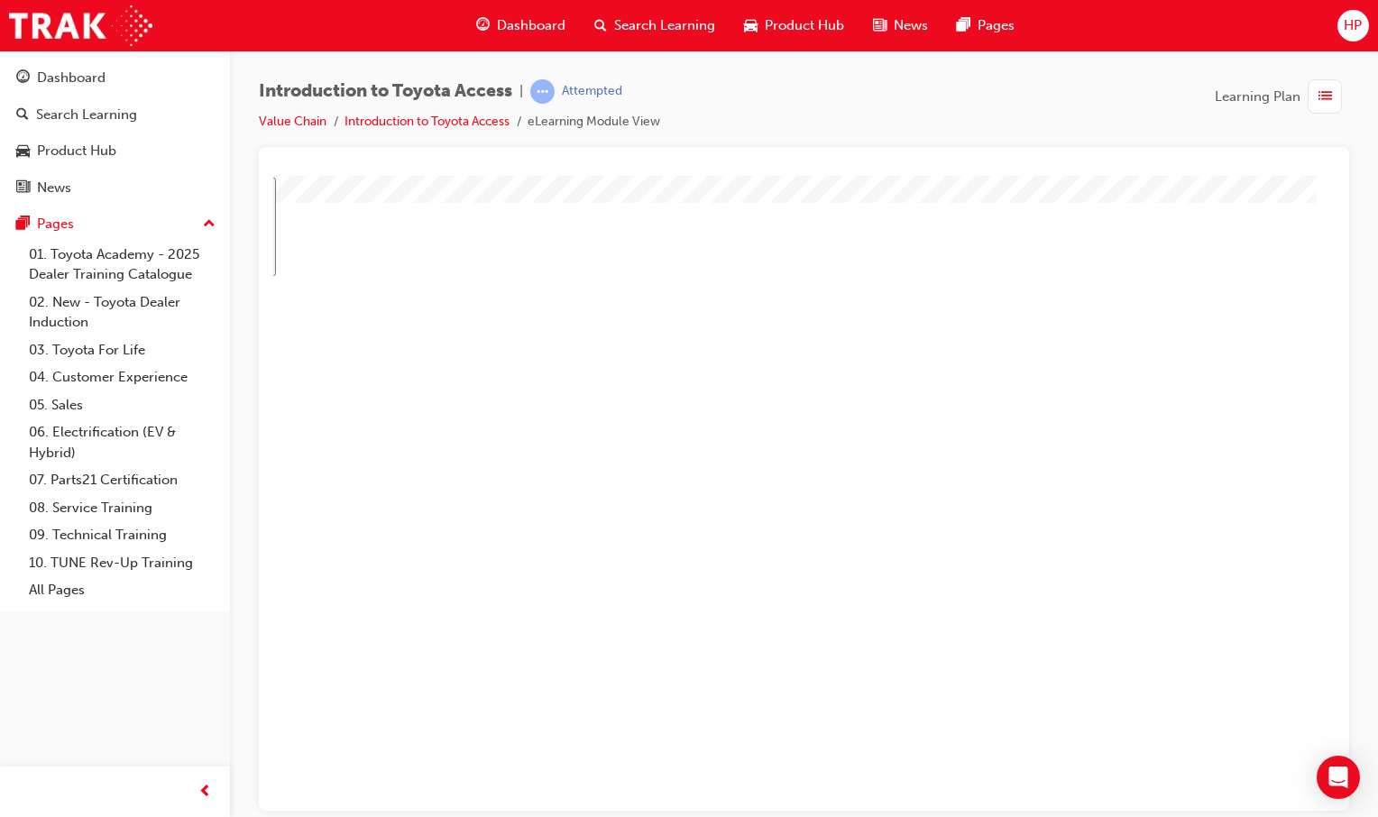
click at [261, 265] on div at bounding box center [216, 220] width 90 height 90
drag, startPoint x: 821, startPoint y: 758, endPoint x: 820, endPoint y: 748, distance: 10.0
click at [261, 265] on div at bounding box center [216, 220] width 90 height 90
drag, startPoint x: 755, startPoint y: 311, endPoint x: 681, endPoint y: 616, distance: 313.6
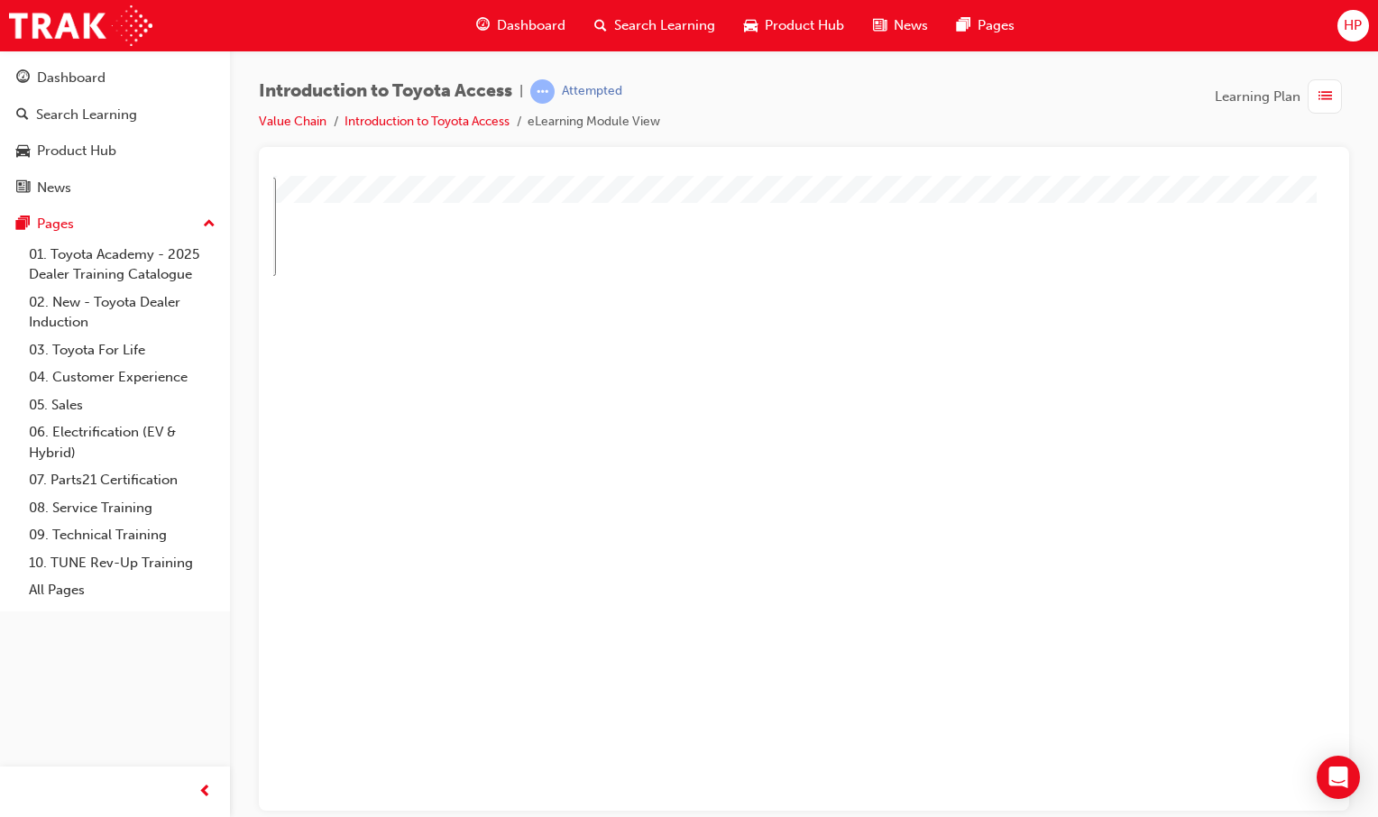
click at [261, 265] on div at bounding box center [216, 220] width 90 height 90
click at [0, 804] on html "Your version of Internet Explorer is outdated and not supported. Please upgrade…" at bounding box center [689, 408] width 1378 height 817
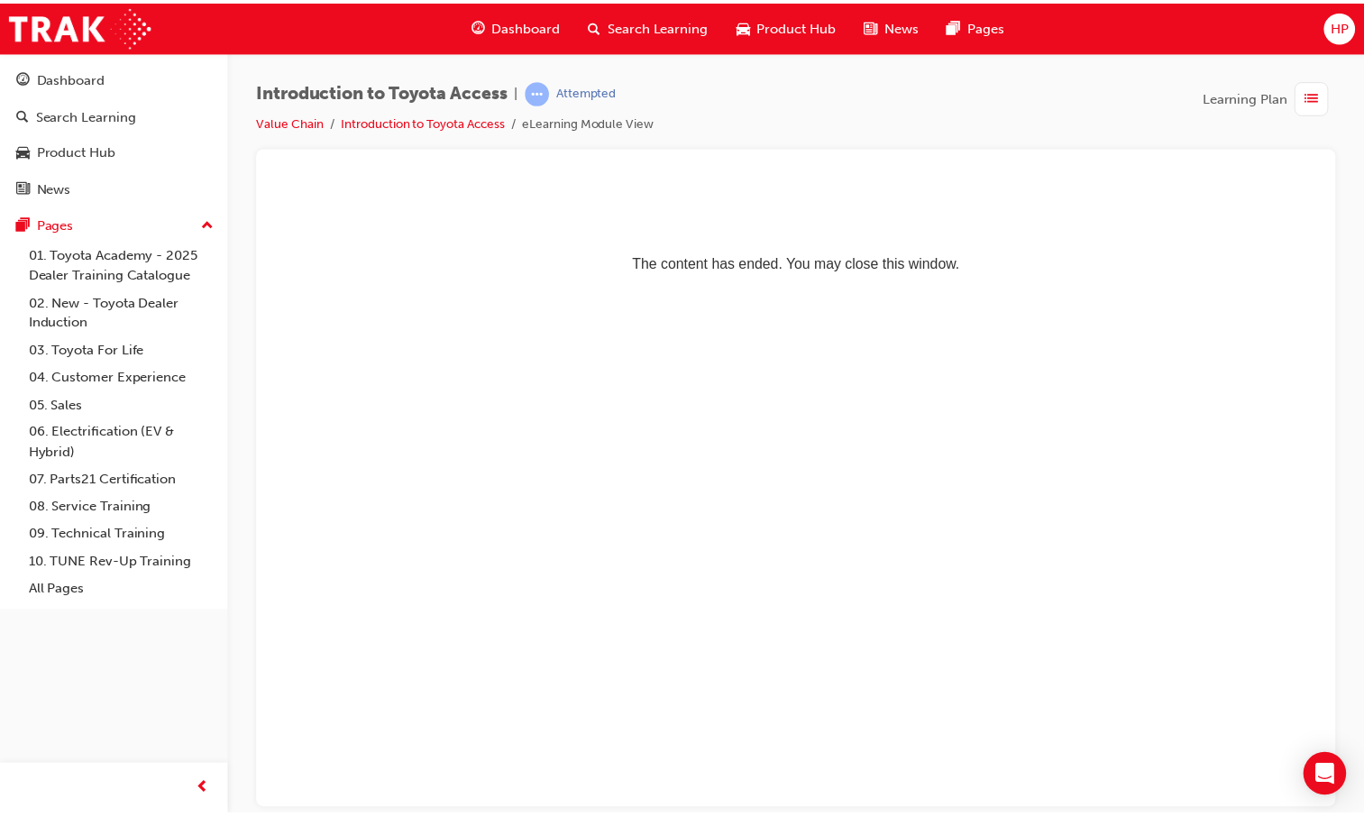
scroll to position [0, 0]
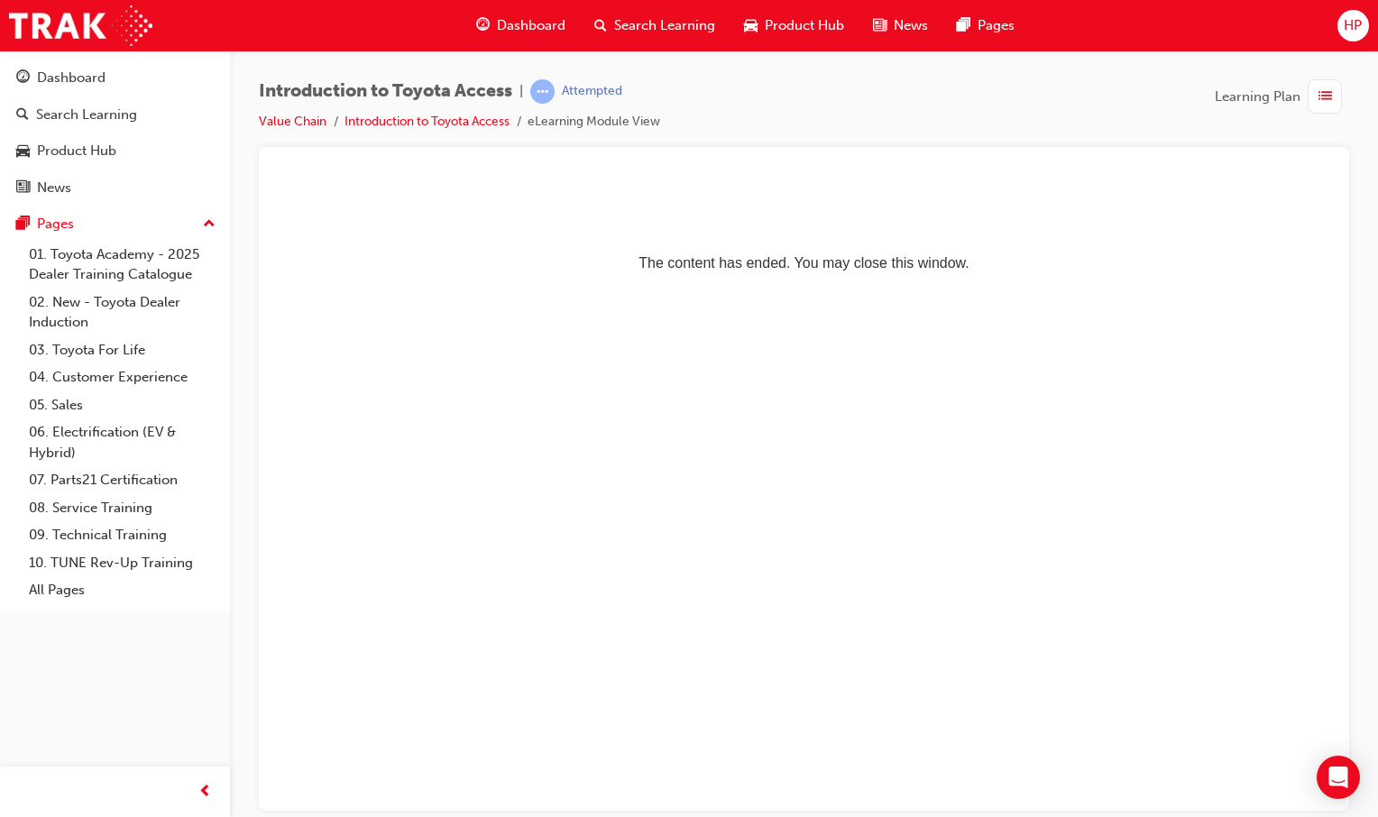
click at [519, 13] on div "Dashboard" at bounding box center [521, 25] width 118 height 37
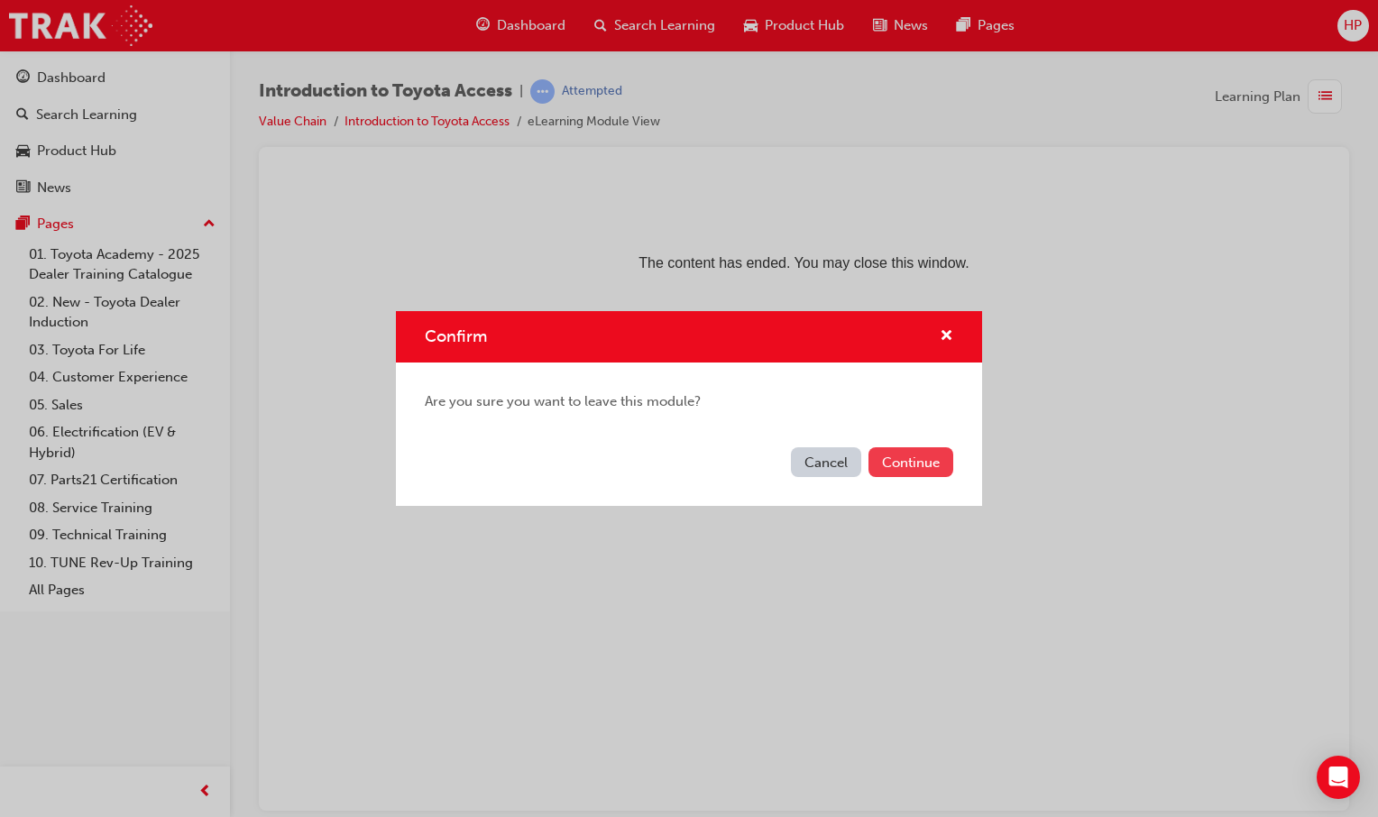
click at [872, 455] on button "Continue" at bounding box center [910, 462] width 85 height 30
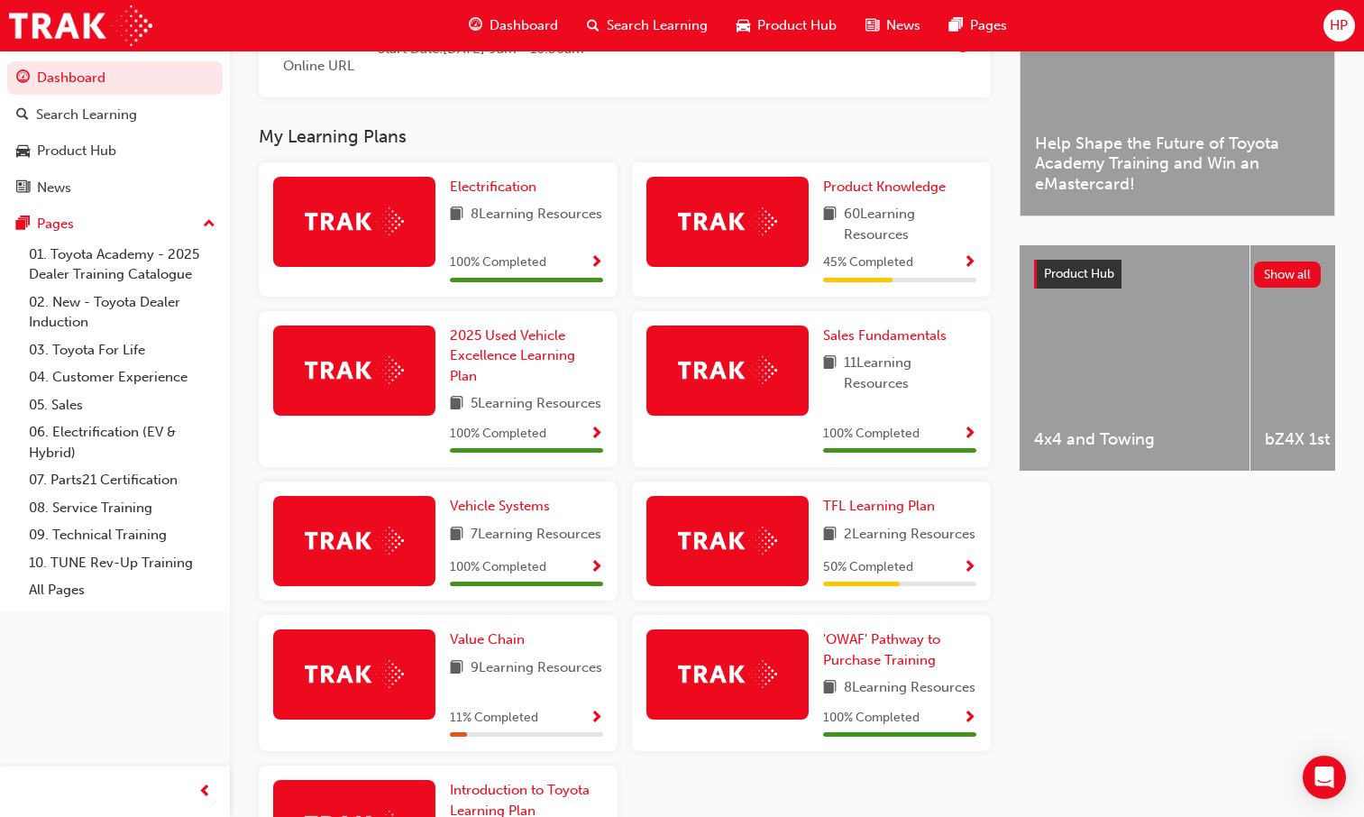
scroll to position [745, 0]
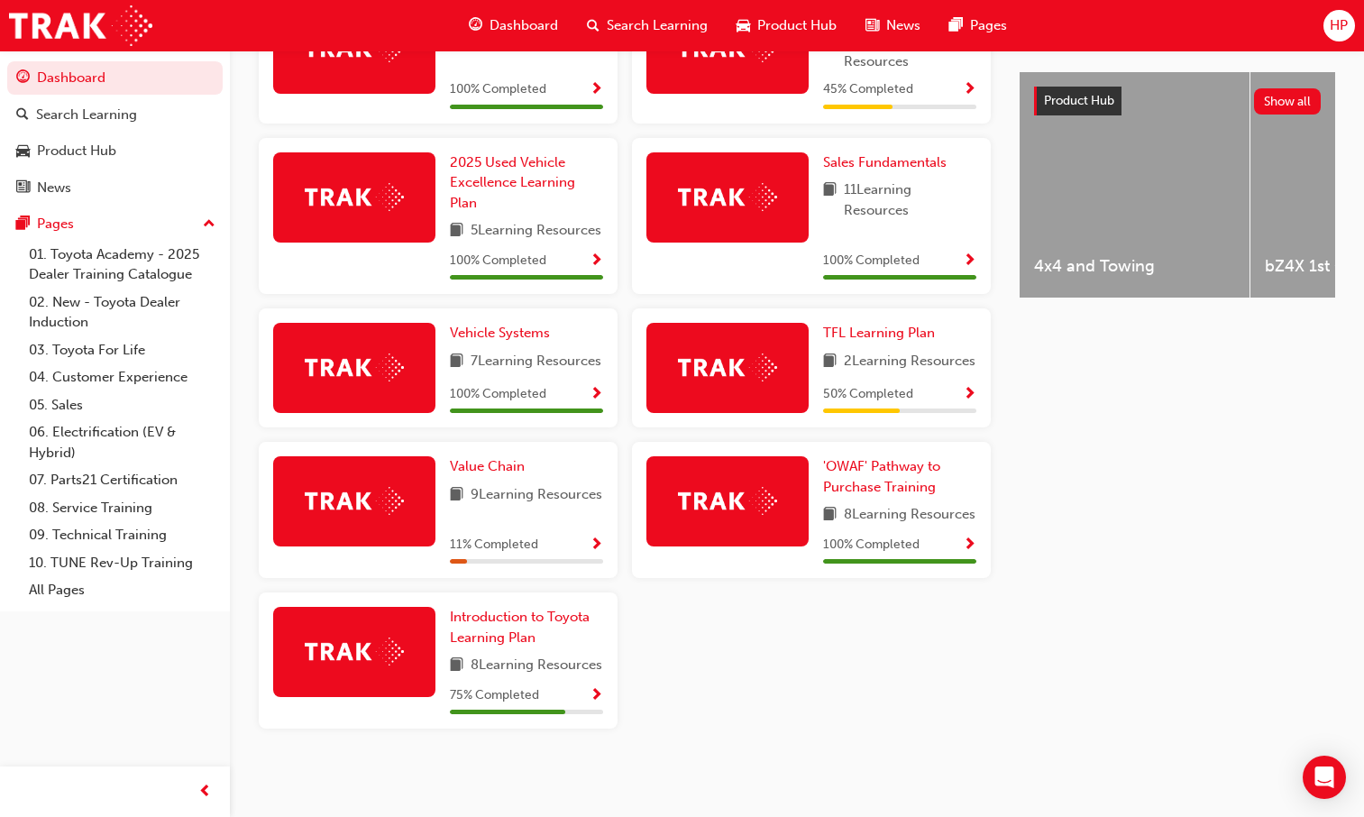
click at [972, 387] on span "Show Progress" at bounding box center [970, 395] width 14 height 16
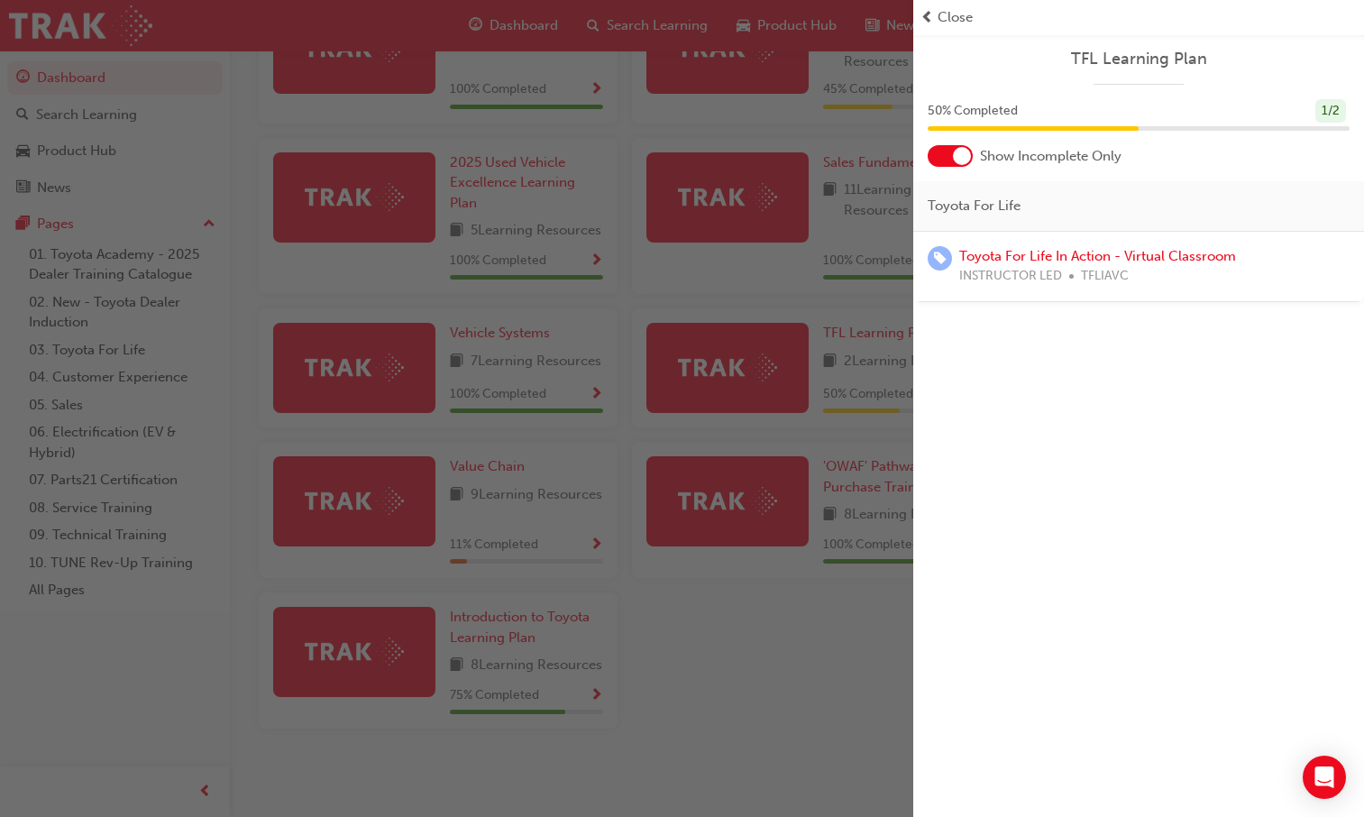
click at [807, 420] on div "button" at bounding box center [456, 408] width 913 height 817
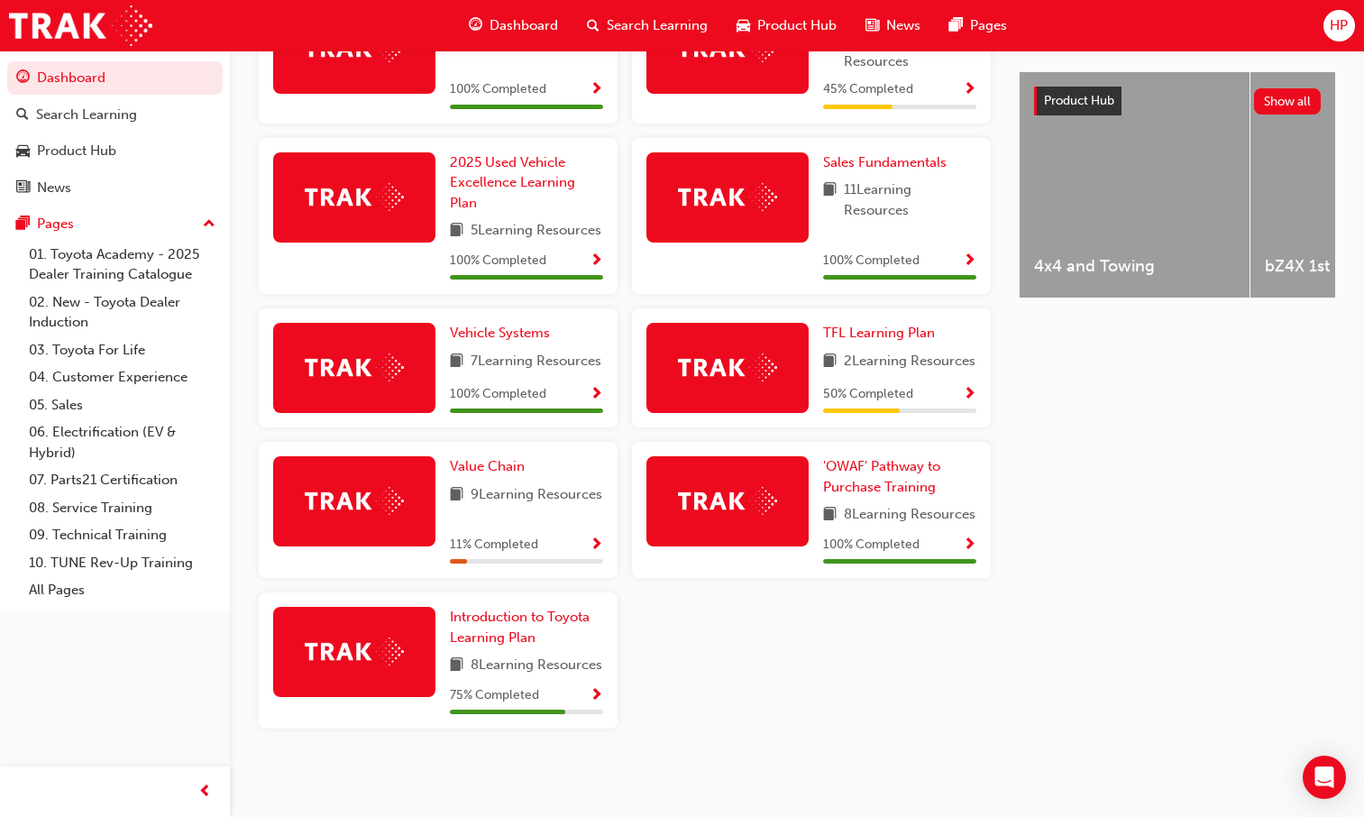
click at [594, 546] on span "Show Progress" at bounding box center [597, 545] width 14 height 16
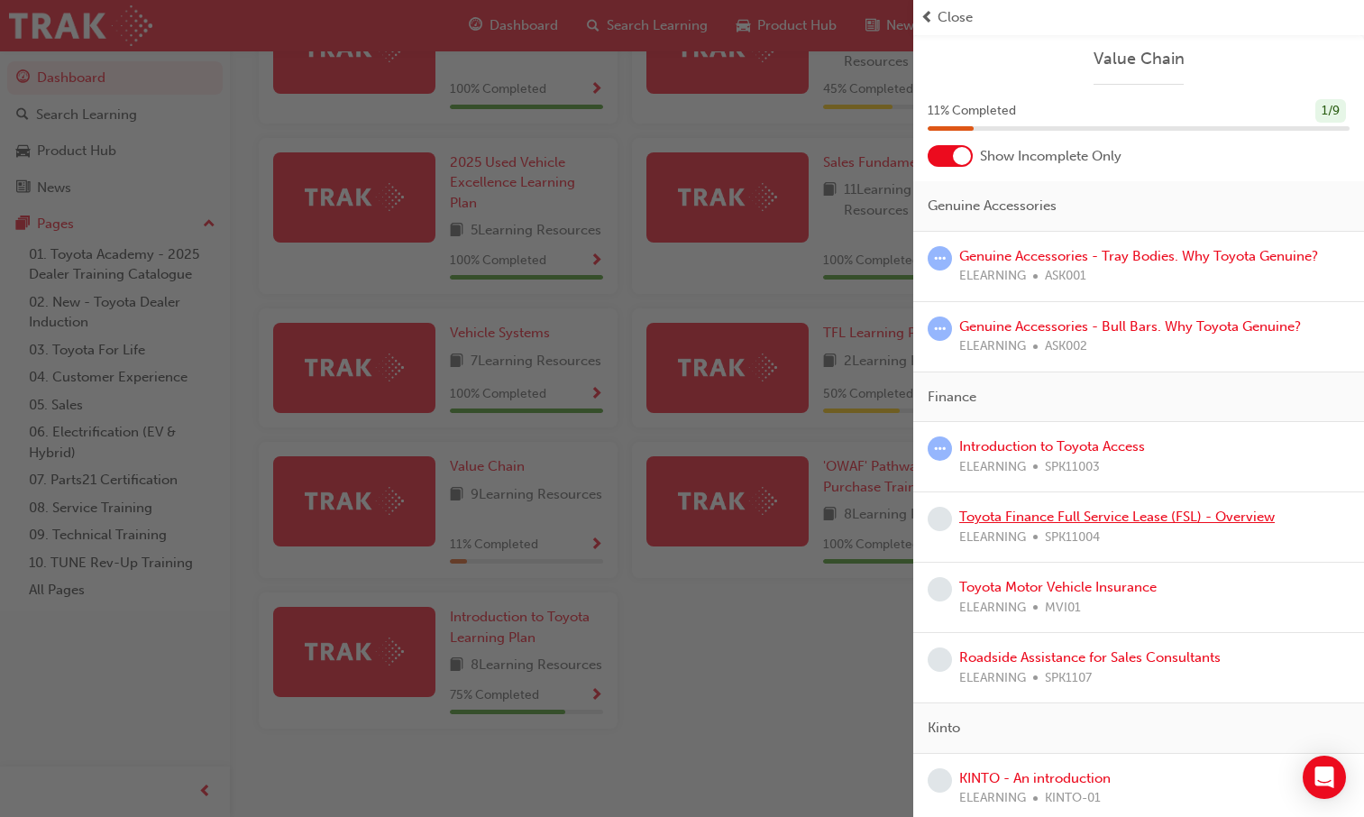
click at [1046, 518] on link "Toyota Finance Full Service Lease (FSL) - Overview" at bounding box center [1117, 516] width 316 height 16
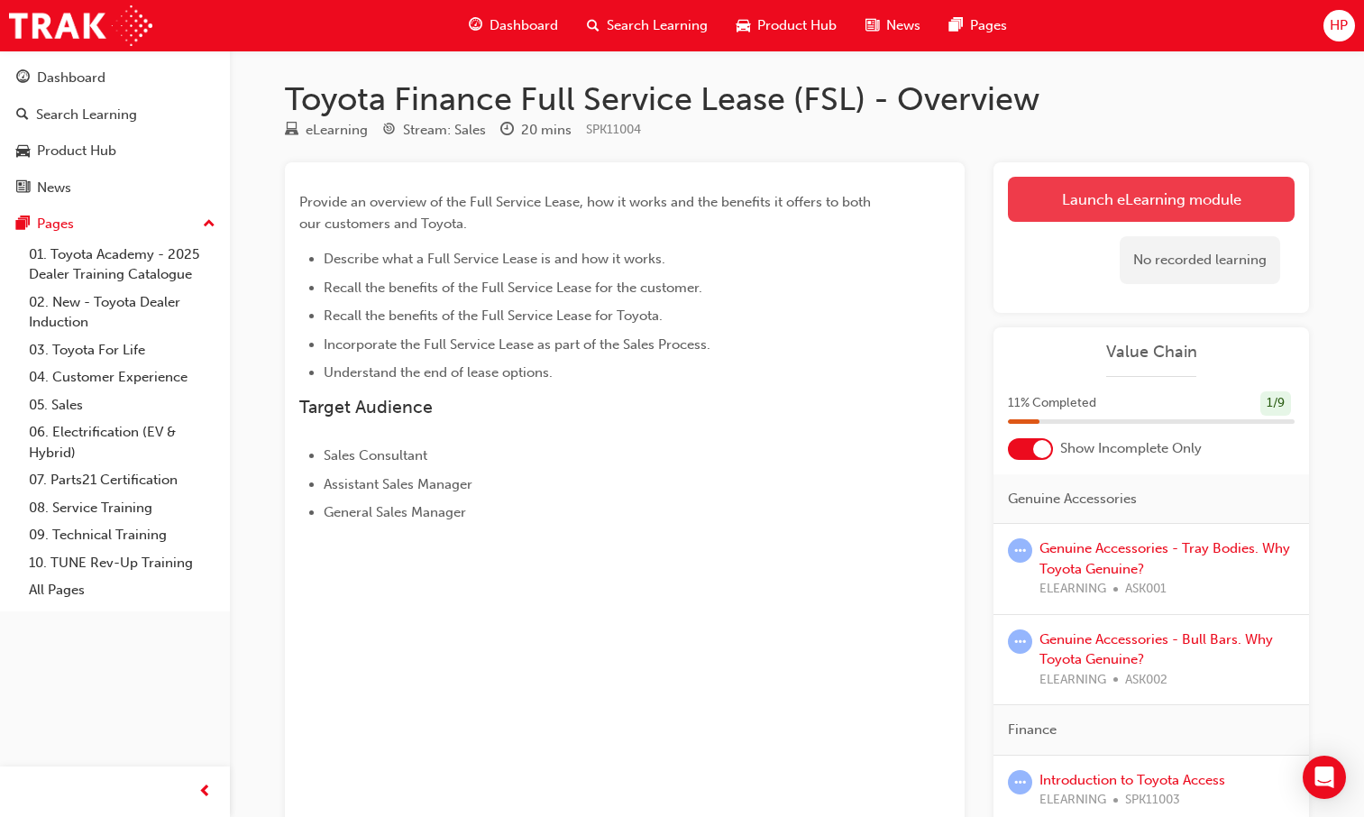
click at [1181, 215] on link "Launch eLearning module" at bounding box center [1151, 199] width 287 height 45
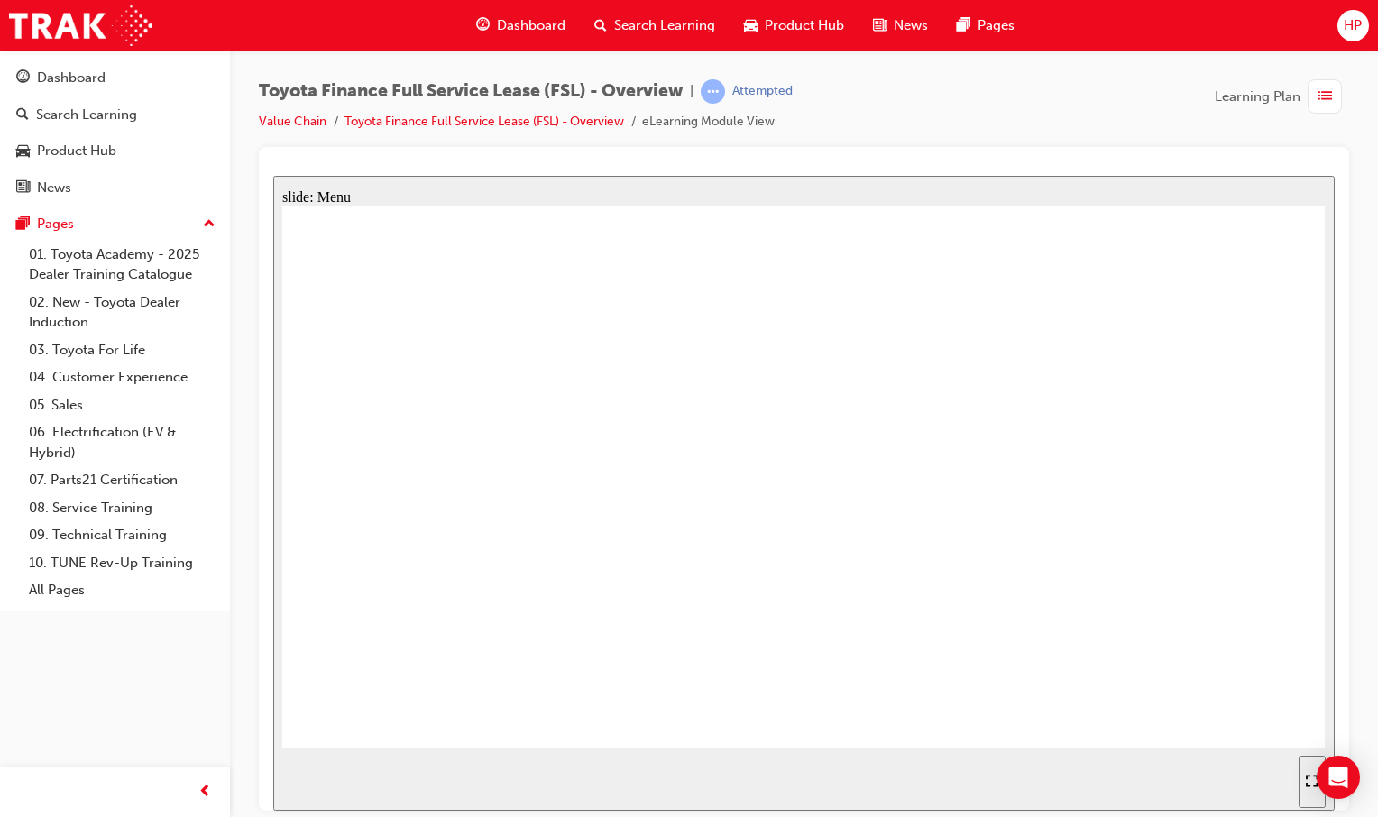
drag, startPoint x: 526, startPoint y: 445, endPoint x: 400, endPoint y: 288, distance: 201.5
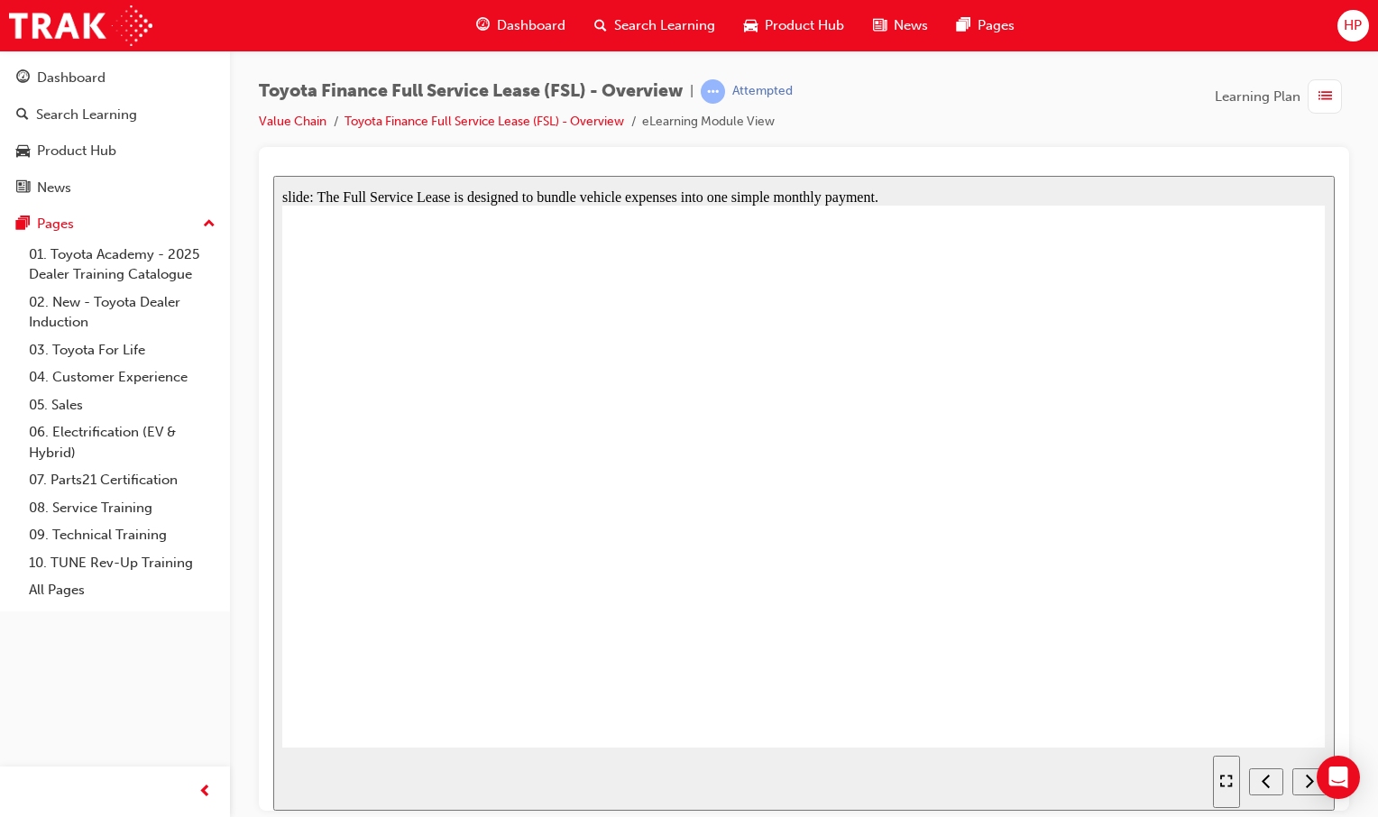
drag, startPoint x: 850, startPoint y: 373, endPoint x: 833, endPoint y: 381, distance: 19.0
drag, startPoint x: 816, startPoint y: 389, endPoint x: 854, endPoint y: 397, distance: 38.7
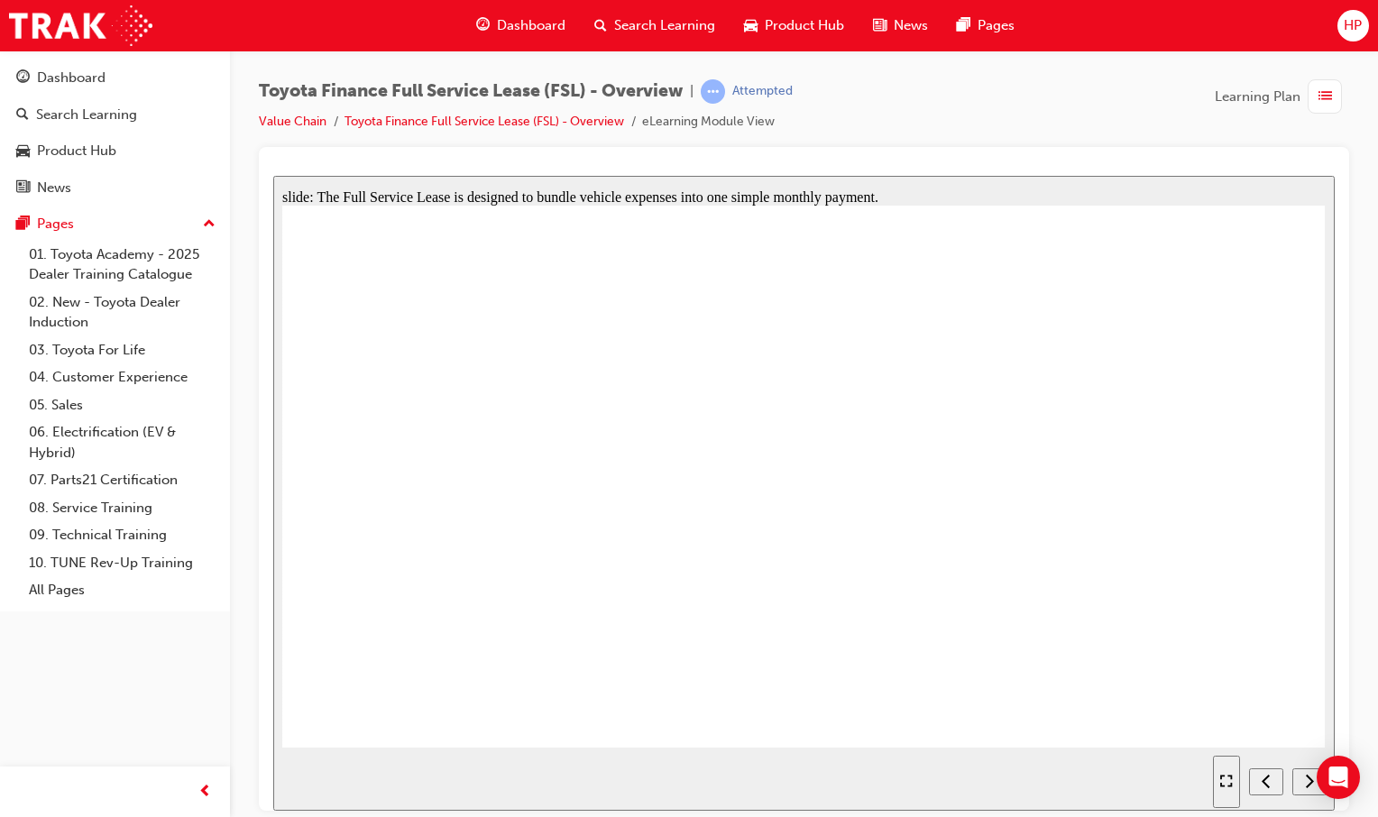
drag, startPoint x: 837, startPoint y: 567, endPoint x: 889, endPoint y: 566, distance: 52.3
drag, startPoint x: 778, startPoint y: 402, endPoint x: 804, endPoint y: 407, distance: 26.7
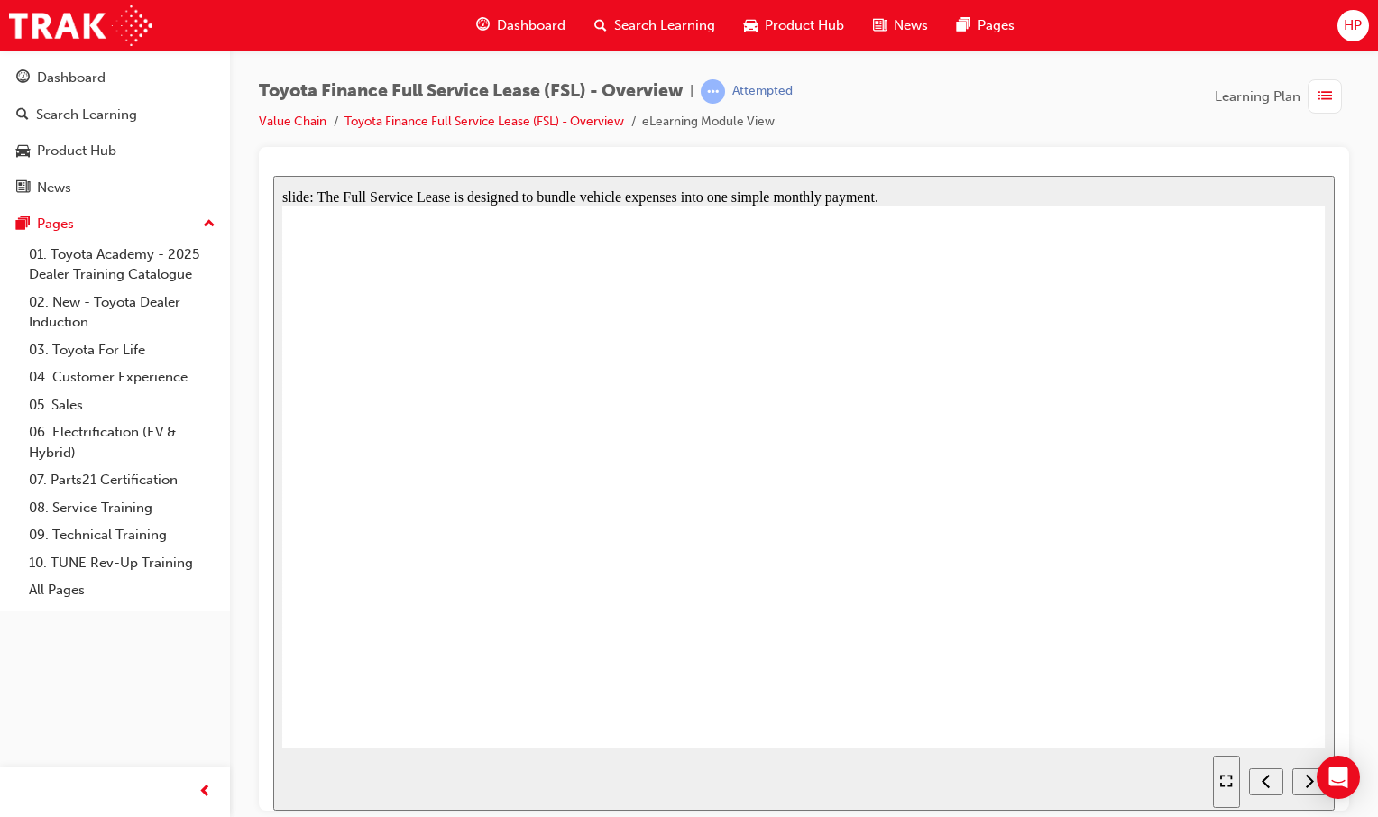
drag, startPoint x: 1102, startPoint y: 379, endPoint x: 1094, endPoint y: 383, distance: 9.3
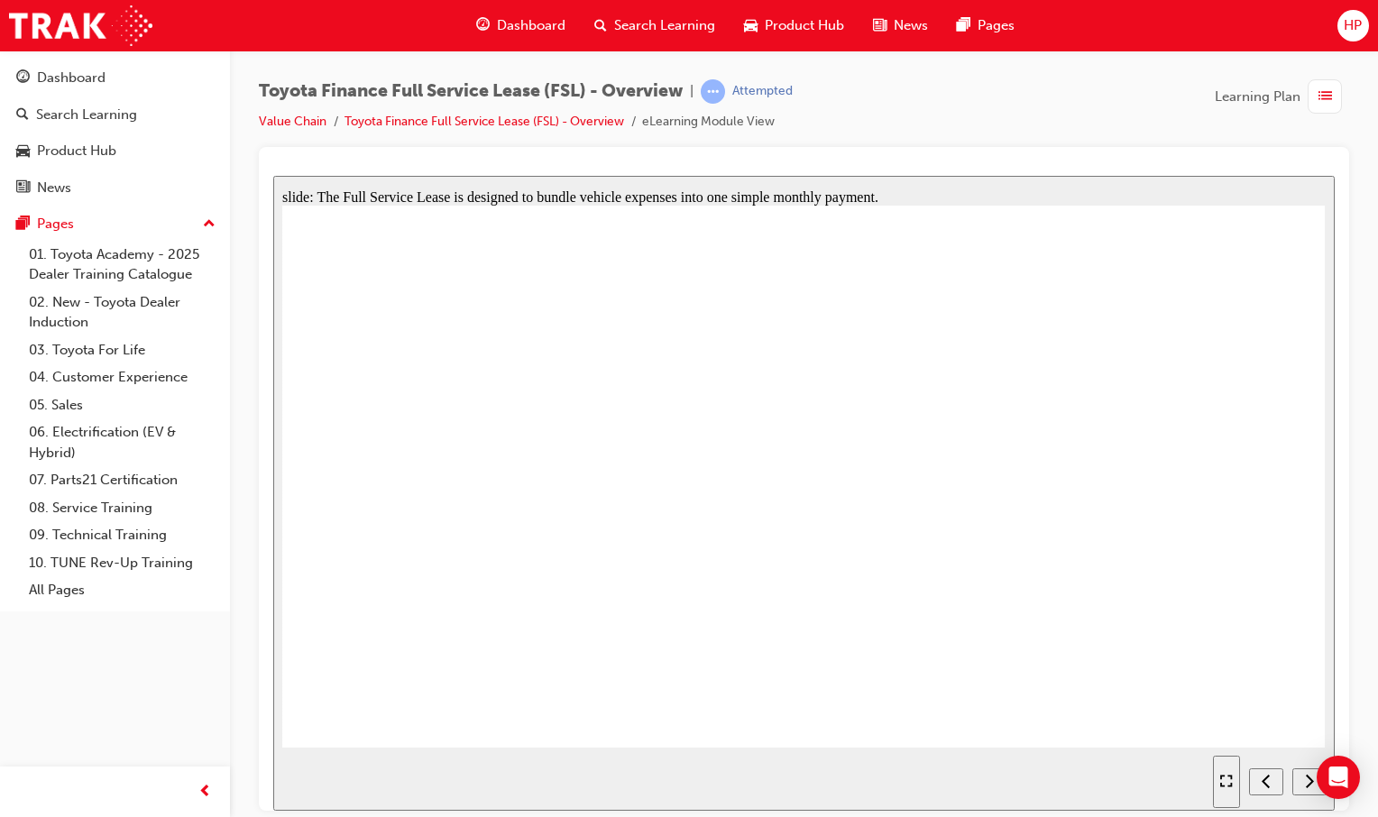
drag, startPoint x: 295, startPoint y: 404, endPoint x: 408, endPoint y: 400, distance: 113.6
click at [408, 400] on div "slide: The Full Service Lease is designed to bundle vehicle expenses into one s…" at bounding box center [803, 492] width 1061 height 635
drag, startPoint x: 376, startPoint y: 412, endPoint x: 587, endPoint y: 432, distance: 211.9
